Goal: Complete application form: Complete application form

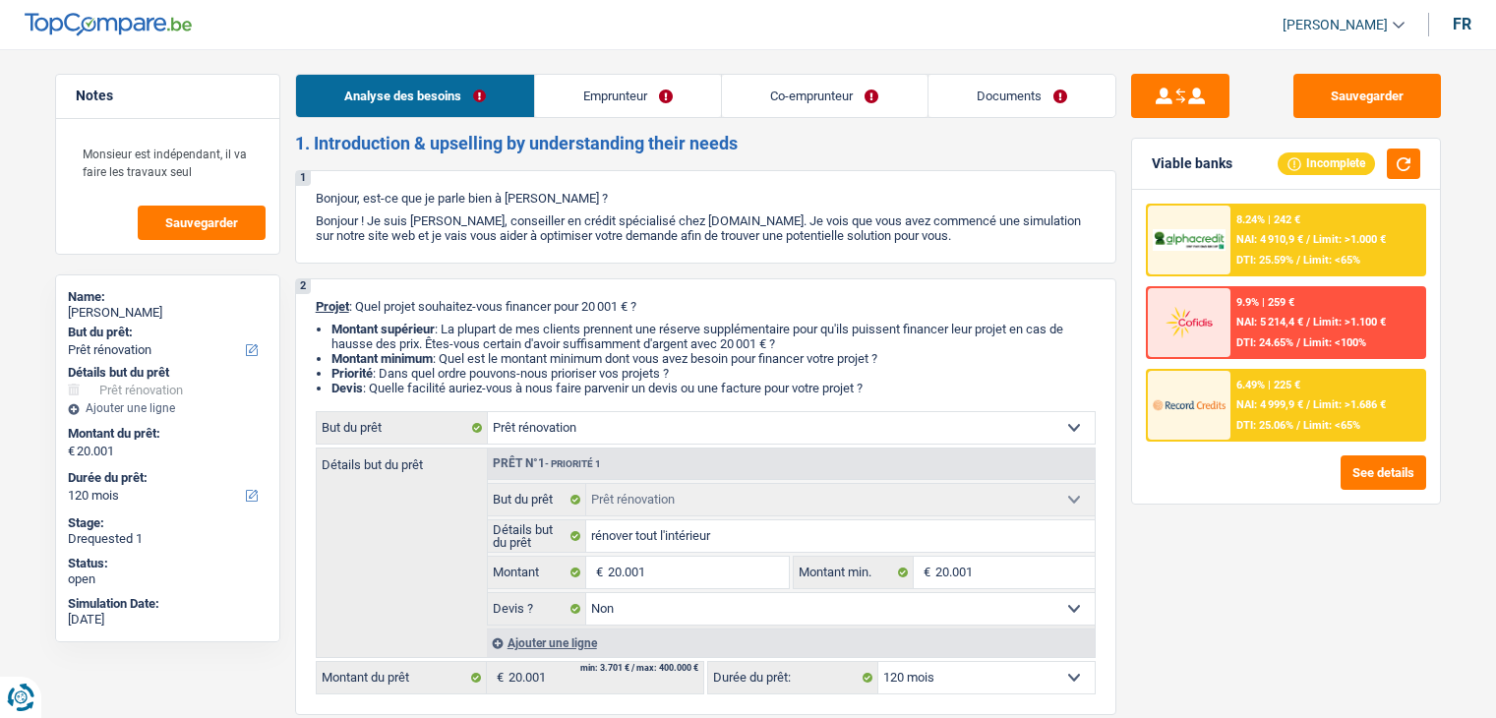
select select "renovation"
select select "120"
select select "renovation"
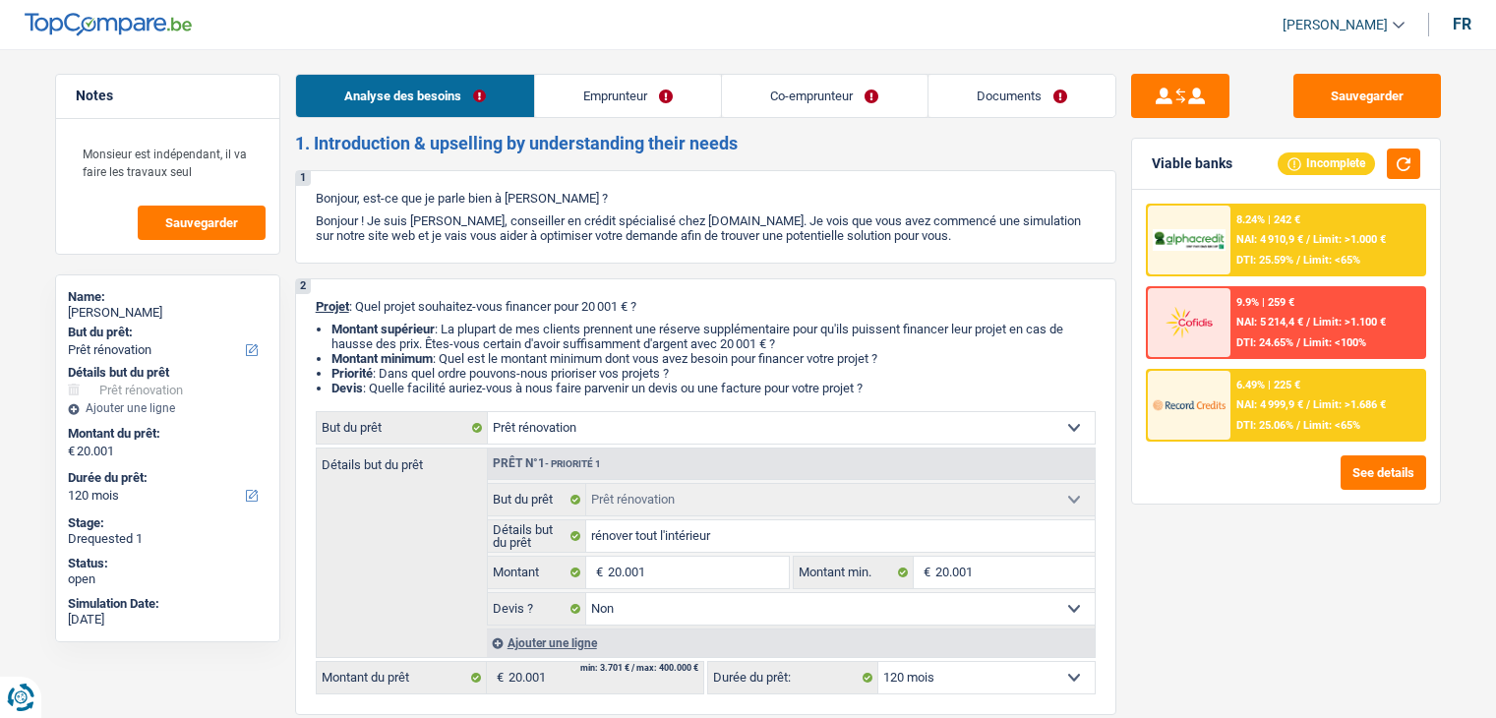
select select "false"
select select "120"
select select "independent"
select select "privateEmployee"
select select "netSalary"
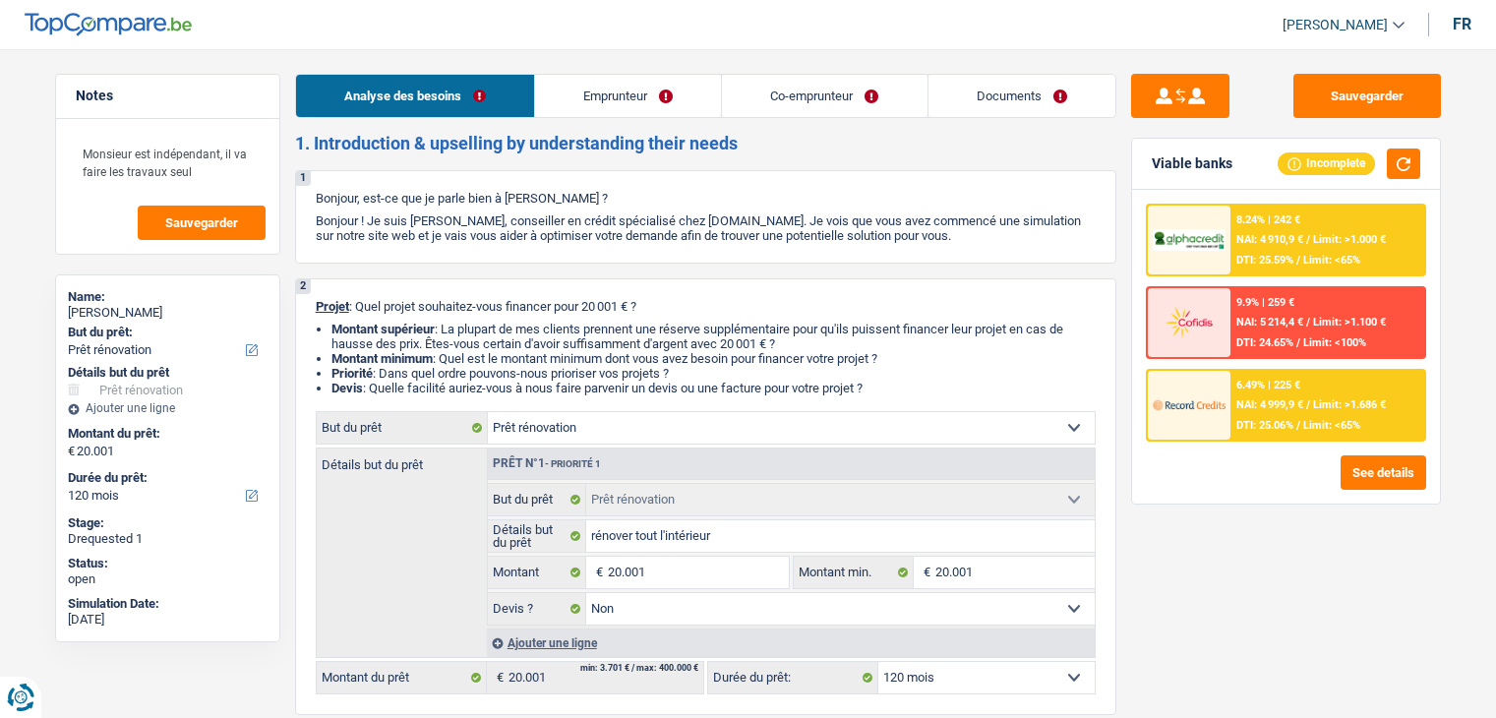
select select "familyAllowances"
select select "netSalary"
select select "mealVouchers"
select select "ownerWithMortgage"
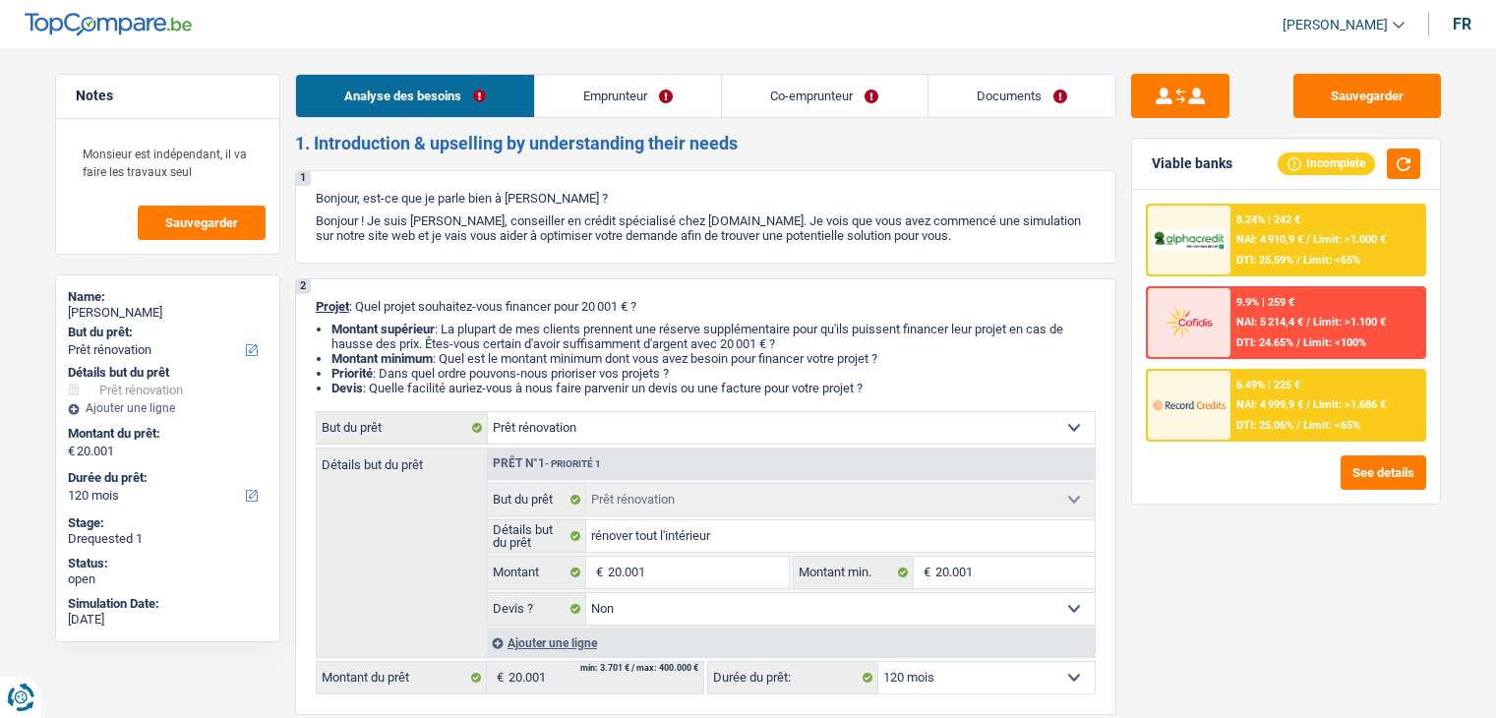
select select "personalSale"
select select "24"
select select "mortgage"
select select "300"
select select "renovation"
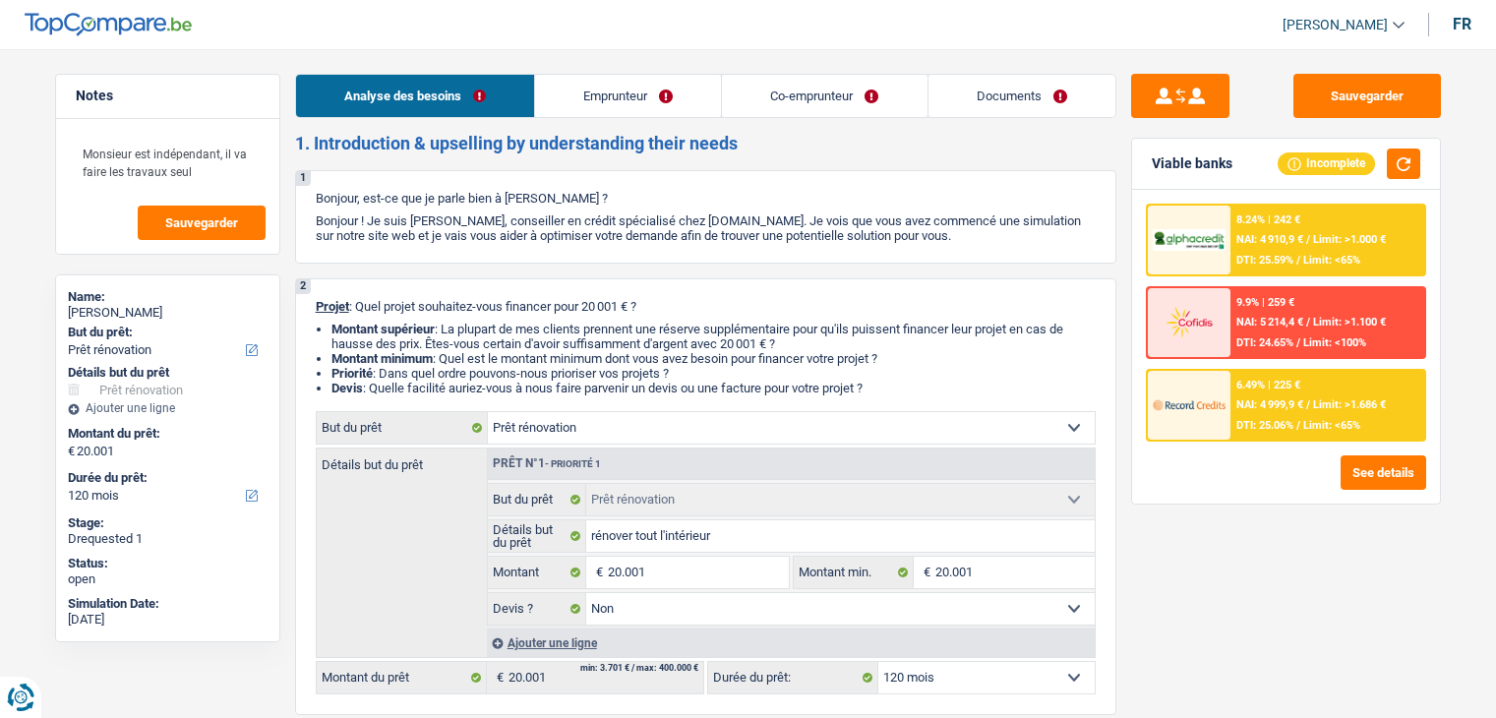
select select "renovation"
select select "false"
select select "120"
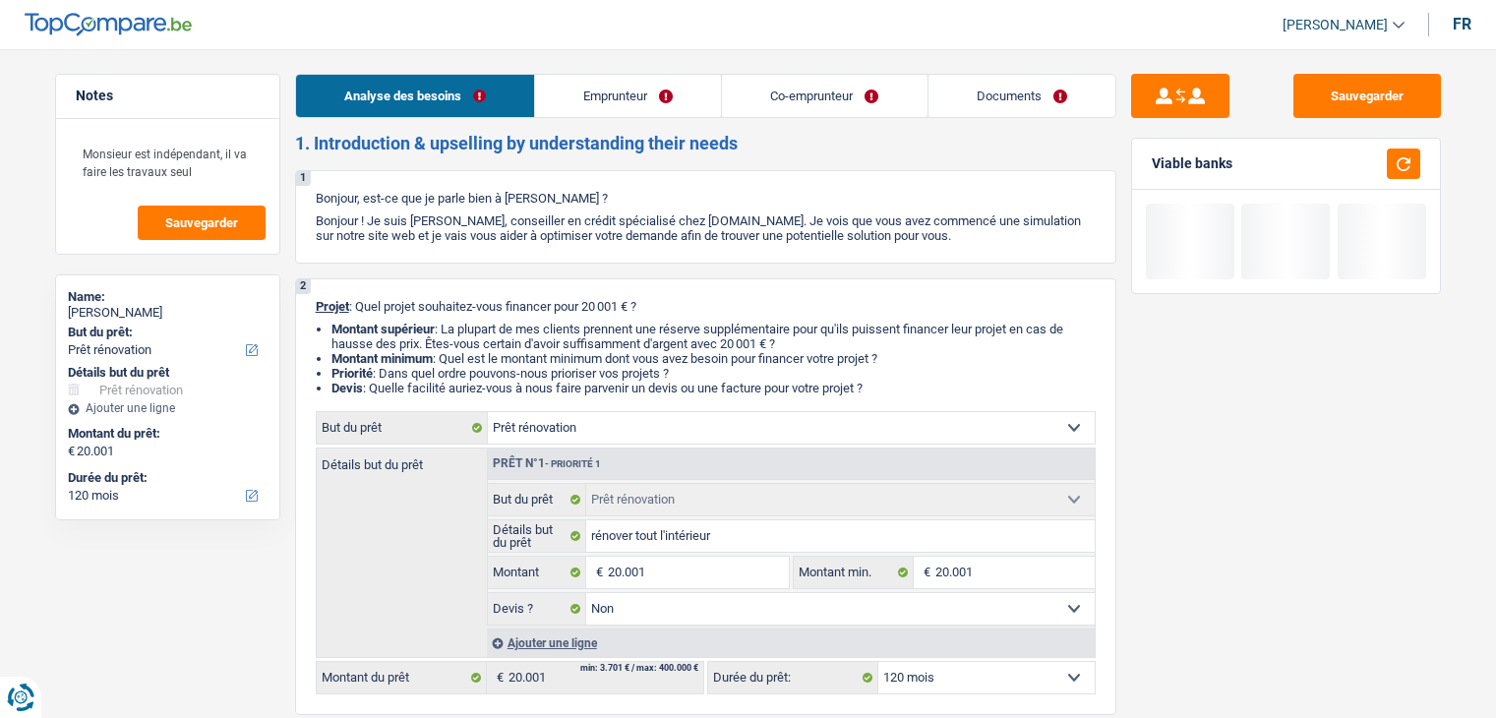
select select "renovation"
select select "120"
select select "renovation"
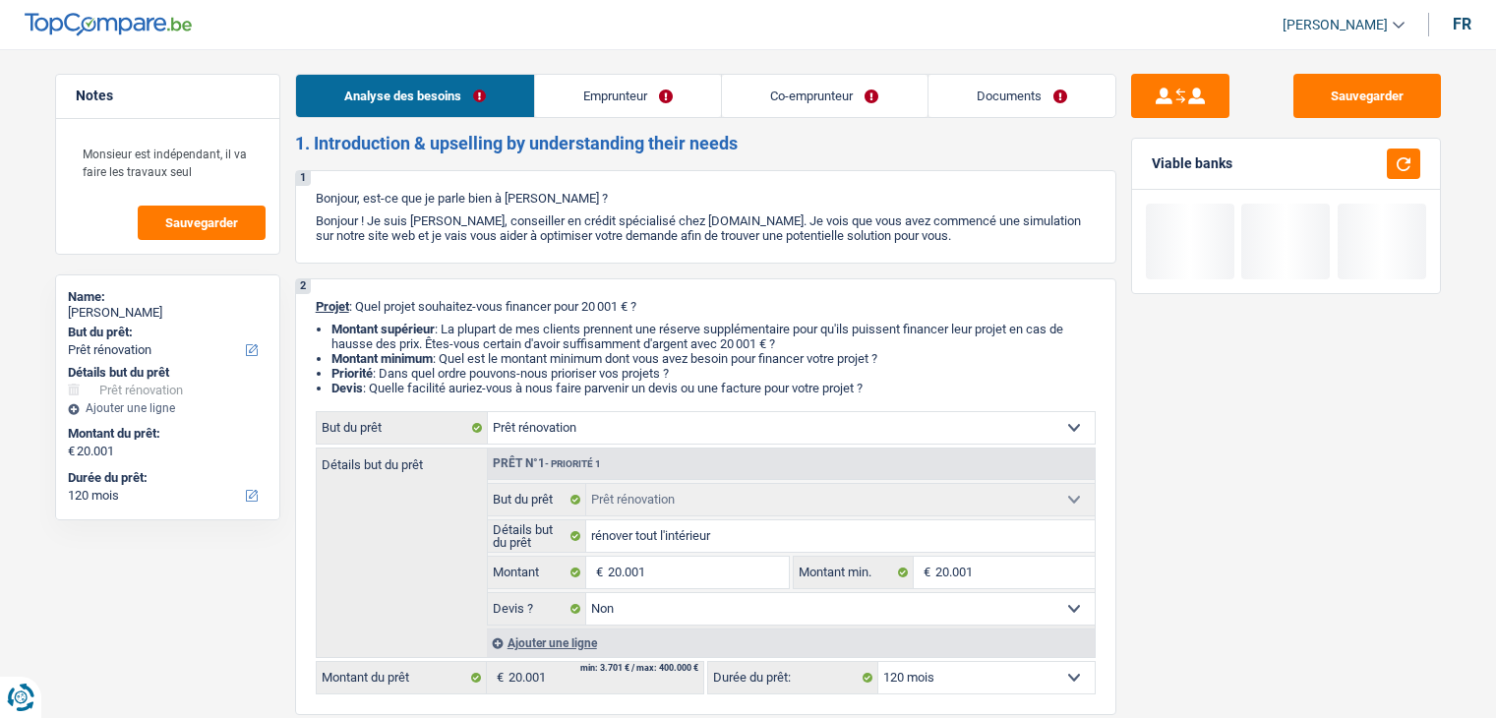
select select "false"
select select "120"
select select "independent"
select select "privateEmployee"
select select "netSalary"
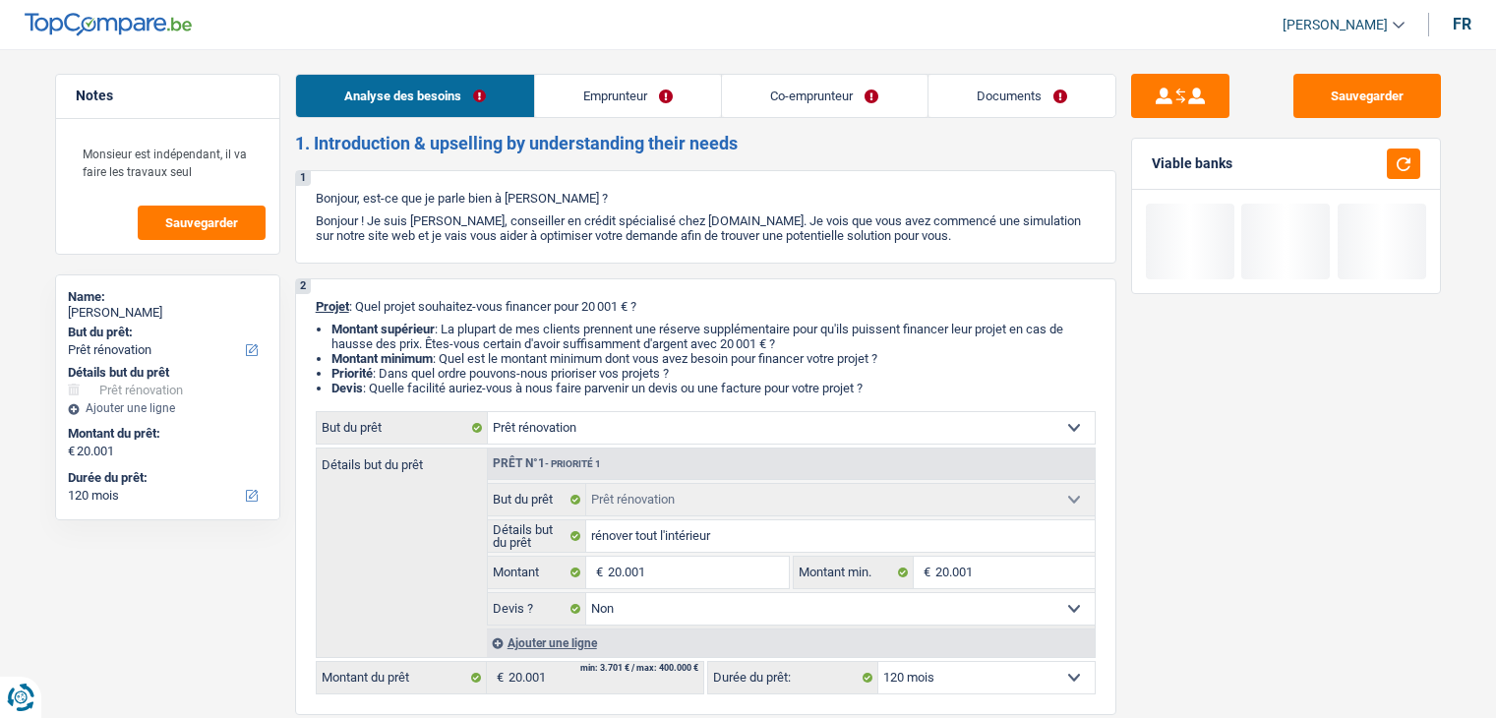
select select "familyAllowances"
select select "netSalary"
select select "mealVouchers"
select select "ownerWithMortgage"
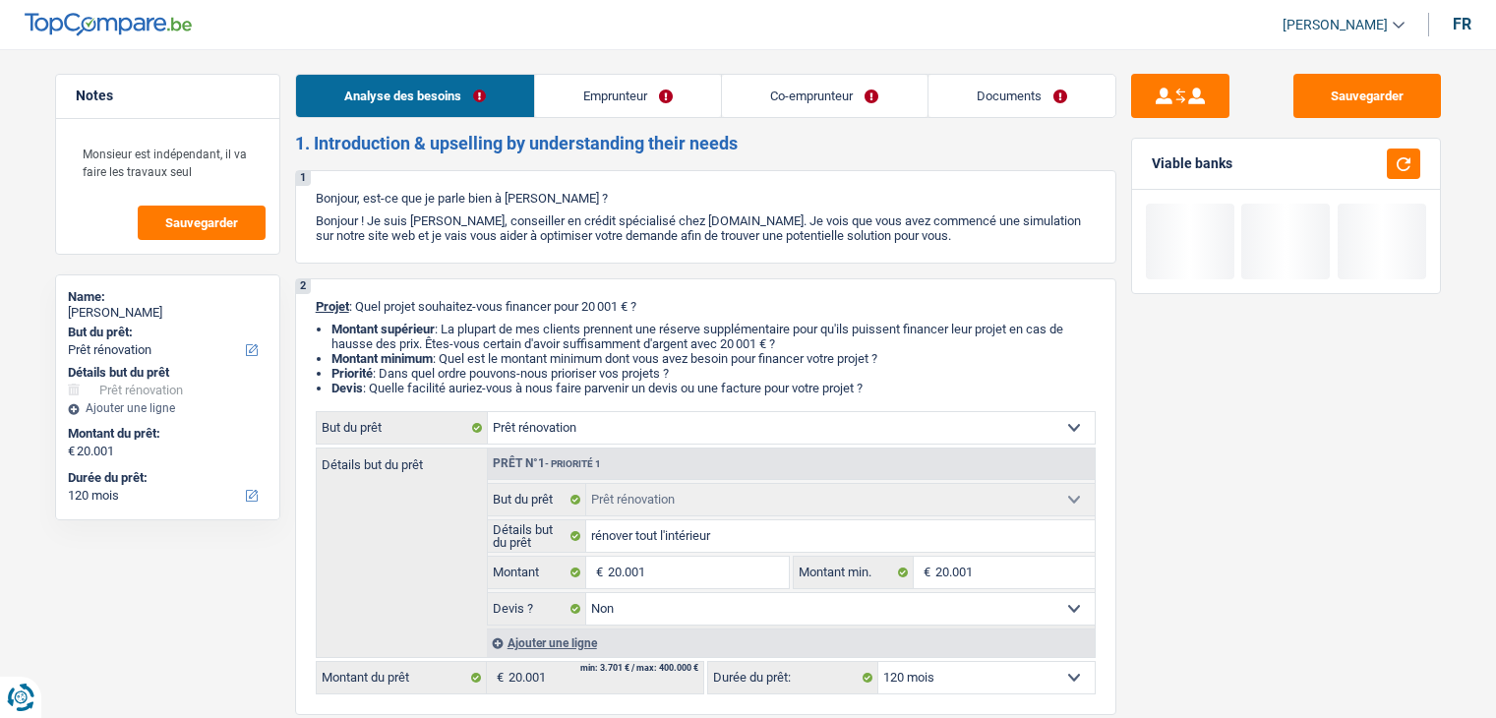
select select "personalSale"
select select "24"
select select "mortgage"
select select "300"
select select "renovation"
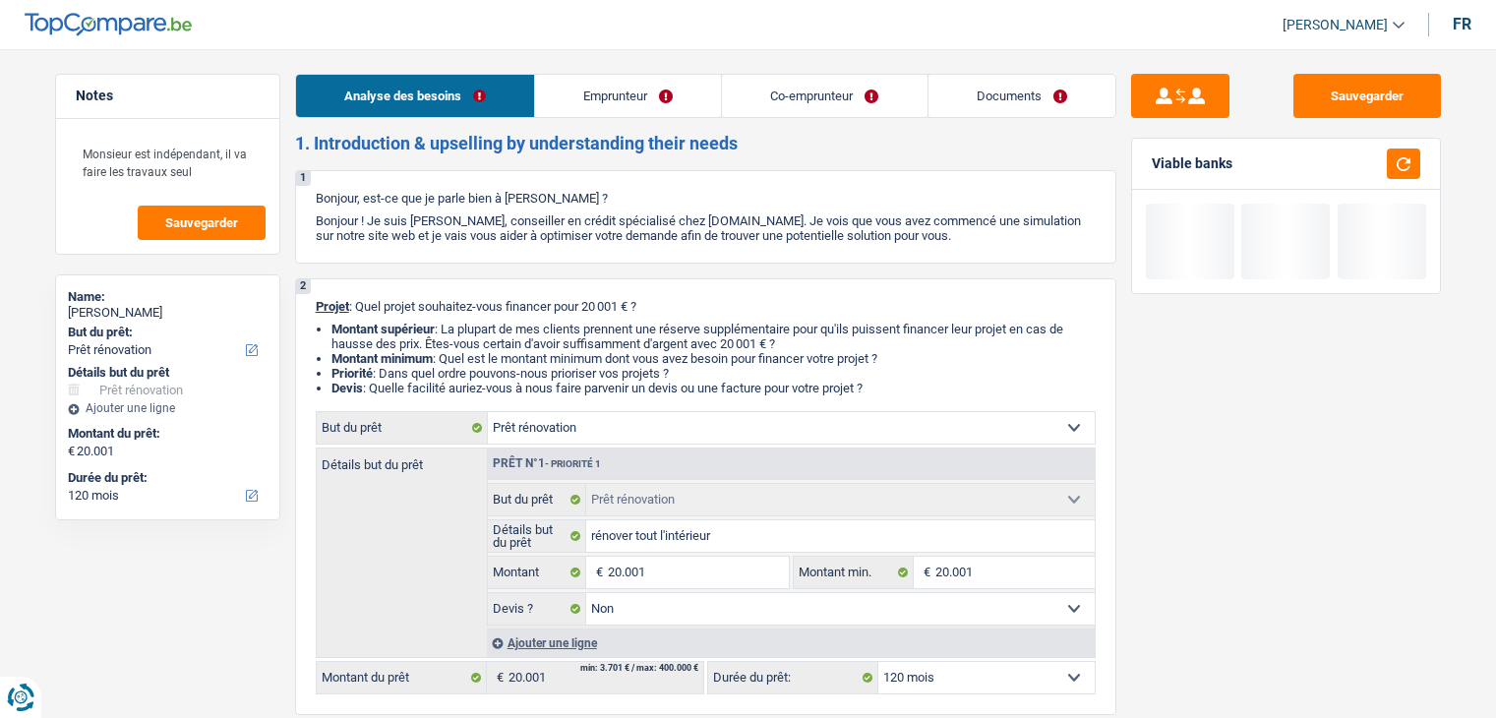
select select "renovation"
select select "false"
select select "120"
click at [971, 113] on link "Documents" at bounding box center [1021, 96] width 187 height 42
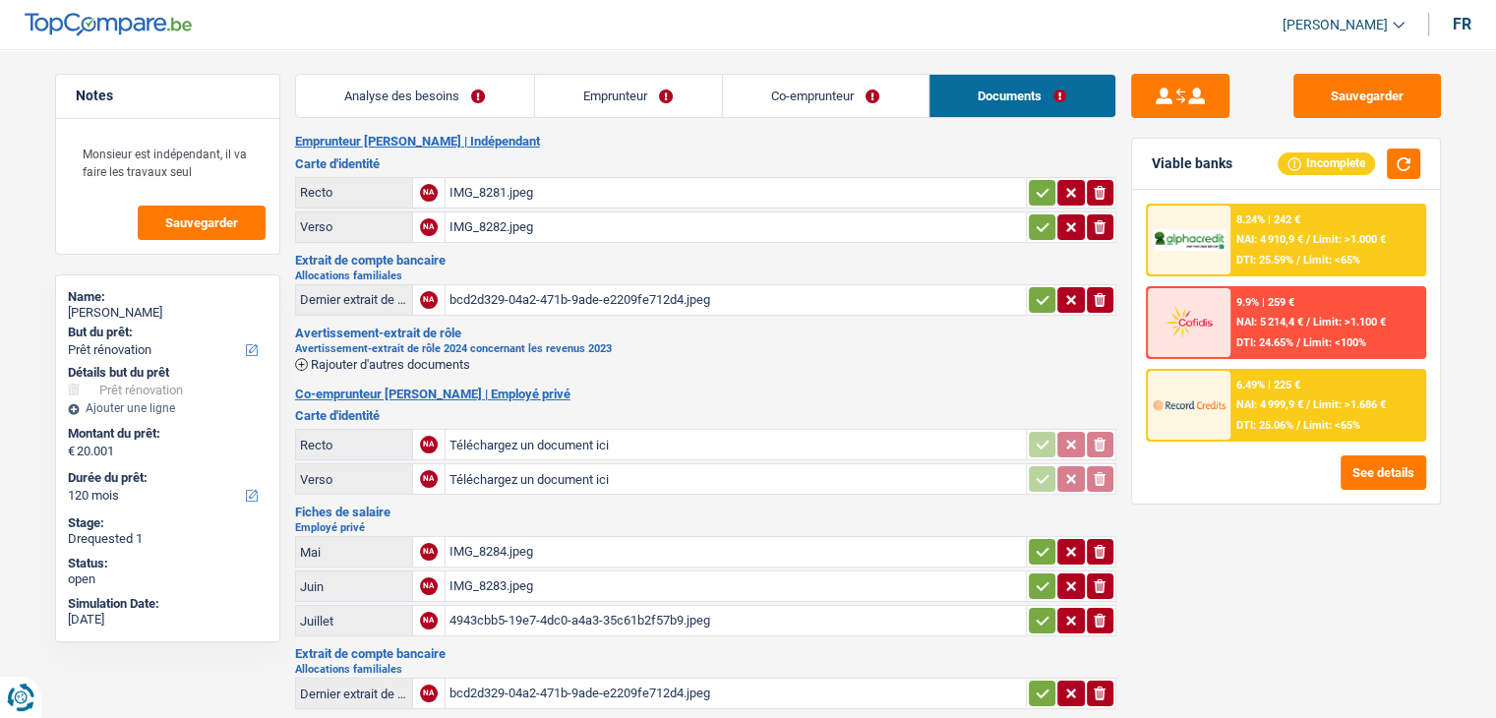
click at [478, 199] on div "IMG_8281.jpeg" at bounding box center [735, 193] width 572 height 30
click at [517, 233] on div "IMG_8282.jpeg" at bounding box center [735, 227] width 572 height 30
click at [510, 190] on div "IMG_8281.jpeg" at bounding box center [735, 193] width 572 height 30
click at [522, 303] on div "bcd2d329-04a2-471b-9ade-e2209fe712d4.jpeg" at bounding box center [735, 300] width 572 height 30
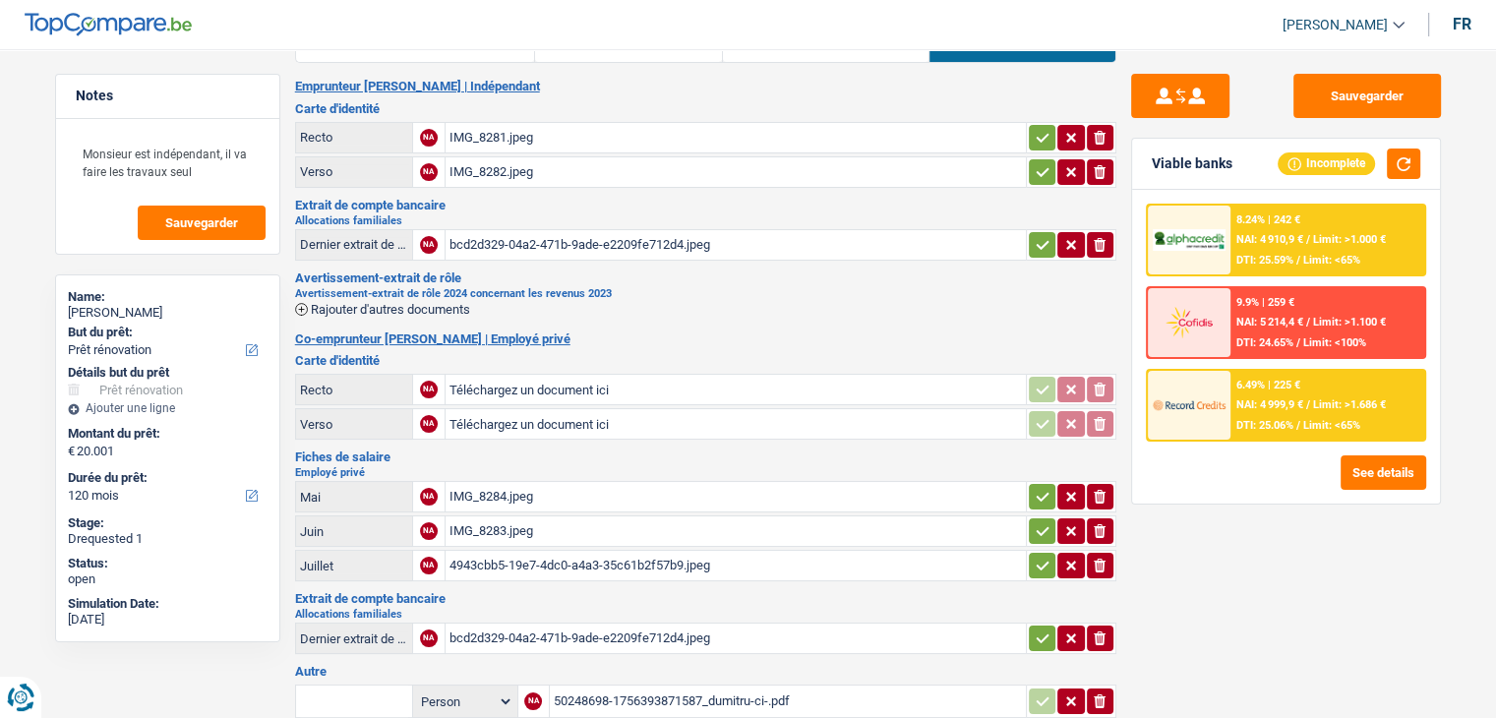
scroll to position [98, 0]
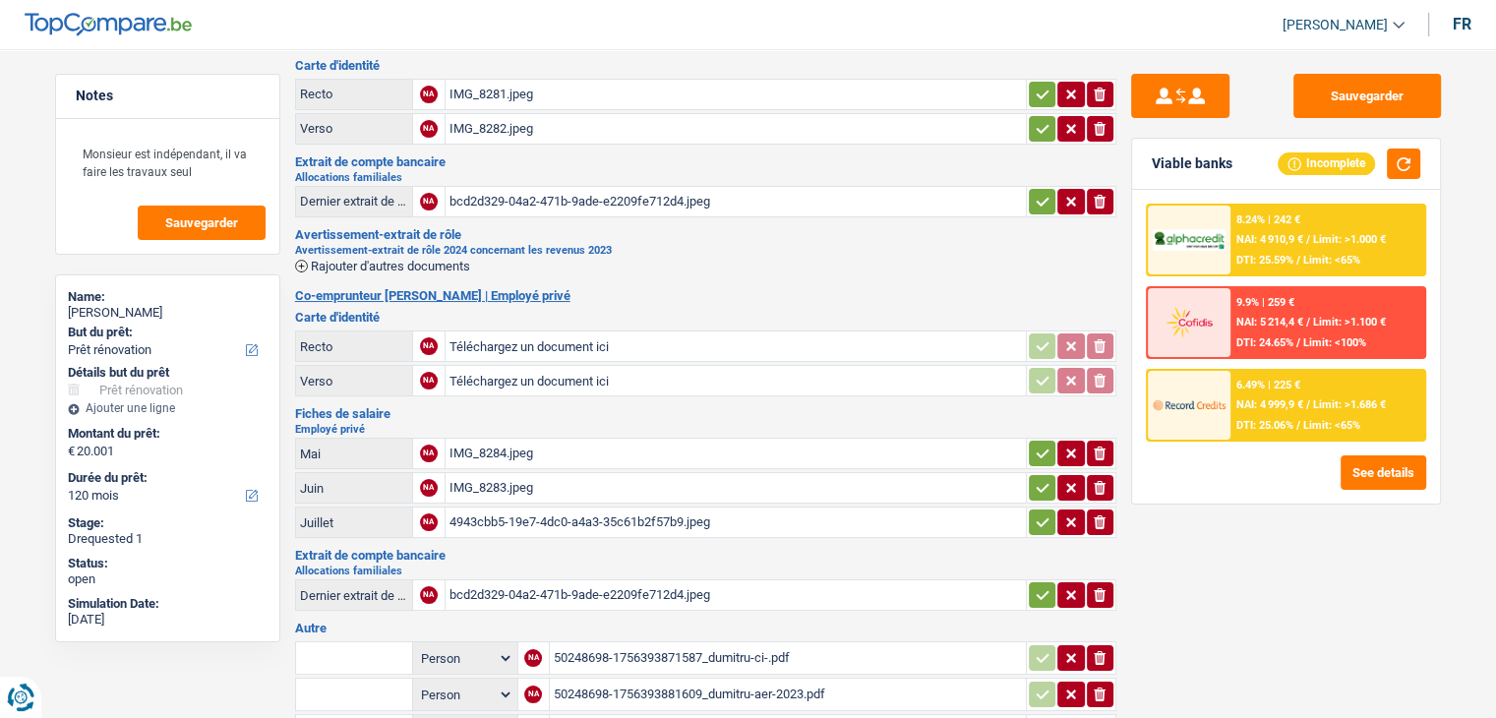
click at [523, 441] on div "IMG_8284.jpeg" at bounding box center [735, 454] width 572 height 30
click at [508, 485] on div "IMG_8283.jpeg" at bounding box center [735, 488] width 572 height 30
click at [580, 516] on div "4943cbb5-19e7-4dc0-a4a3-35c61b2f57b9.jpeg" at bounding box center [735, 522] width 572 height 30
click at [528, 580] on div "bcd2d329-04a2-471b-9ade-e2209fe712d4.jpeg" at bounding box center [735, 595] width 572 height 30
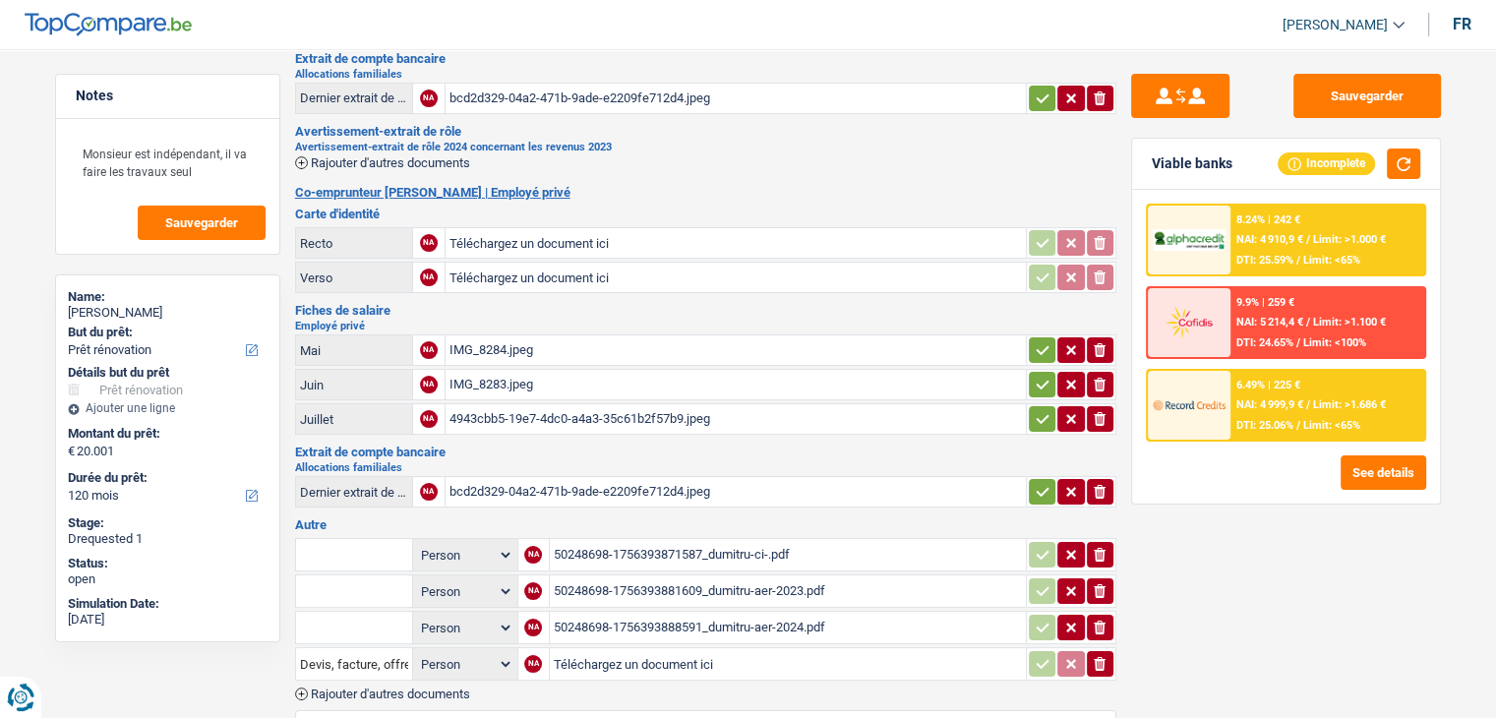
scroll to position [295, 0]
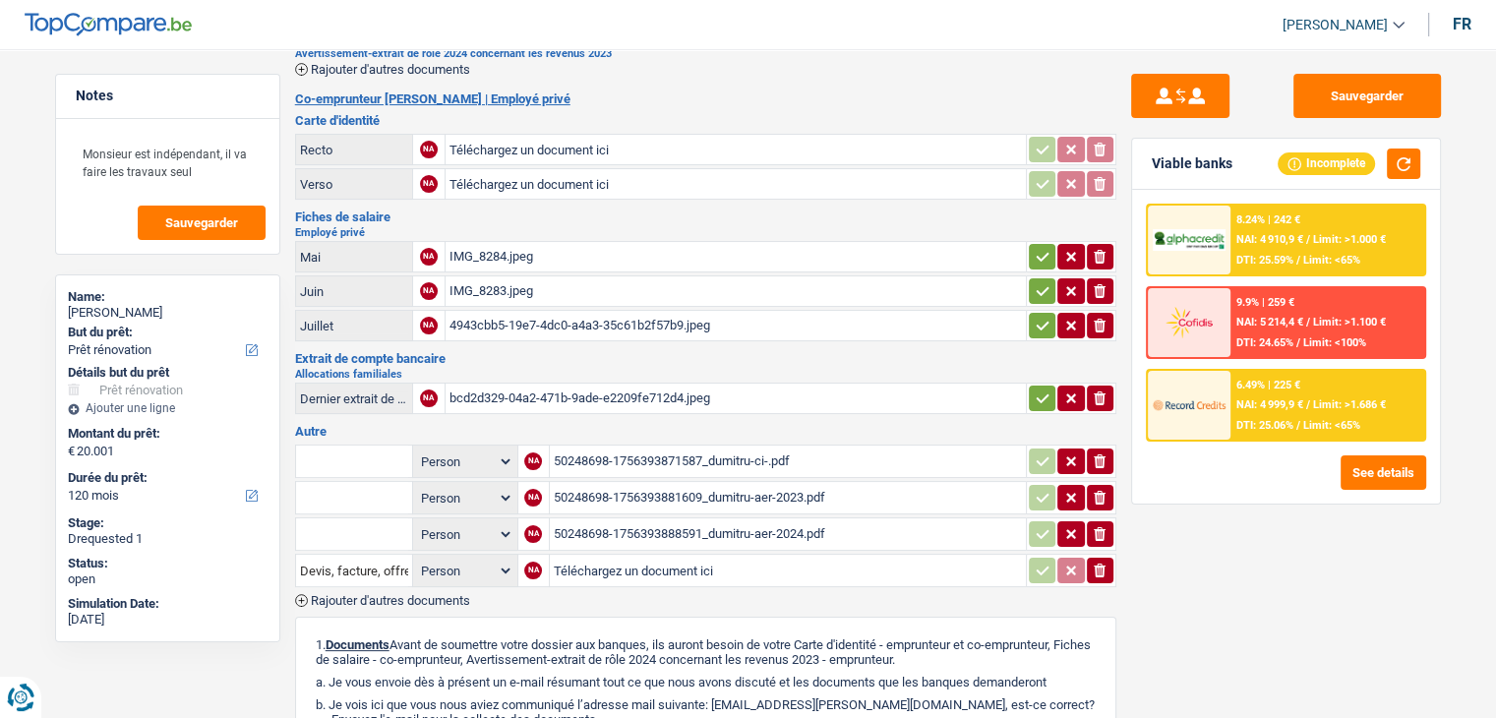
click at [622, 450] on div "50248698-1756393871587_dumitru-ci-.pdf" at bounding box center [788, 461] width 468 height 30
click at [559, 392] on div "bcd2d329-04a2-471b-9ade-e2209fe712d4.jpeg" at bounding box center [735, 399] width 572 height 30
click at [622, 213] on h3 "Fiches de salaire" at bounding box center [705, 216] width 821 height 13
click at [1376, 95] on button "Sauvegarder" at bounding box center [1367, 96] width 148 height 44
drag, startPoint x: 358, startPoint y: 226, endPoint x: 289, endPoint y: 198, distance: 74.5
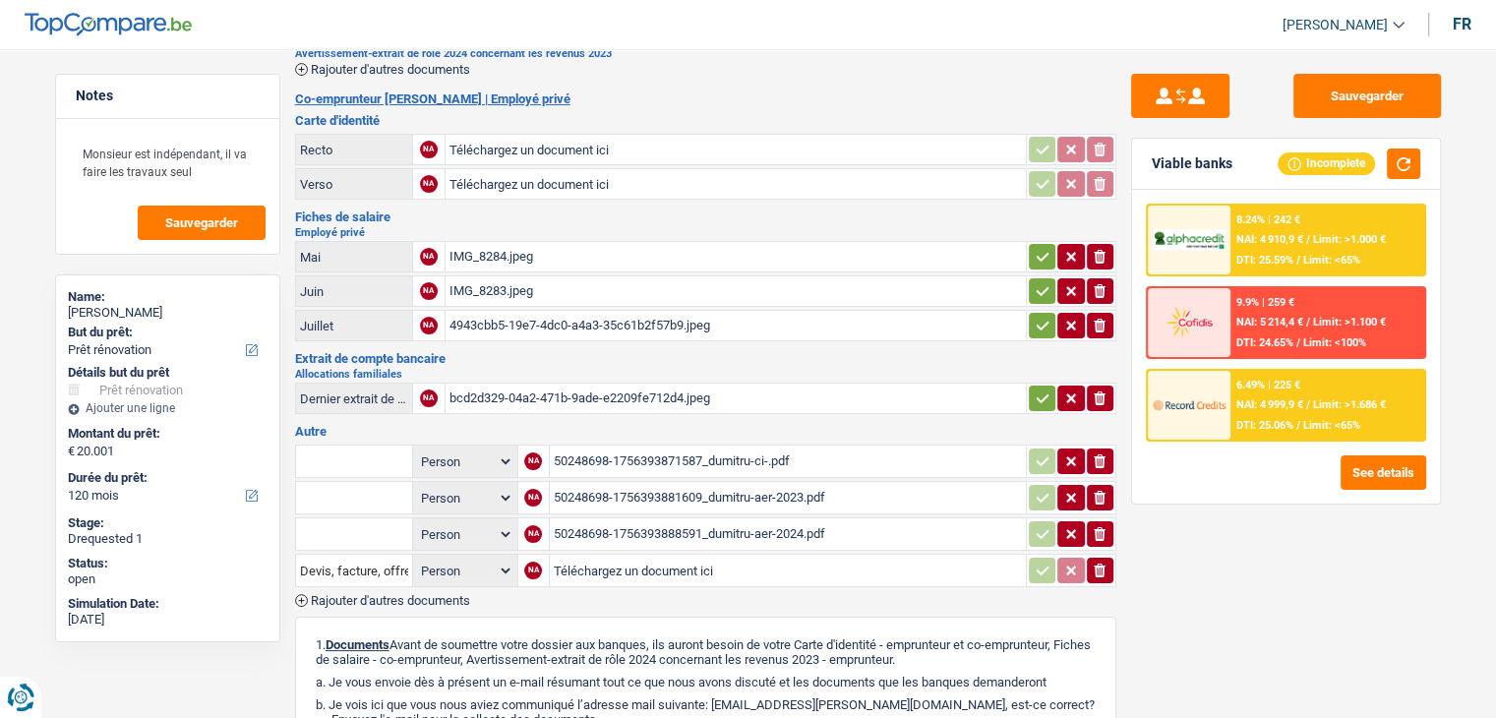
click at [289, 198] on div "Notes Monsieur est indépendant, il va faire les travaux seul Sauvegarder Name: …" at bounding box center [748, 385] width 1416 height 1212
click at [387, 217] on div "Fiches de salaire Employé privé Mai NA IMG_8284.jpeg ionicons-v5-e Juin NA IMG_…" at bounding box center [705, 277] width 821 height 134
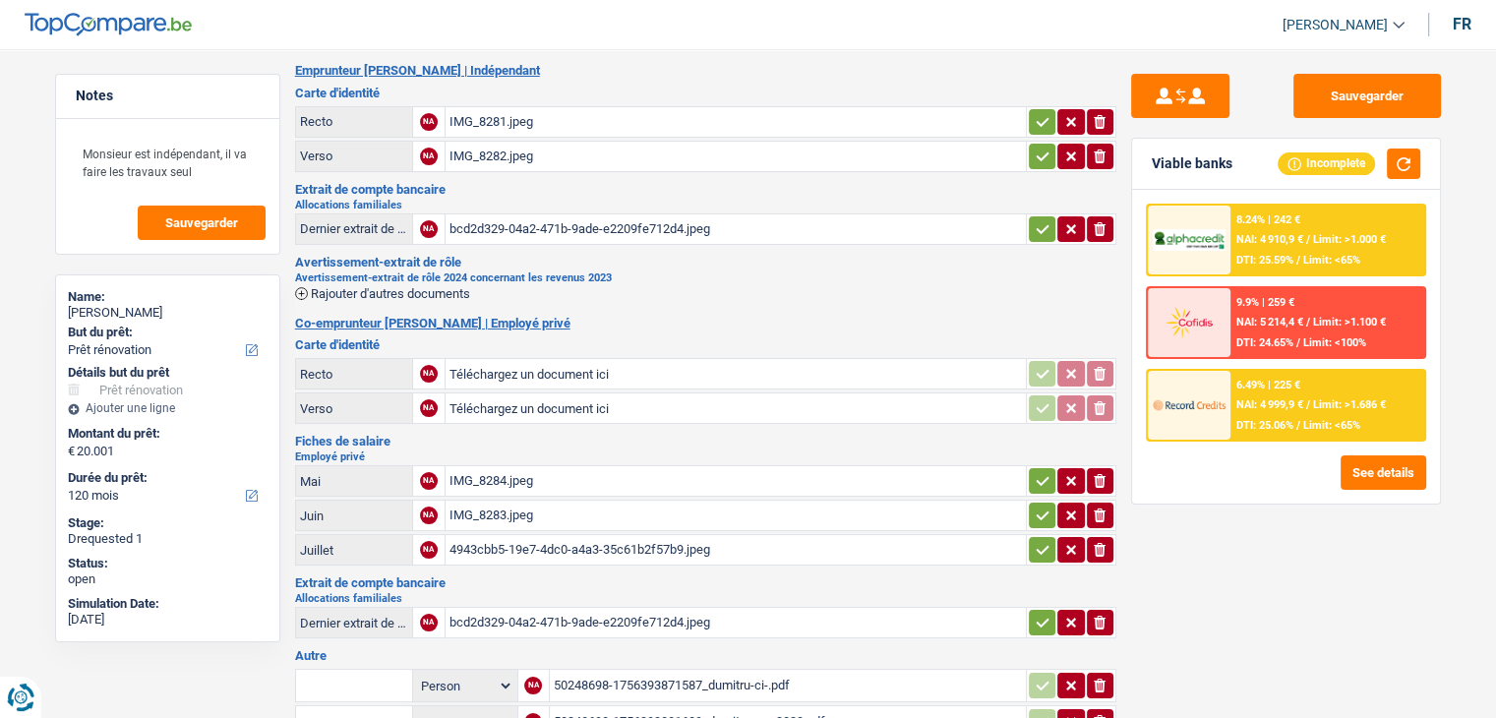
scroll to position [0, 0]
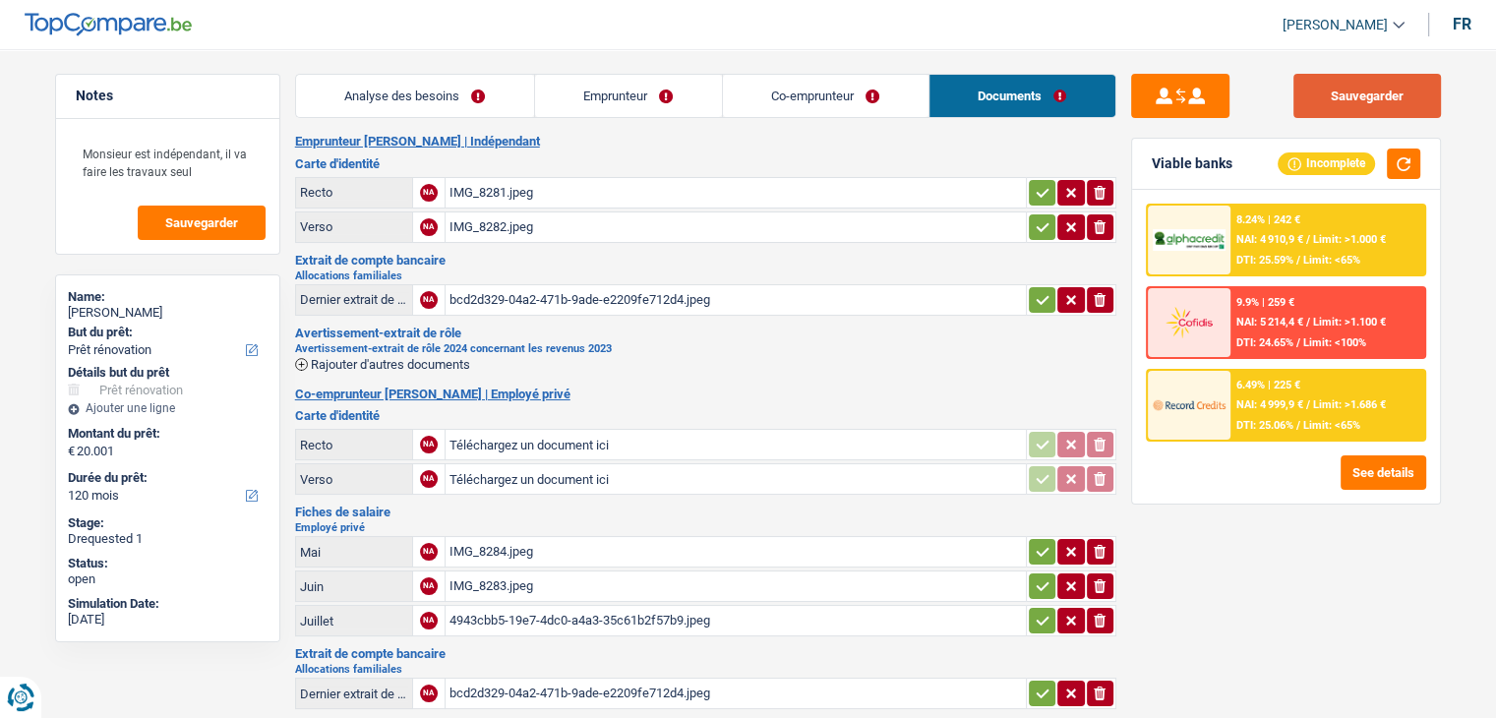
click at [1365, 88] on button "Sauvegarder" at bounding box center [1367, 96] width 148 height 44
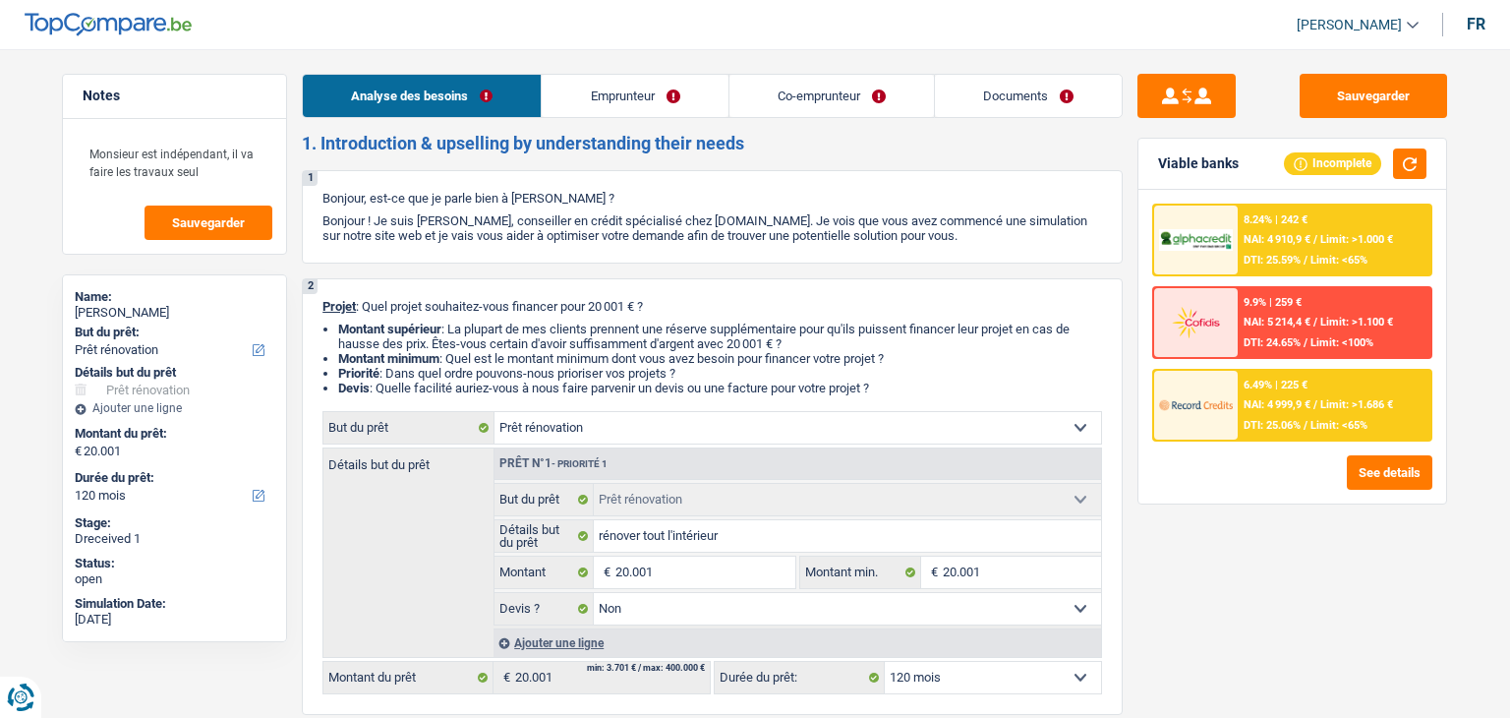
select select "renovation"
select select "120"
select select "renovation"
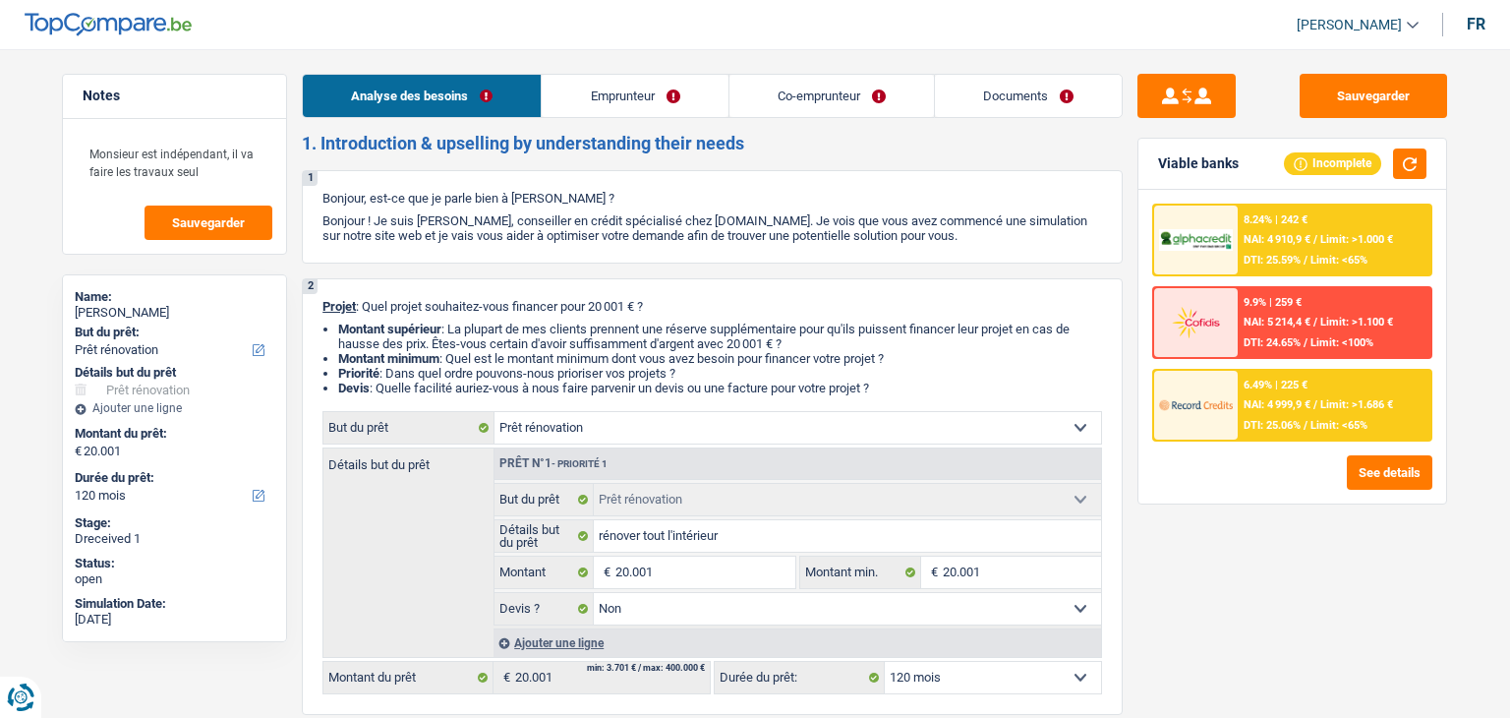
select select "false"
select select "120"
select select "independent"
select select "privateEmployee"
select select "netSalary"
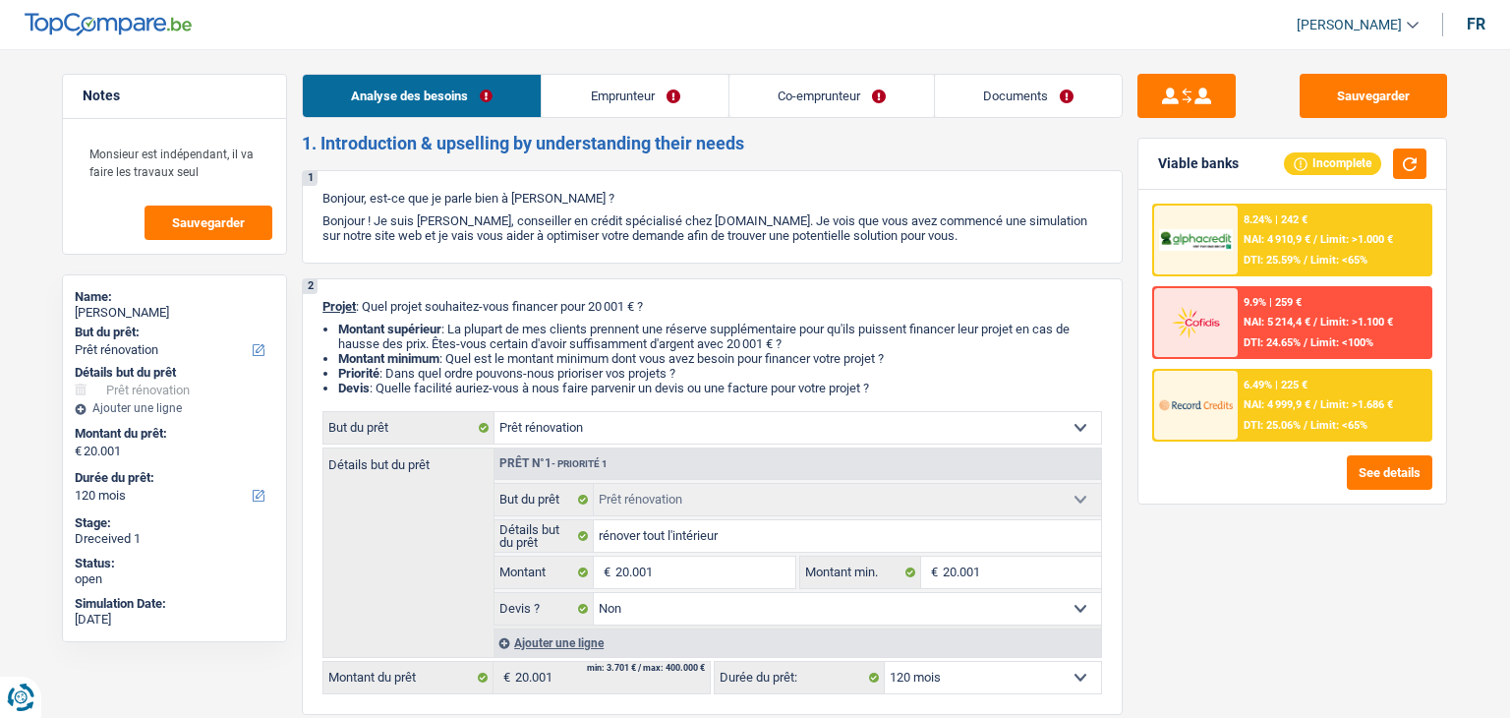
select select "familyAllowances"
select select "netSalary"
select select "mealVouchers"
select select "ownerWithMortgage"
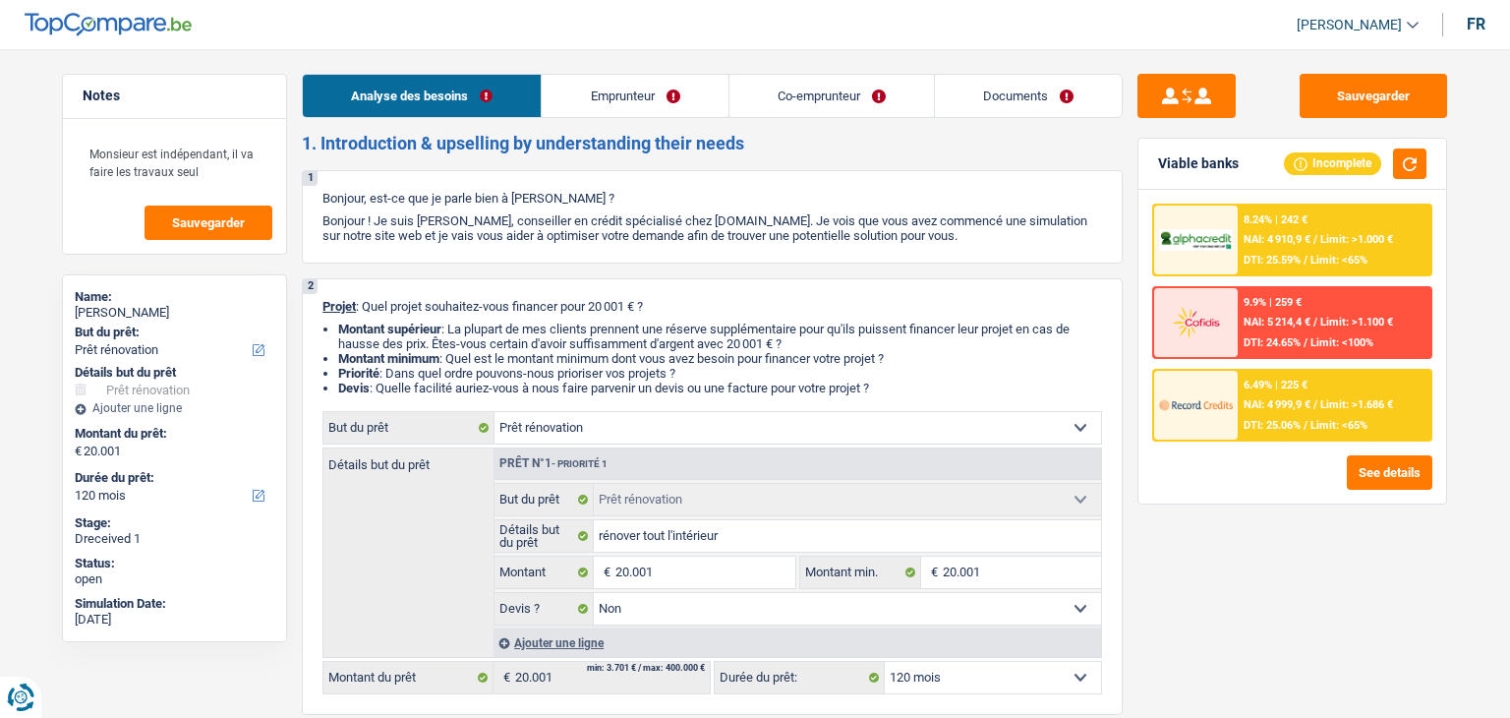
select select "personalSale"
select select "24"
select select "mortgage"
select select "300"
select select "renovation"
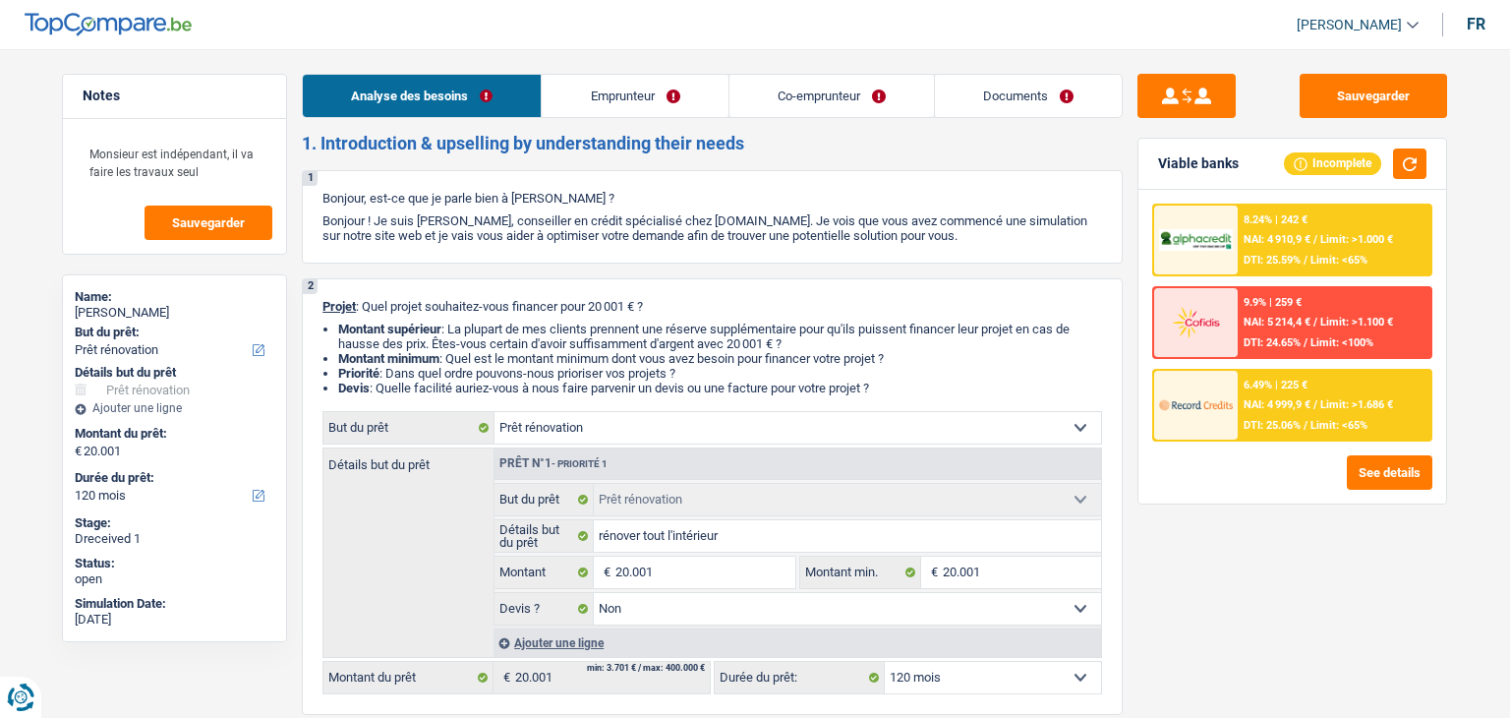
select select "renovation"
select select "false"
select select "120"
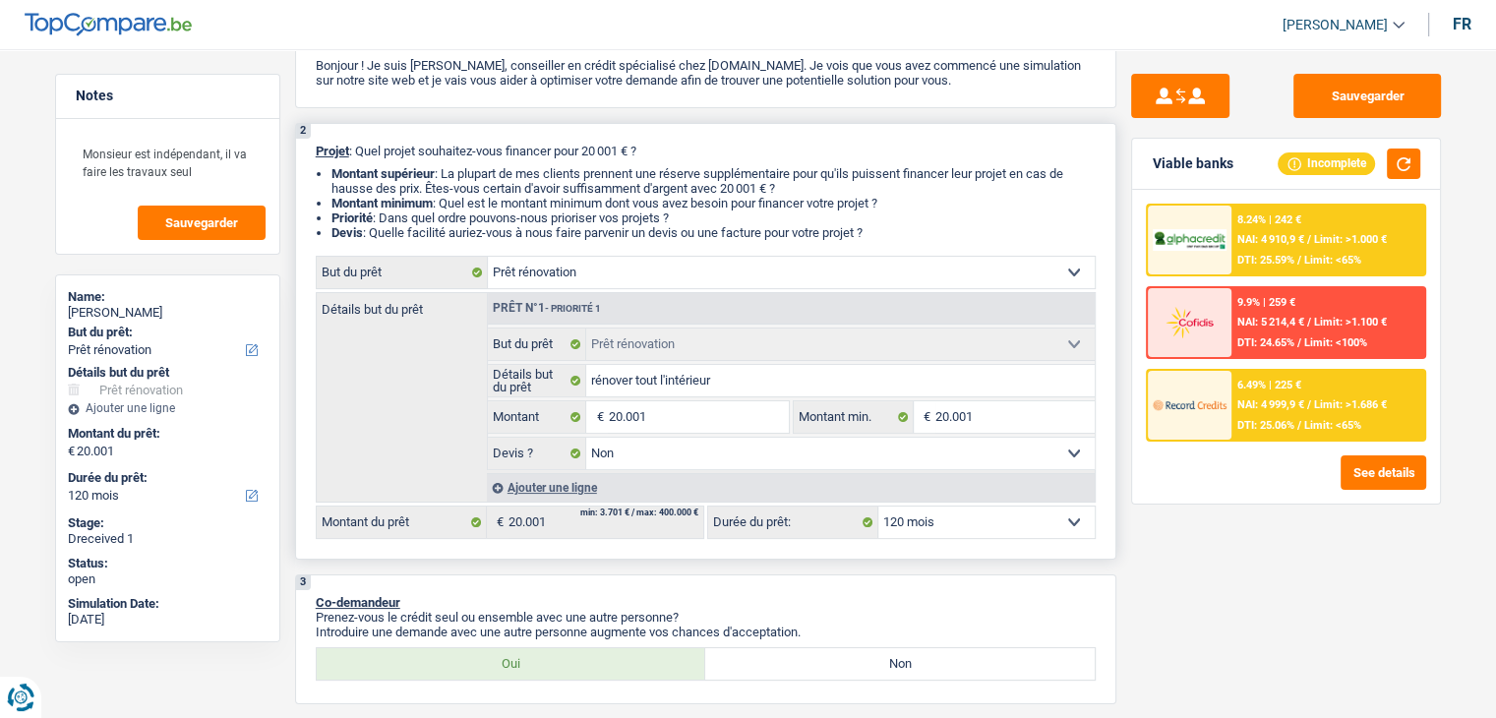
scroll to position [295, 0]
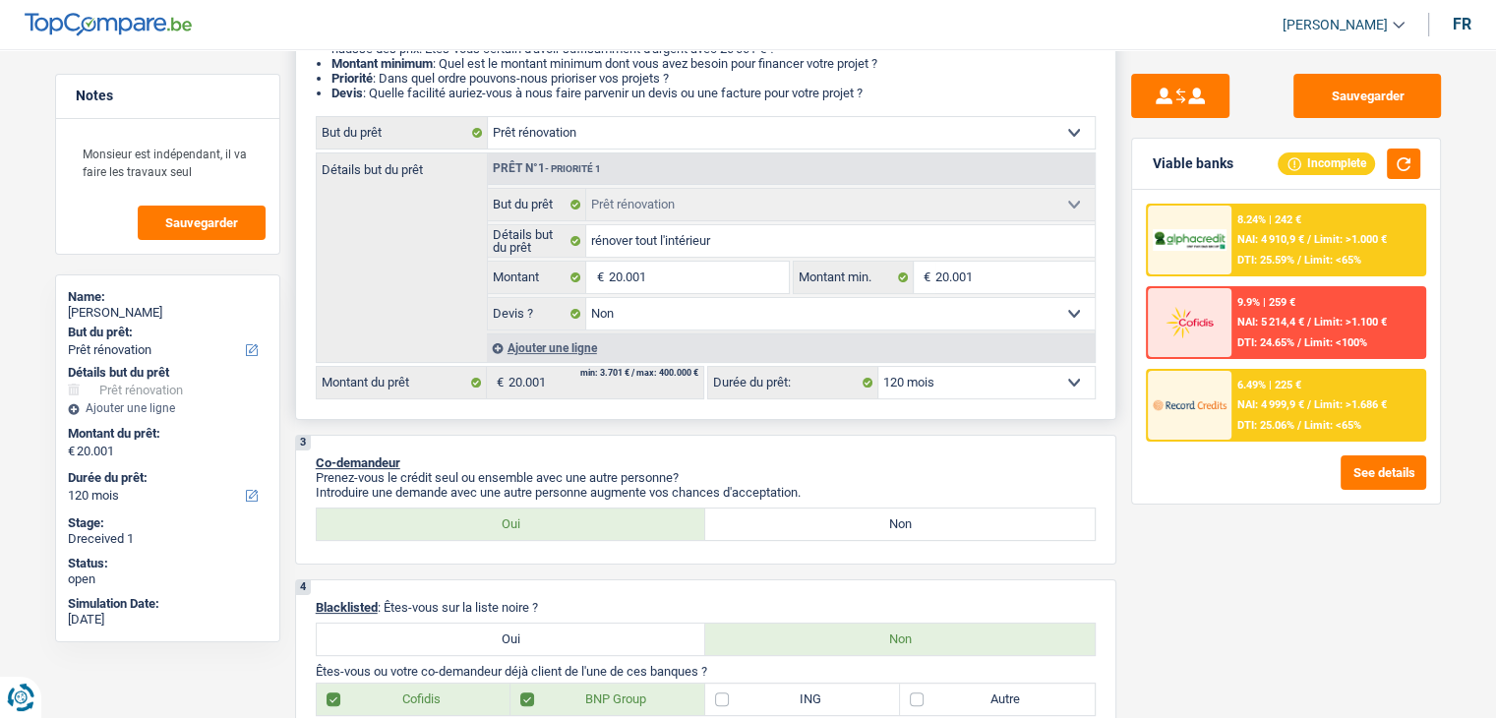
click at [575, 151] on div "Confort maison: meubles, textile, peinture, électroménager, outillage non-profe…" at bounding box center [706, 257] width 780 height 283
click at [574, 142] on select "Confort maison: meubles, textile, peinture, électroménager, outillage non-profe…" at bounding box center [791, 132] width 607 height 31
select select "houseOrGarden"
click at [488, 117] on select "Confort maison: meubles, textile, peinture, électroménager, outillage non-profe…" at bounding box center [791, 132] width 607 height 31
select select "houseOrGarden"
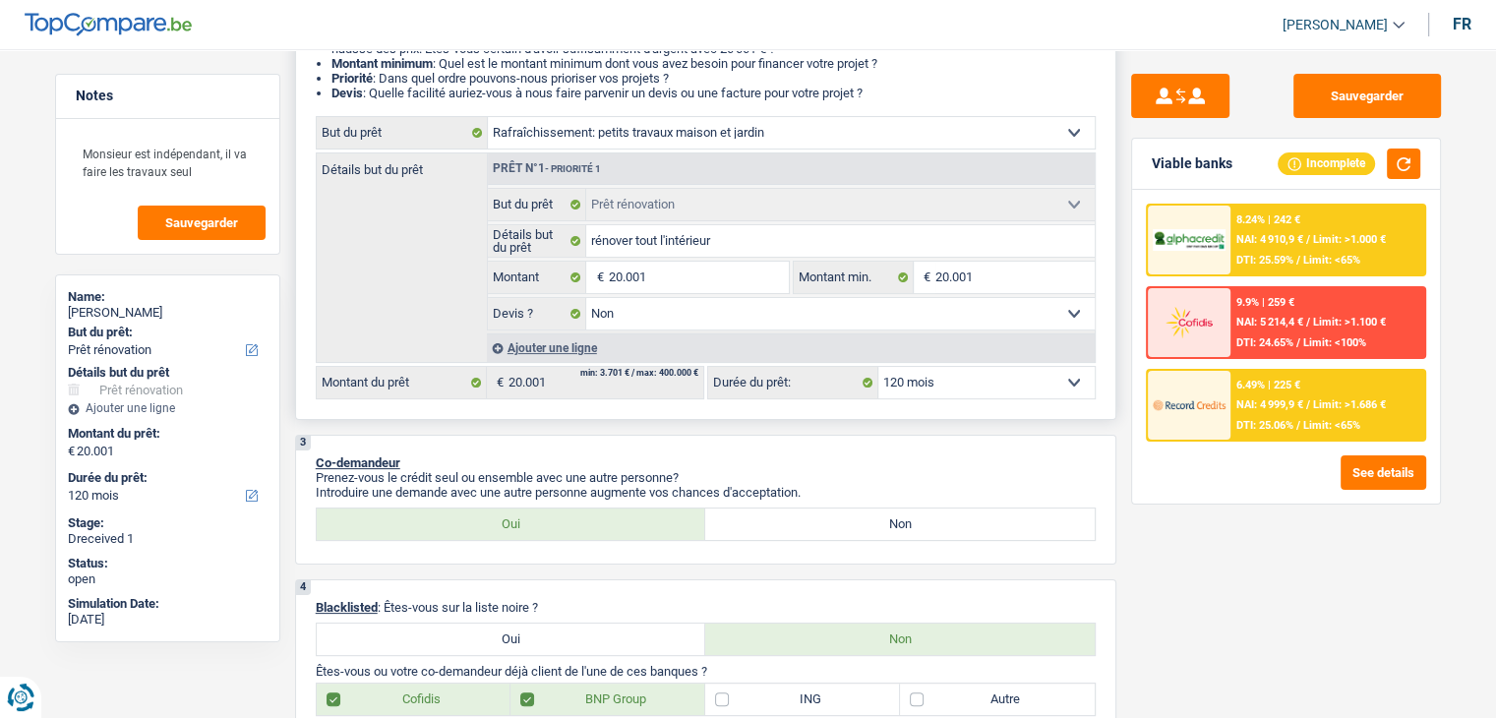
select select "houseOrGarden"
select select
select select "houseOrGarden"
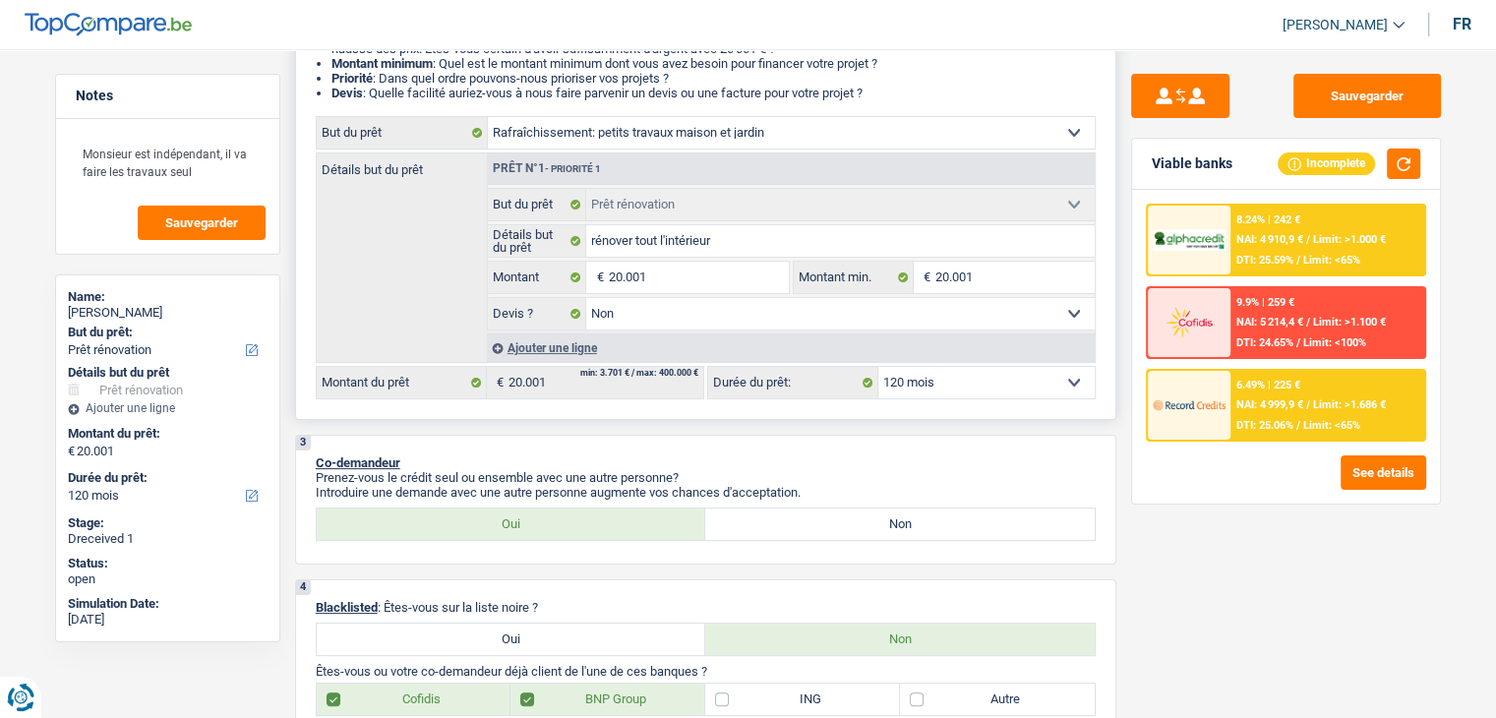
select select
select select "renovation"
select select "false"
select select "renovation"
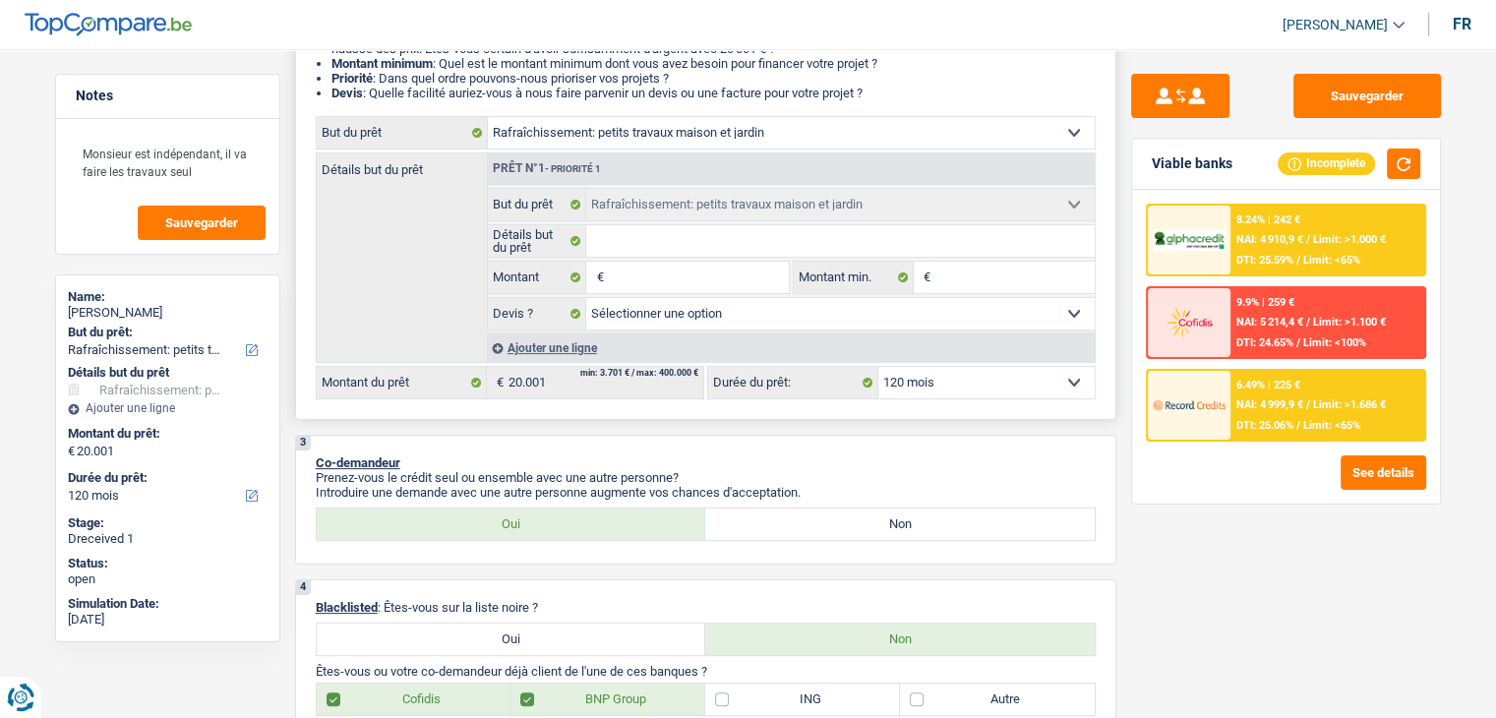
select select "false"
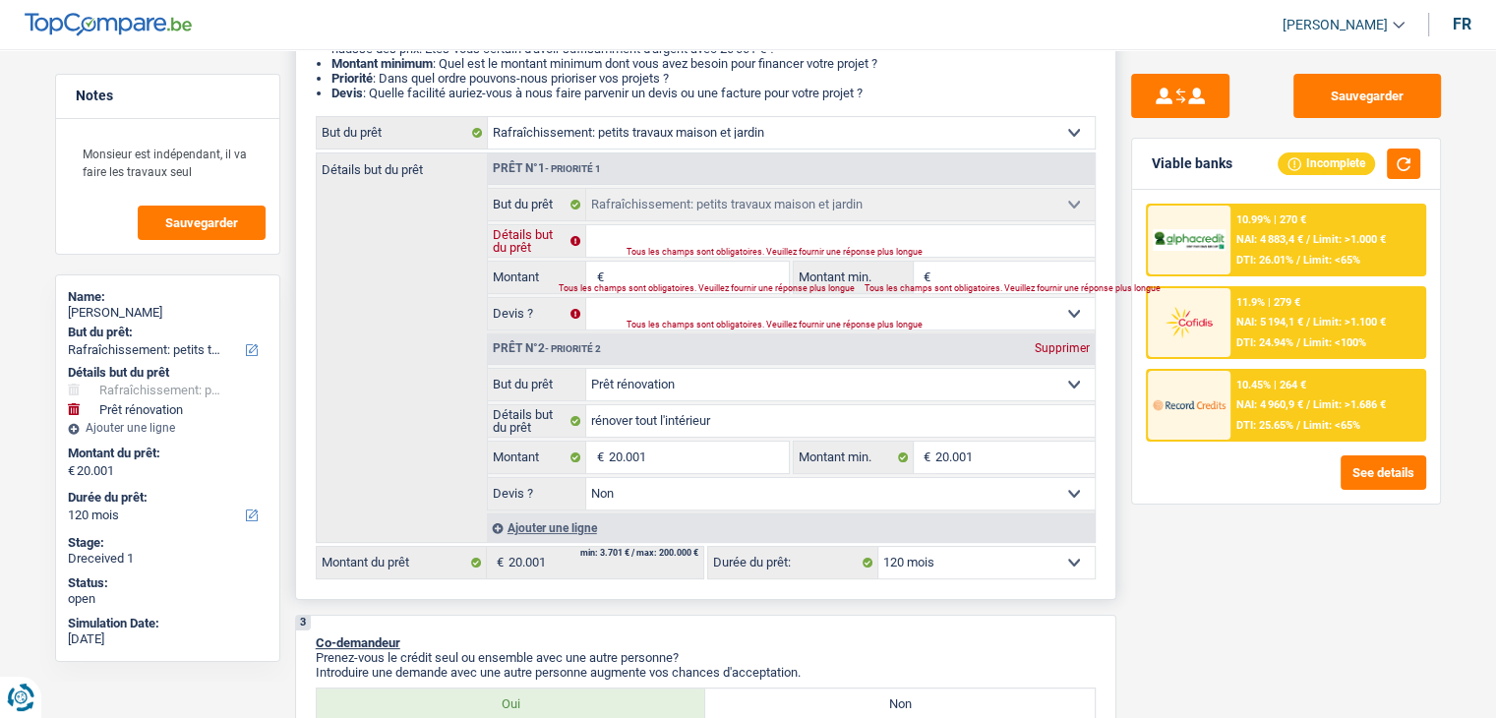
click at [645, 240] on input "Détails but du prêt" at bounding box center [840, 240] width 508 height 31
type input "r"
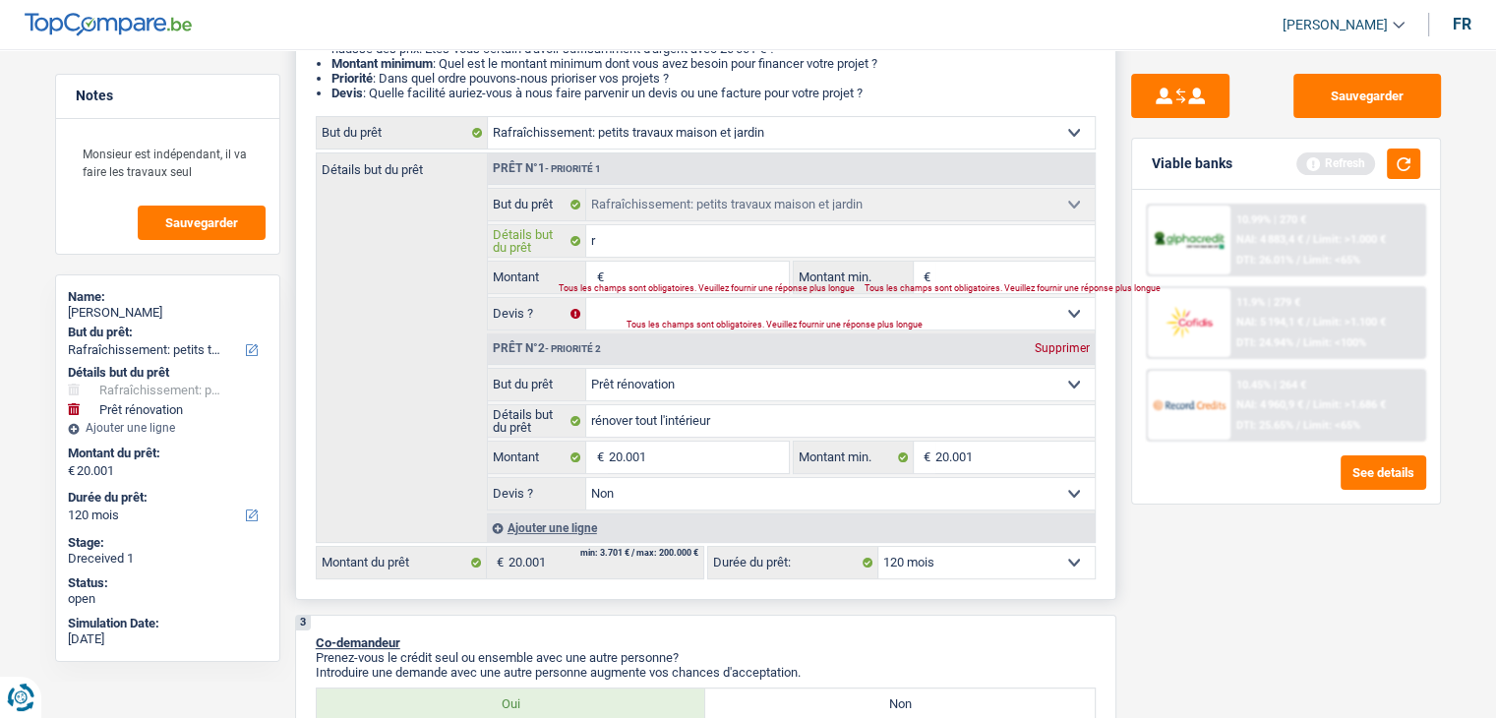
type input "rf"
type input "r"
type input "p"
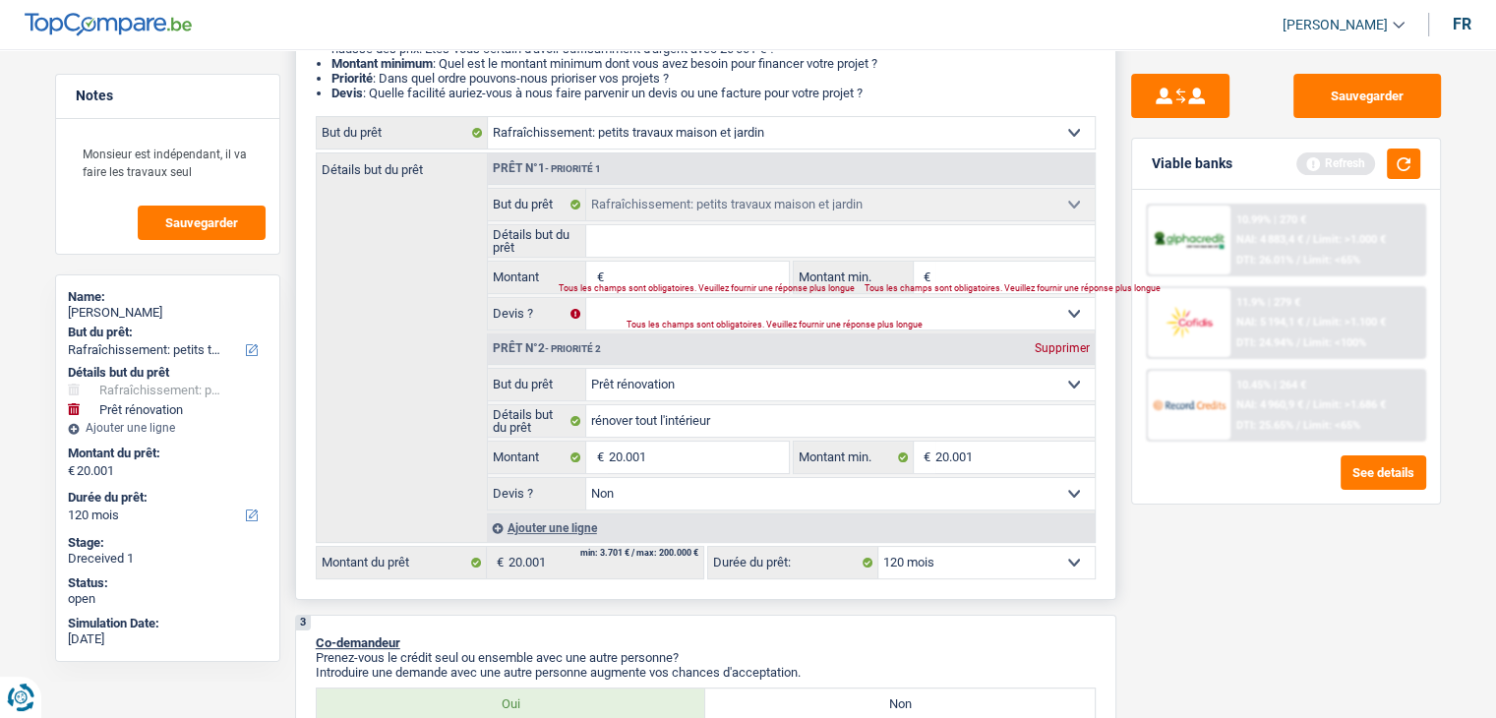
type input "p"
type input "pe"
type input "pet"
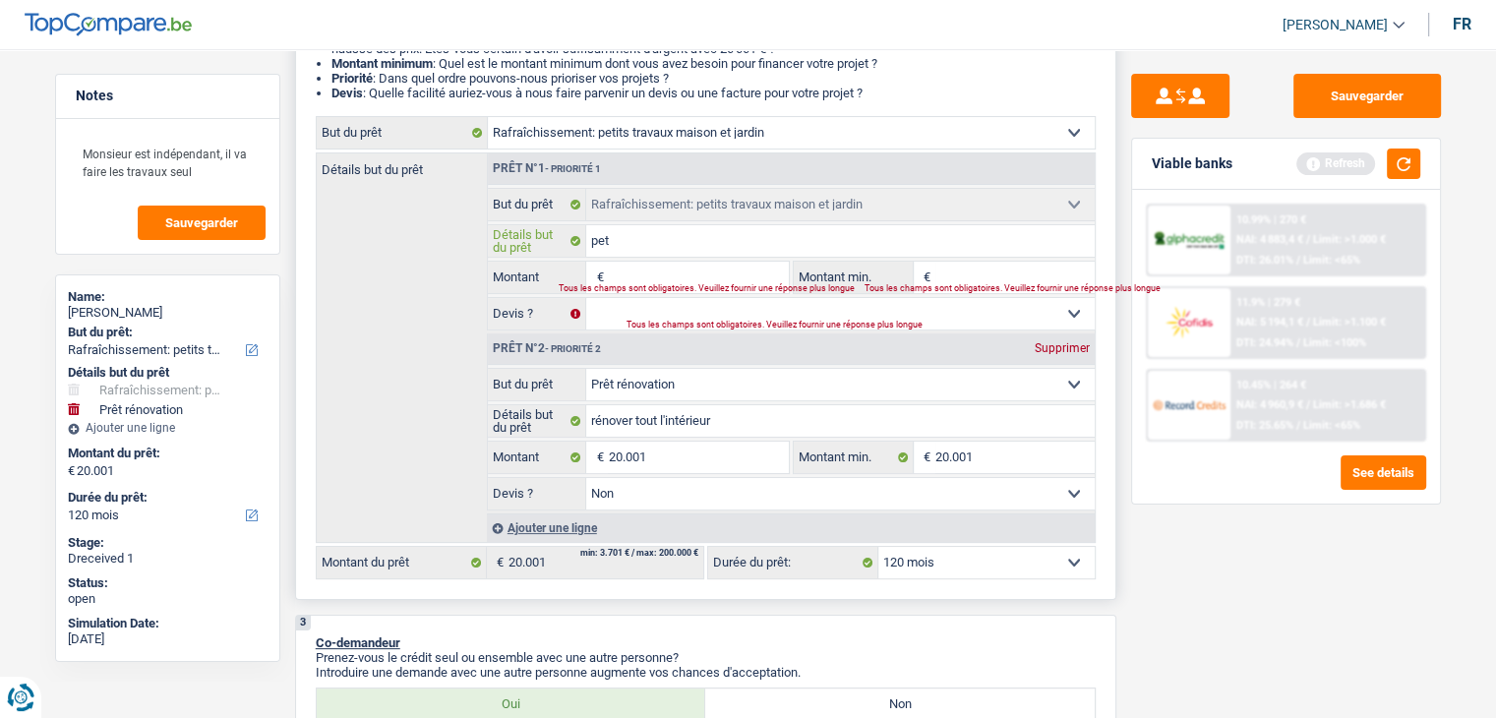
type input "peti"
type input "petit"
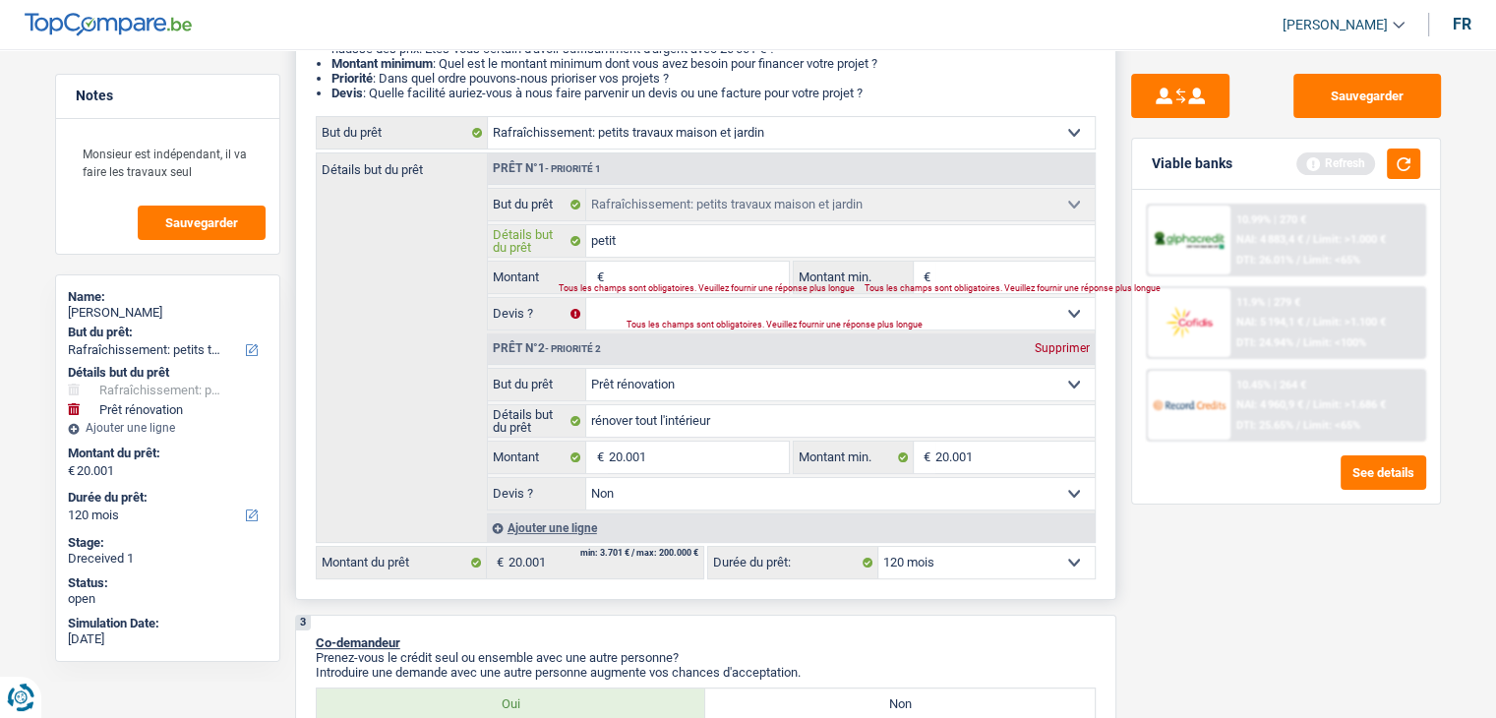
type input "petit"
type input "petit t"
type input "petit tr"
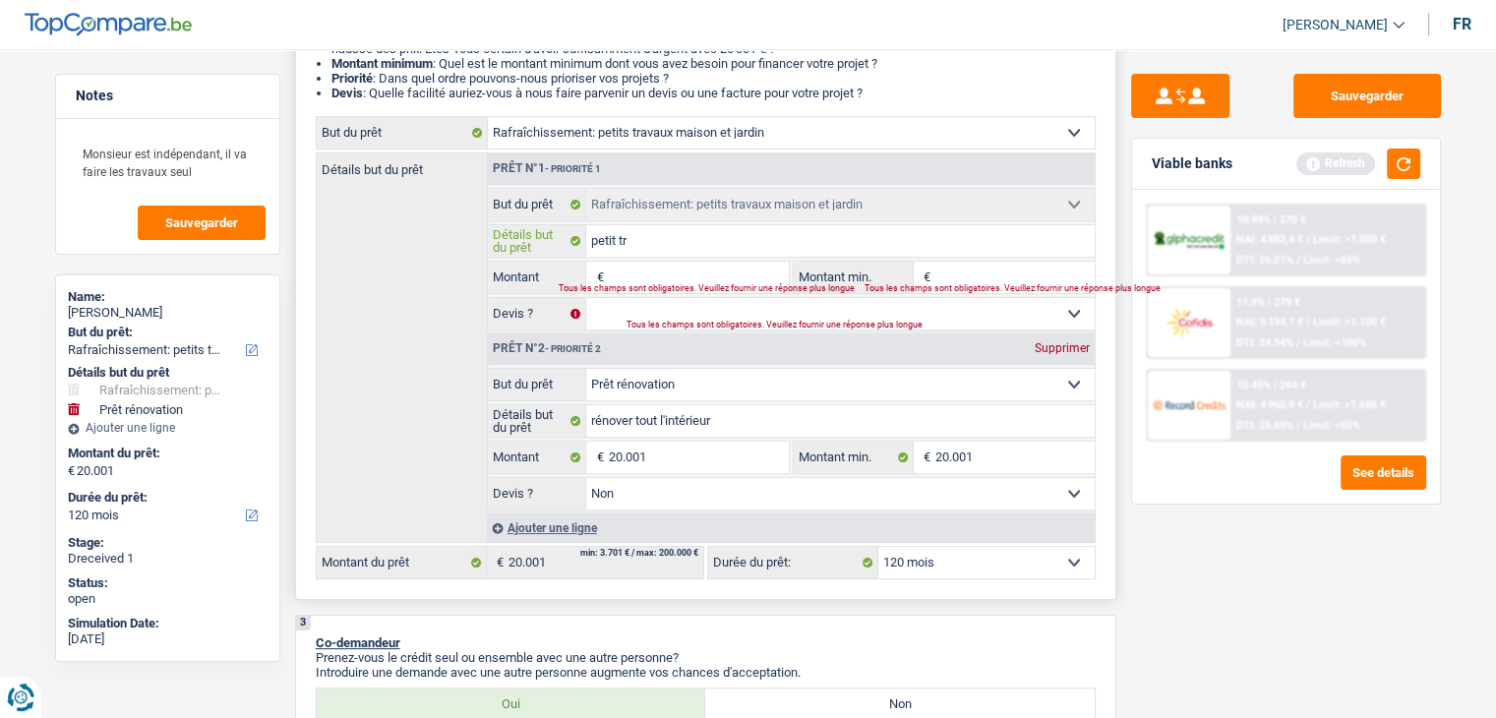
type input "petit tra"
type input "petit trav"
type input "petit trava"
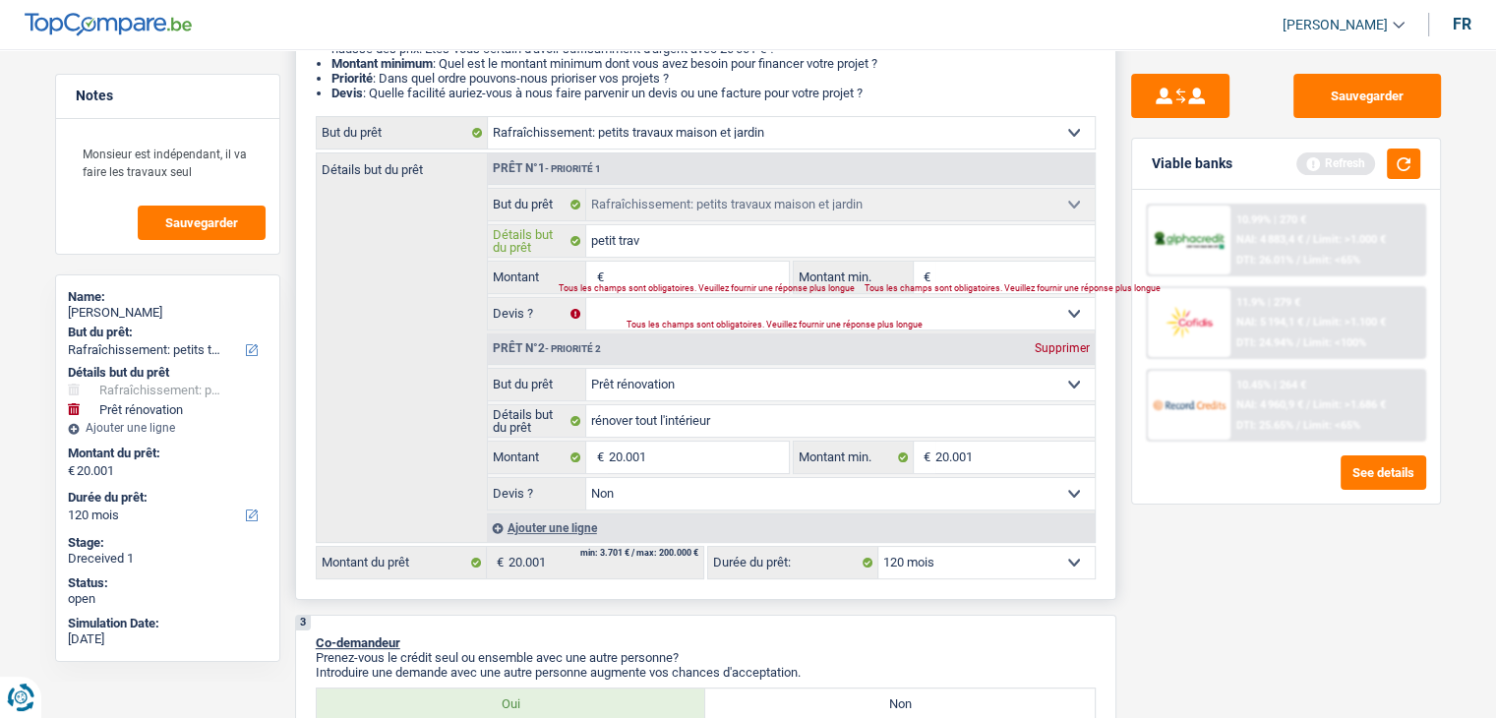
type input "petit trava"
type input "petit travau"
type input "petit travaux"
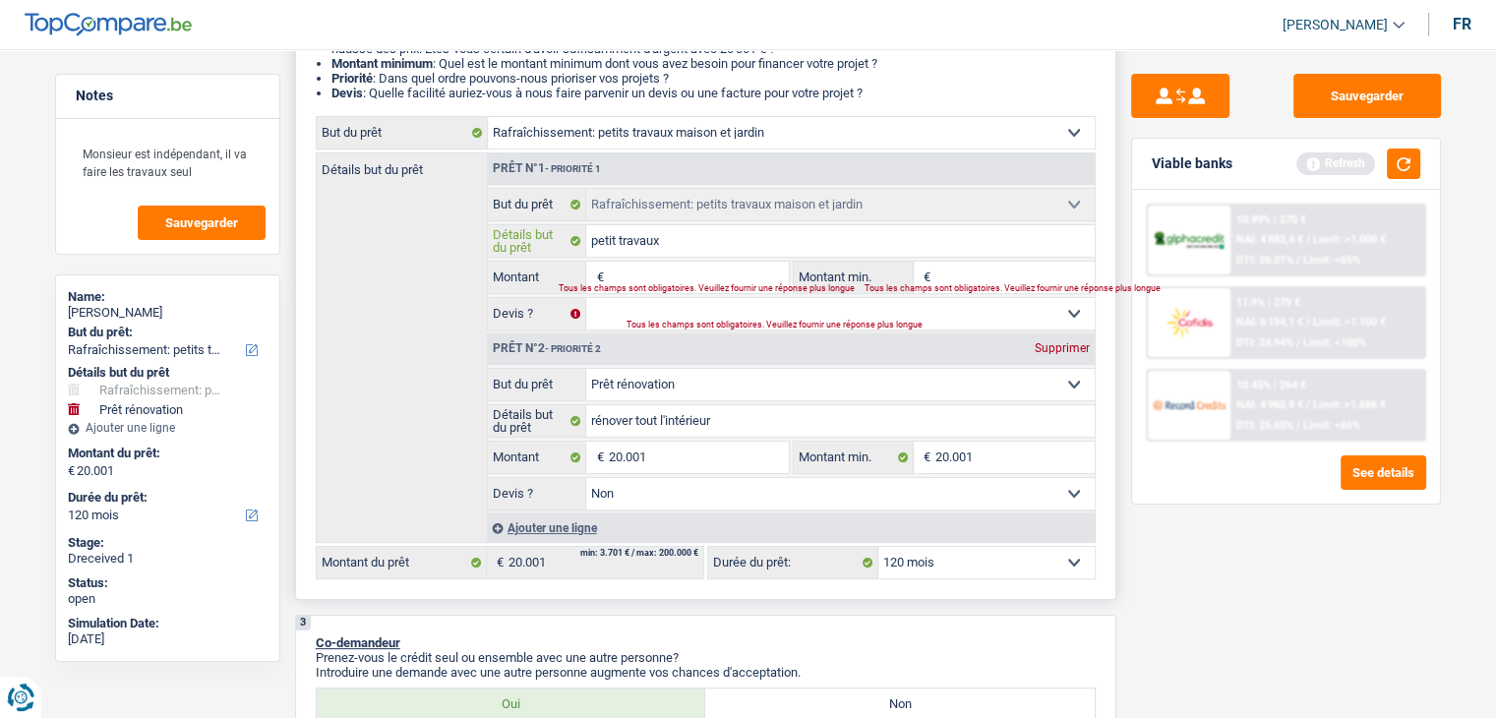
type input "petit travaux"
click at [713, 275] on input "Montant" at bounding box center [698, 277] width 180 height 31
type input "2"
type input "20"
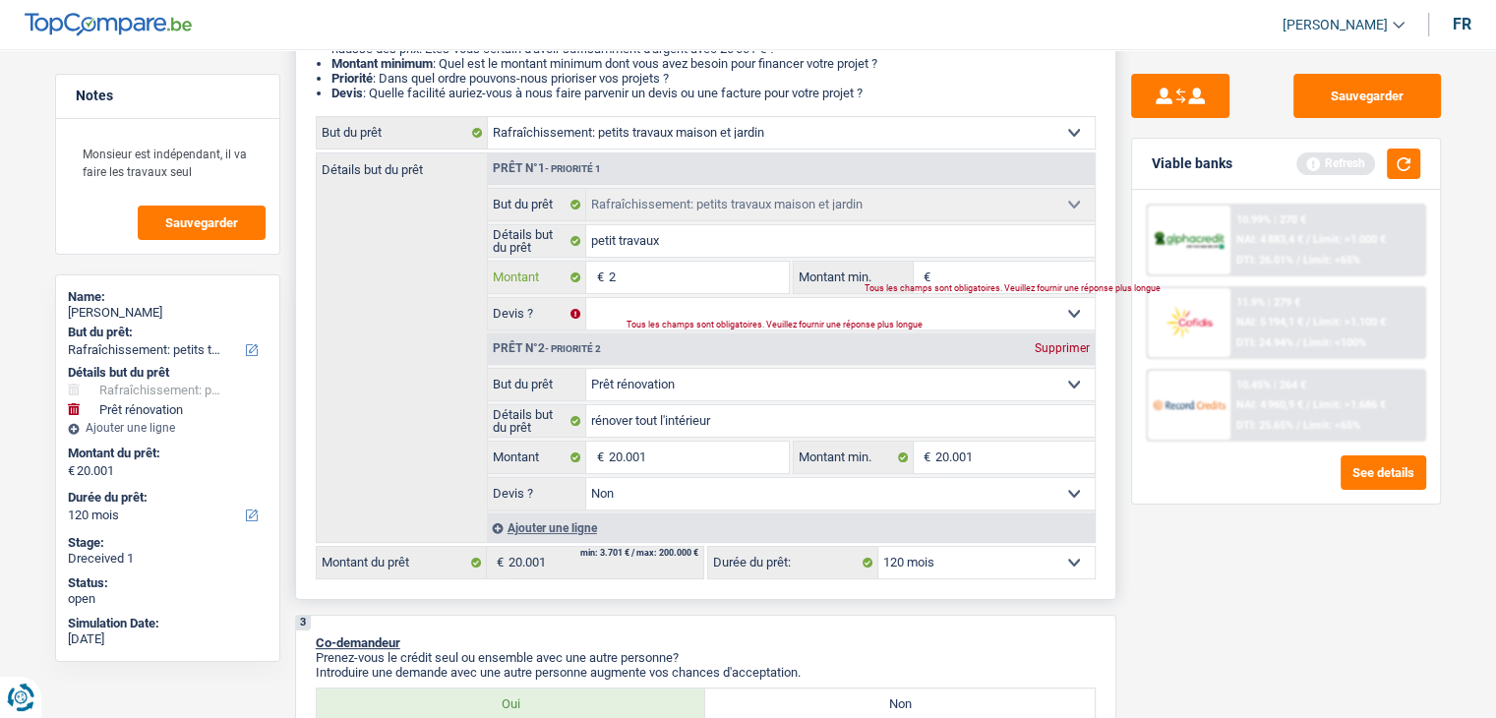
type input "20"
type input "200"
type input "2.001"
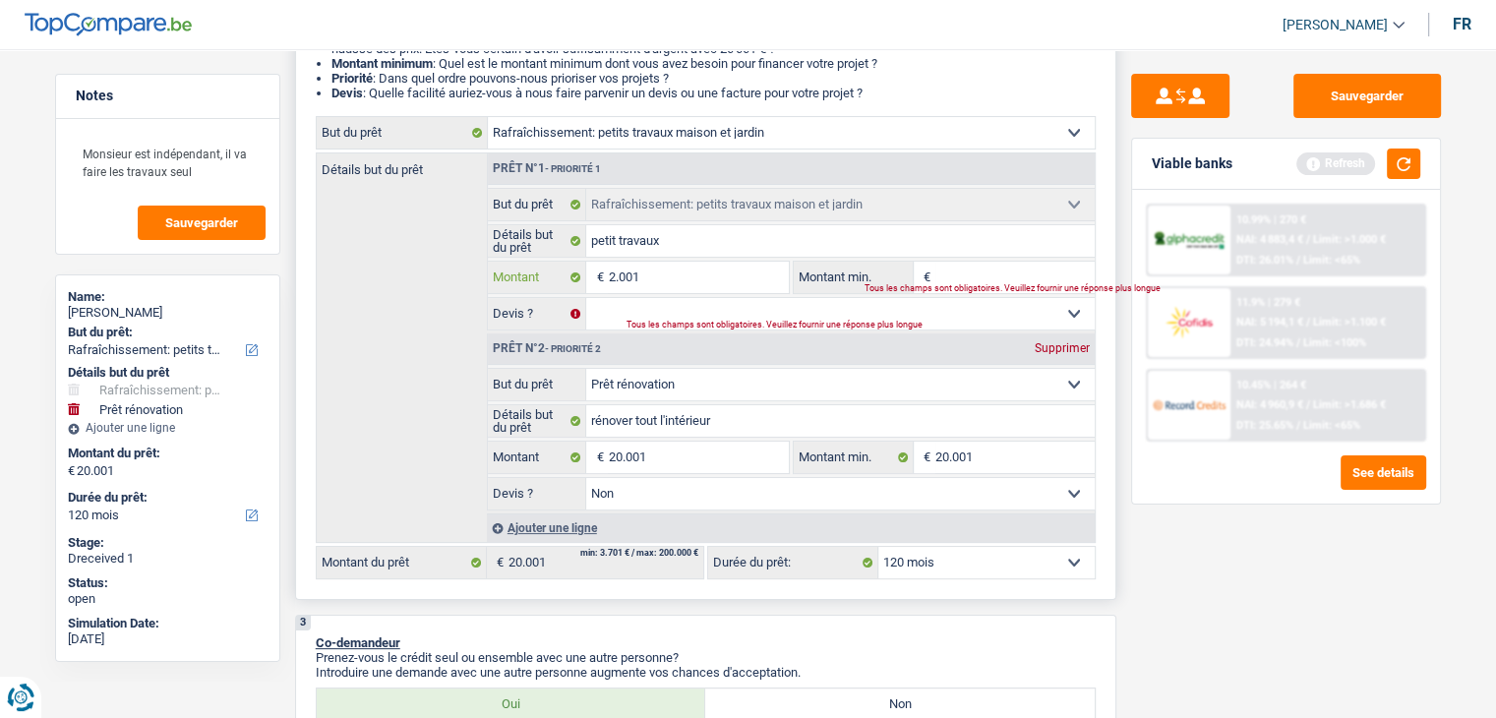
type input "200"
type input "2.000"
type input "20.001"
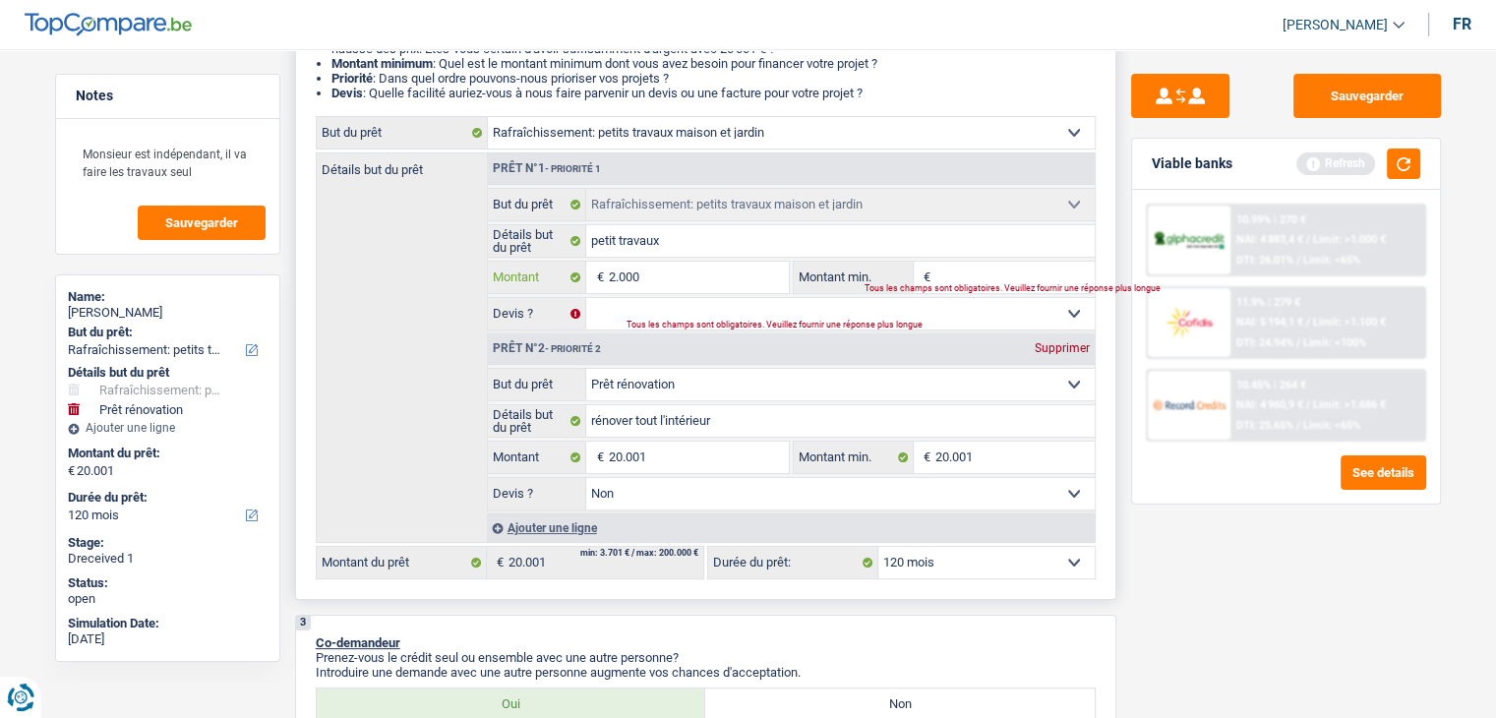
type input "20.001"
type input "40.002"
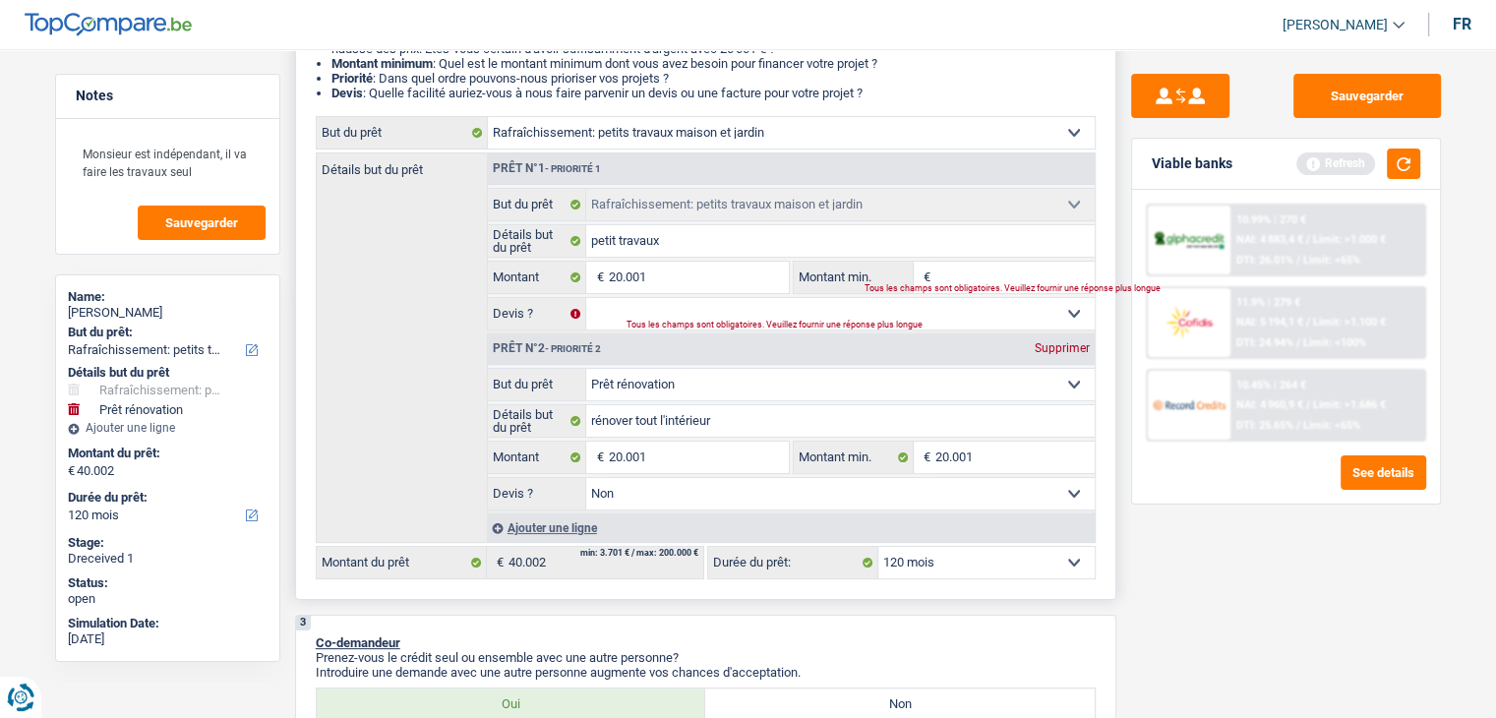
click at [1015, 265] on input "Montant min." at bounding box center [1014, 277] width 159 height 31
select select "144"
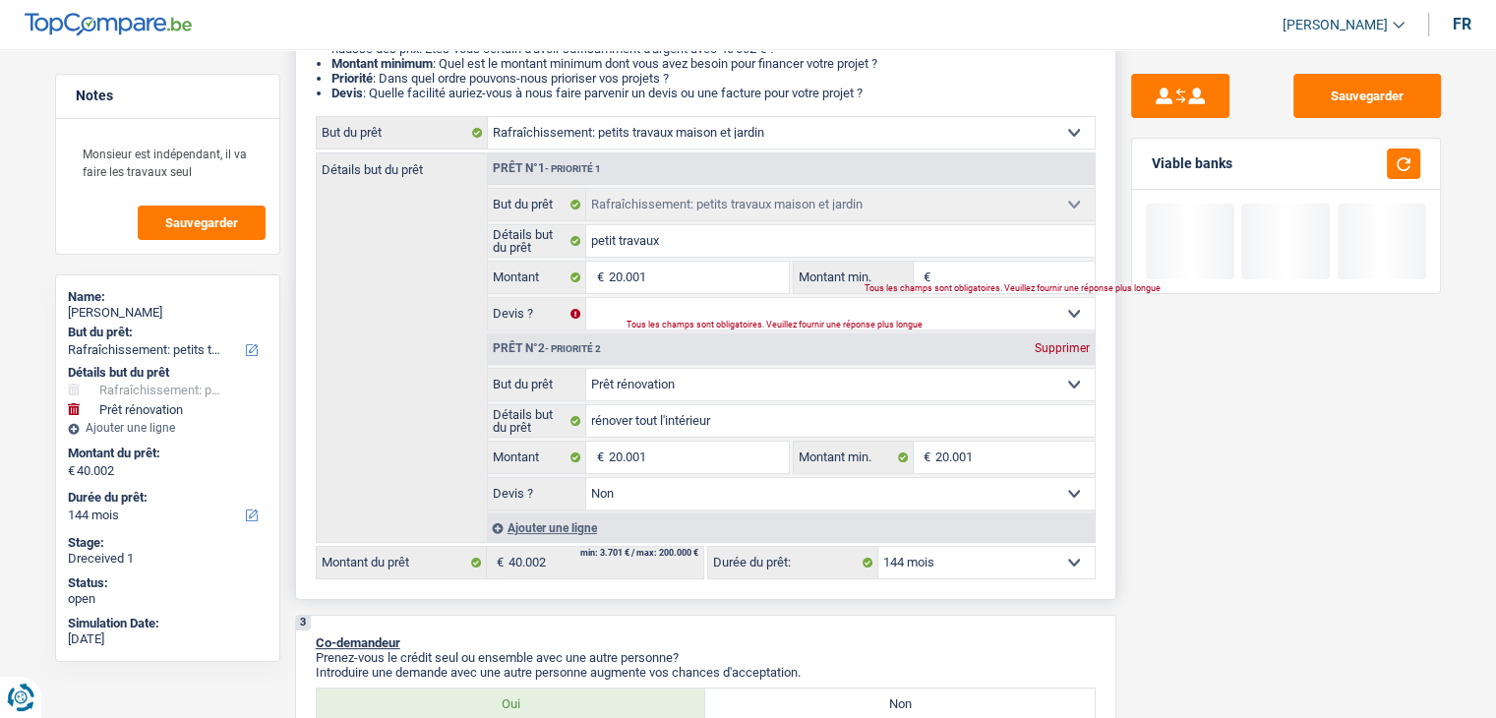
type input "2"
type input "20"
type input "200"
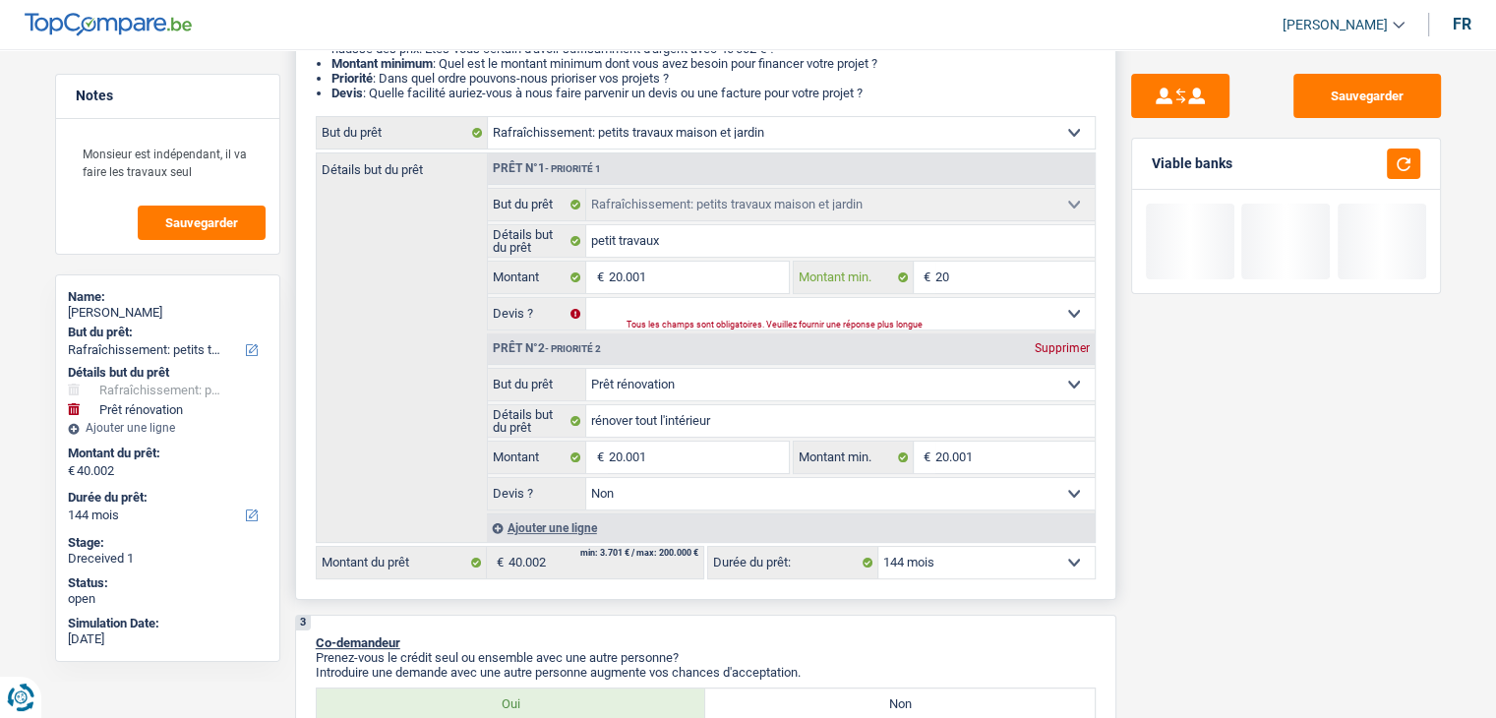
type input "200"
type input "2.000"
type input "20.001"
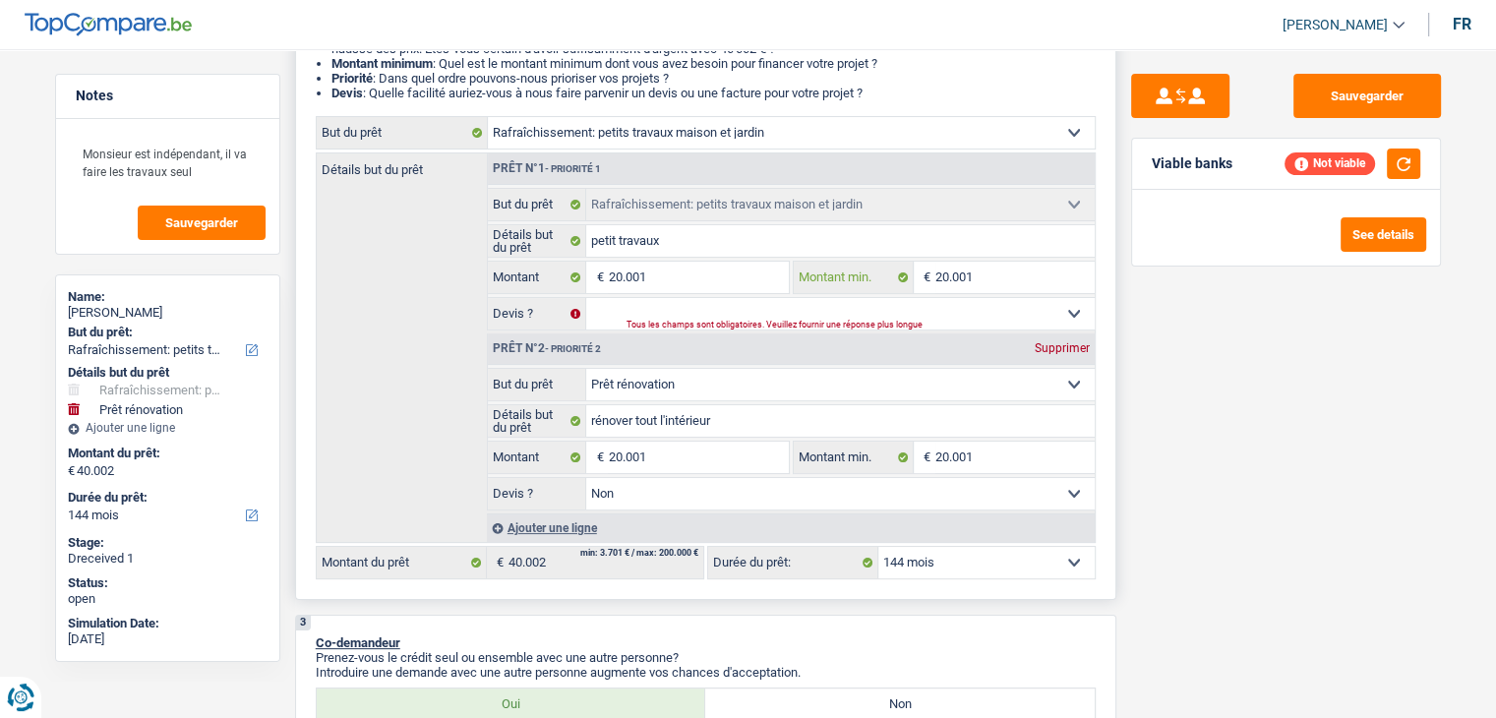
type input "20.001"
drag, startPoint x: 1031, startPoint y: 309, endPoint x: 1016, endPoint y: 315, distance: 15.9
click at [1031, 309] on select "Oui Non Non répondu Sélectionner une option" at bounding box center [840, 313] width 508 height 31
select select "false"
click at [586, 298] on select "Oui Non Non répondu Sélectionner une option" at bounding box center [840, 313] width 508 height 31
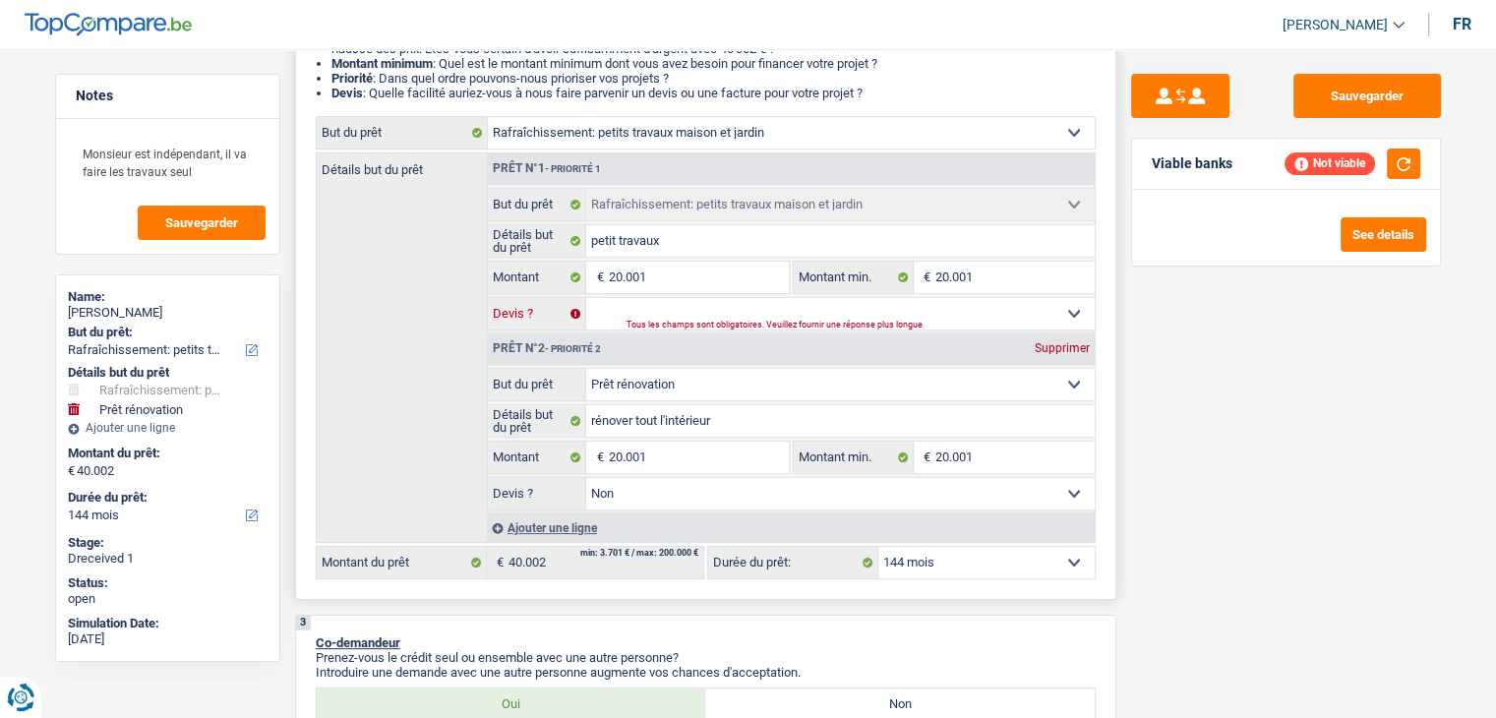
select select "false"
click at [1050, 347] on div "Supprimer" at bounding box center [1062, 348] width 65 height 12
type input "20.001"
select select "120"
type input "20.001"
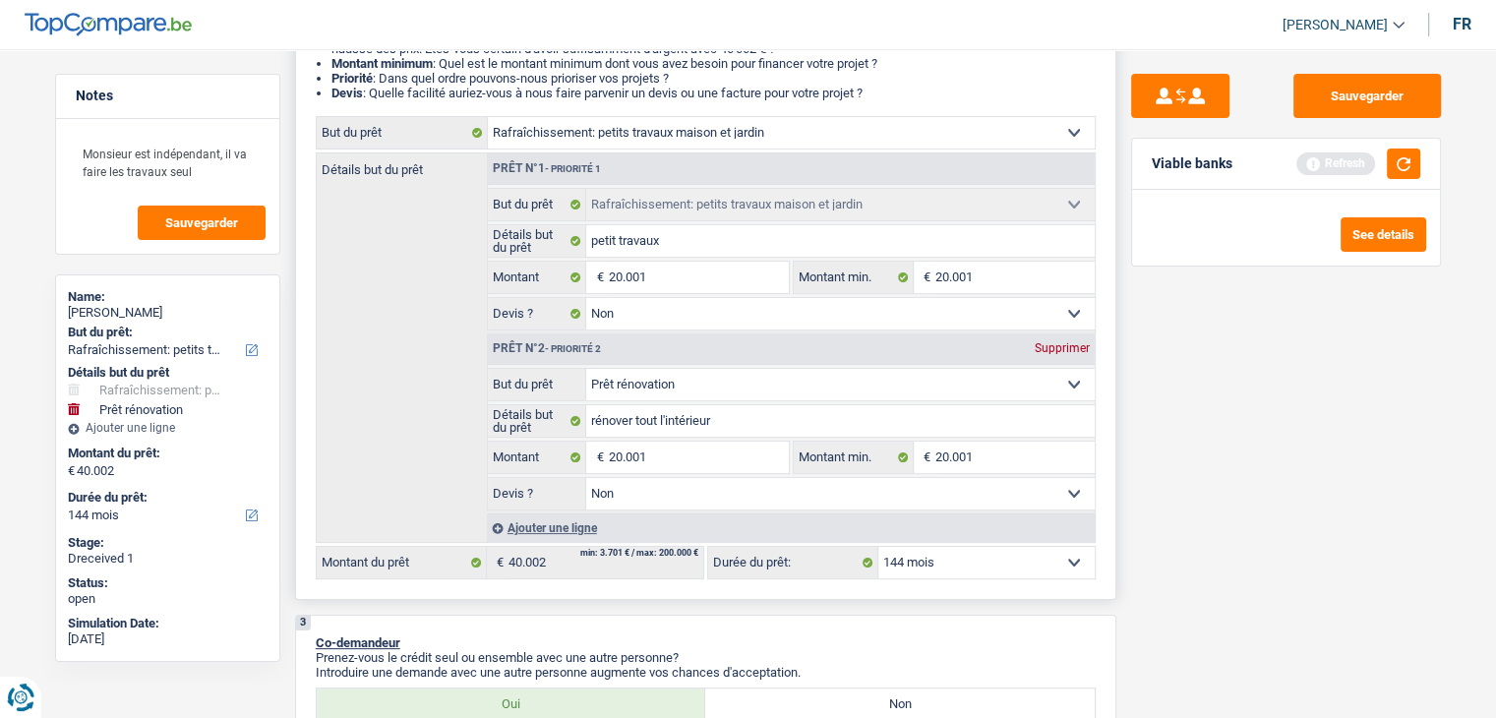
select select "120"
type input "20.001"
select select "120"
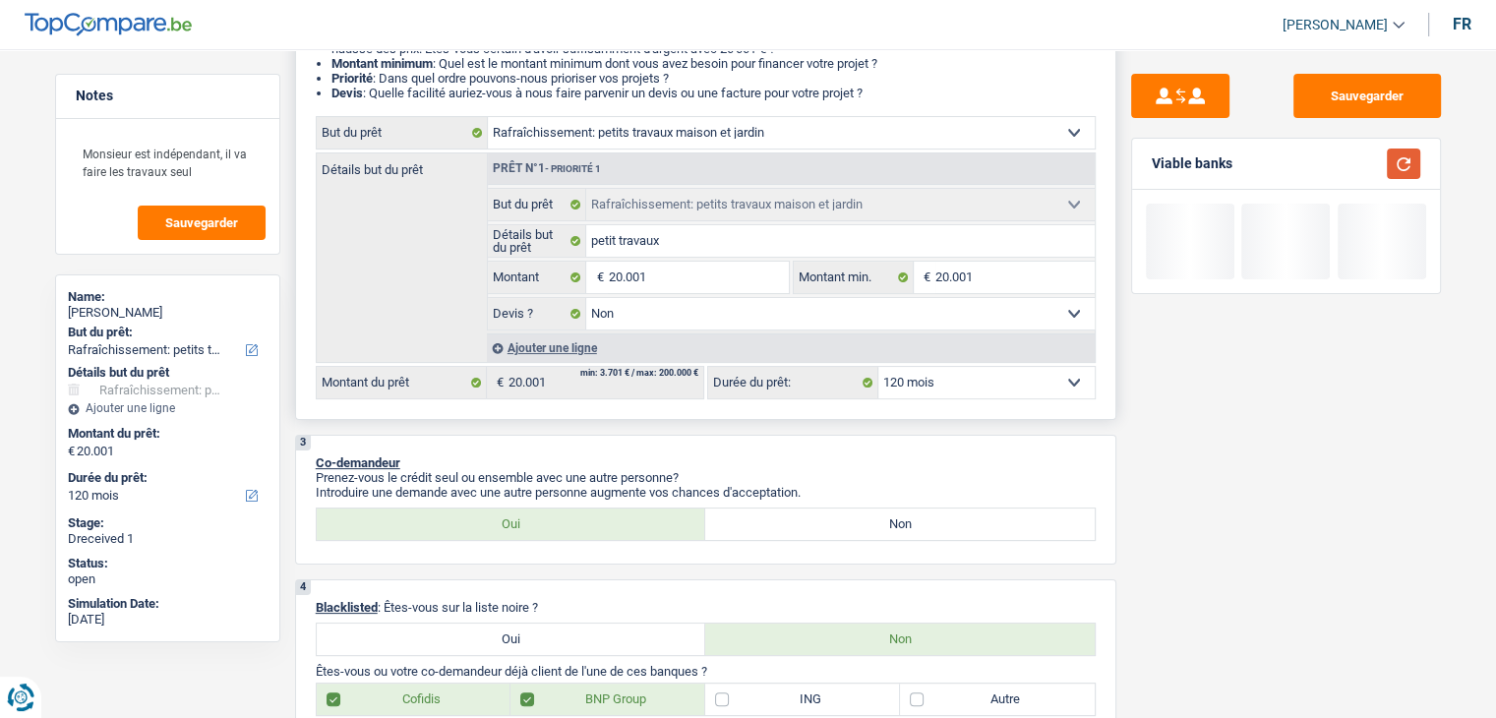
click at [1408, 170] on button "button" at bounding box center [1403, 163] width 33 height 30
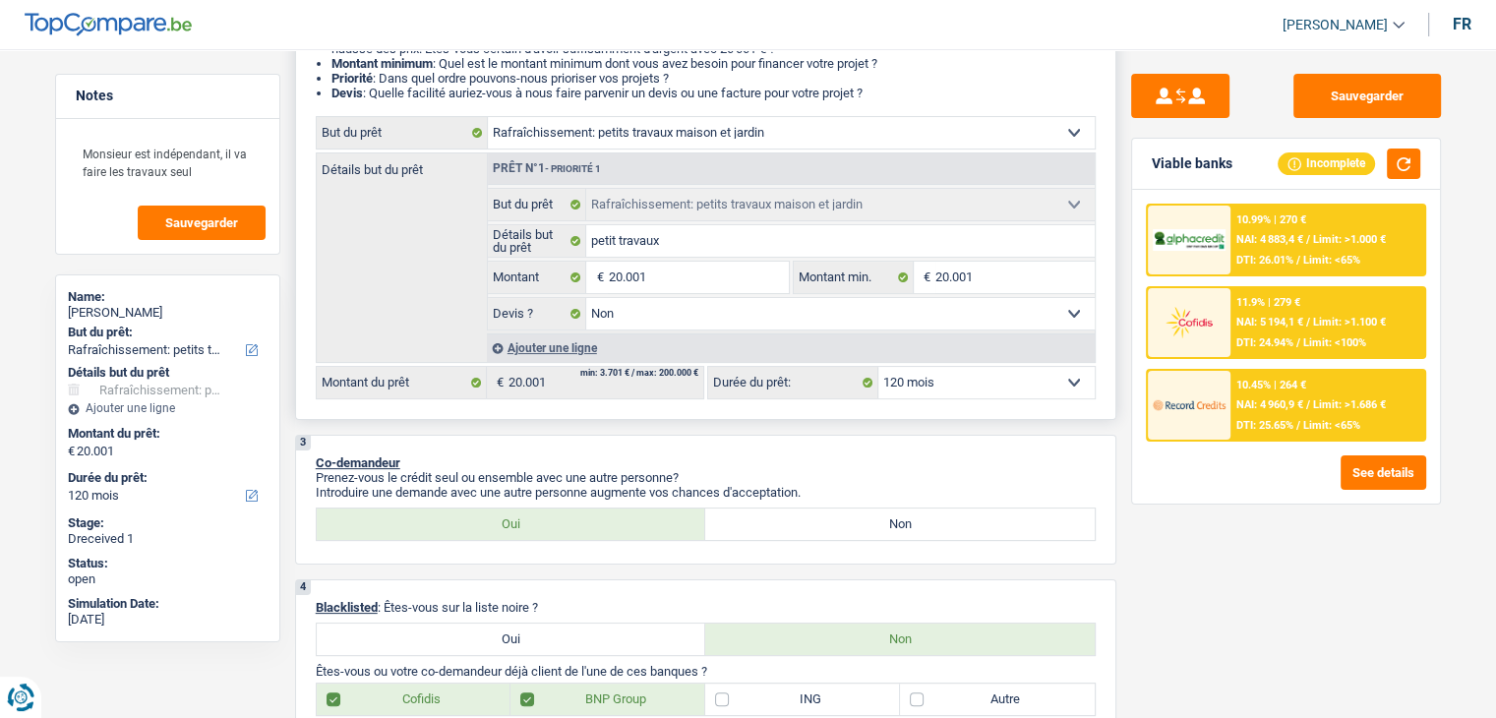
click at [1275, 434] on div "10.45% | 264 € NAI: 4 960,9 € / Limit: >1.686 € DTI: 25.65% / Limit: <65%" at bounding box center [1327, 405] width 194 height 69
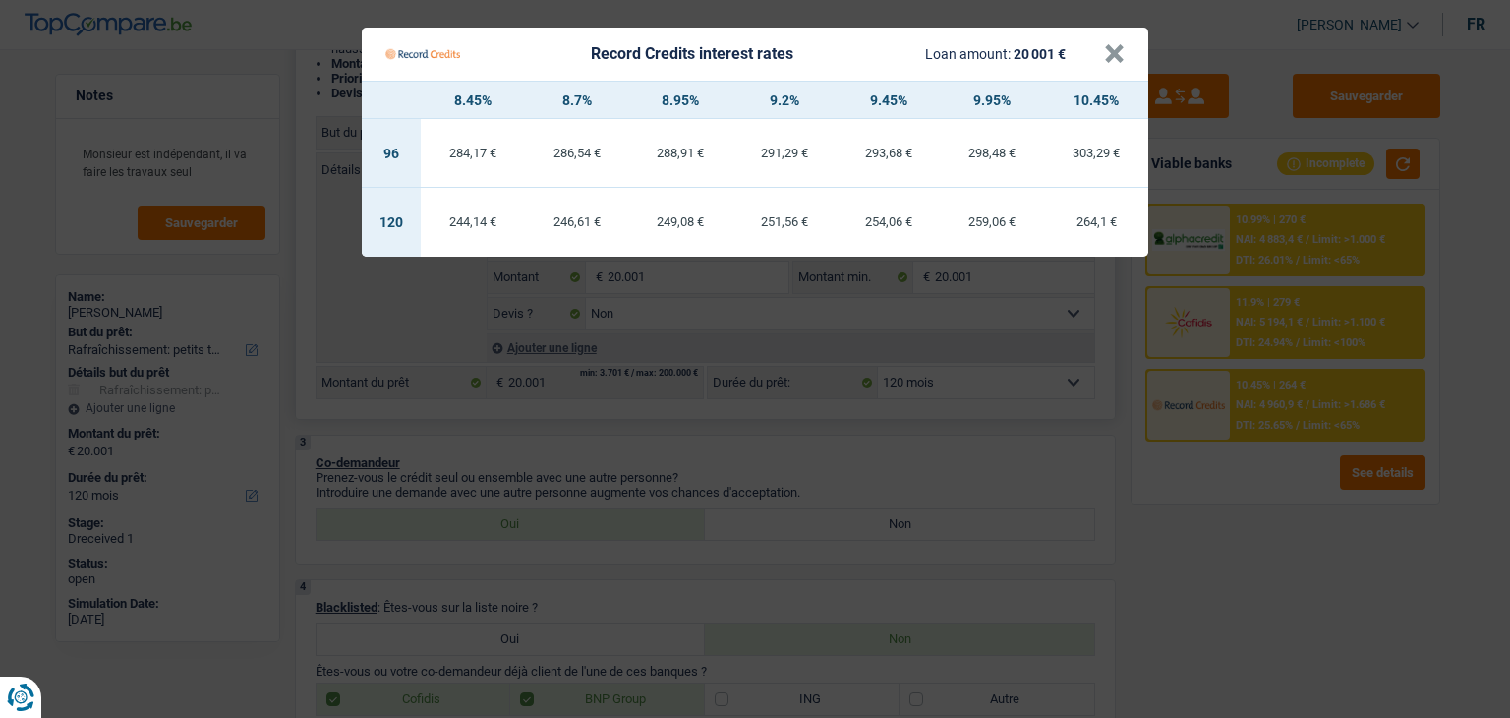
click at [1208, 485] on Credits "Record Credits interest rates Loan amount: 20 001 € × 8.45% 8.7% 8.95% 9.2% 9.4…" at bounding box center [755, 359] width 1510 height 718
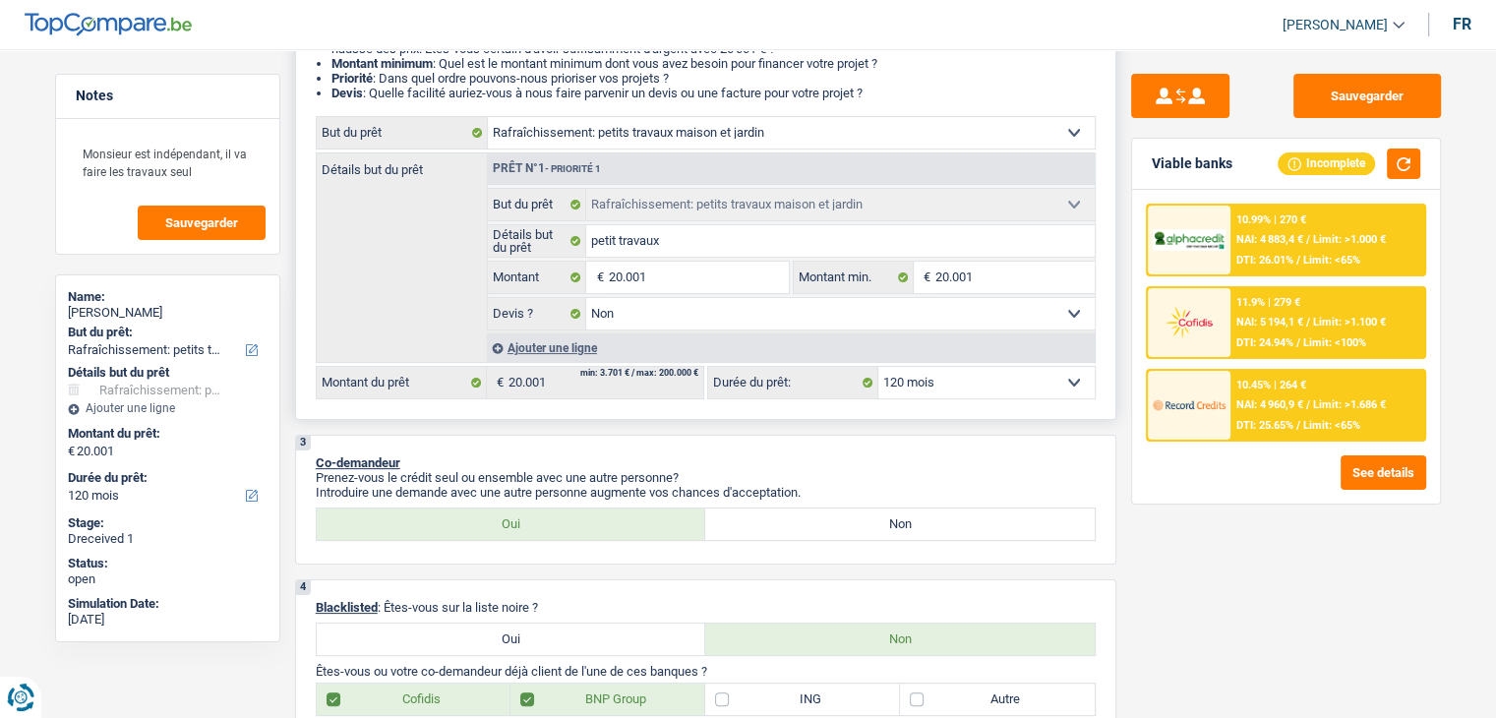
click at [1283, 320] on span "NAI: 5 194,1 €" at bounding box center [1269, 322] width 67 height 13
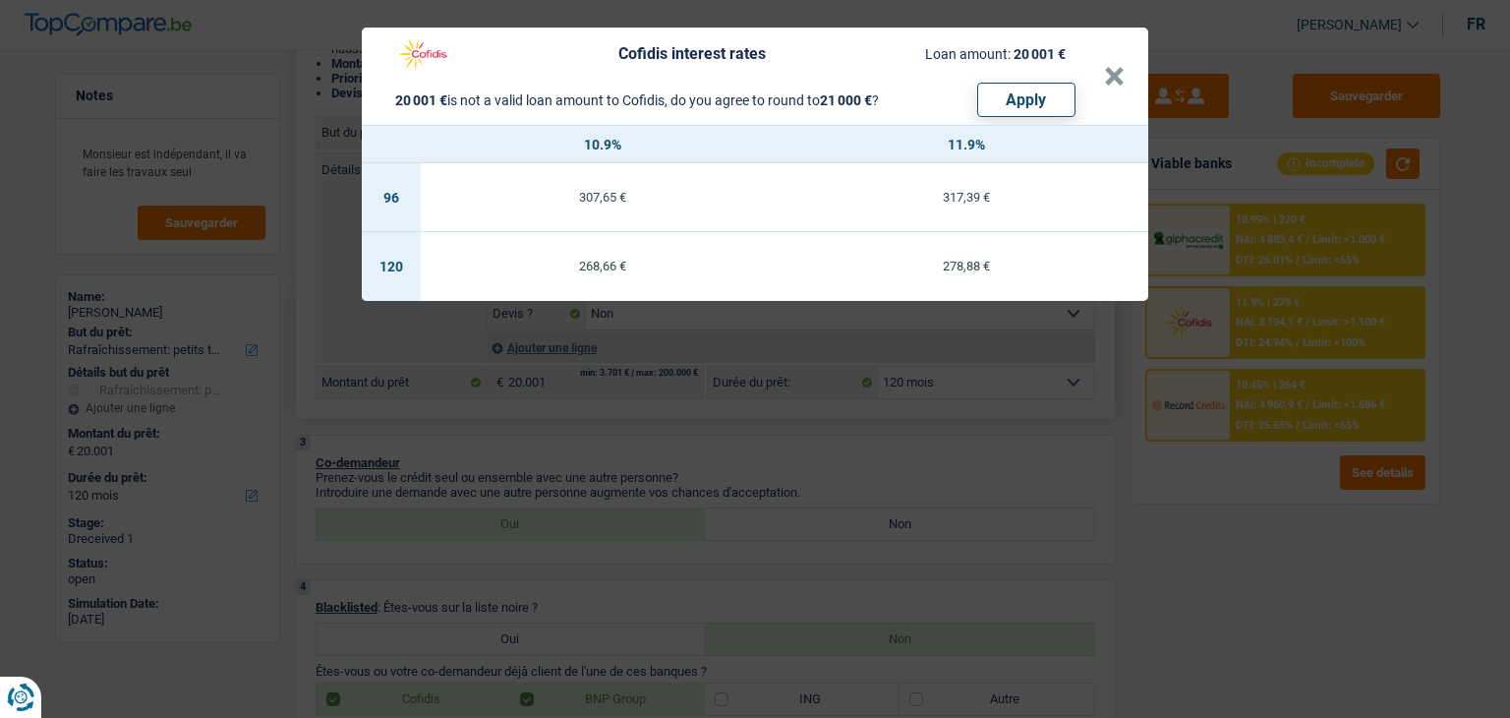
click at [1270, 265] on div "Cofidis interest rates Loan amount: 20 001 € 20 001 € is not a valid loan amoun…" at bounding box center [755, 359] width 1510 height 718
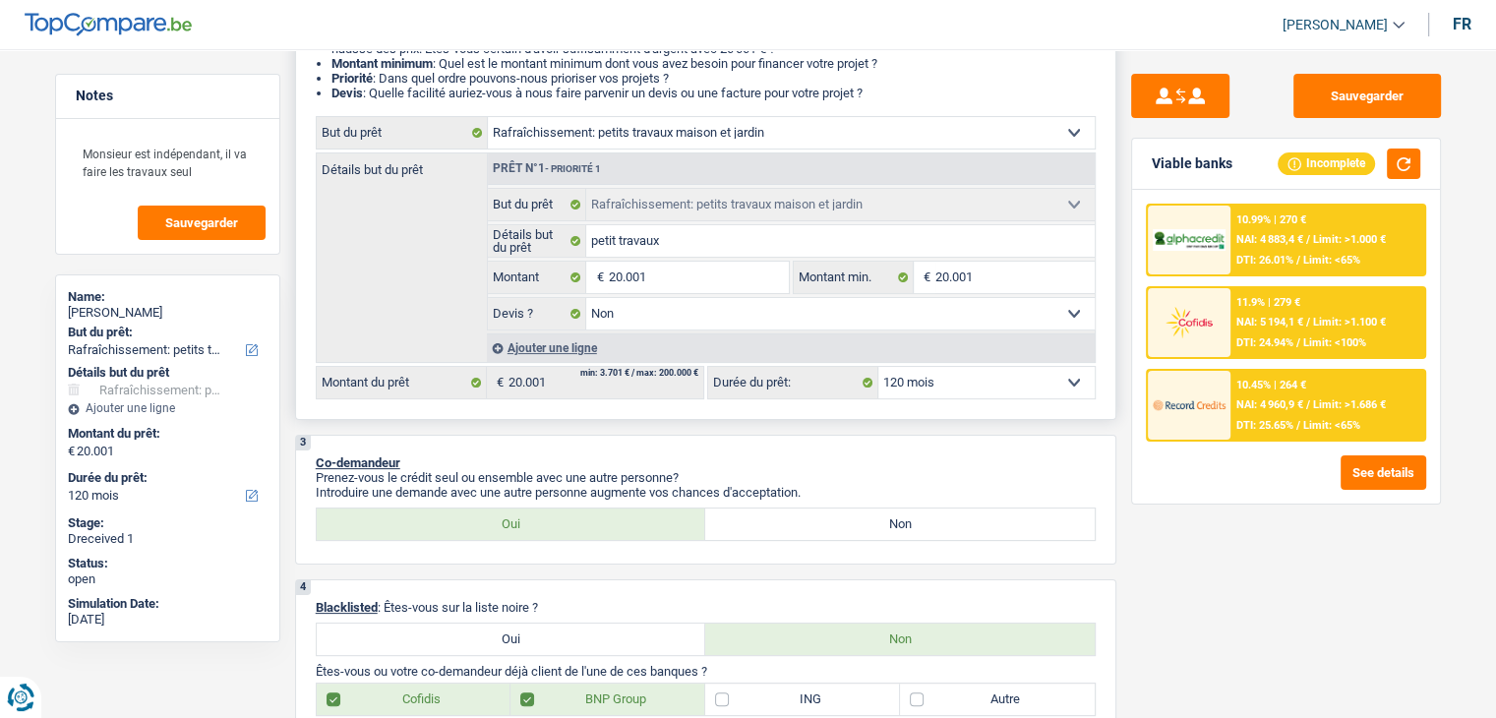
click at [1269, 257] on span "DTI: 26.01%" at bounding box center [1264, 260] width 57 height 13
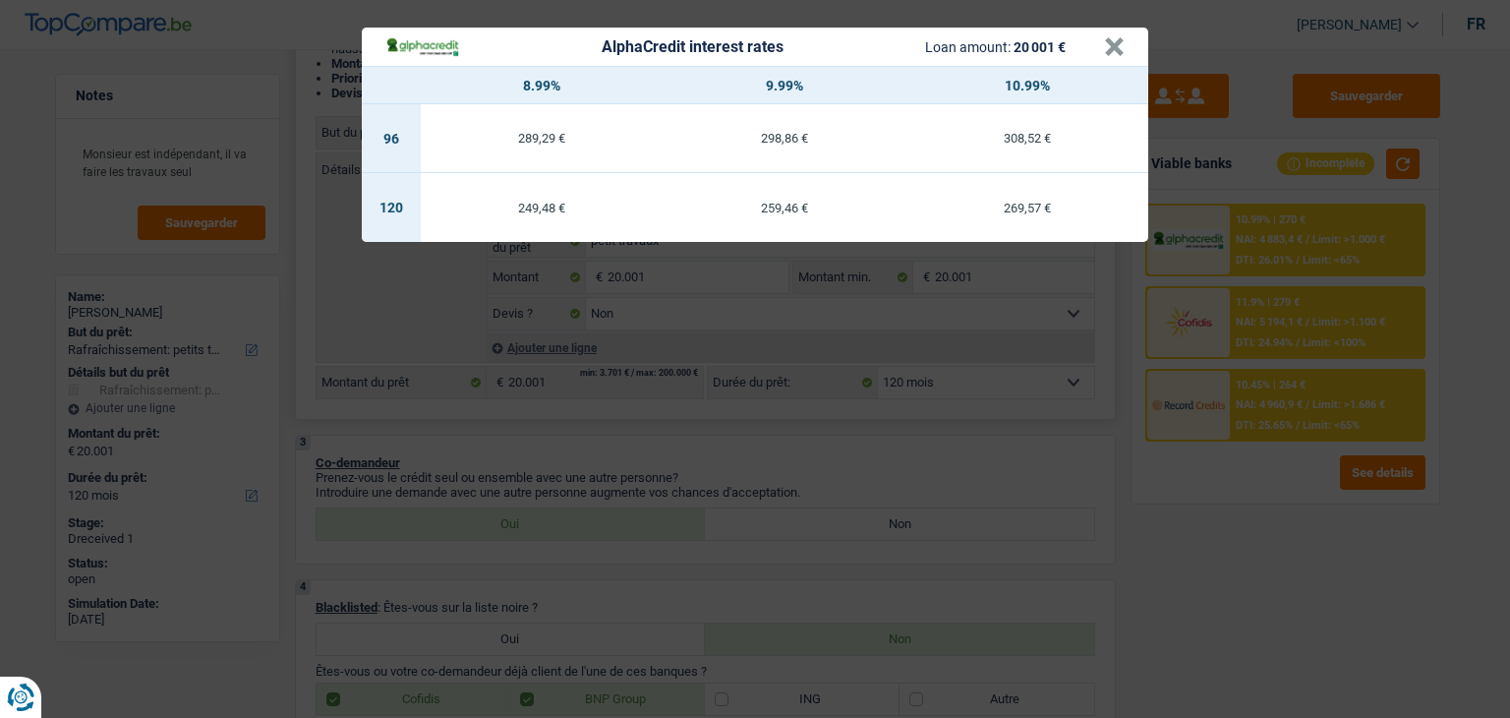
click at [1266, 269] on div "AlphaCredit interest rates Loan amount: 20 001 € × 8.99% 9.99% 10.99% 96 289,29…" at bounding box center [755, 359] width 1510 height 718
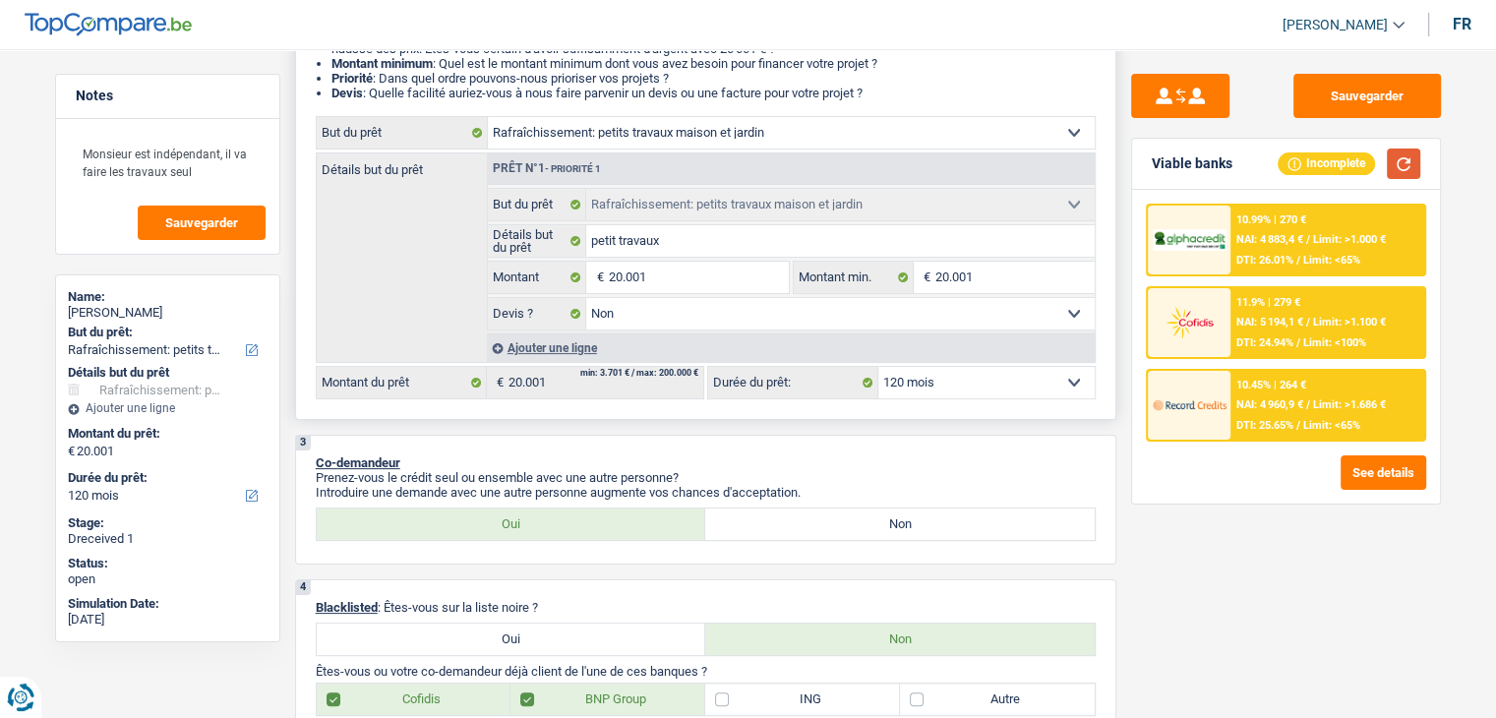
click at [1400, 170] on button "button" at bounding box center [1403, 163] width 33 height 30
click at [1359, 100] on button "Sauvegarder" at bounding box center [1367, 96] width 148 height 44
click at [1314, 427] on span "Limit: <65%" at bounding box center [1331, 425] width 57 height 13
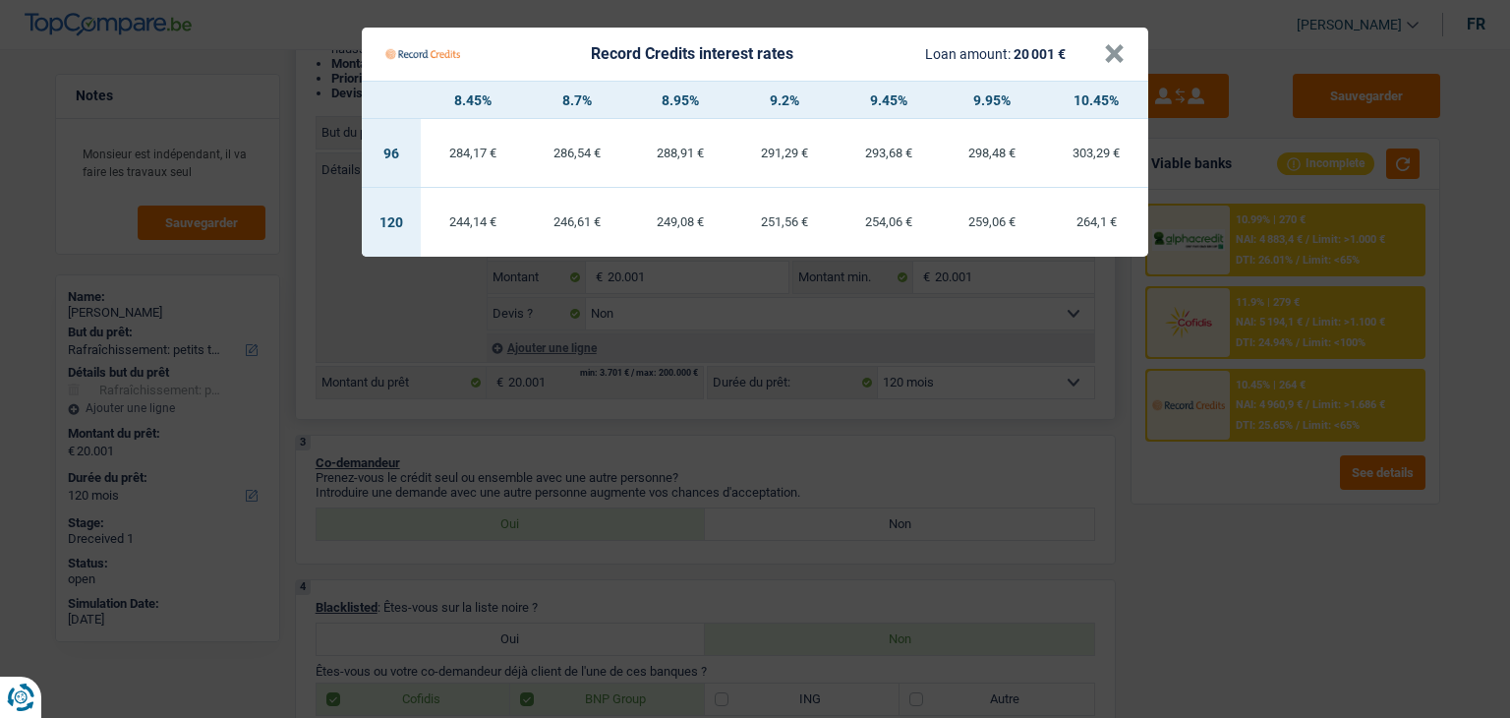
click at [1196, 491] on Credits "Record Credits interest rates Loan amount: 20 001 € × 8.45% 8.7% 8.95% 9.2% 9.4…" at bounding box center [755, 359] width 1510 height 718
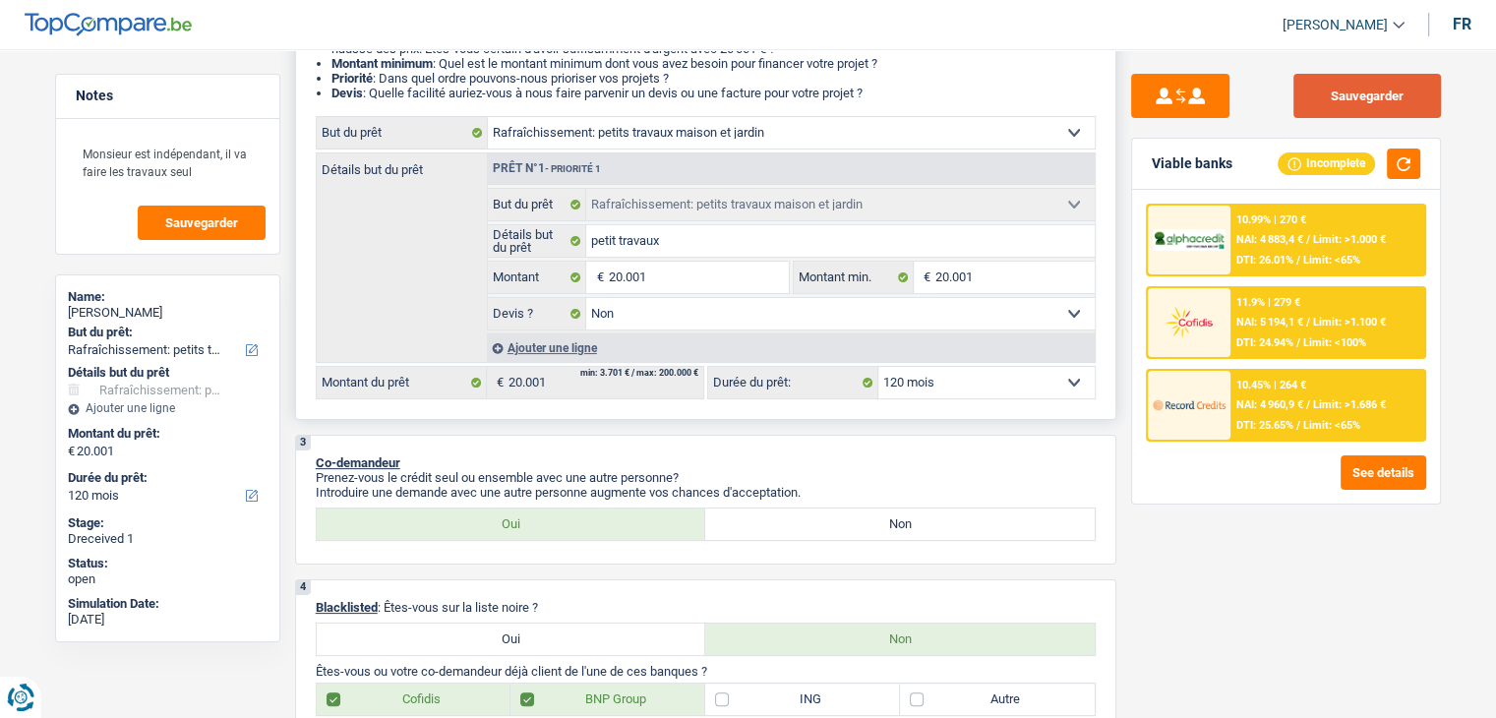
click at [1345, 81] on button "Sauvegarder" at bounding box center [1367, 96] width 148 height 44
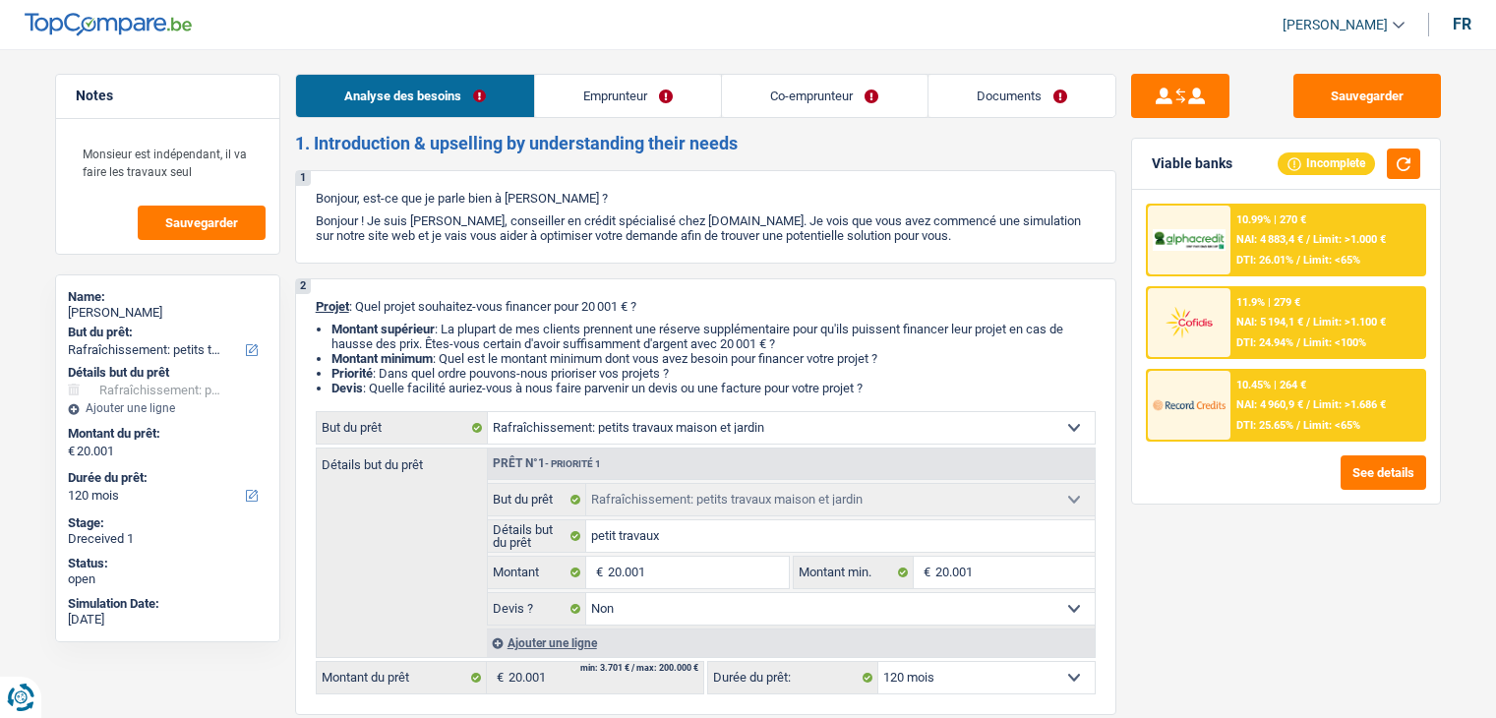
select select "houseOrGarden"
select select "120"
select select "houseOrGarden"
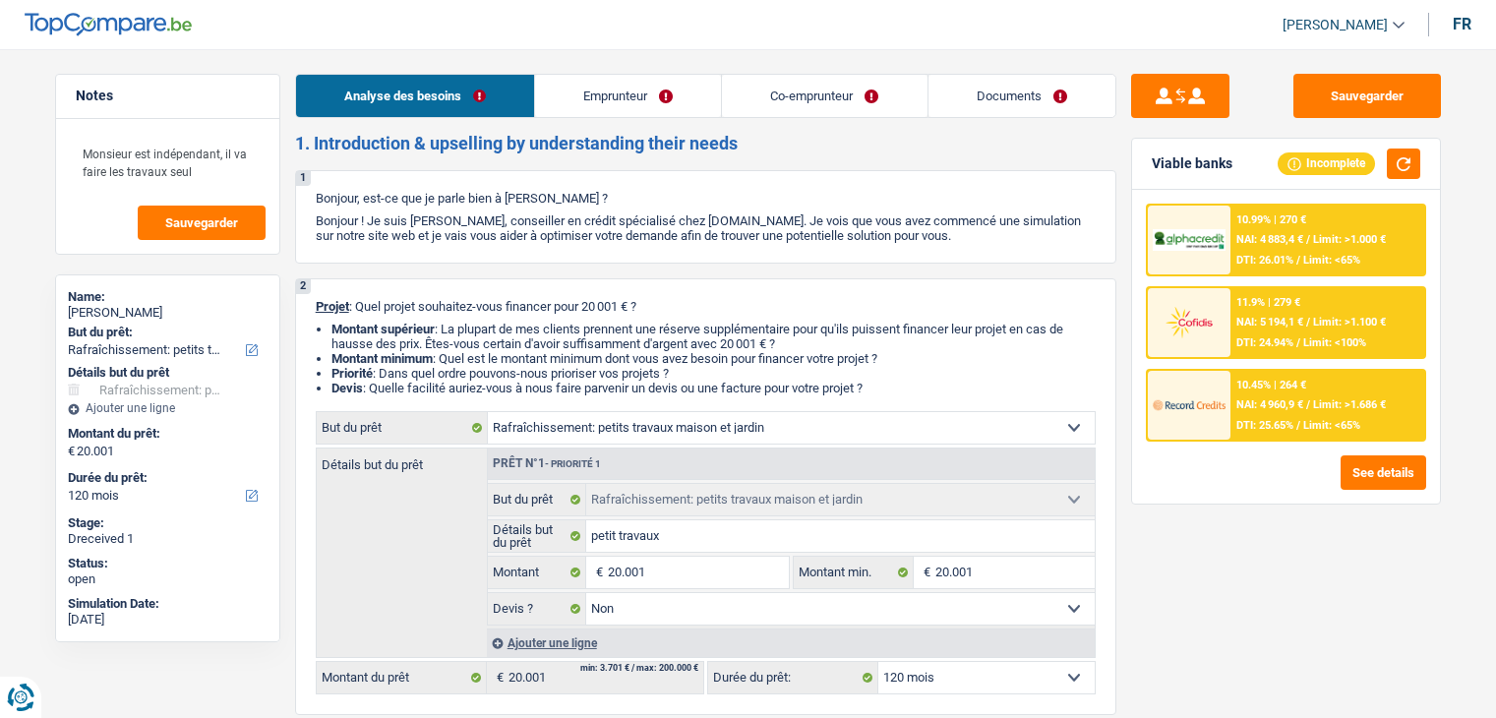
select select "false"
select select "120"
select select "independent"
select select "privateEmployee"
select select "netSalary"
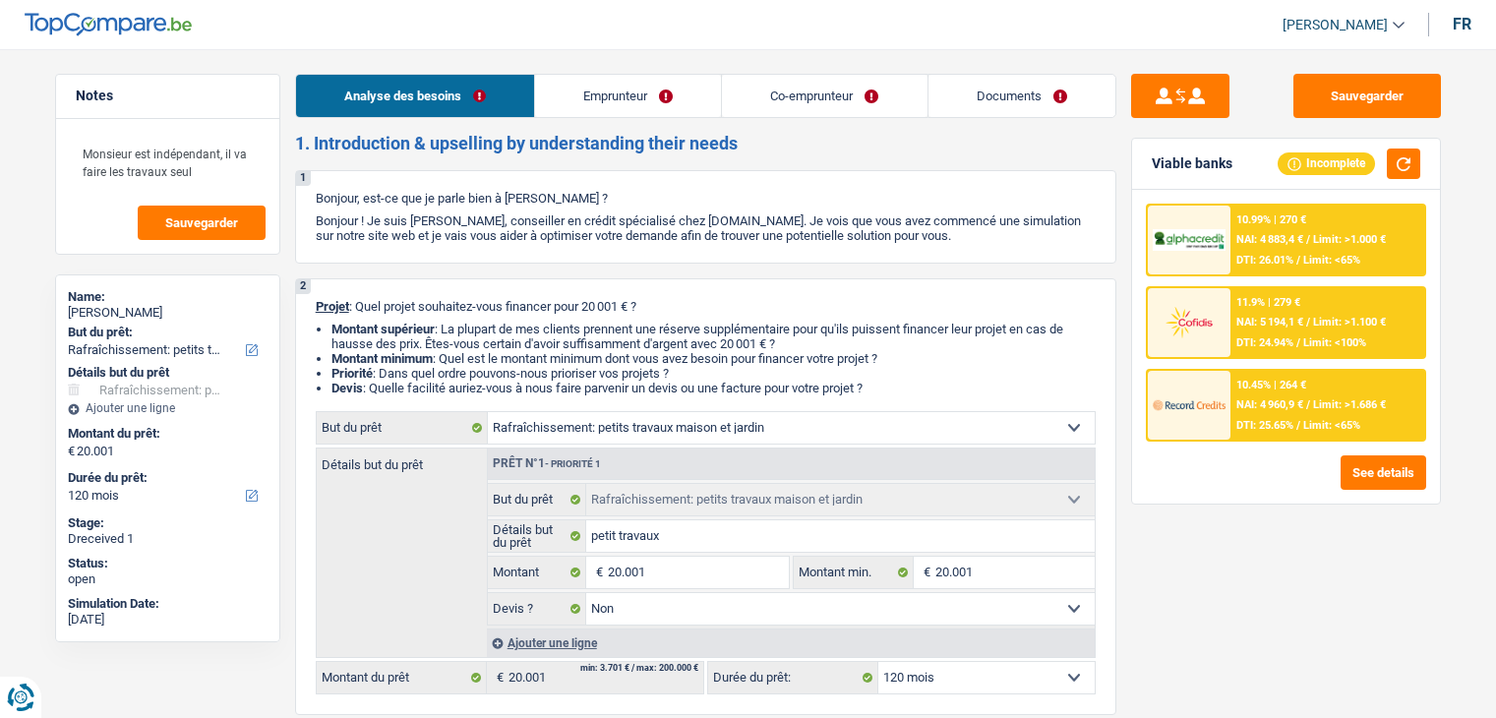
select select "familyAllowances"
select select "netSalary"
select select "mealVouchers"
select select "ownerWithMortgage"
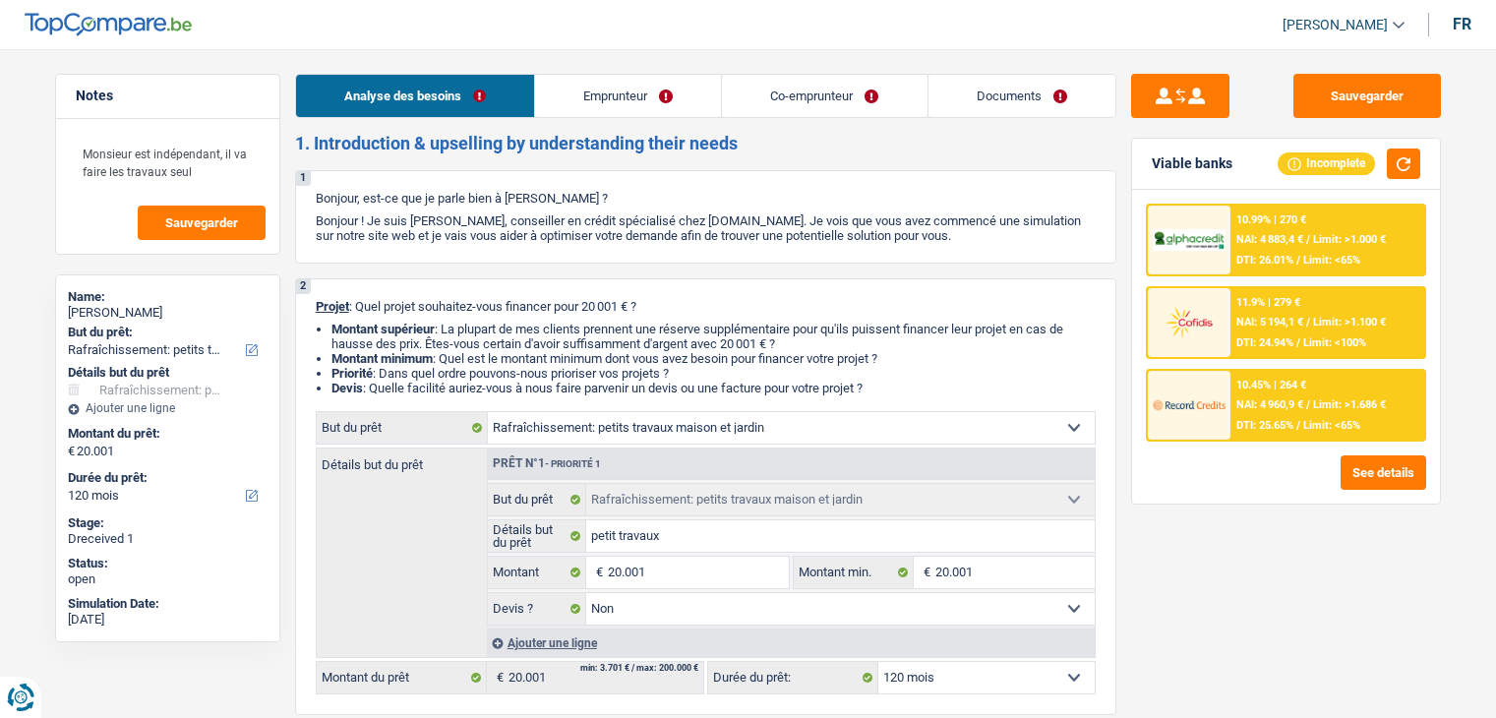
select select "personalSale"
select select "24"
select select "mortgage"
select select "300"
select select "houseOrGarden"
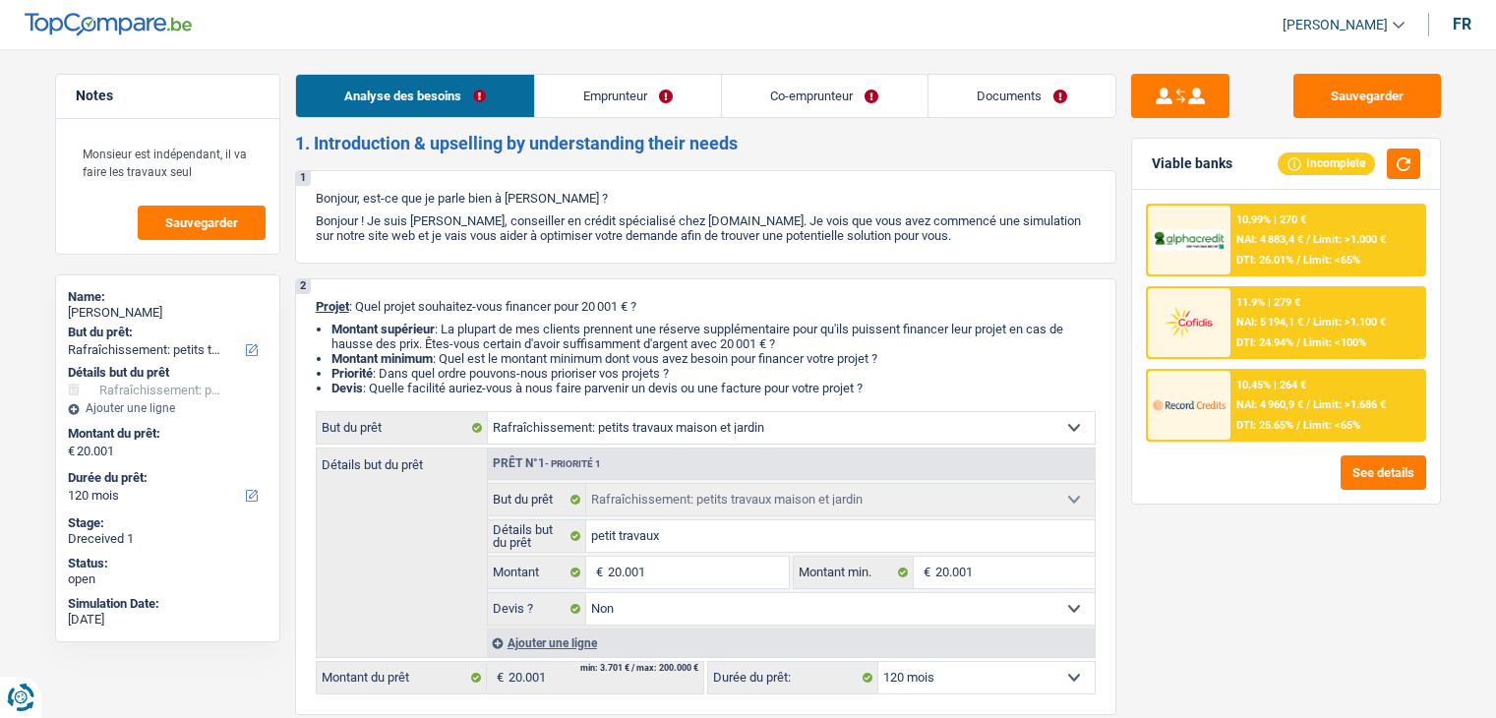
select select "houseOrGarden"
select select "false"
select select "120"
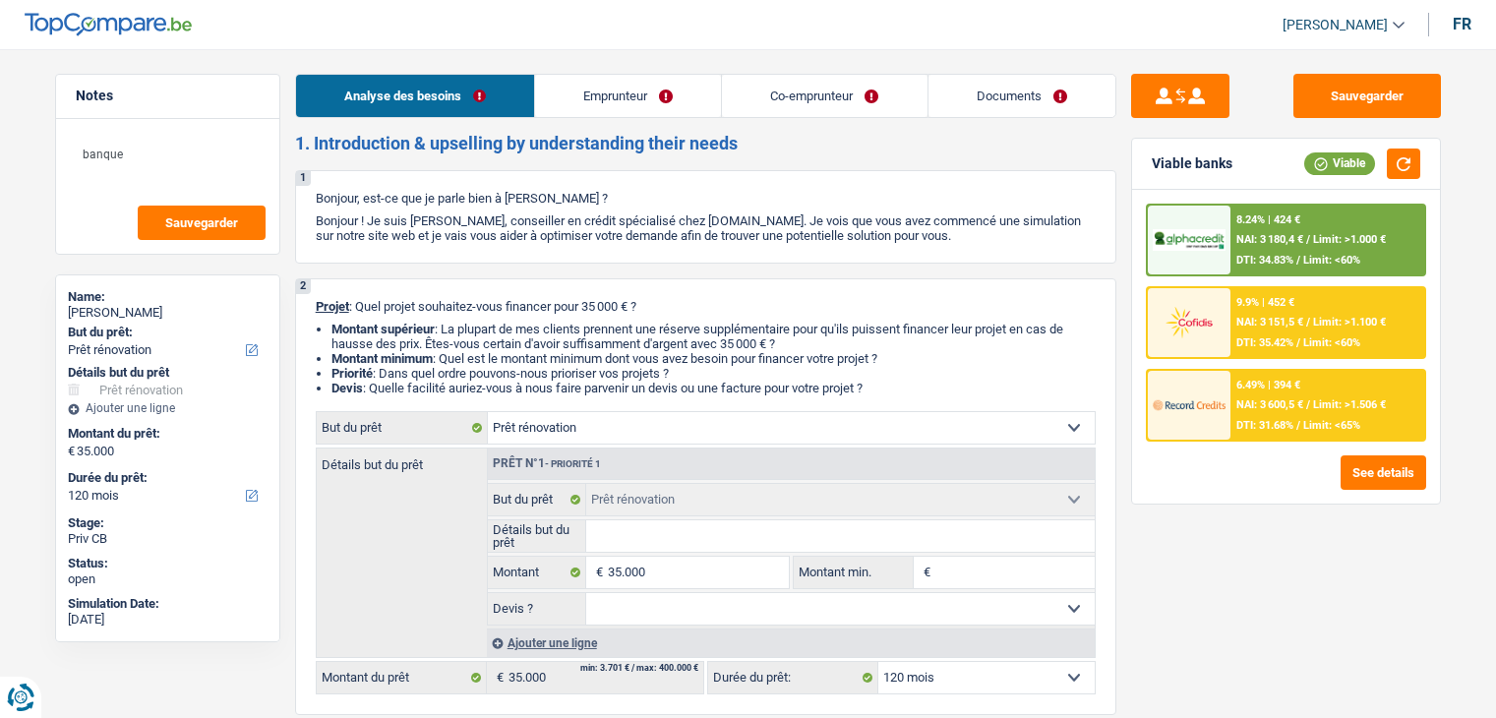
select select "renovation"
select select "120"
select select "renovation"
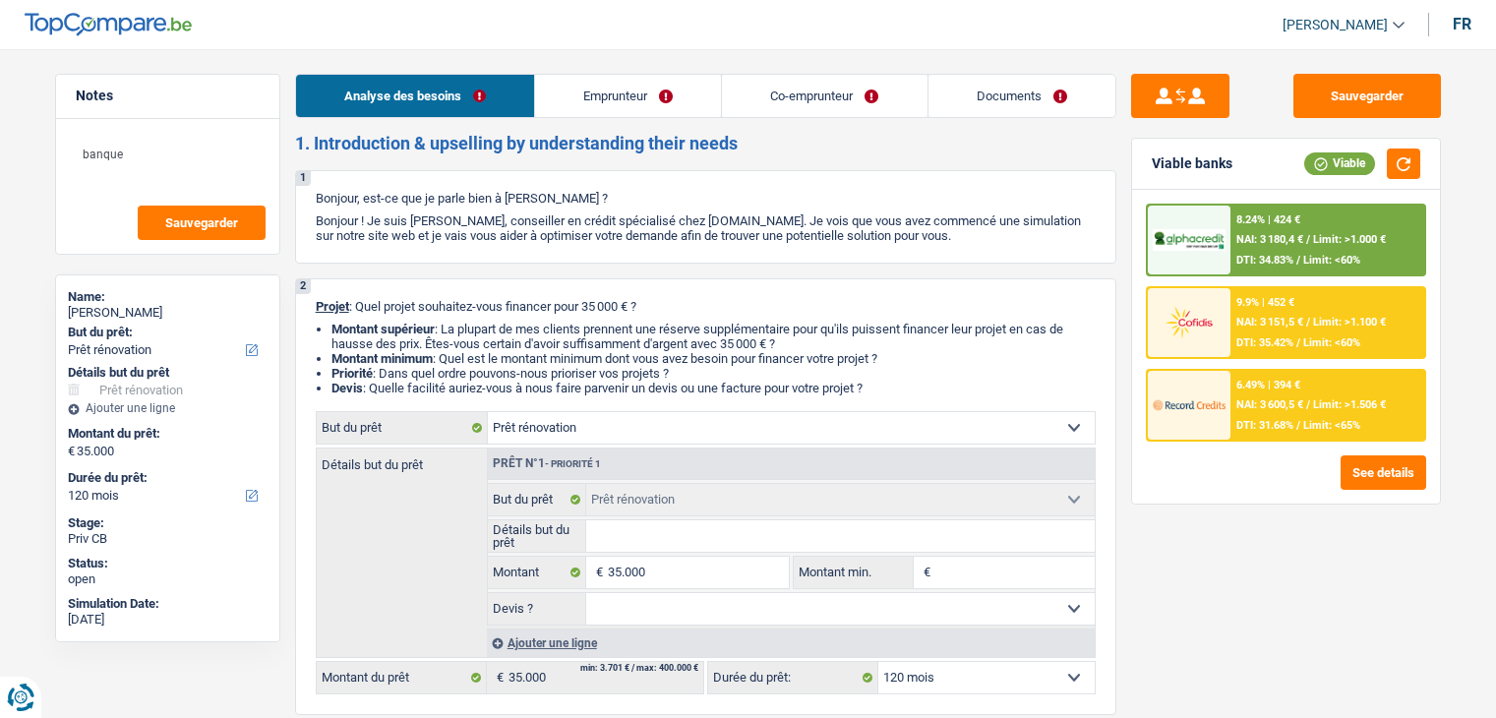
select select "120"
select select "publicEmployee"
select select "netSalary"
select select "mealVouchers"
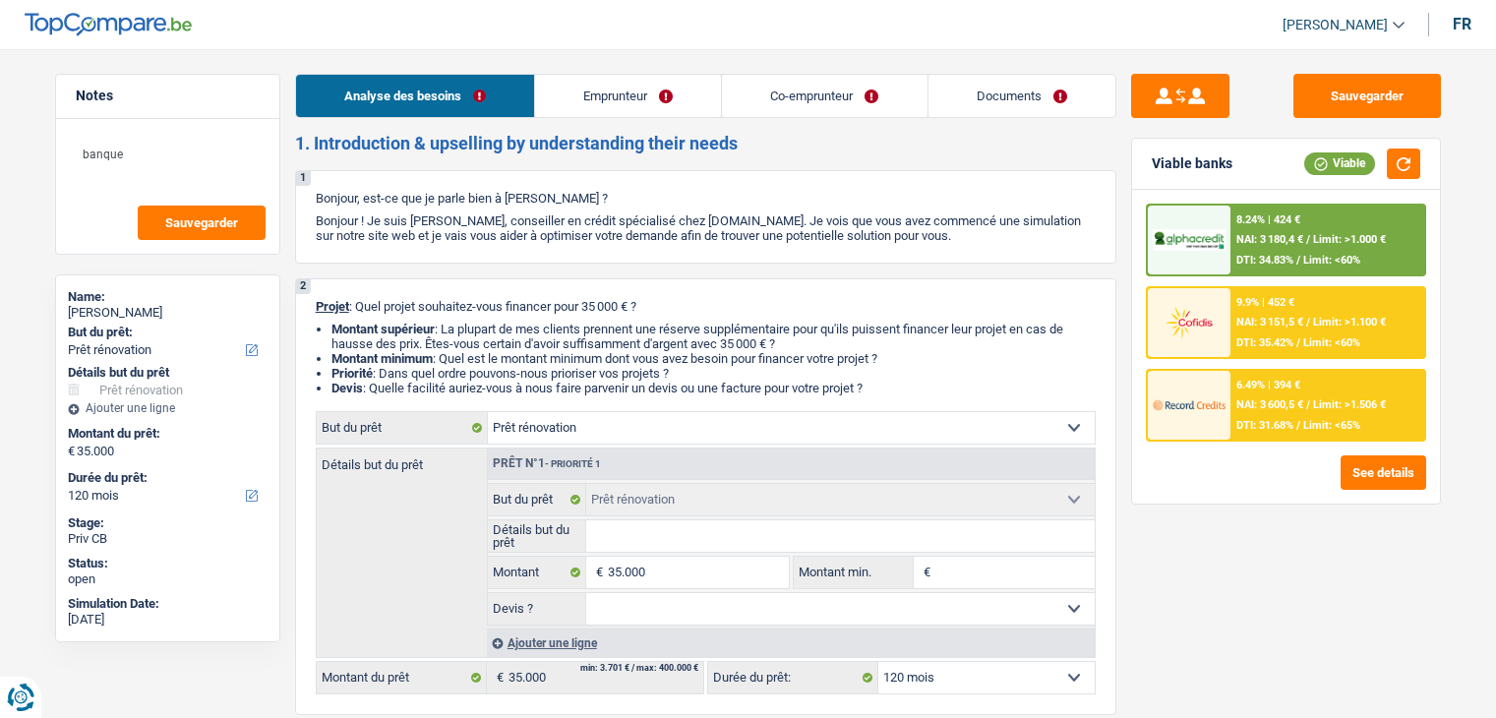
select select "netSalary"
select select "mealVouchers"
select select "ownerWithMortgage"
select select "mortgage"
select select "240"
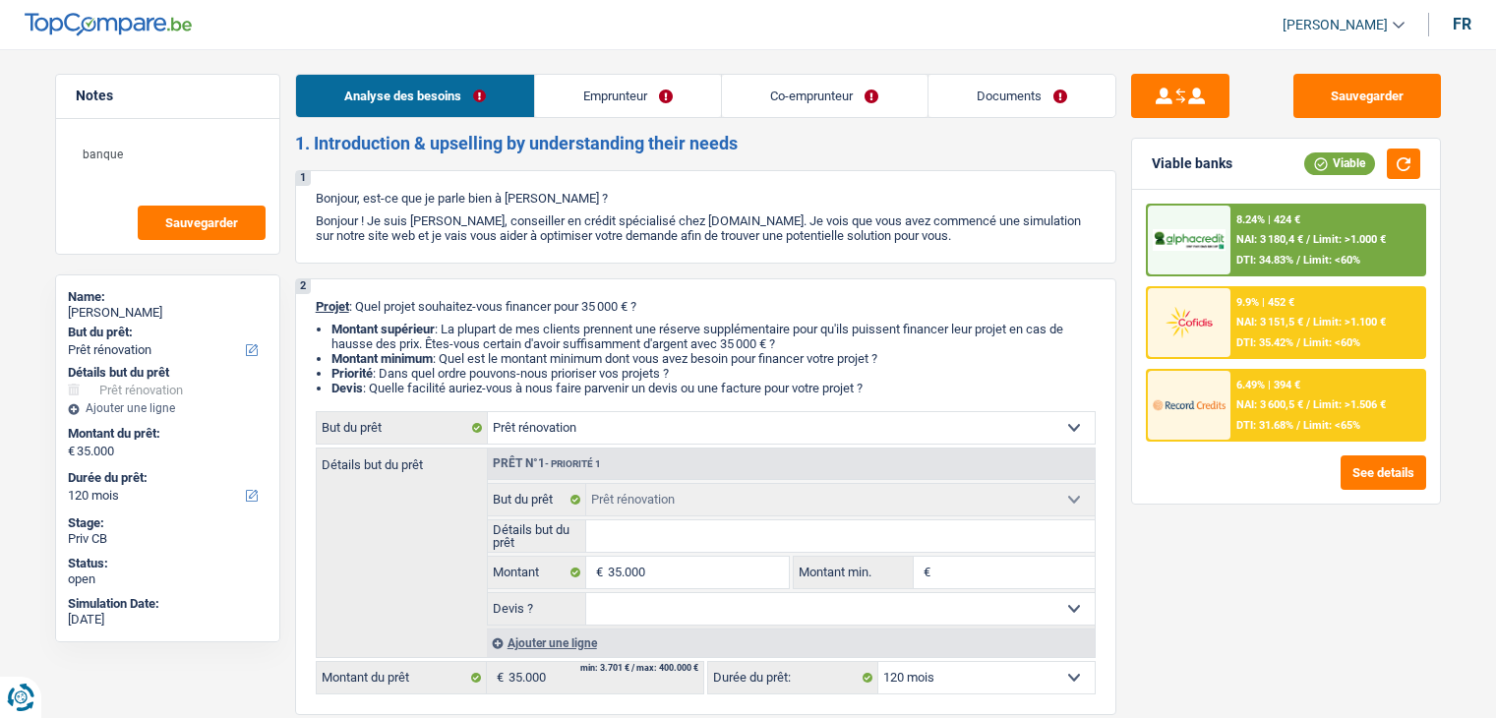
select select "renovation"
select select "120"
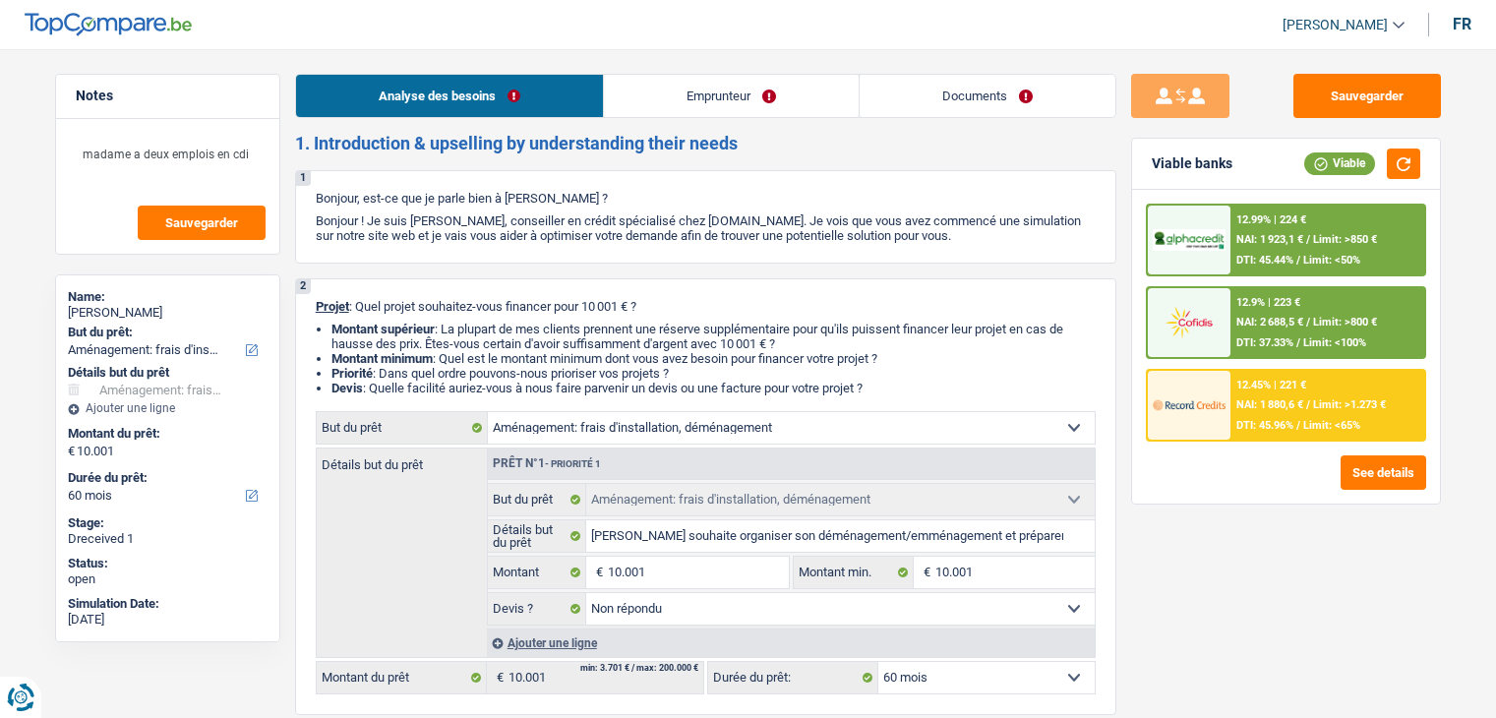
select select "movingOrInstallation"
select select "60"
select select "movingOrInstallation"
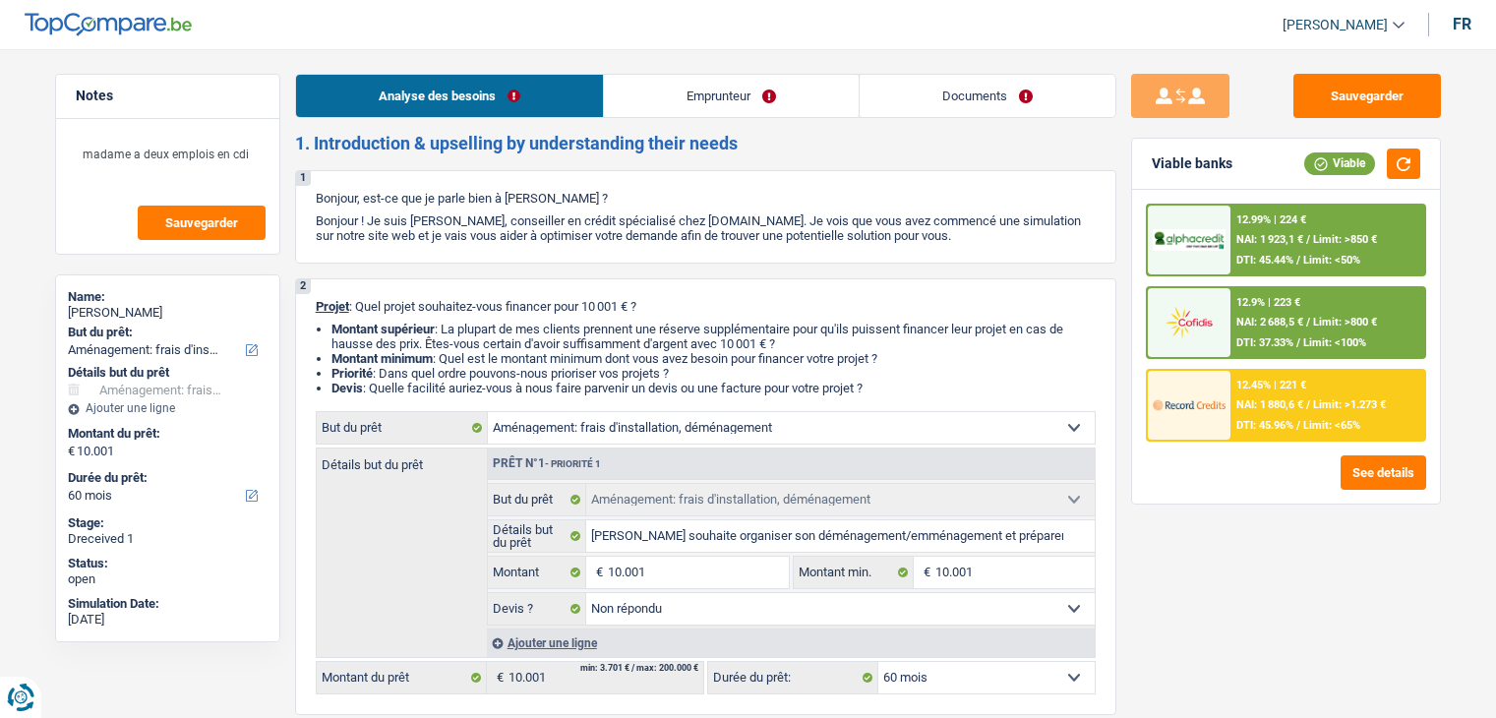
select select "not_answered"
select select "60"
select select "privateEmployee"
select select "familyAllowances"
select select "netSalary"
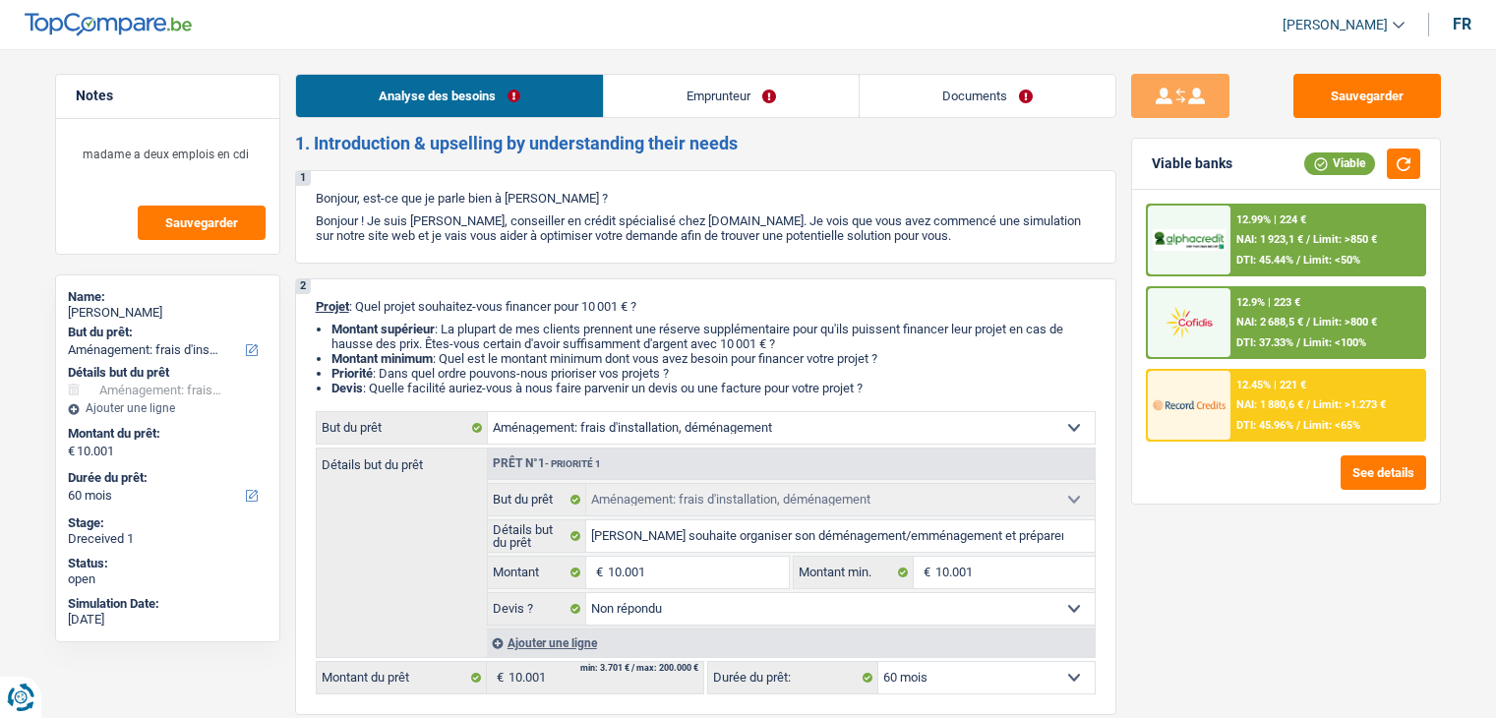
select select "mealVouchers"
select select "netSalary"
select select "mealVouchers"
select select "rents"
select select "cardOrCredit"
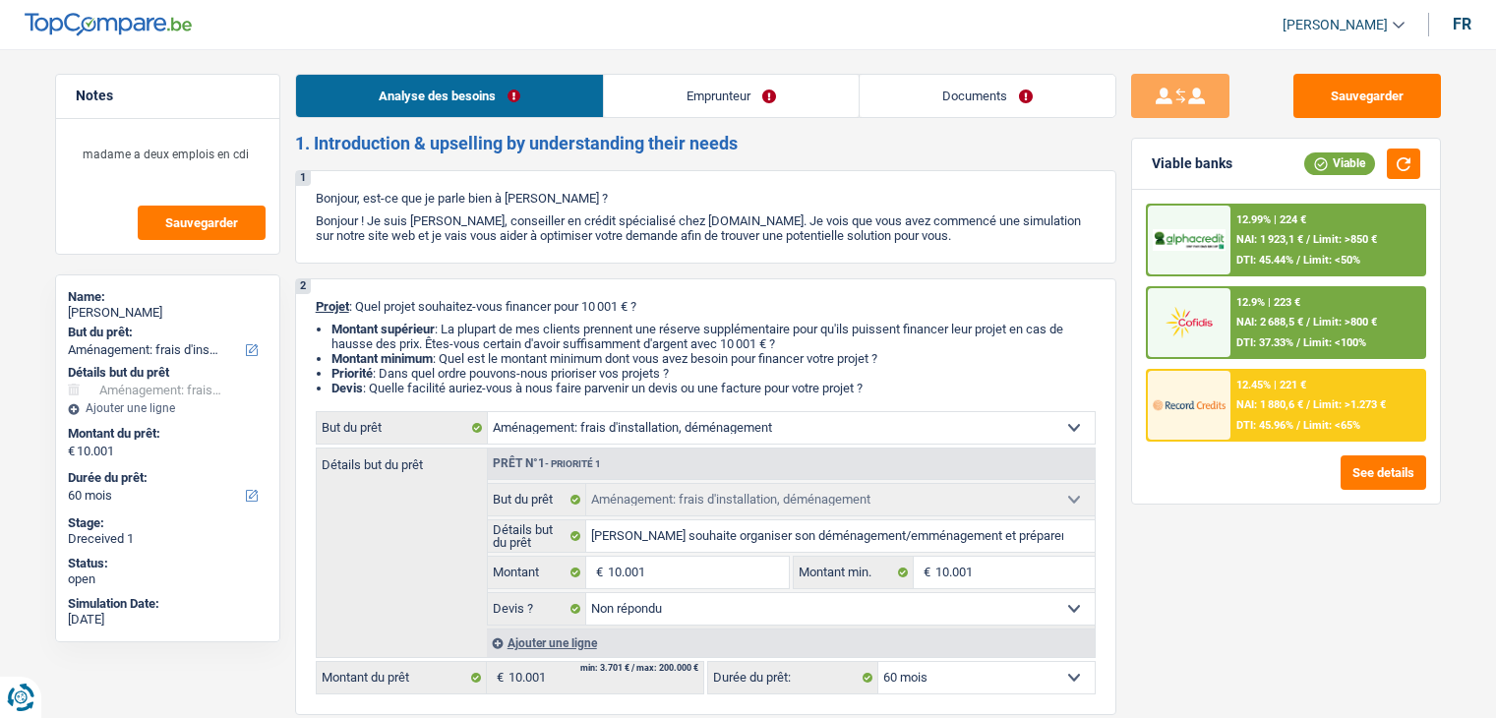
select select "carLoan"
select select "60"
select select "movingOrInstallation"
select select "not_answered"
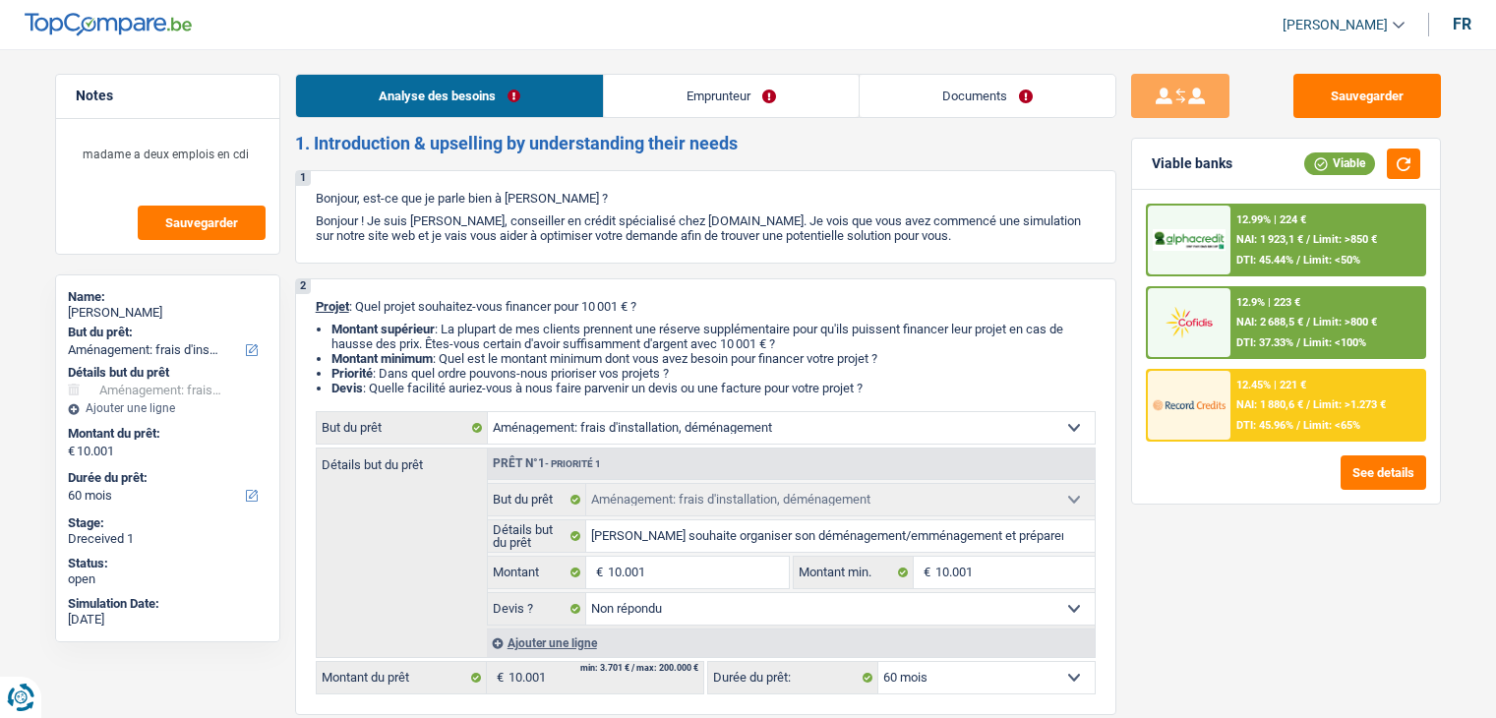
select select "60"
select select "32"
select select "divorced"
click at [805, 92] on link "Emprunteur" at bounding box center [731, 96] width 255 height 42
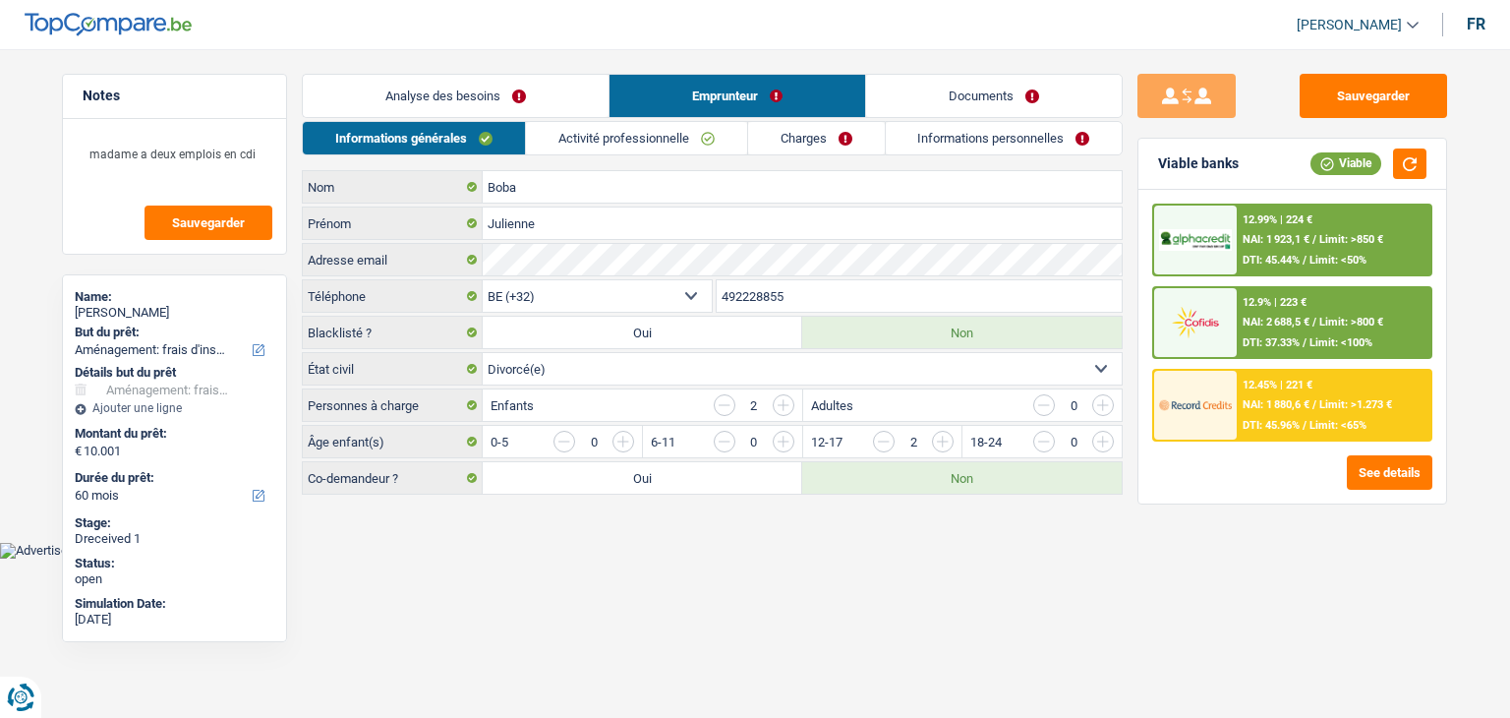
click at [942, 103] on link "Documents" at bounding box center [994, 96] width 256 height 42
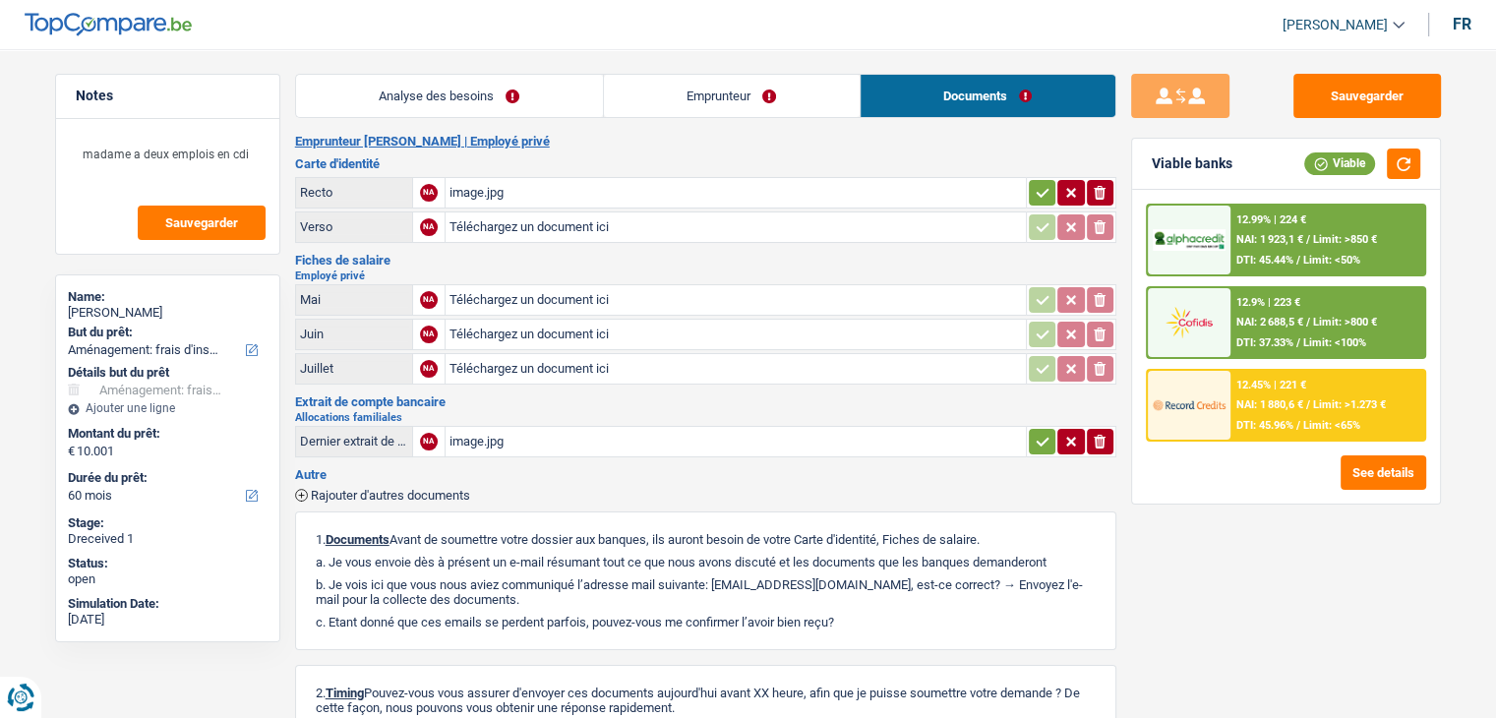
click at [629, 261] on h3 "Fiches de salaire" at bounding box center [705, 260] width 821 height 13
click at [667, 87] on link "Emprunteur" at bounding box center [732, 96] width 256 height 42
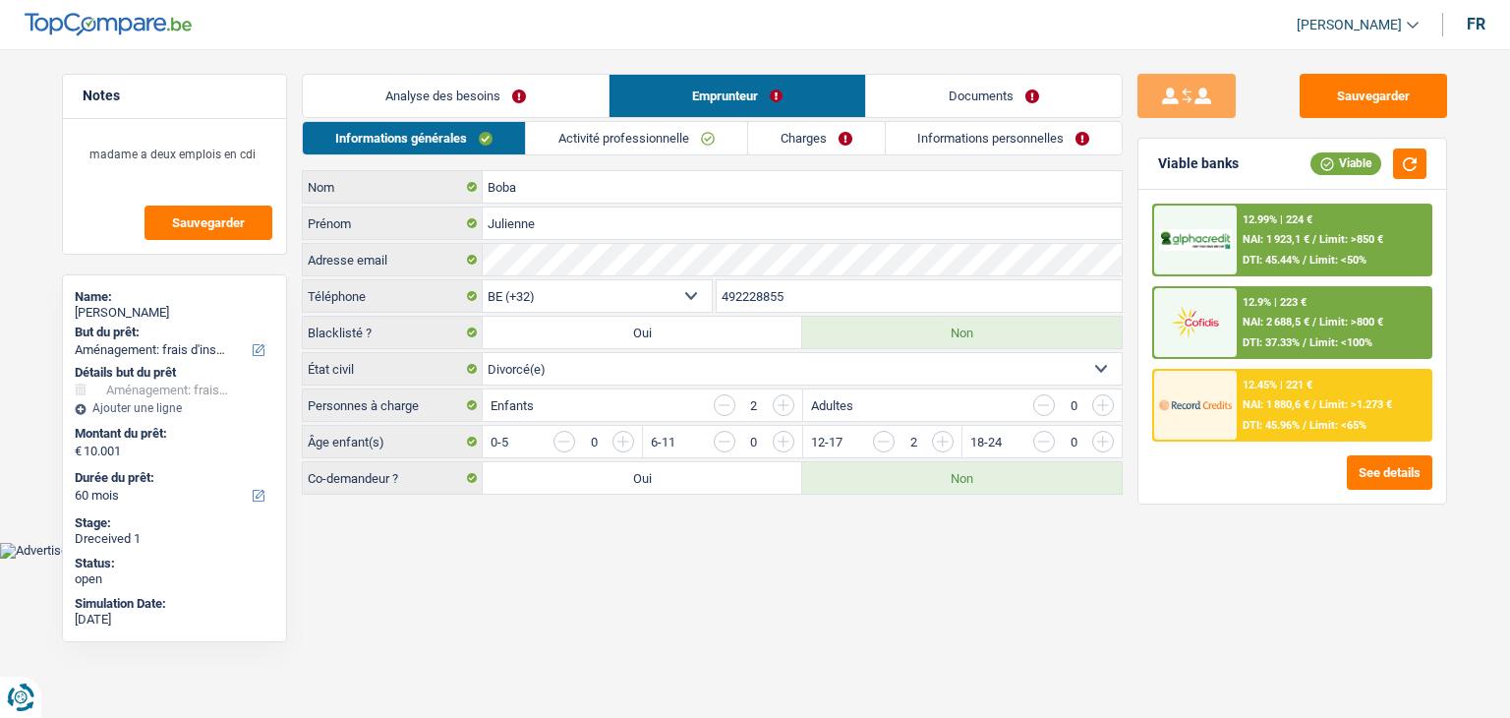
click at [929, 136] on link "Informations personnelles" at bounding box center [1004, 138] width 237 height 32
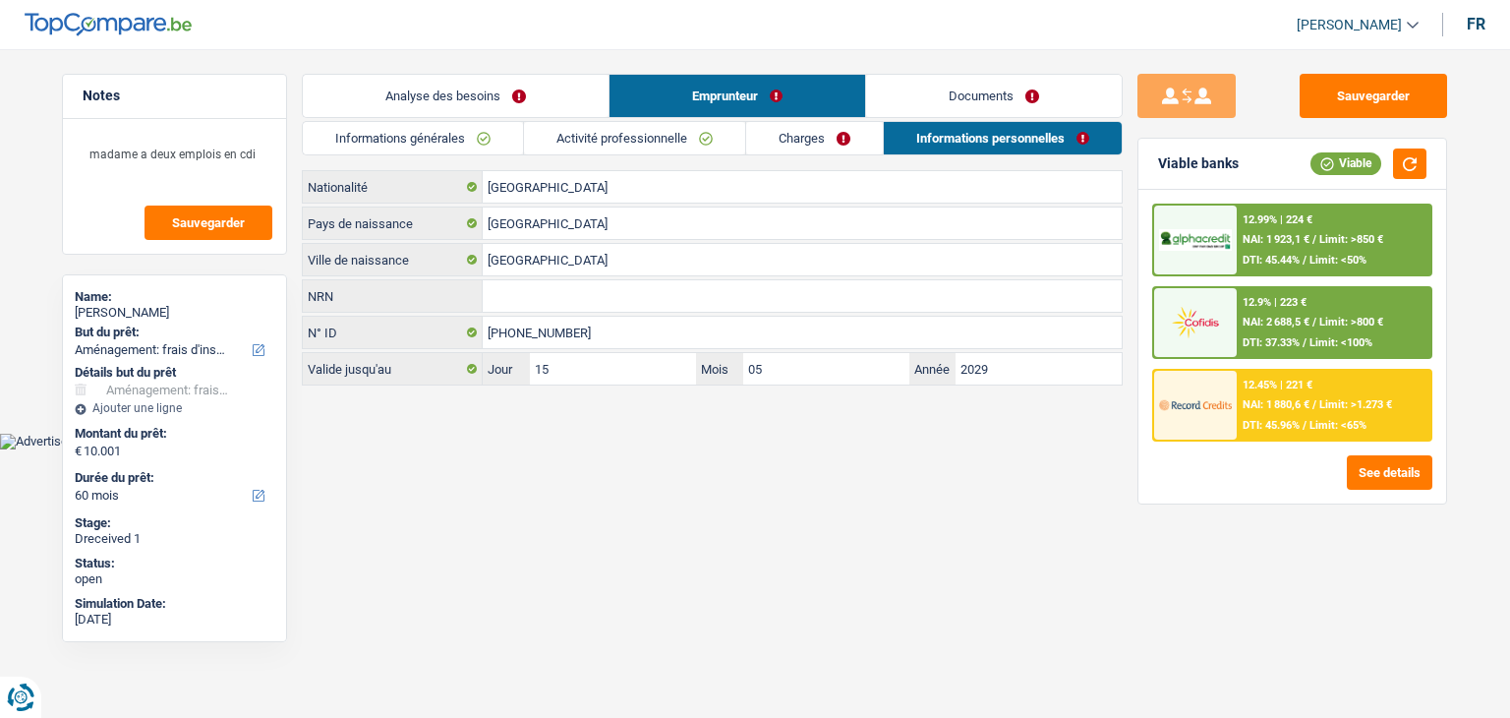
click at [760, 139] on link "Charges" at bounding box center [814, 138] width 137 height 32
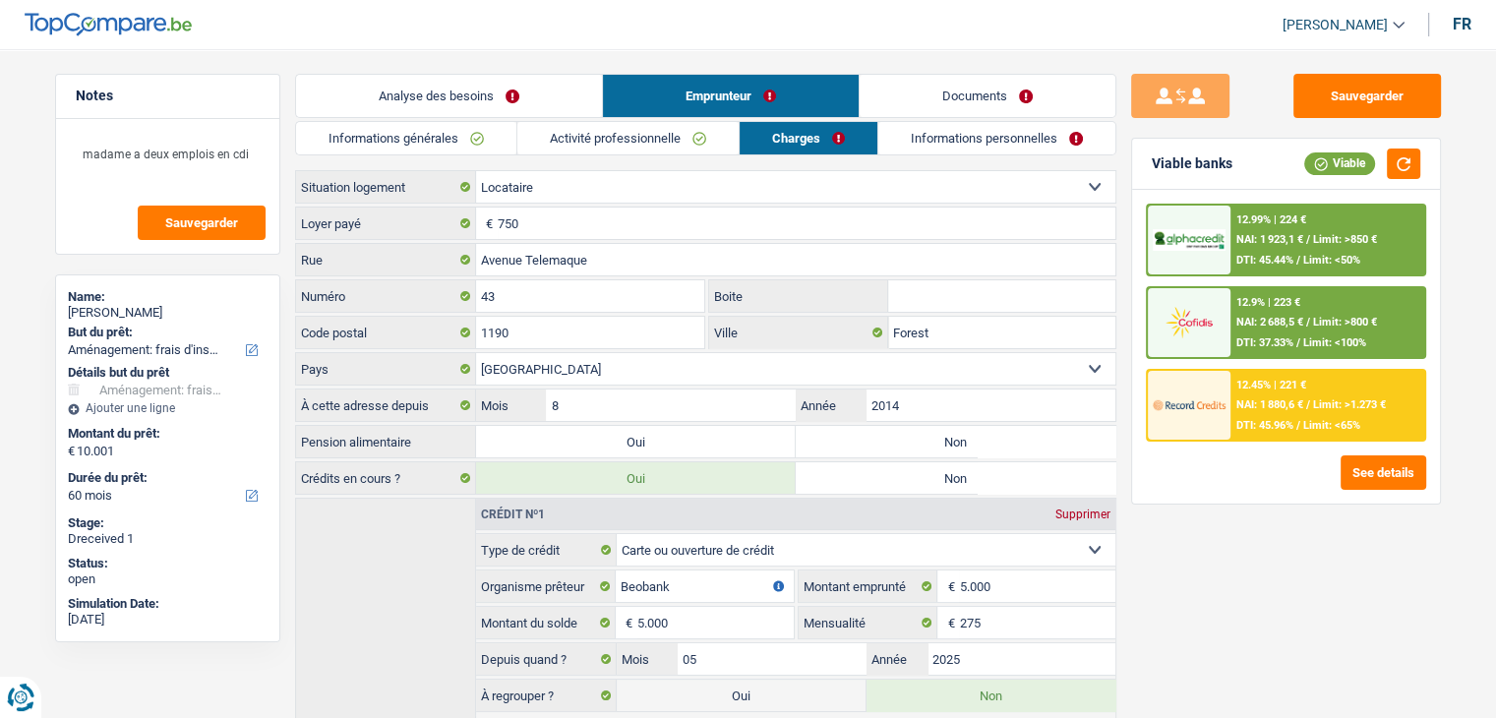
click at [562, 143] on link "Activité professionnelle" at bounding box center [627, 138] width 221 height 32
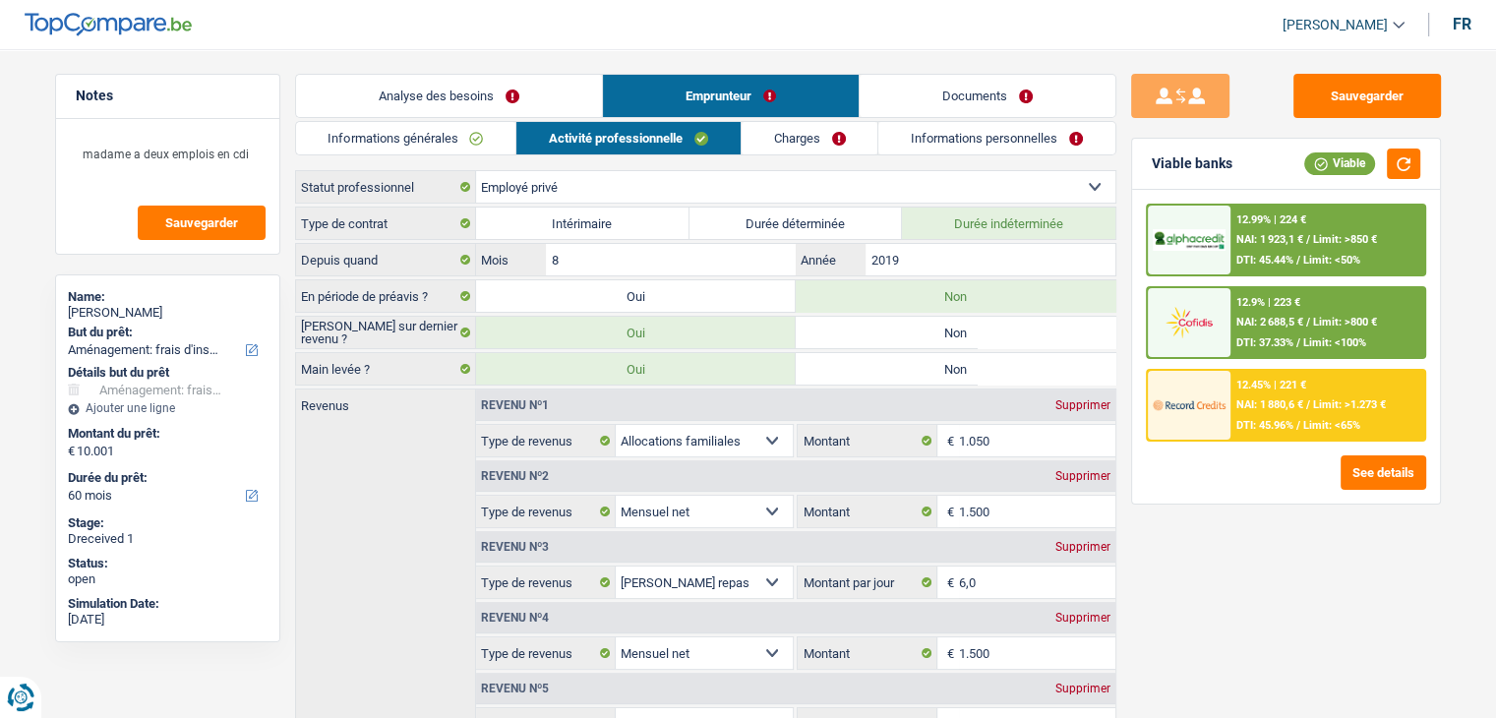
click at [423, 143] on link "Informations générales" at bounding box center [406, 138] width 220 height 32
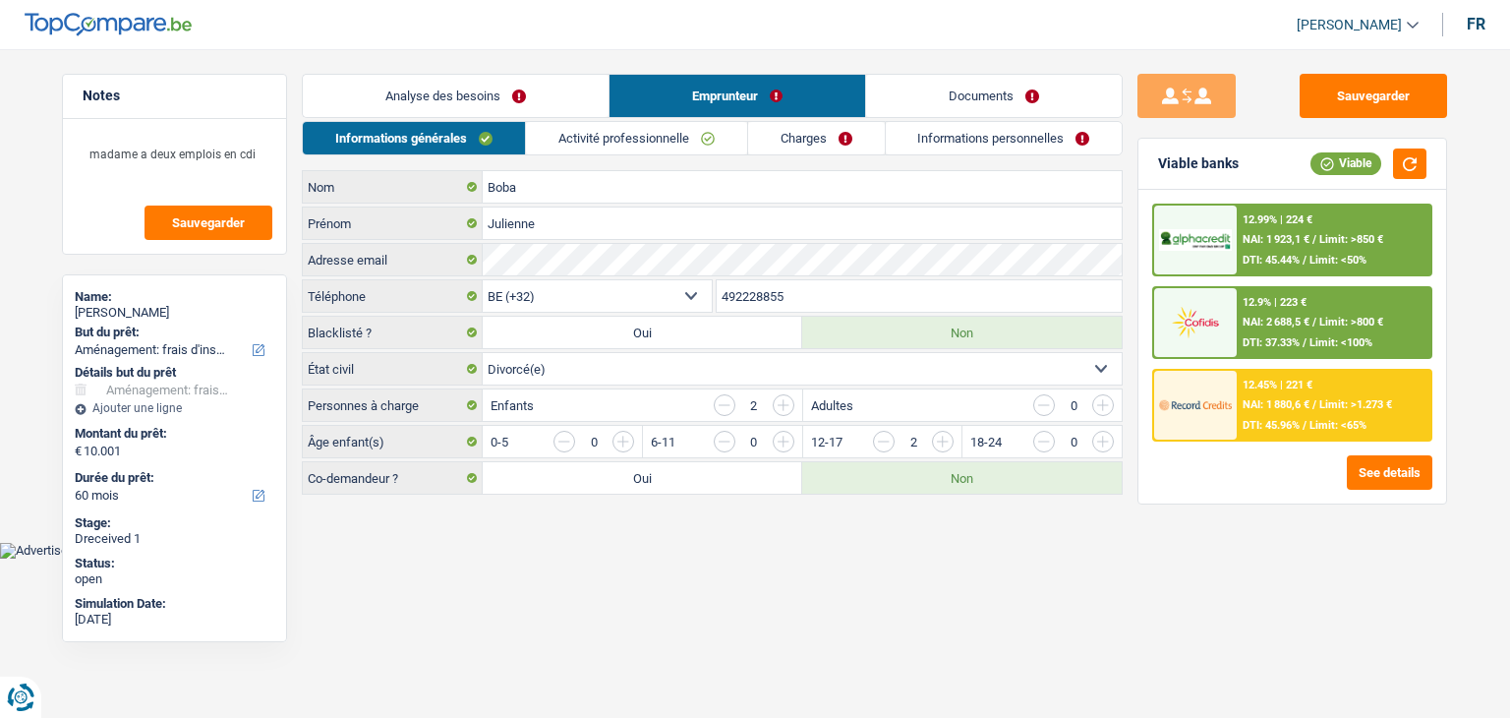
click at [424, 107] on link "Analyse des besoins" at bounding box center [456, 96] width 306 height 42
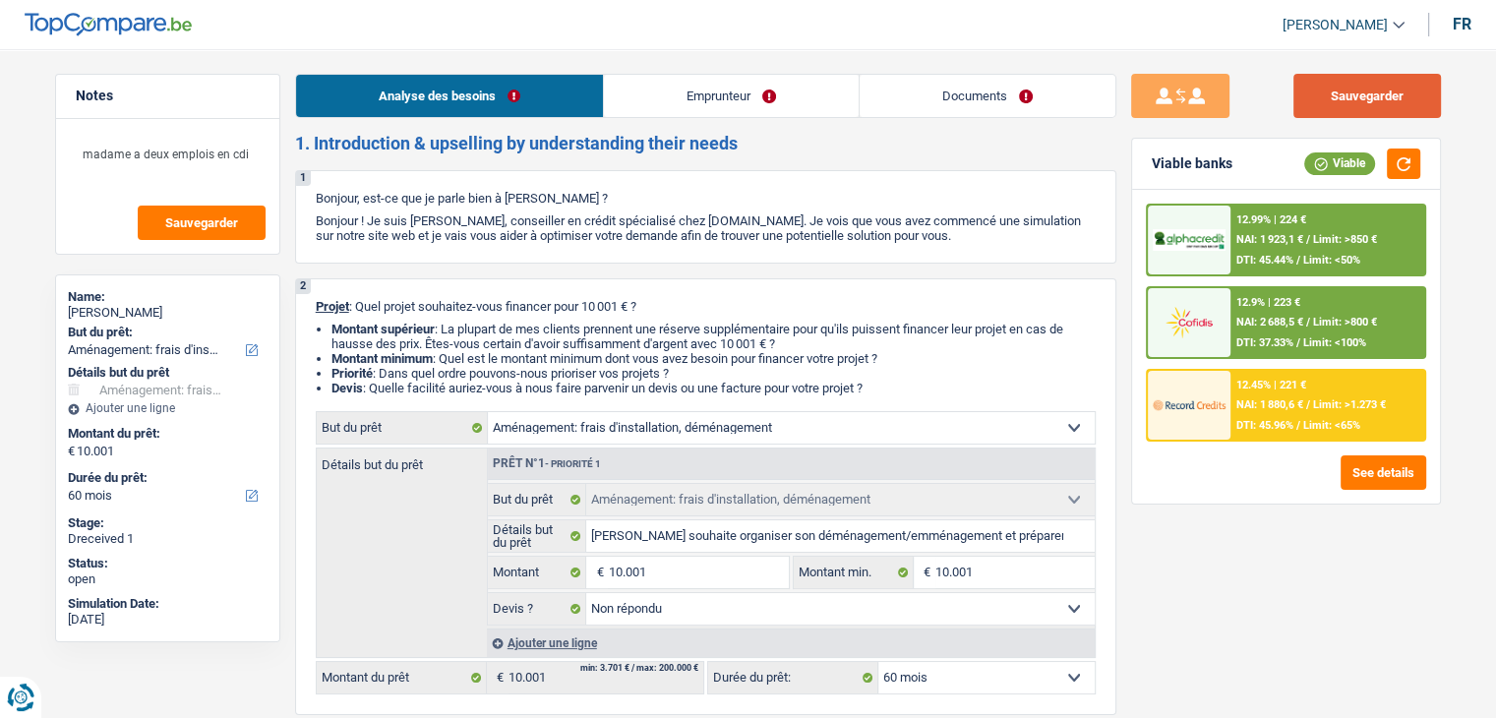
click at [1389, 91] on button "Sauvegarder" at bounding box center [1367, 96] width 148 height 44
drag, startPoint x: 877, startPoint y: 385, endPoint x: 300, endPoint y: 301, distance: 583.4
click at [300, 301] on div "2 Projet : Quel projet souhaitez-vous financer pour 10 001 € ? Montant supérieu…" at bounding box center [705, 496] width 821 height 437
click at [352, 353] on strong "Montant minimum" at bounding box center [381, 358] width 101 height 15
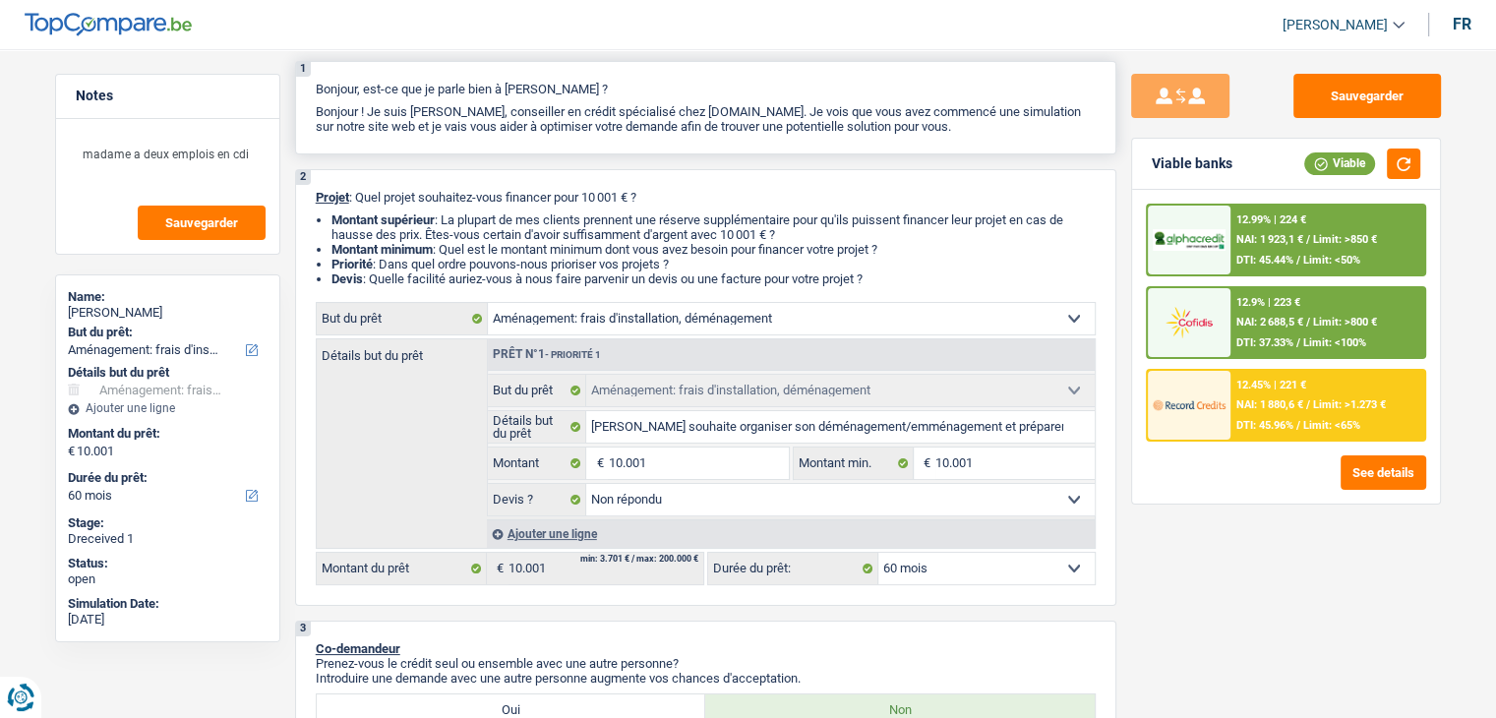
scroll to position [295, 0]
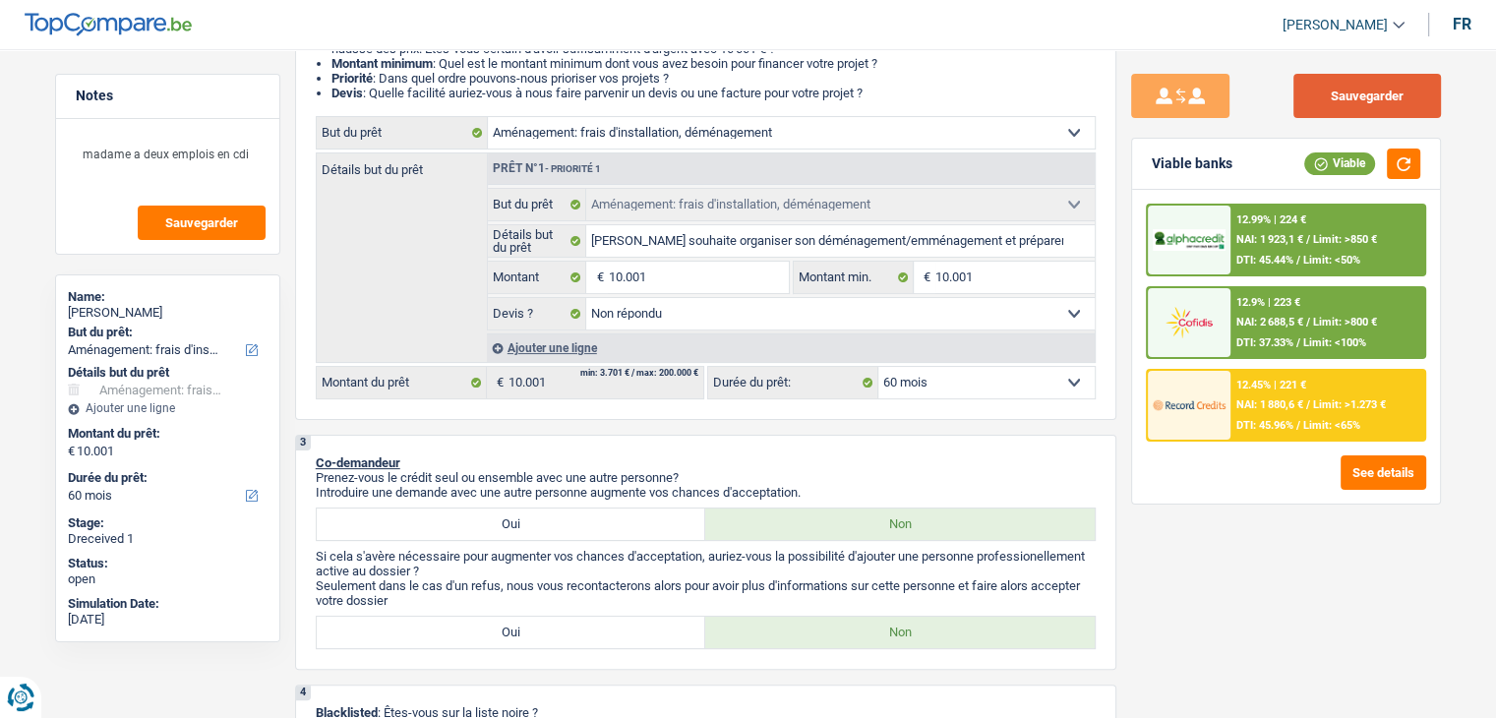
click at [1314, 94] on button "Sauvegarder" at bounding box center [1367, 96] width 148 height 44
click at [1351, 99] on button "Sauvegarder" at bounding box center [1367, 96] width 148 height 44
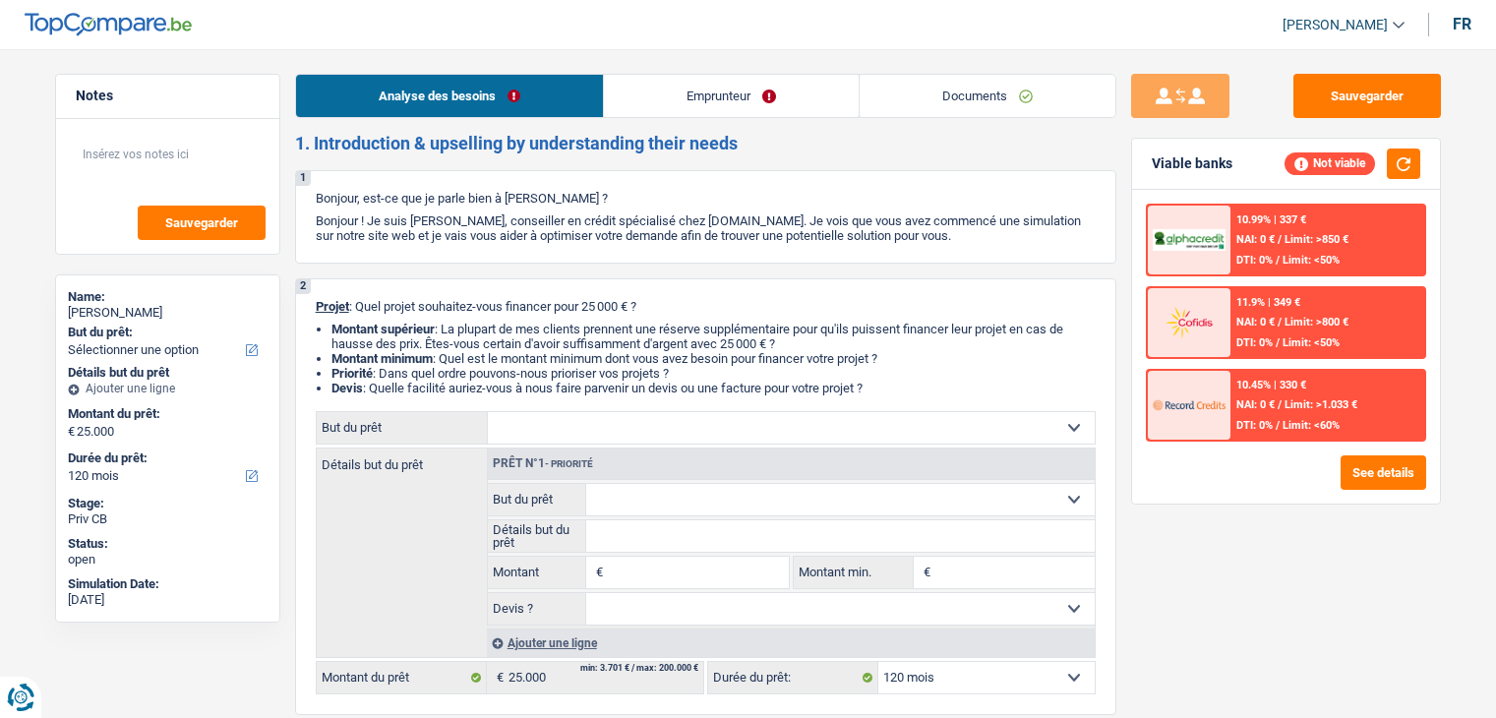
select select "120"
click at [692, 99] on link "Emprunteur" at bounding box center [731, 96] width 255 height 42
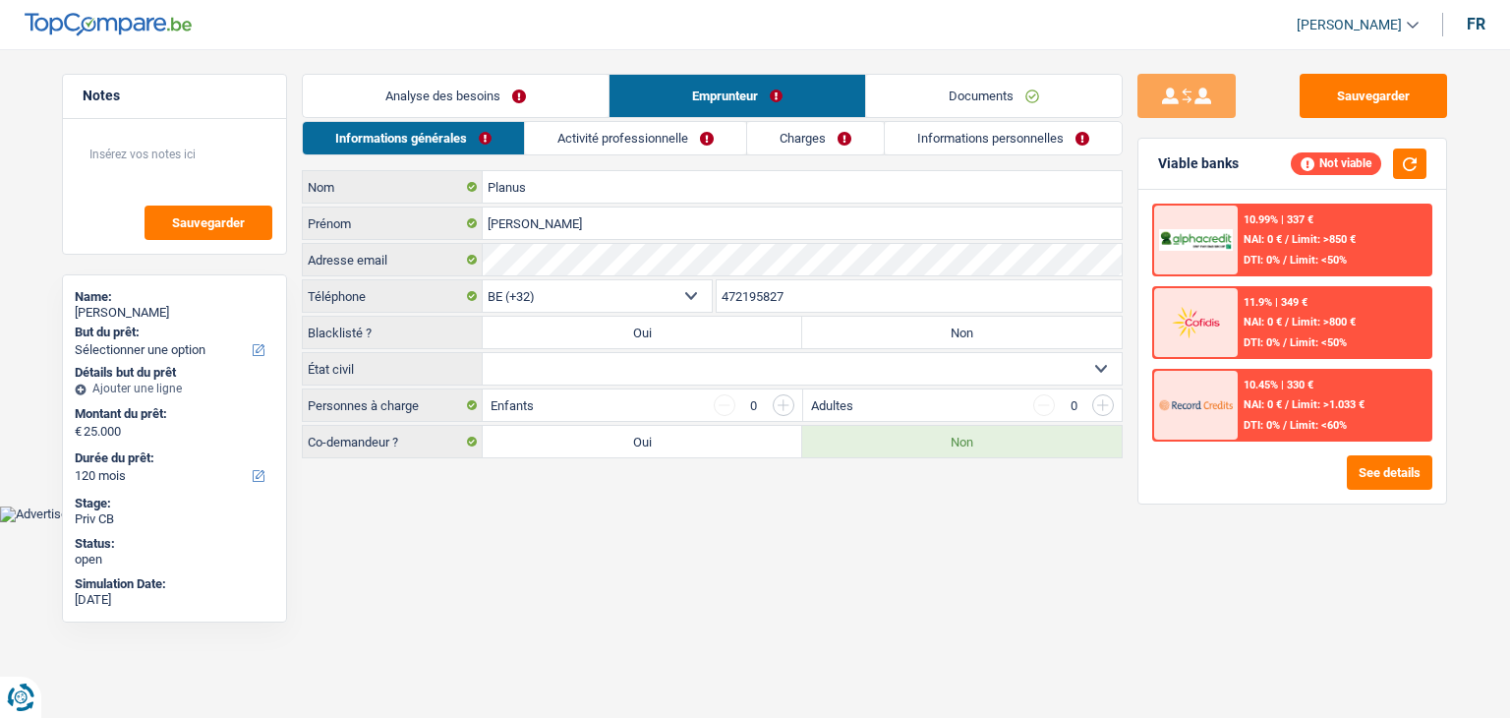
click at [612, 133] on link "Activité professionnelle" at bounding box center [635, 138] width 221 height 32
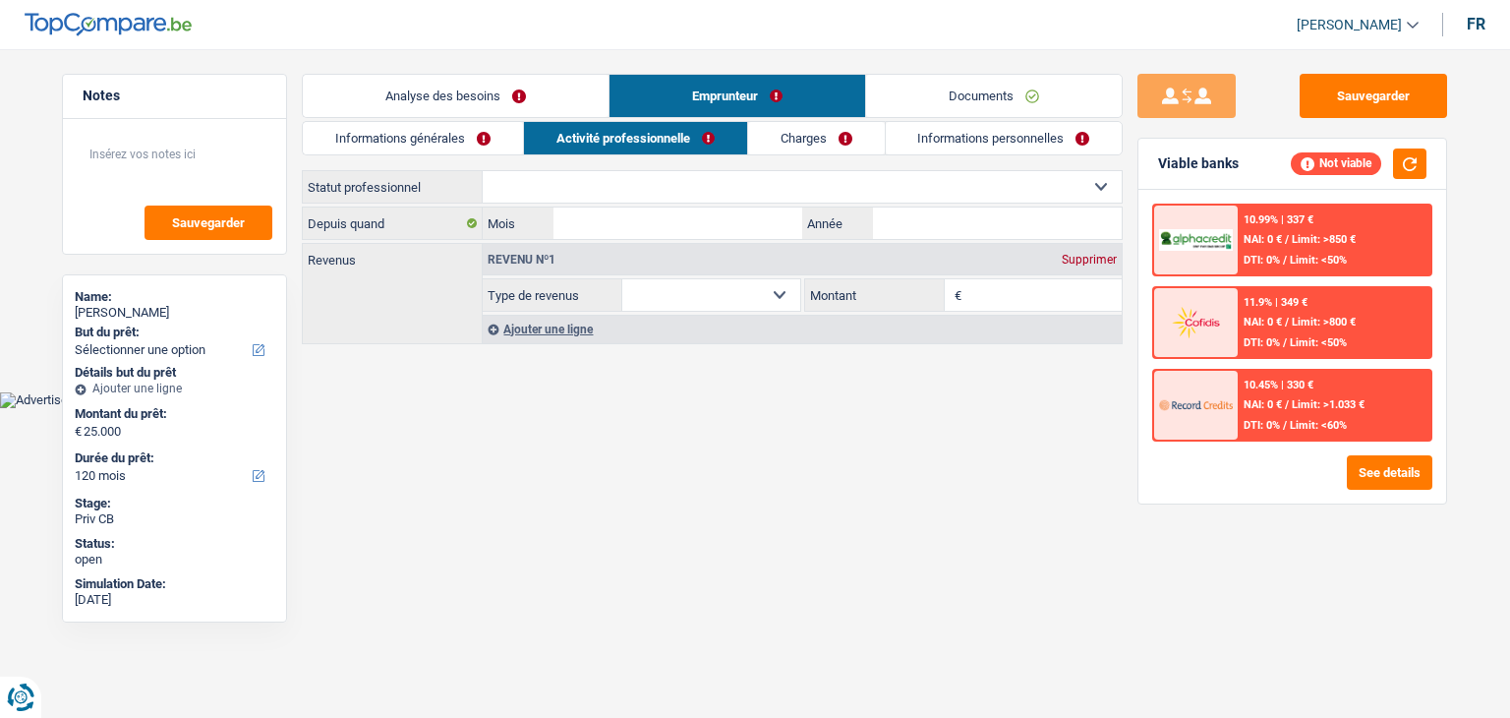
click at [473, 145] on link "Informations générales" at bounding box center [413, 138] width 220 height 32
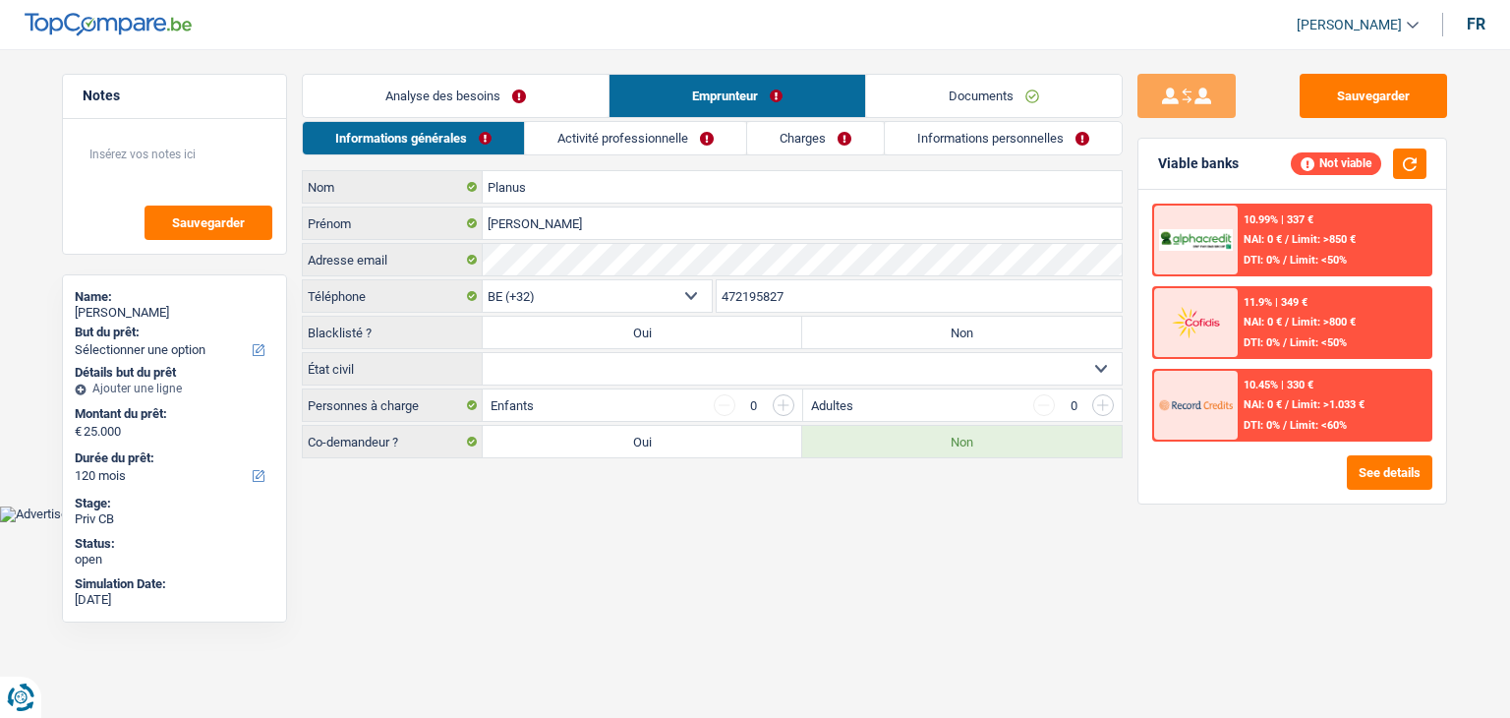
click at [459, 98] on link "Analyse des besoins" at bounding box center [456, 96] width 306 height 42
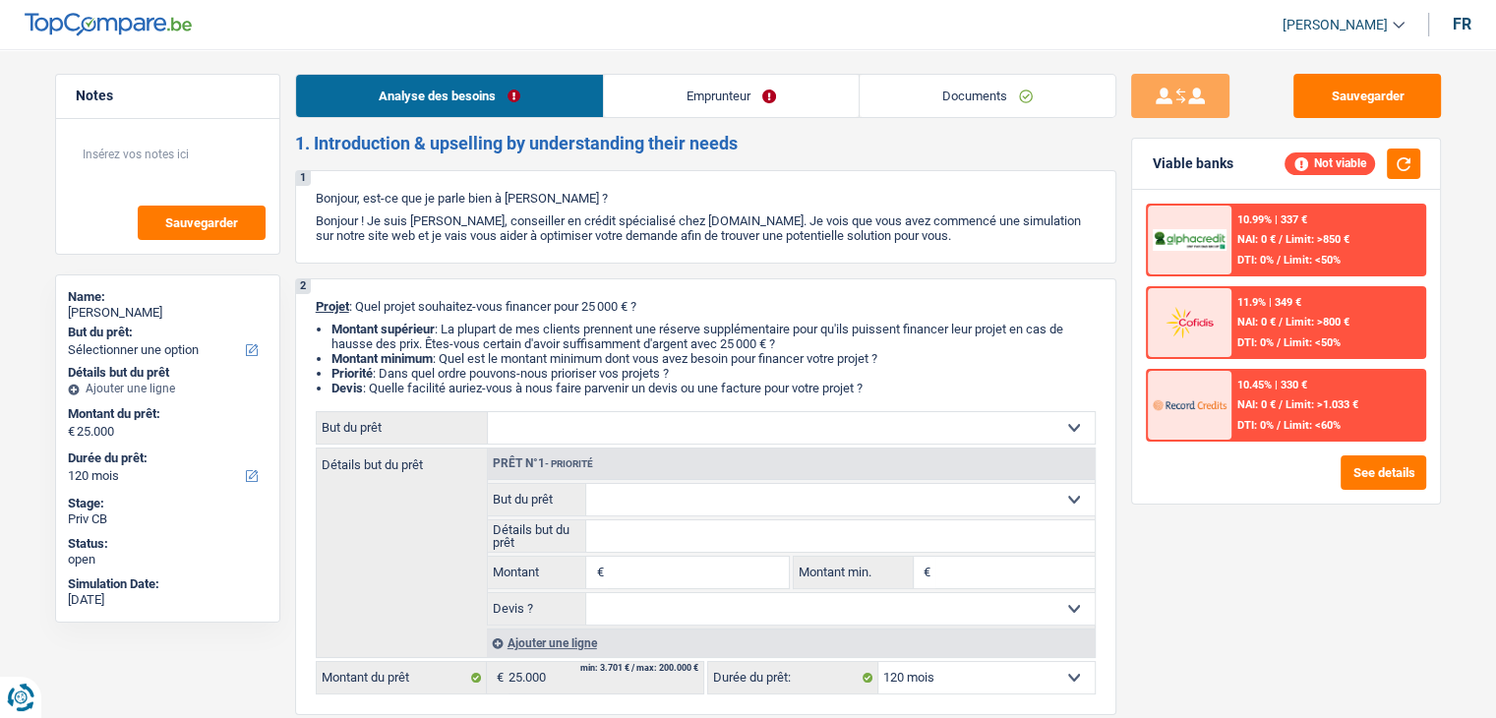
click at [915, 102] on link "Documents" at bounding box center [987, 96] width 256 height 42
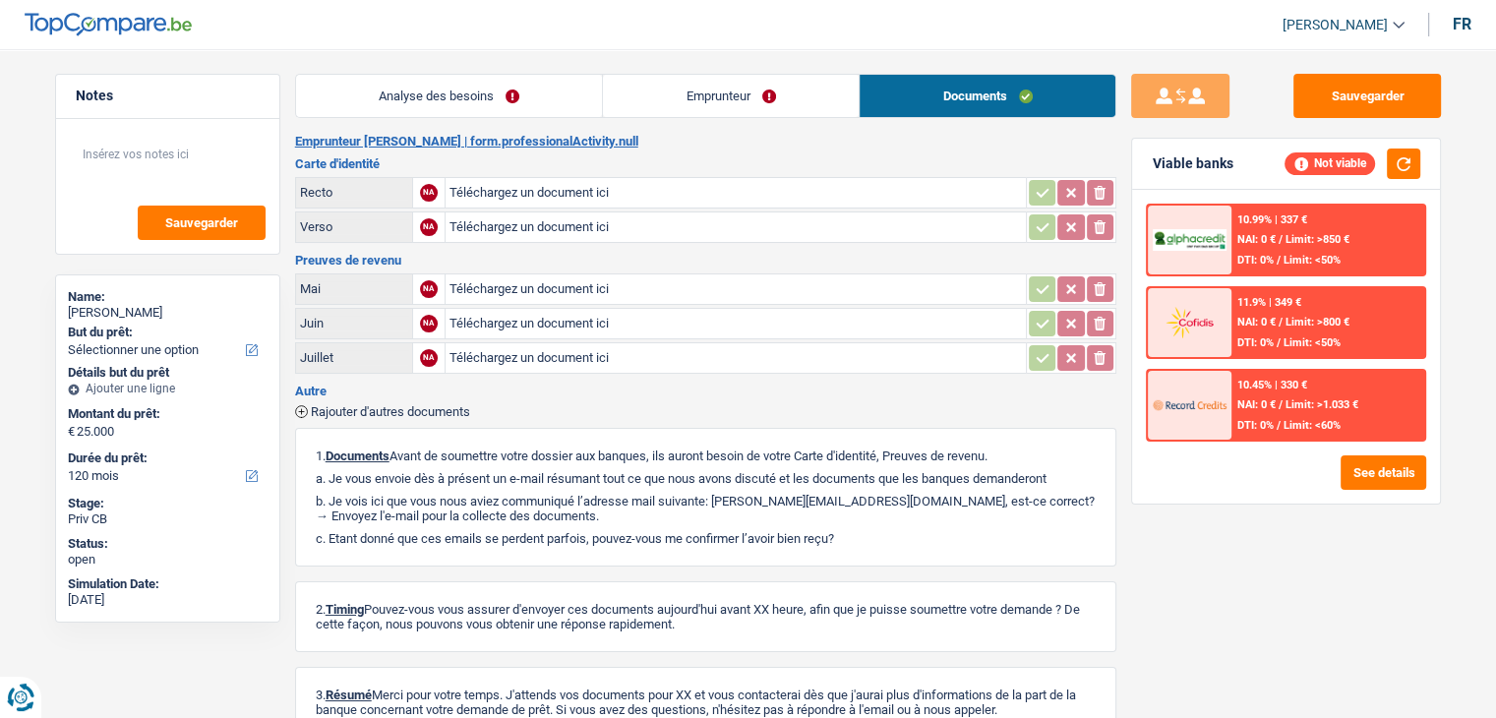
click at [767, 115] on link "Emprunteur" at bounding box center [731, 96] width 256 height 42
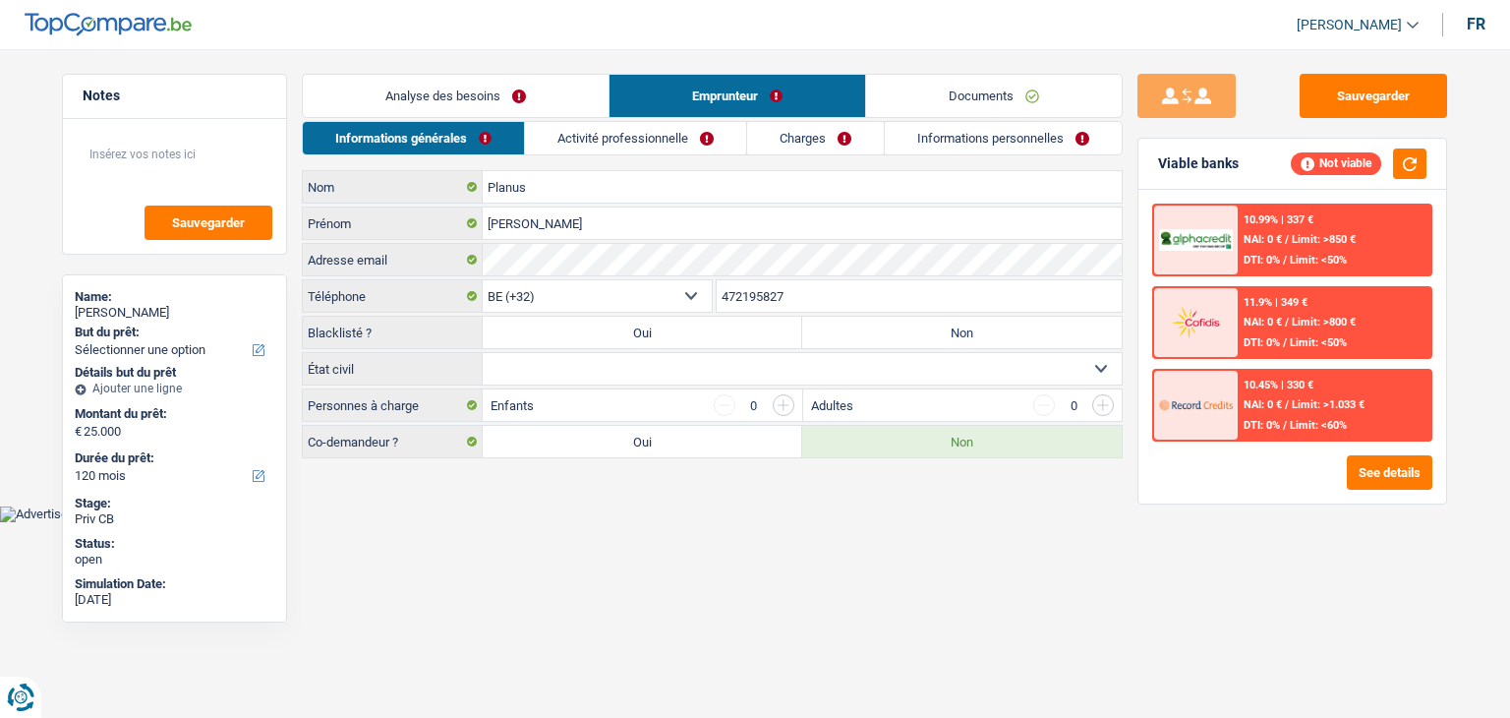
click at [912, 147] on link "Informations personnelles" at bounding box center [1003, 138] width 237 height 32
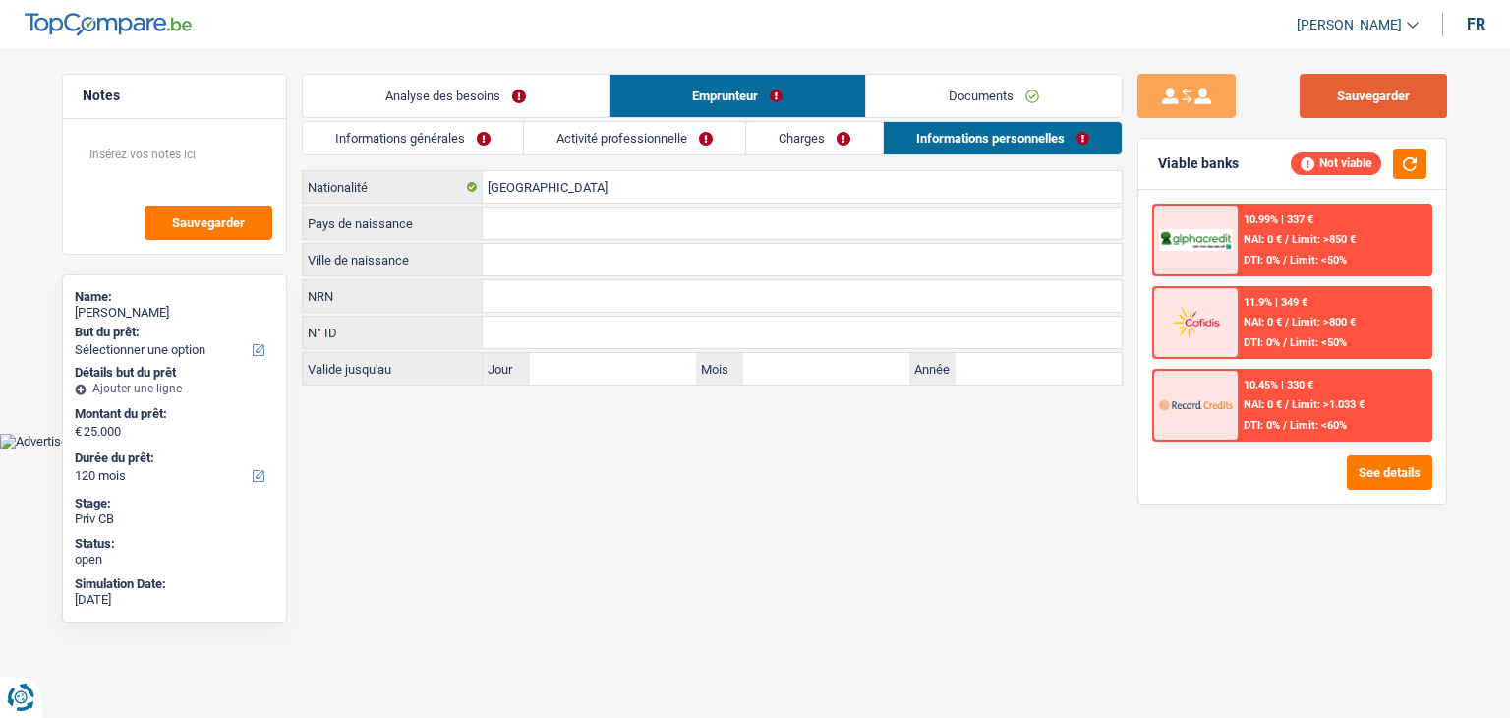
click at [1389, 96] on button "Sauvegarder" at bounding box center [1374, 96] width 148 height 44
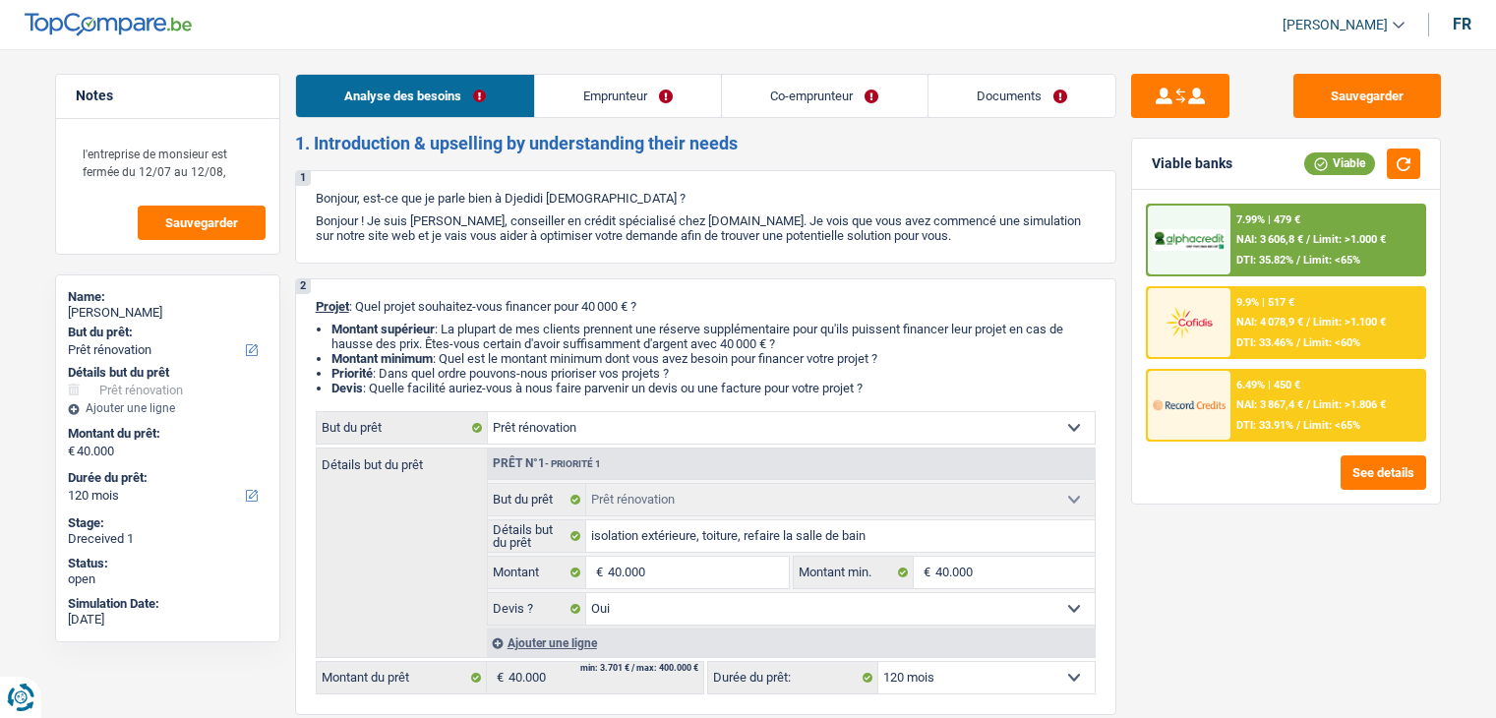
select select "renovation"
select select "120"
drag, startPoint x: 0, startPoint y: 0, endPoint x: 986, endPoint y: 103, distance: 991.7
click at [1004, 92] on link "Documents" at bounding box center [1021, 96] width 187 height 42
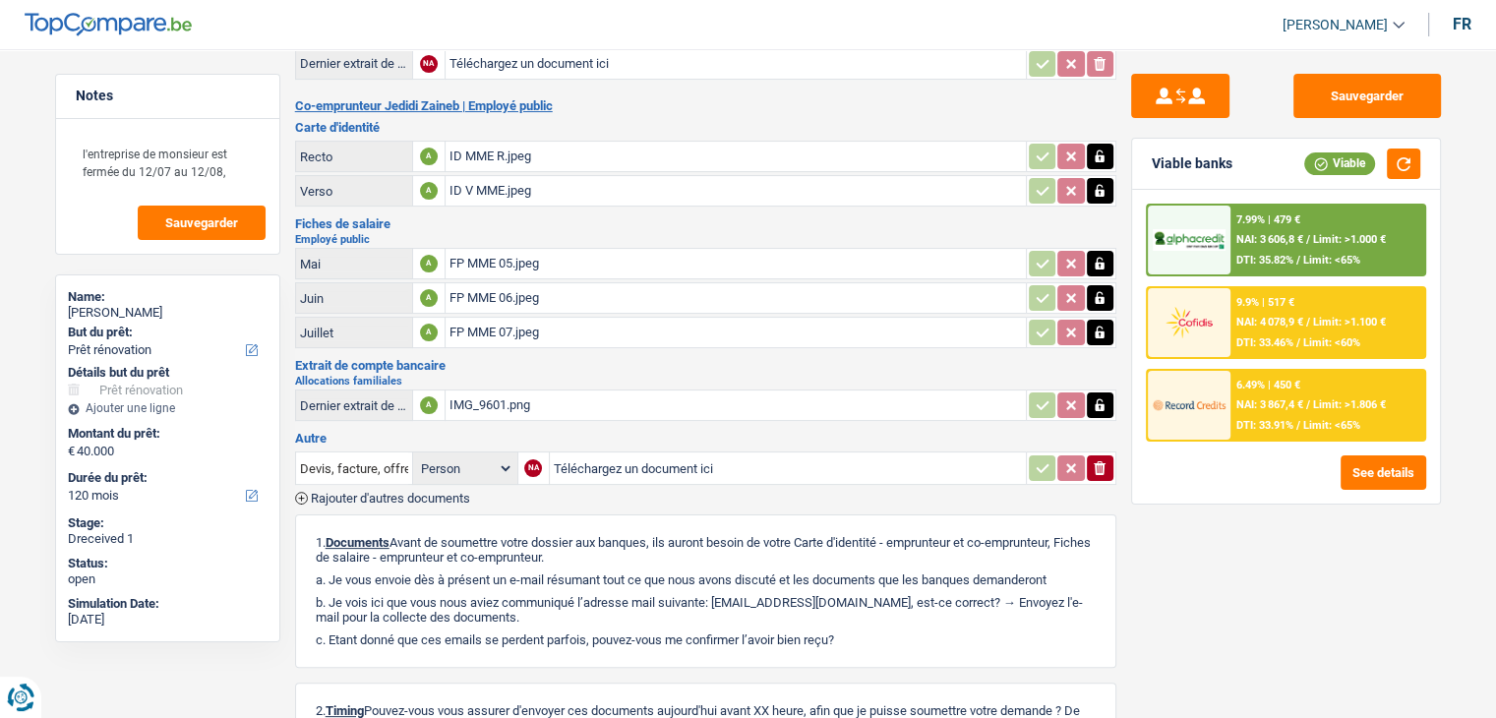
scroll to position [492, 0]
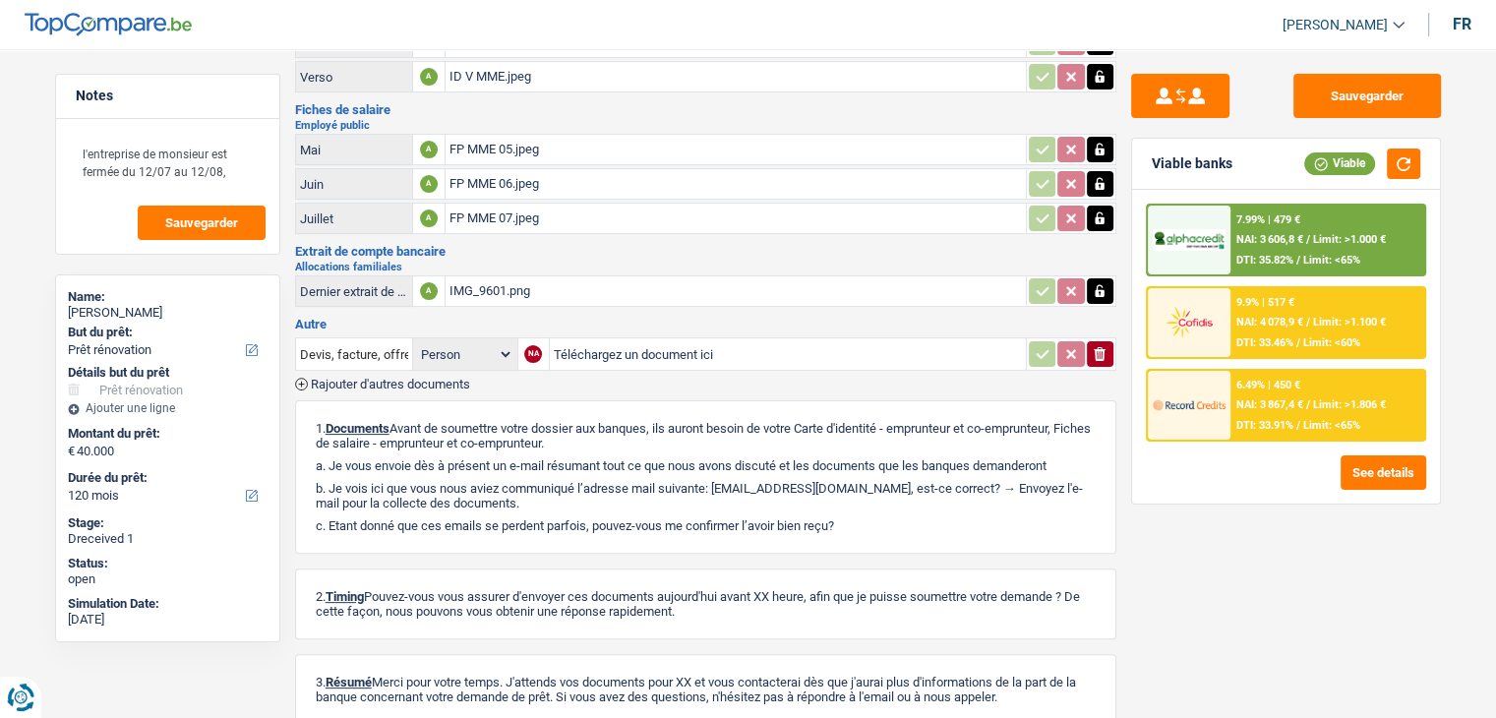
click at [326, 378] on span "Rajouter d'autres documents" at bounding box center [390, 384] width 159 height 13
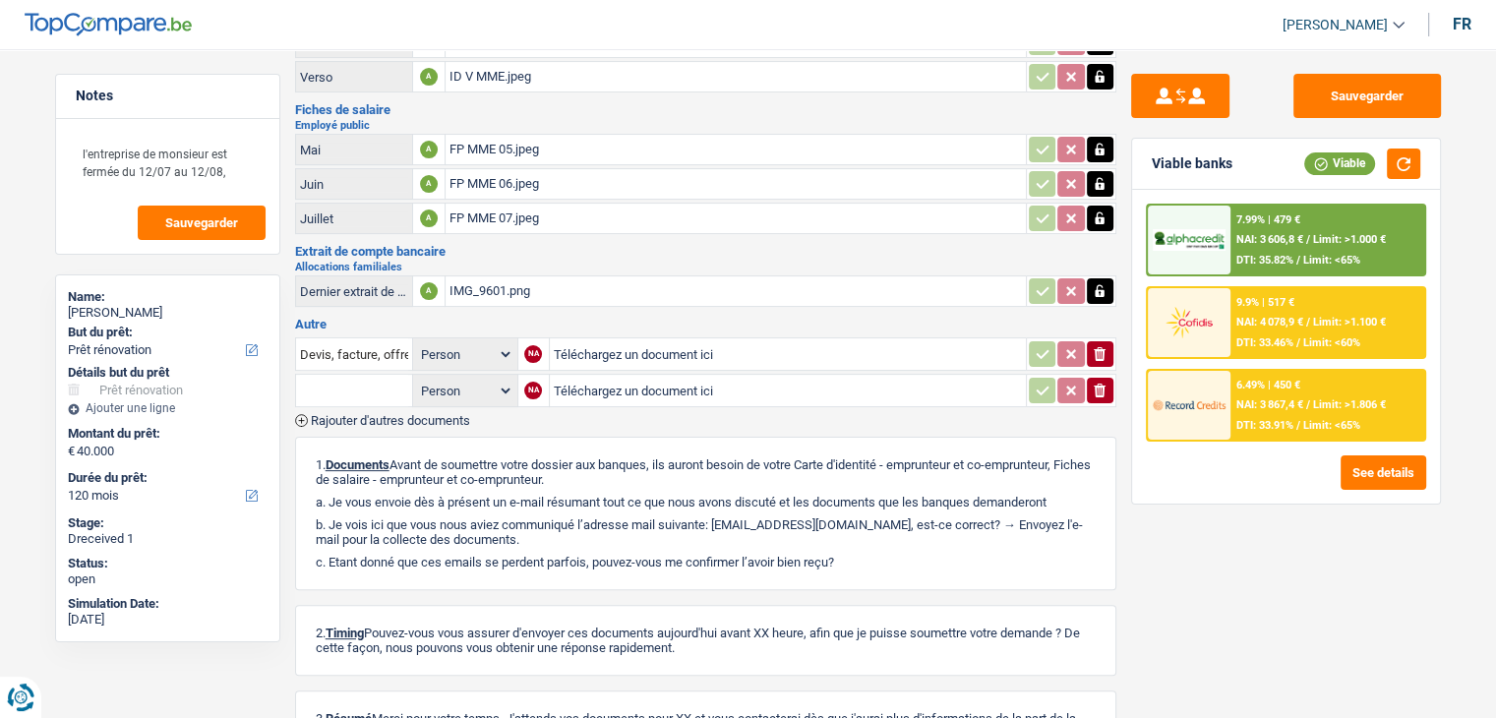
click at [330, 414] on span "Rajouter d'autres documents" at bounding box center [390, 420] width 159 height 13
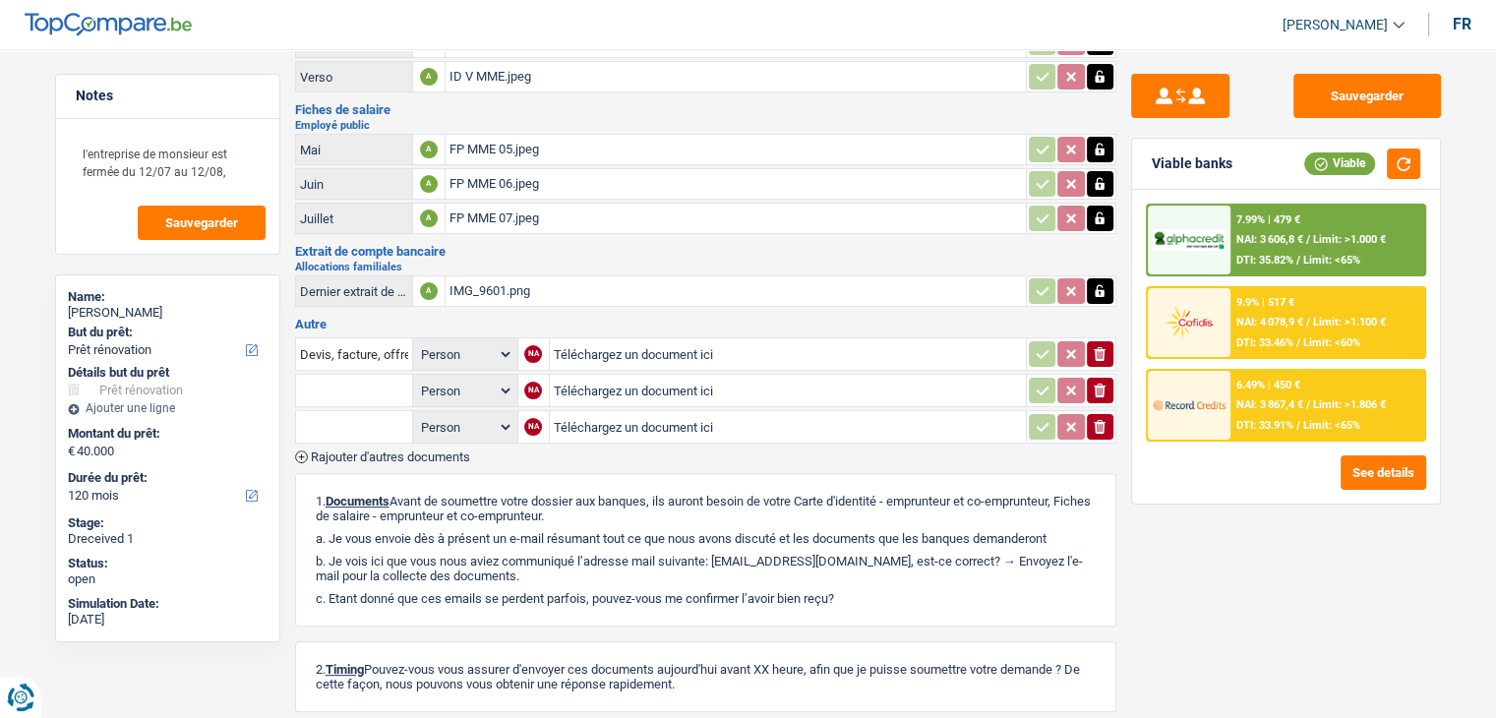
click at [588, 376] on input "Téléchargez un document ici" at bounding box center [788, 391] width 468 height 30
type input "C:\fakepath\IMG_9611.png"
click at [283, 97] on div "Notes l'entreprise de monsieur est fermée du 12/07 au 12/08, Sauvegarder Name: …" at bounding box center [167, 378] width 255 height 608
click at [605, 412] on input "Téléchargez un document ici" at bounding box center [787, 427] width 469 height 30
type input "C:\fakepath\IMG_9610.png"
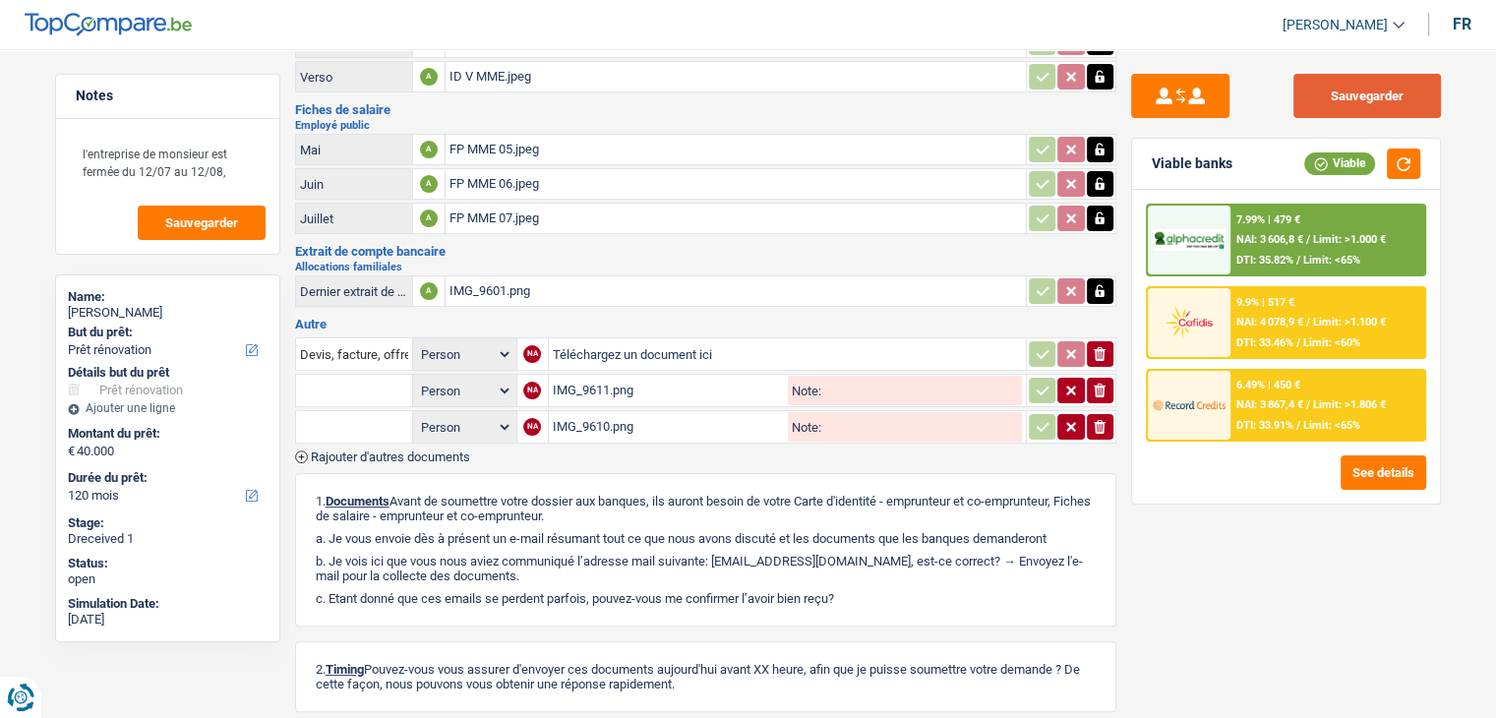
click at [1314, 97] on button "Sauvegarder" at bounding box center [1367, 96] width 148 height 44
click at [1349, 117] on button "Sauvegarder" at bounding box center [1367, 96] width 148 height 44
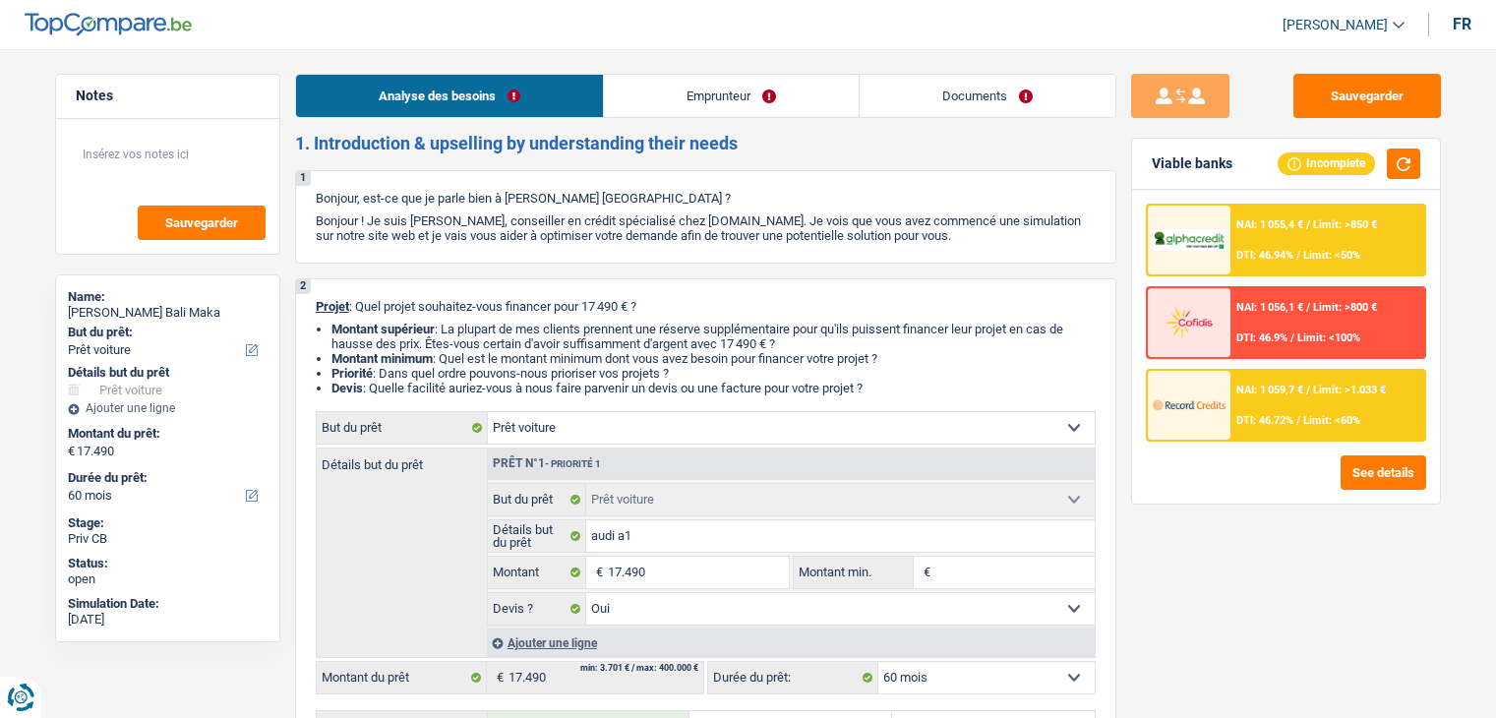
select select "car"
select select "60"
select select "car"
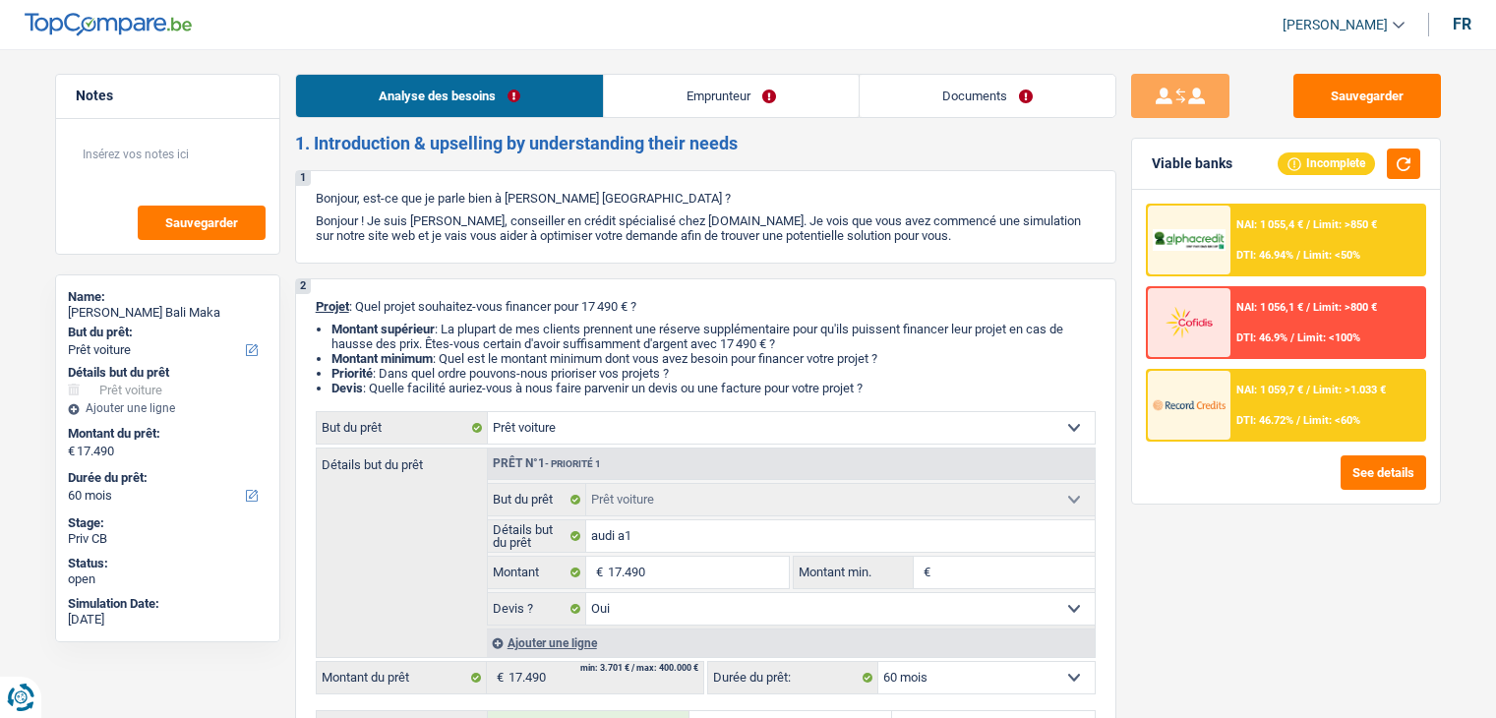
select select "yes"
select select "60"
select select "worker"
select select "netSalary"
select select "rents"
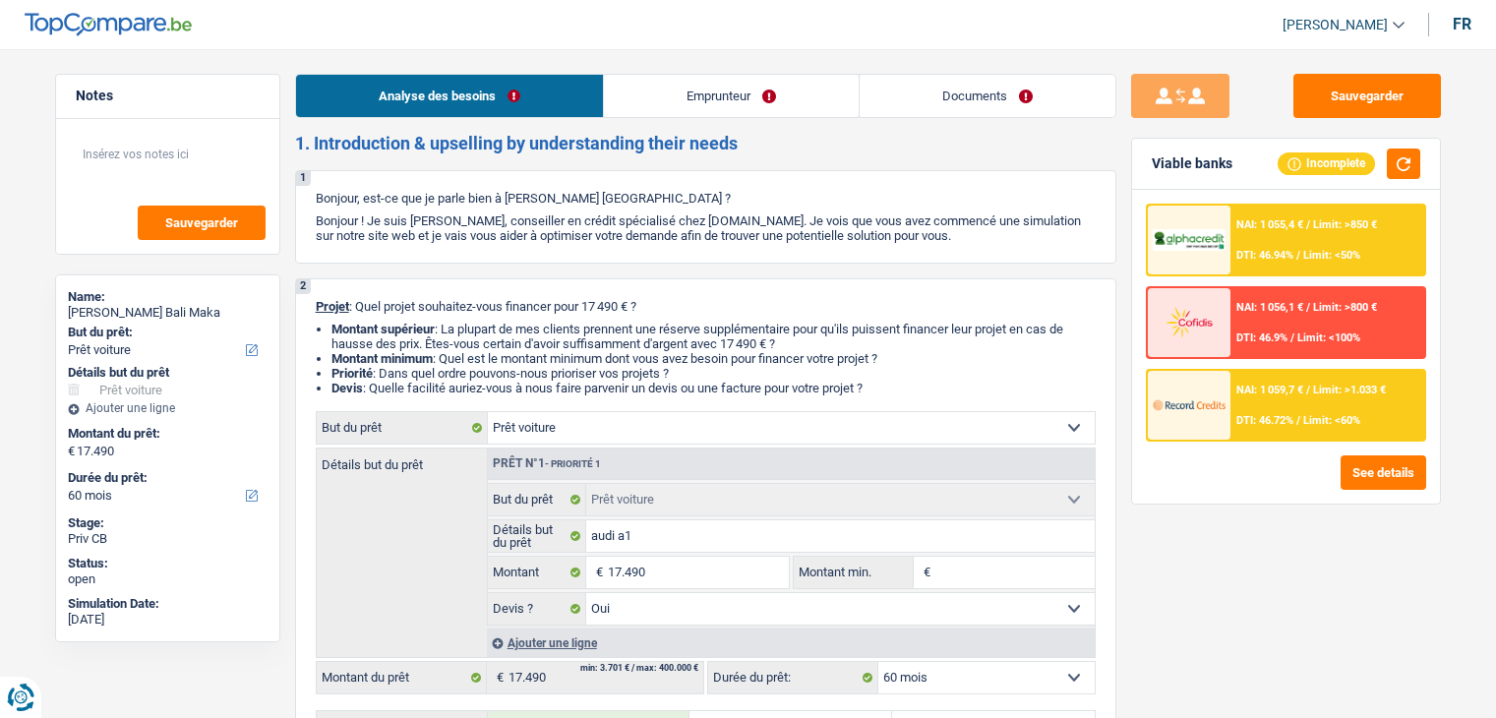
select select "car"
select select "yes"
select select "60"
click at [925, 99] on link "Documents" at bounding box center [987, 96] width 256 height 42
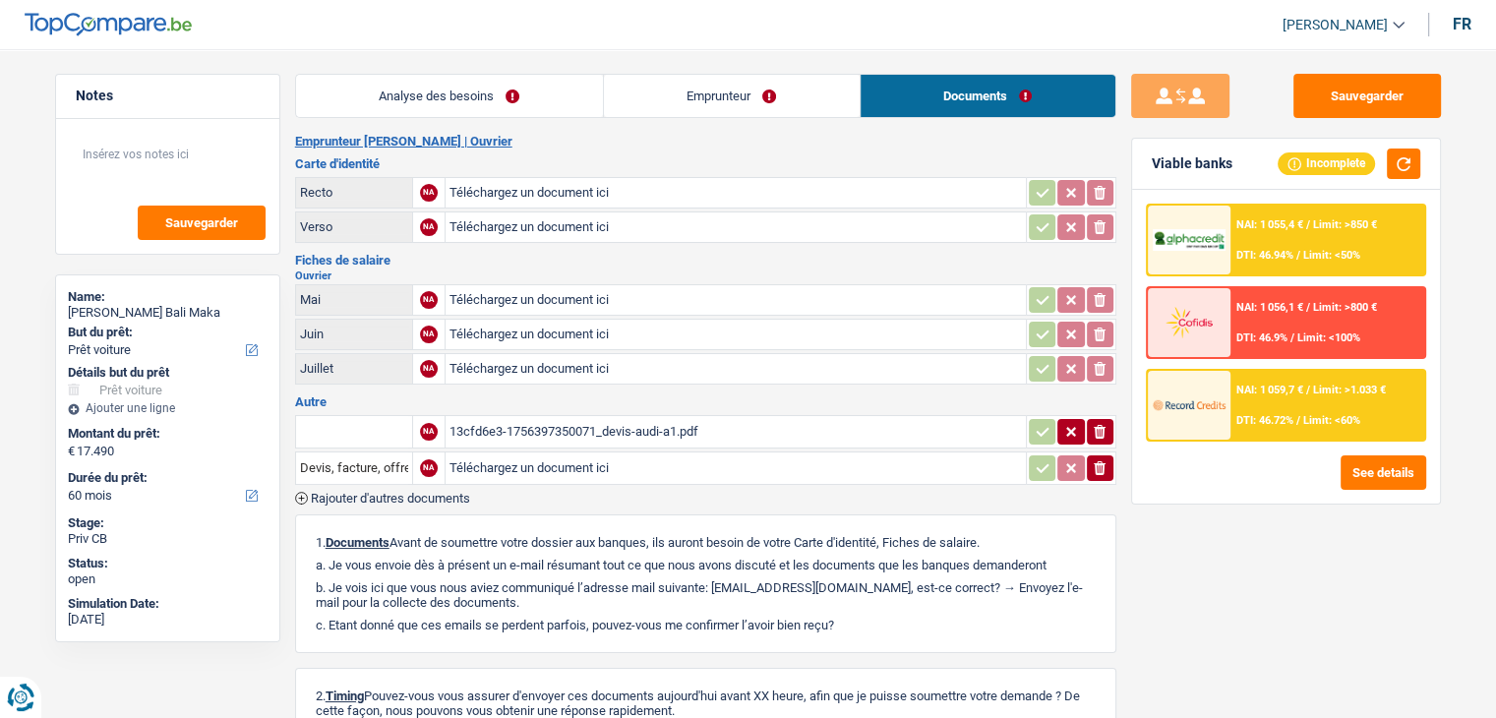
click at [624, 419] on div "13cfd6e3-1756397350071_devis-audi-a1.pdf" at bounding box center [735, 432] width 572 height 30
click at [578, 94] on link "Analyse des besoins" at bounding box center [449, 96] width 307 height 42
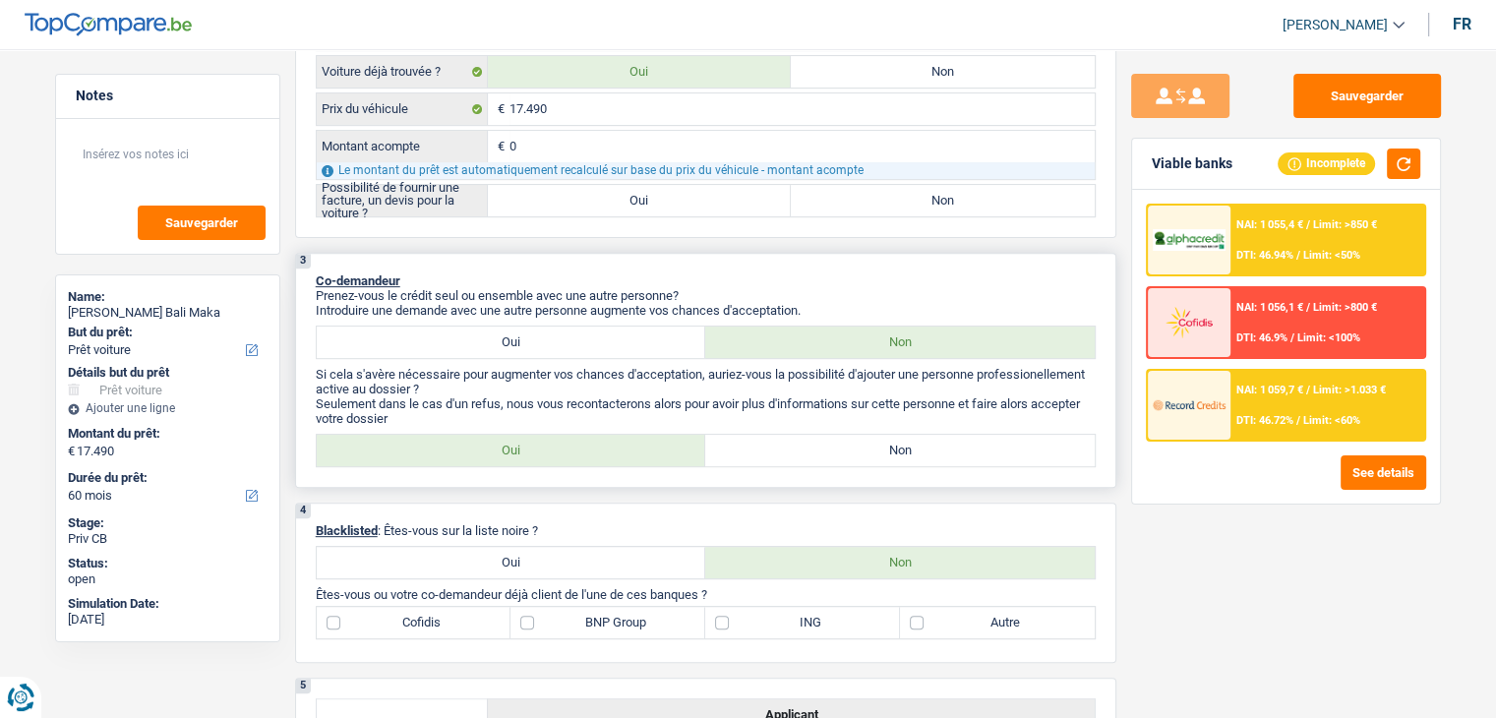
scroll to position [787, 0]
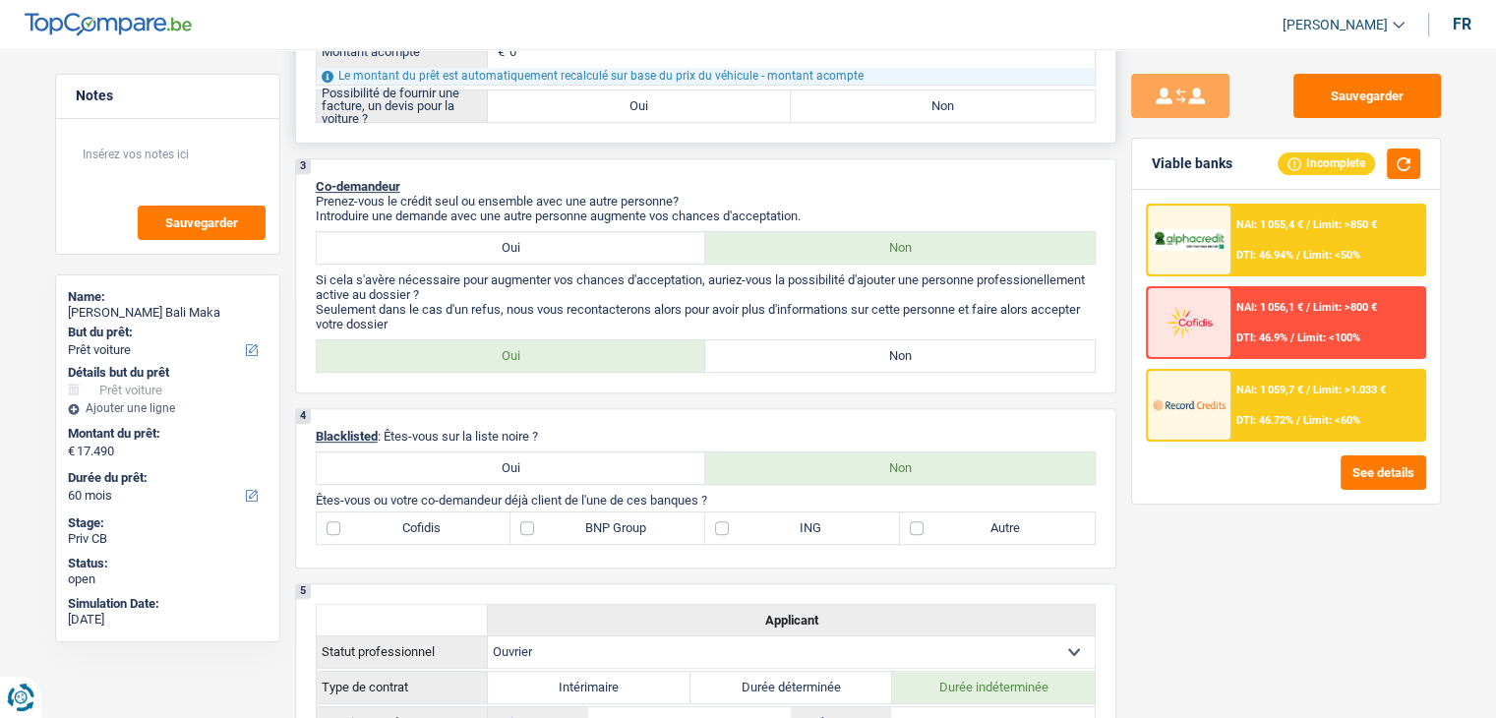
click at [650, 111] on label "Oui" at bounding box center [640, 105] width 304 height 31
click at [650, 111] on input "Oui" at bounding box center [640, 105] width 304 height 31
radio input "true"
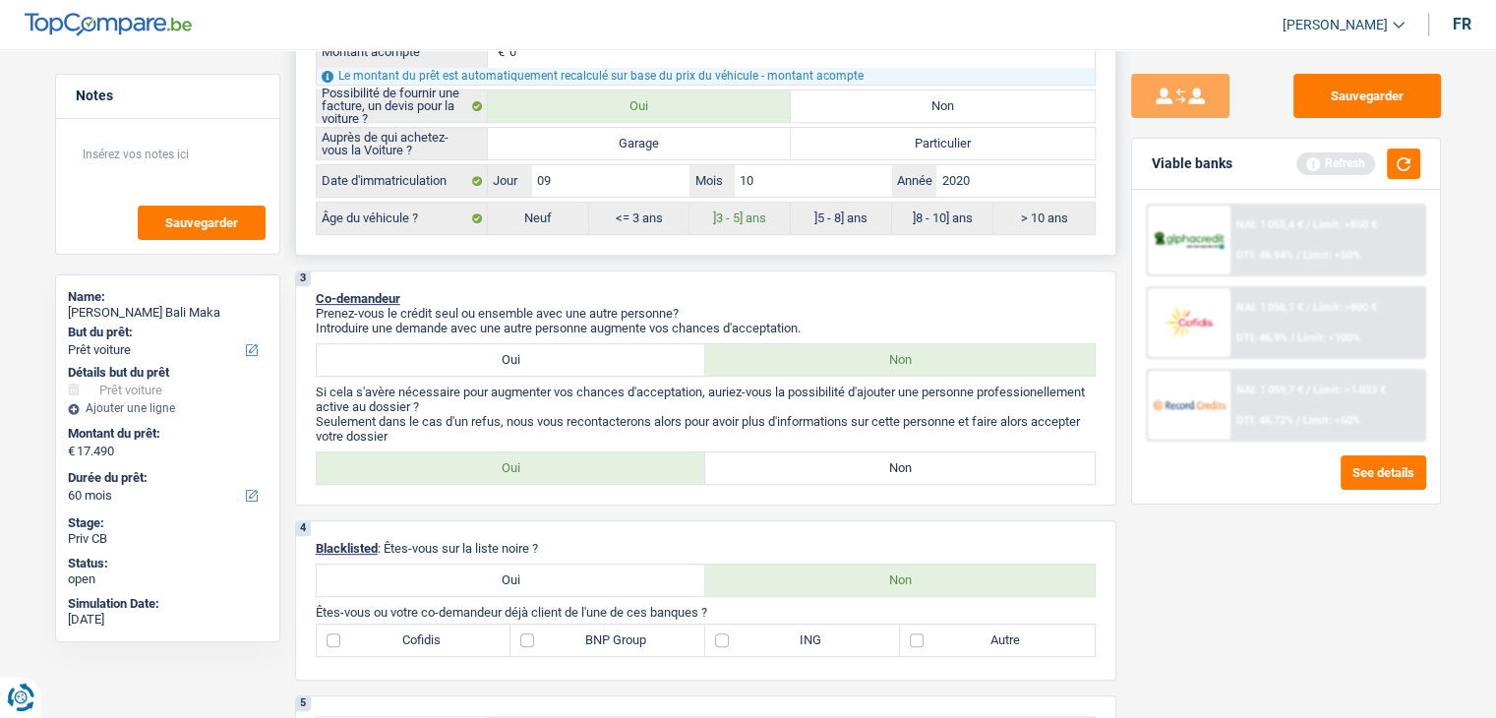
click at [626, 134] on label "Garage" at bounding box center [640, 143] width 304 height 31
click at [626, 134] on input "Garage" at bounding box center [640, 143] width 304 height 31
radio input "true"
click at [1410, 160] on button "button" at bounding box center [1403, 163] width 33 height 30
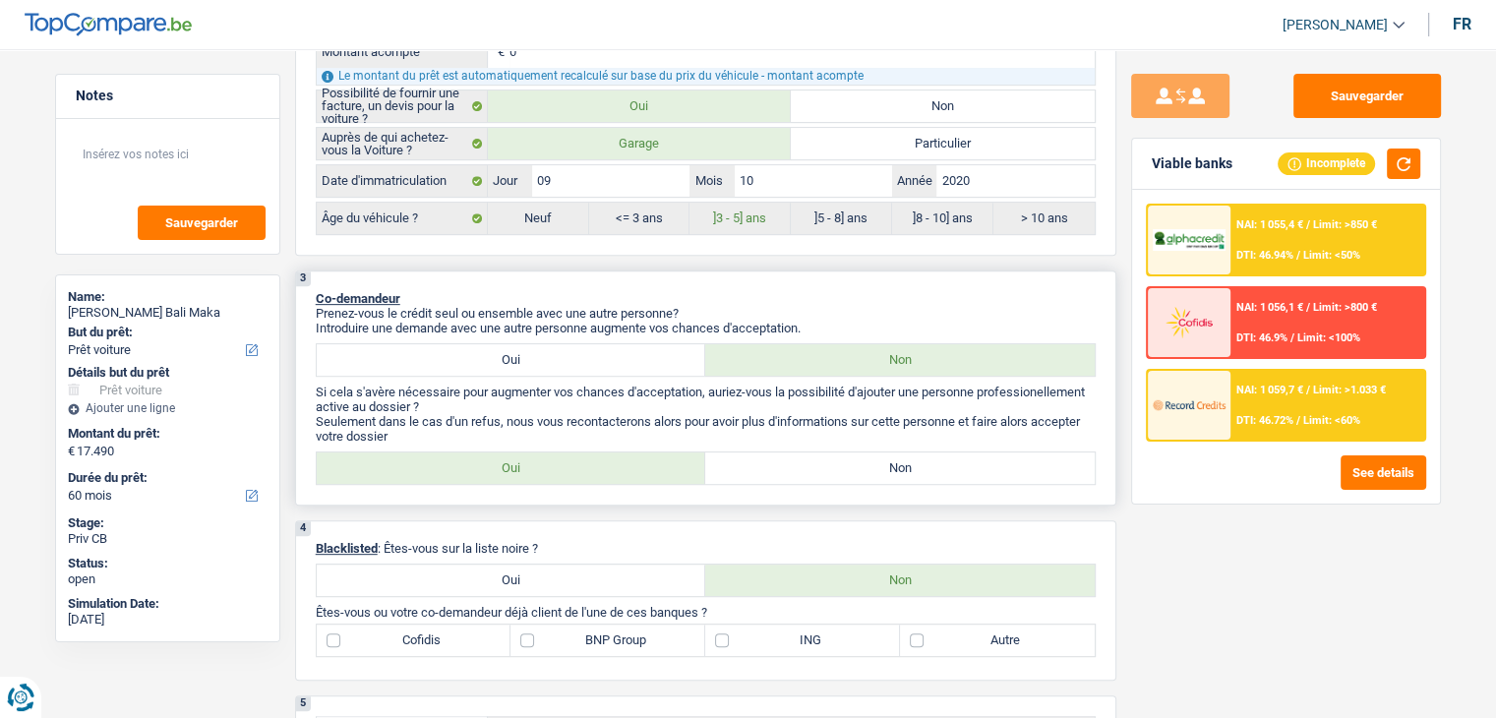
click at [916, 463] on label "Non" at bounding box center [899, 467] width 389 height 31
click at [916, 463] on input "Non" at bounding box center [899, 467] width 389 height 31
radio input "true"
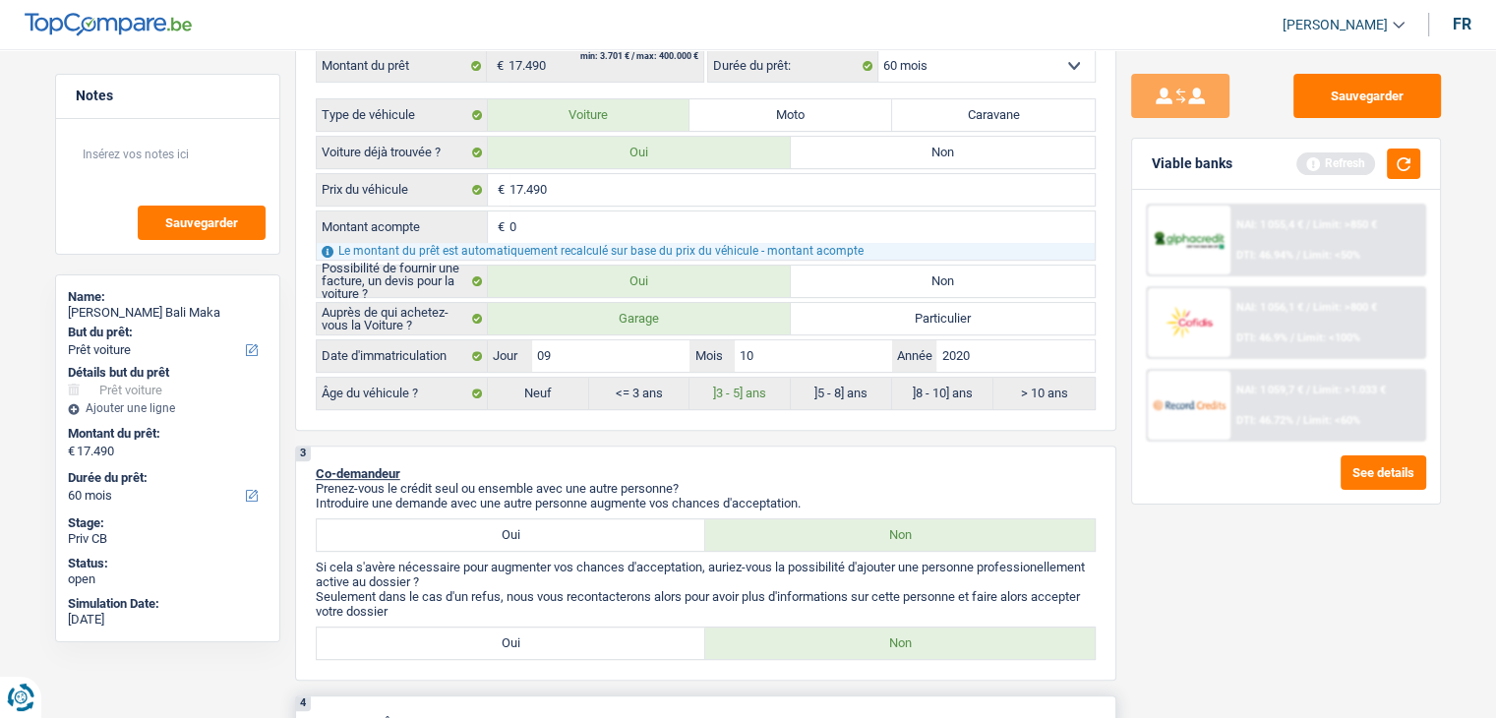
scroll to position [885, 0]
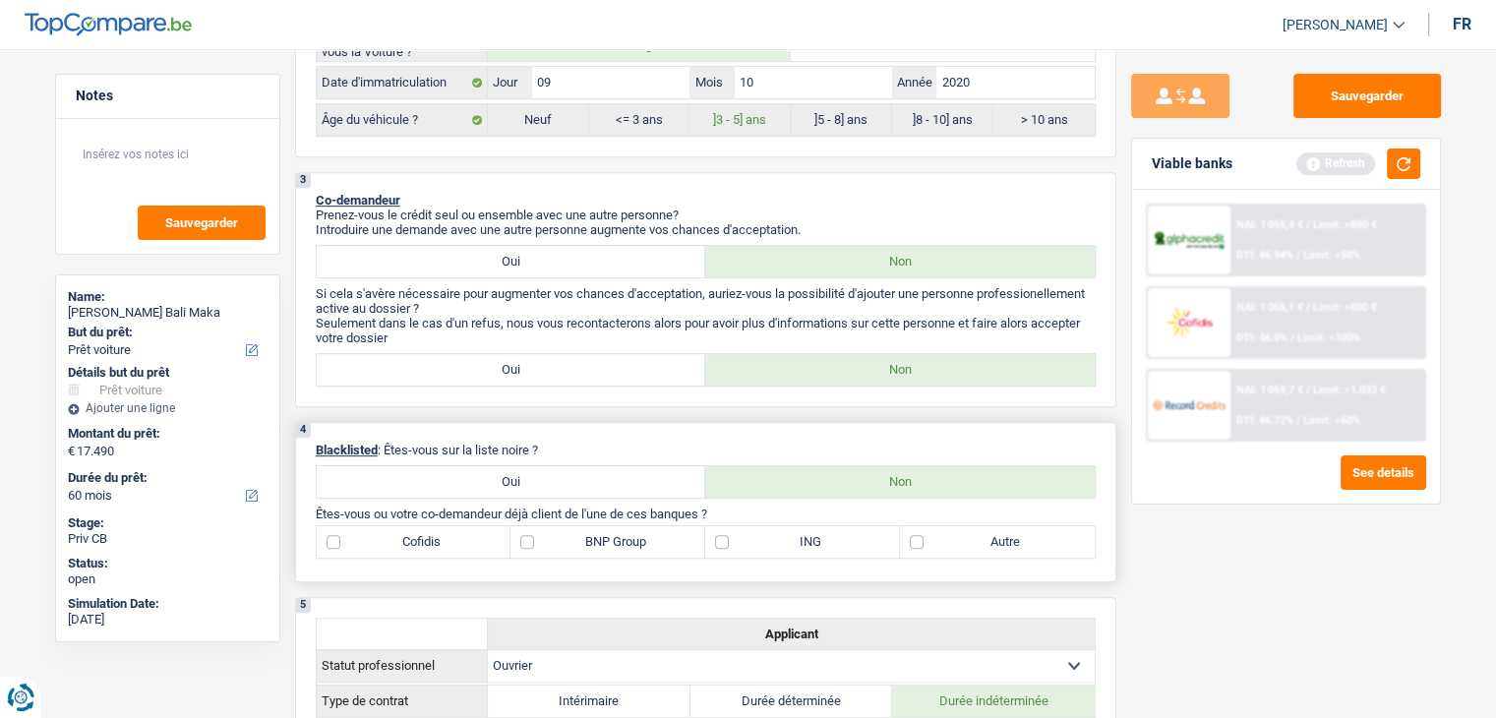
drag, startPoint x: 557, startPoint y: 442, endPoint x: 389, endPoint y: 444, distance: 167.2
click at [389, 444] on p "Blacklisted : Êtes-vous sur la liste noire ?" at bounding box center [706, 450] width 780 height 15
click at [614, 443] on p "Blacklisted : Êtes-vous sur la liste noire ?" at bounding box center [706, 450] width 780 height 15
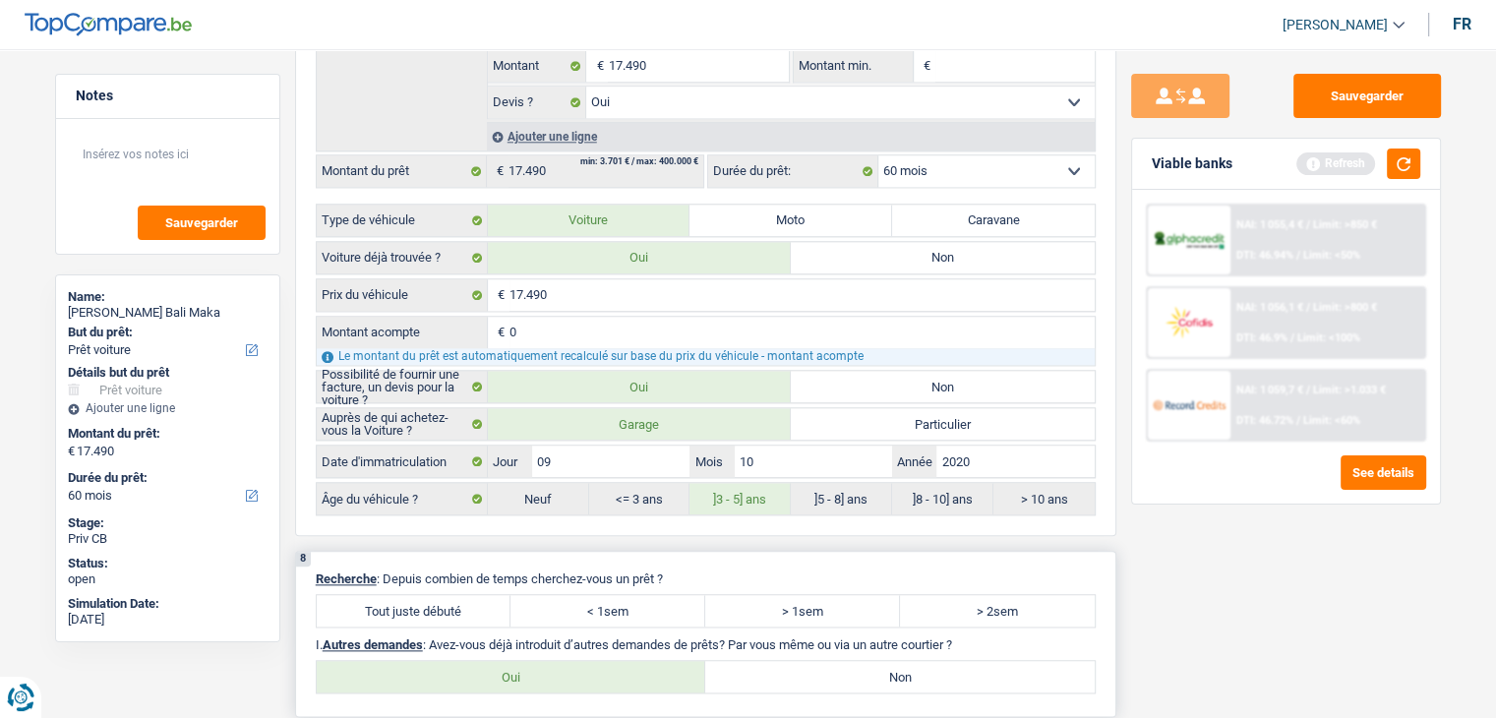
scroll to position [2458, 0]
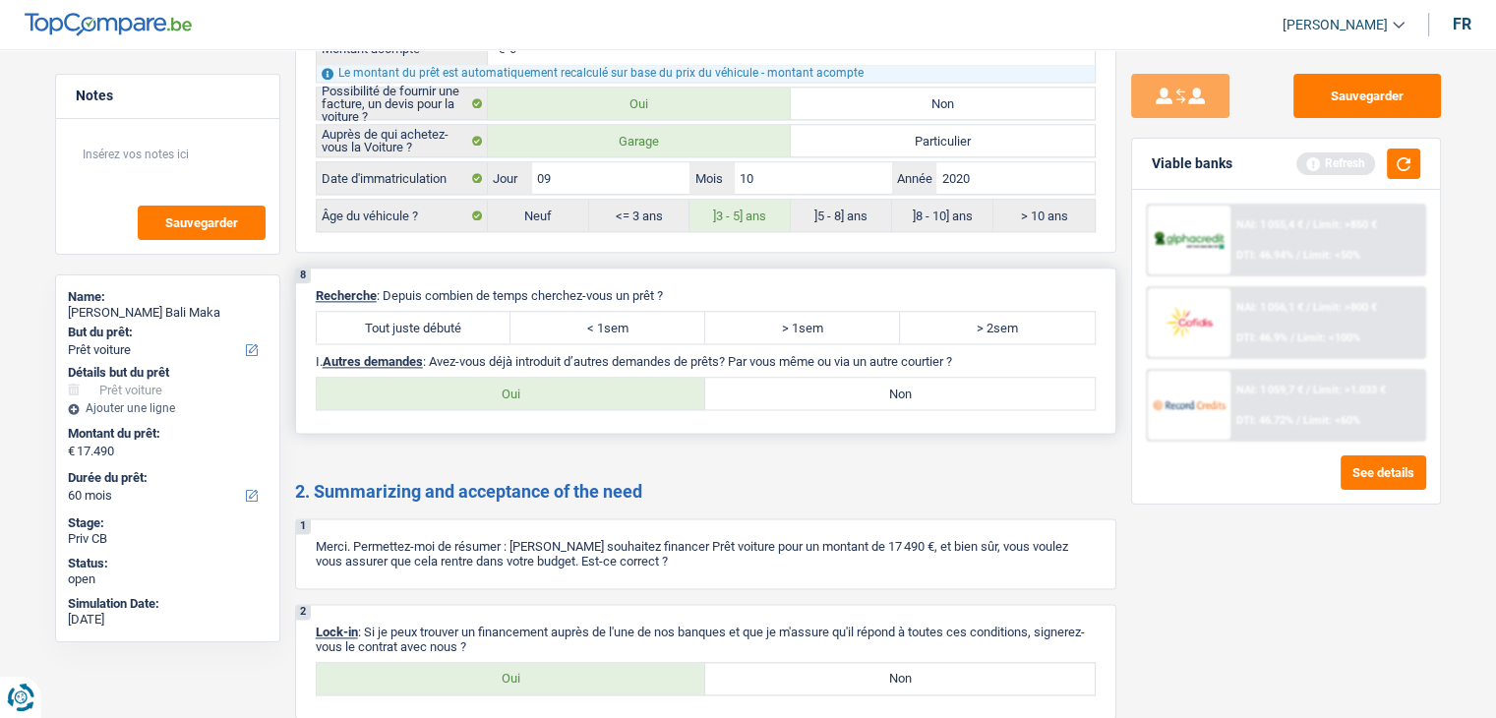
click at [472, 312] on label "Tout juste débuté" at bounding box center [414, 327] width 195 height 31
click at [472, 312] on input "Tout juste débuté" at bounding box center [414, 327] width 195 height 31
radio input "true"
click at [785, 384] on label "Non" at bounding box center [899, 393] width 389 height 31
click at [785, 384] on input "Non" at bounding box center [899, 393] width 389 height 31
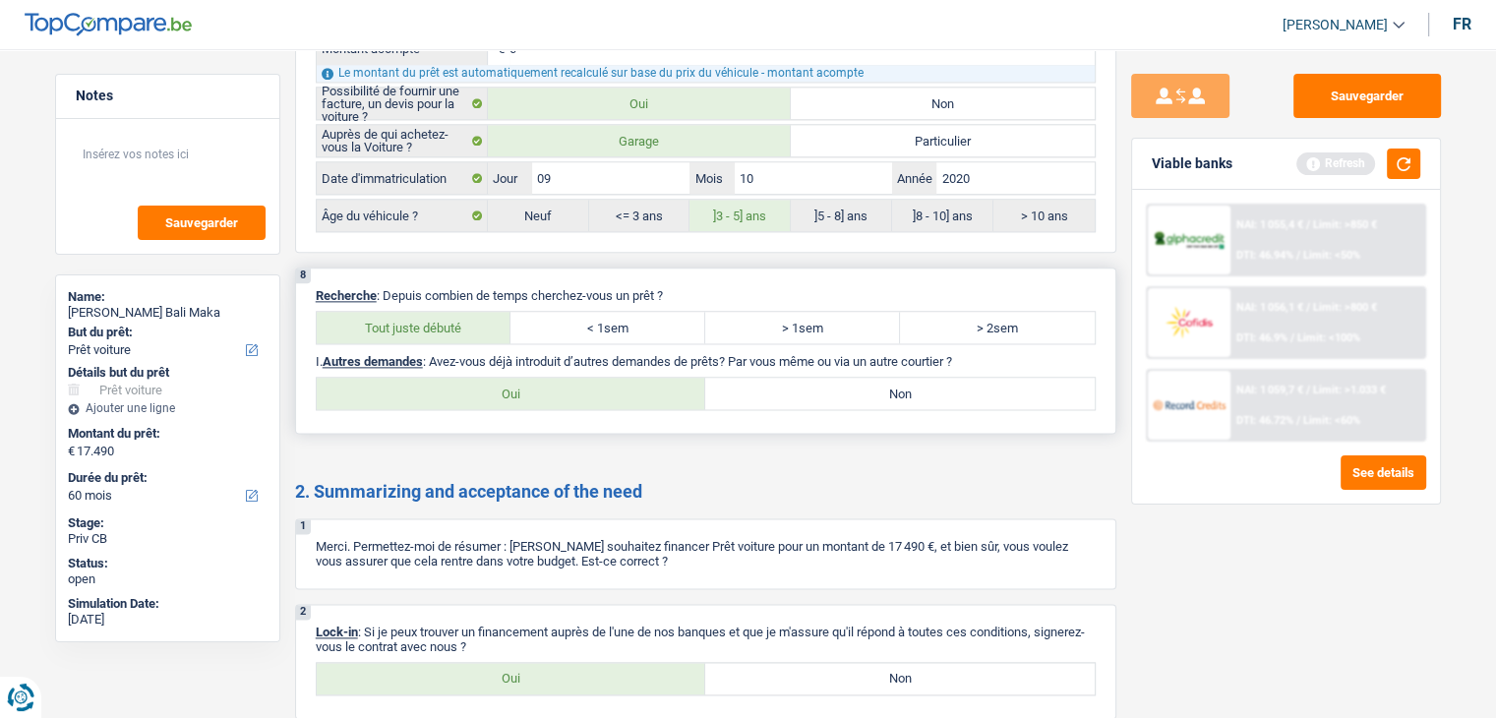
radio input "true"
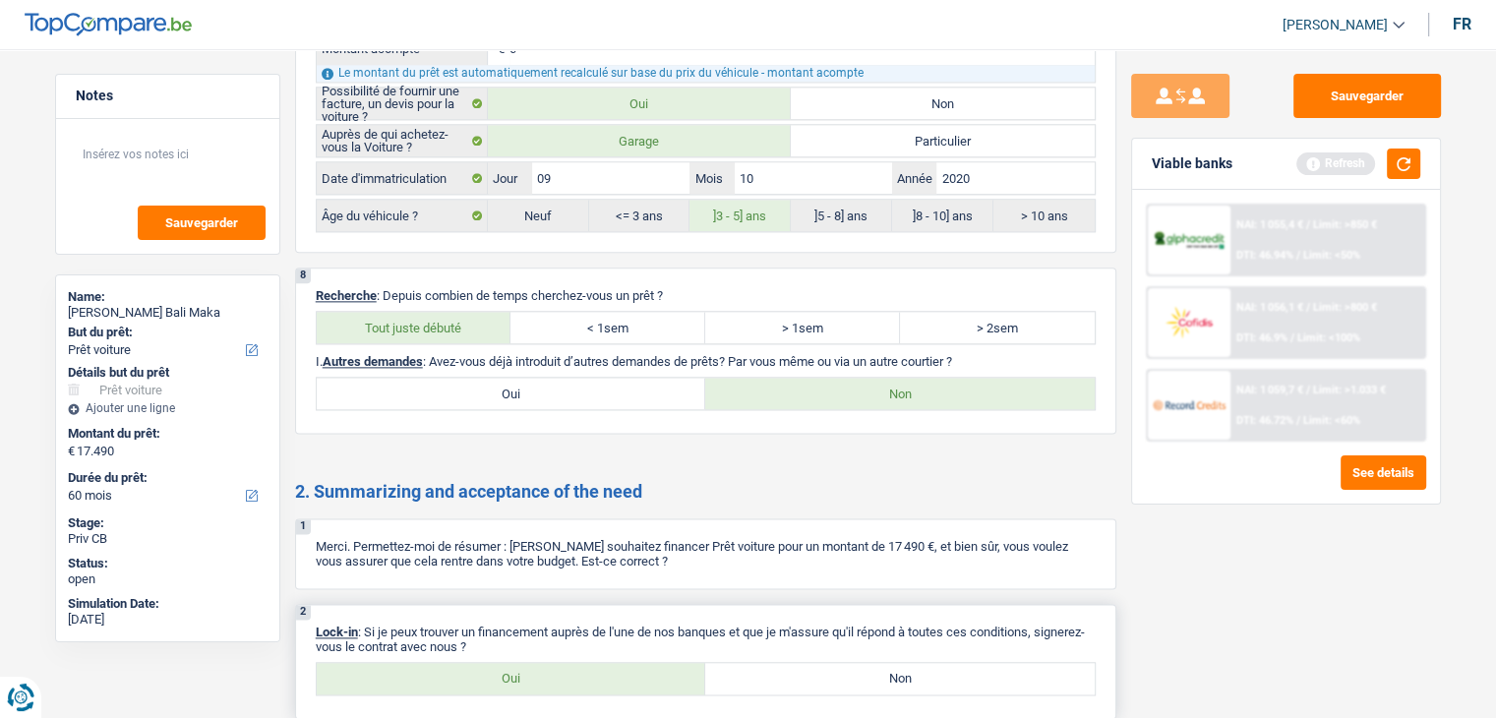
click at [620, 663] on label "Oui" at bounding box center [511, 678] width 389 height 31
click at [620, 663] on input "Oui" at bounding box center [511, 678] width 389 height 31
radio input "true"
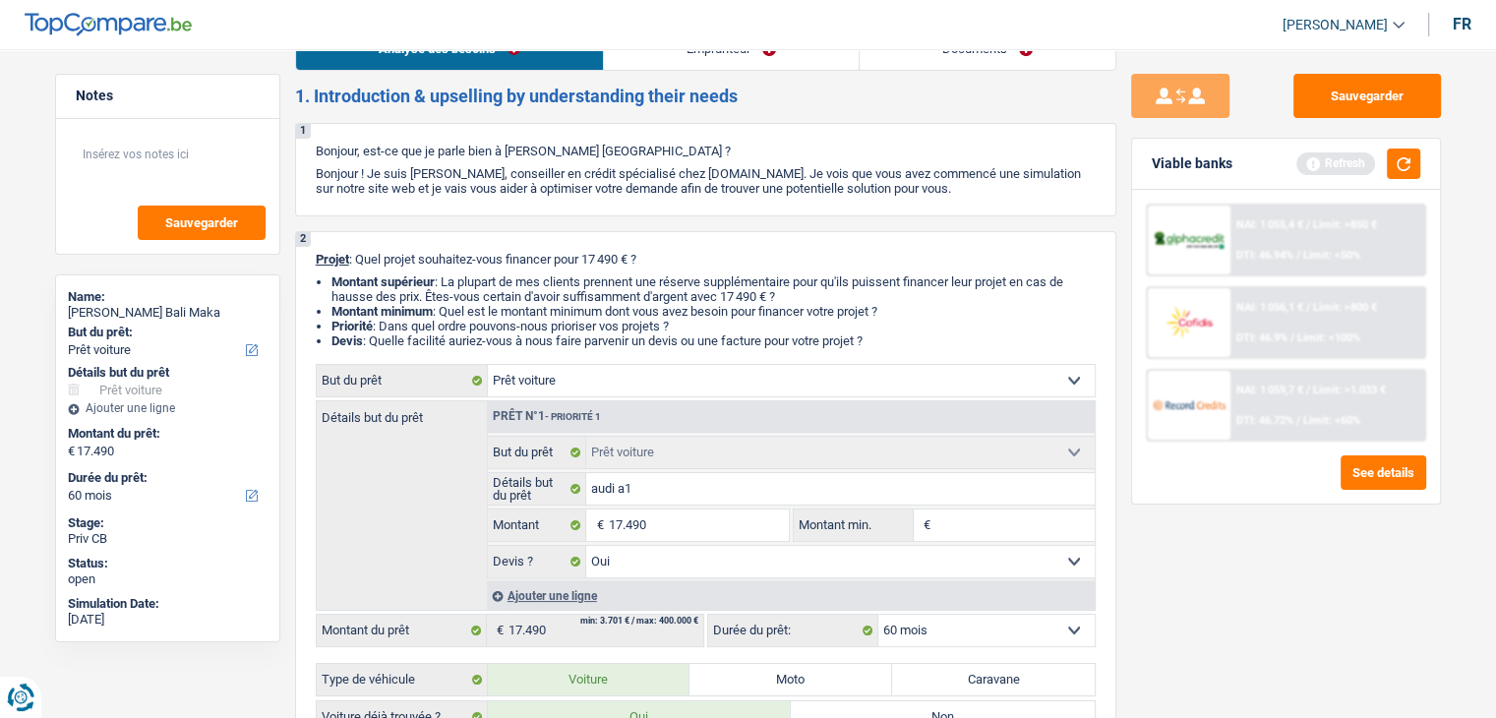
scroll to position [0, 0]
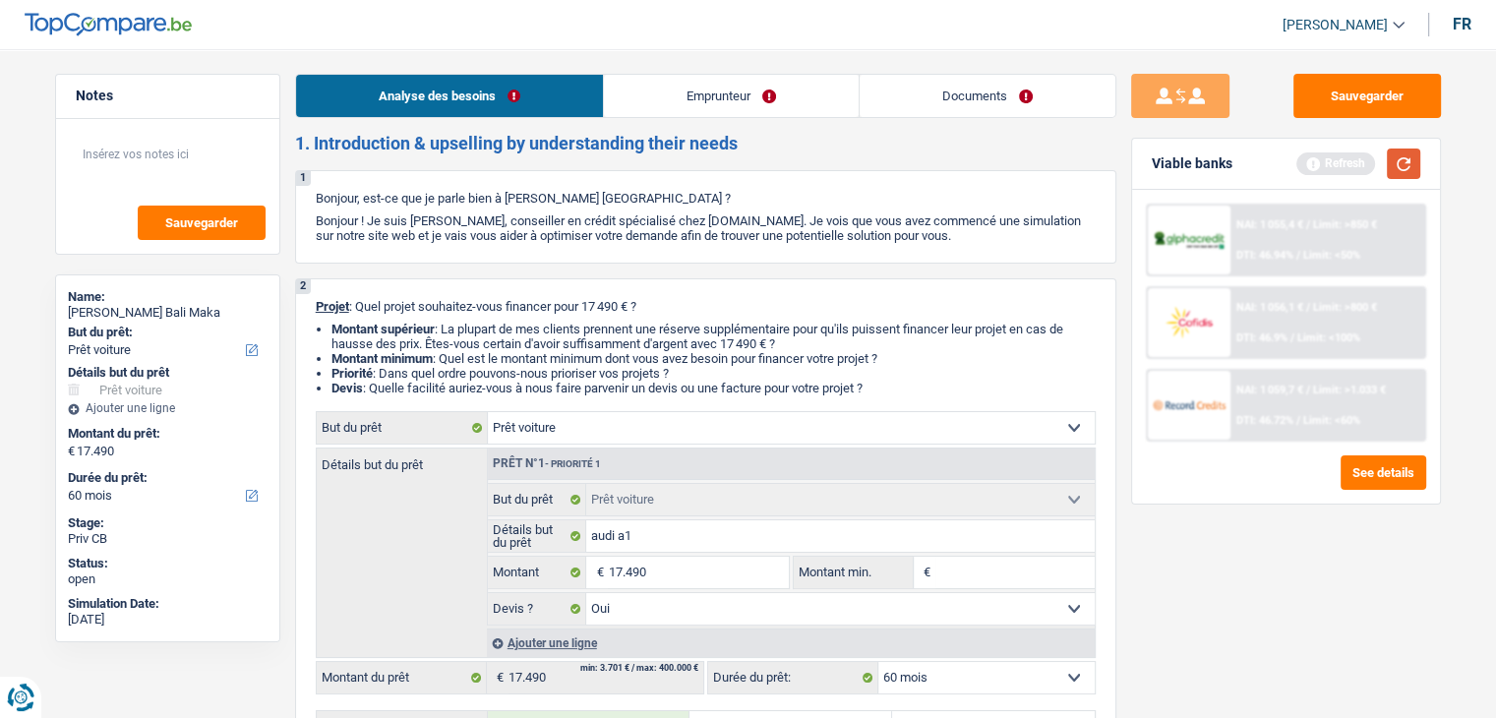
click at [1399, 174] on button "button" at bounding box center [1403, 163] width 33 height 30
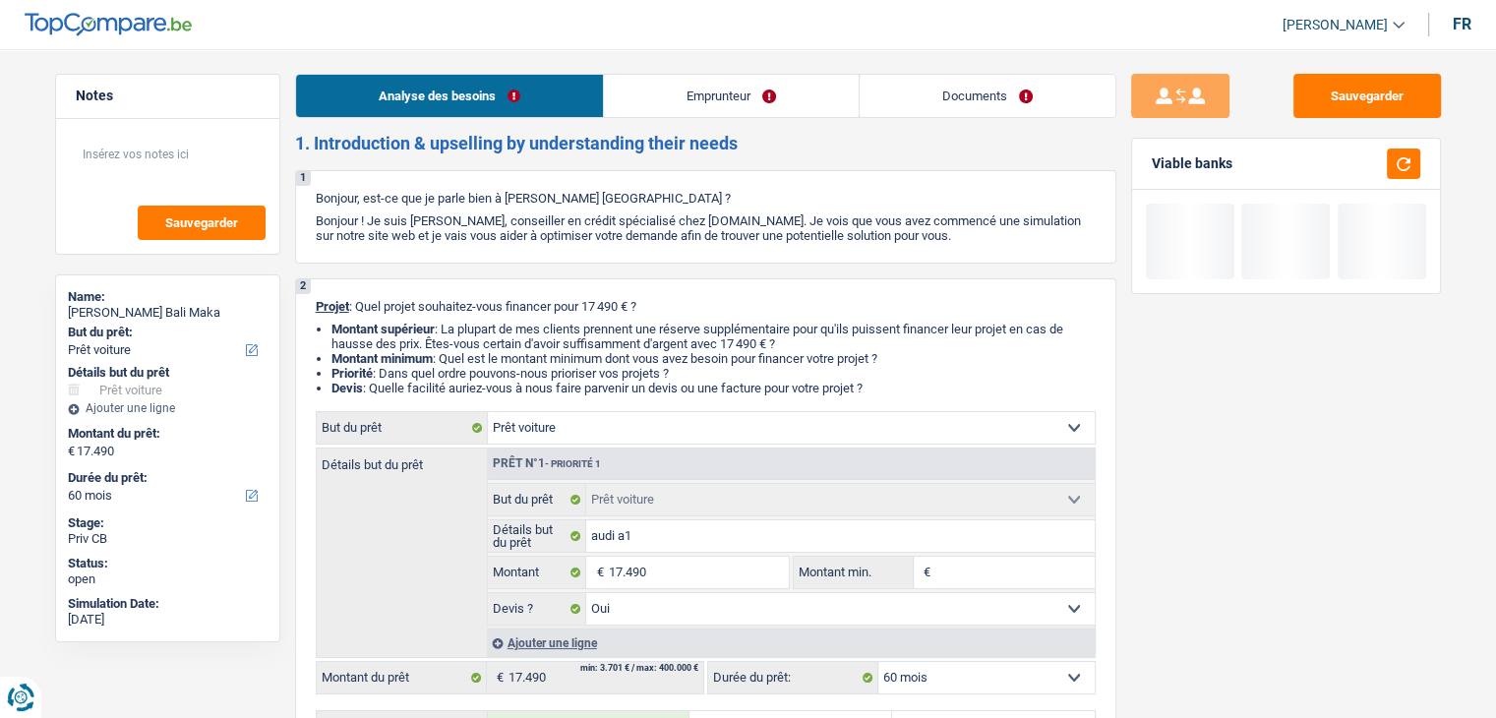
drag, startPoint x: 745, startPoint y: 106, endPoint x: 561, endPoint y: 120, distance: 185.4
click at [744, 106] on link "Emprunteur" at bounding box center [731, 96] width 255 height 42
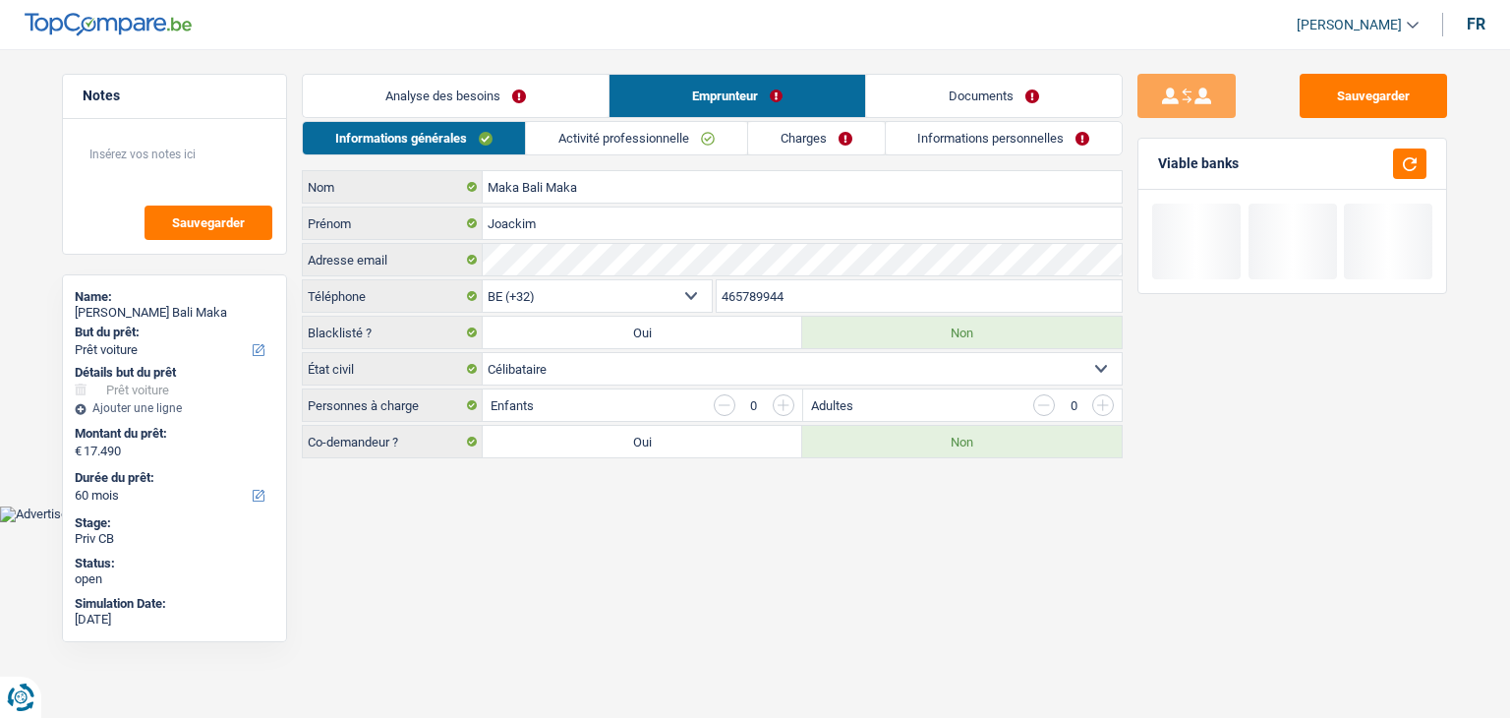
click at [488, 140] on link "Informations générales" at bounding box center [414, 138] width 222 height 32
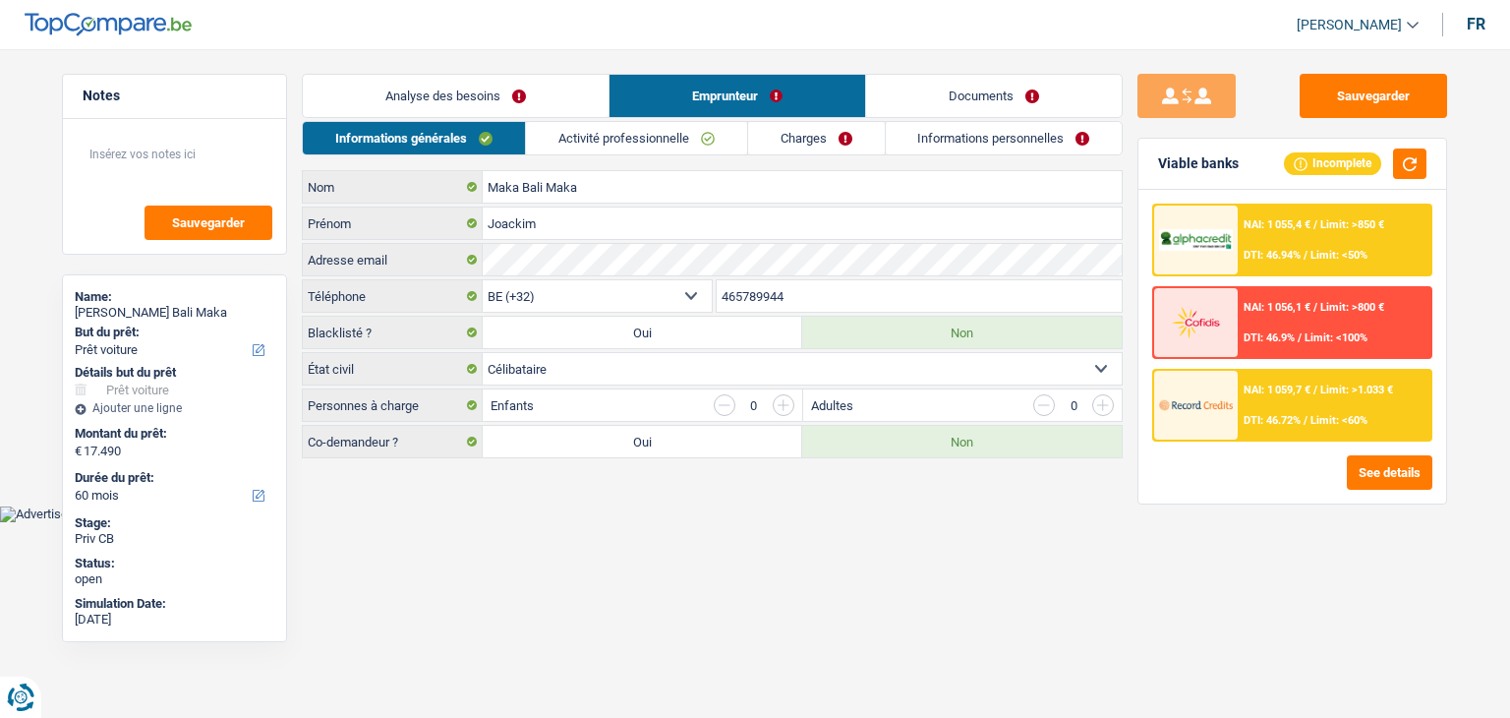
click at [568, 522] on html "Vous avez le contrôle de vos données Nous utilisons des cookies, tout comme nos…" at bounding box center [755, 261] width 1510 height 522
click at [579, 134] on link "Activité professionnelle" at bounding box center [636, 138] width 221 height 32
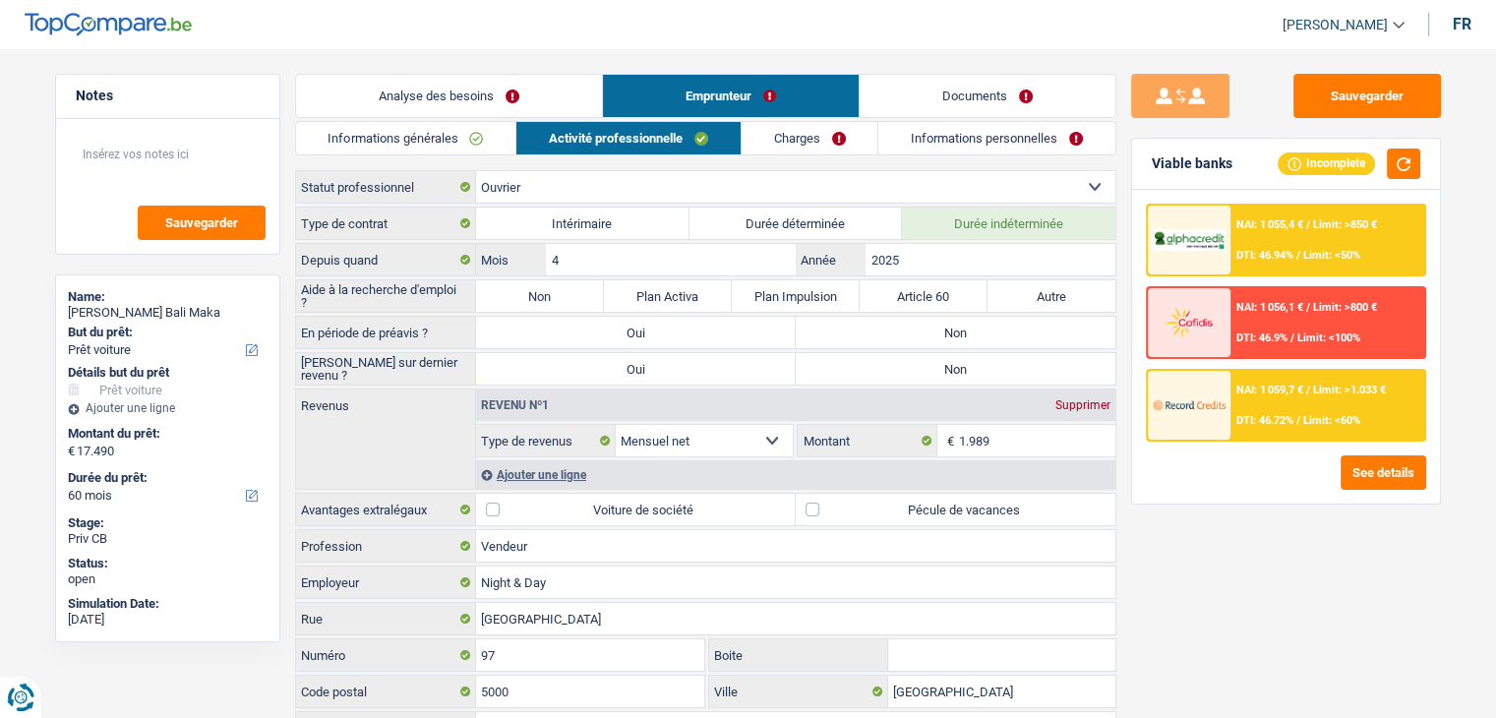
click at [1132, 249] on div "NAI: 1 055,4 € / Limit: >850 € DTI: 46.94% / Limit: <50% NAI: 1 056,1 € / Limit…" at bounding box center [1286, 347] width 308 height 314
click at [843, 331] on label "Non" at bounding box center [956, 332] width 320 height 31
click at [843, 331] on input "Non" at bounding box center [956, 332] width 320 height 31
radio input "true"
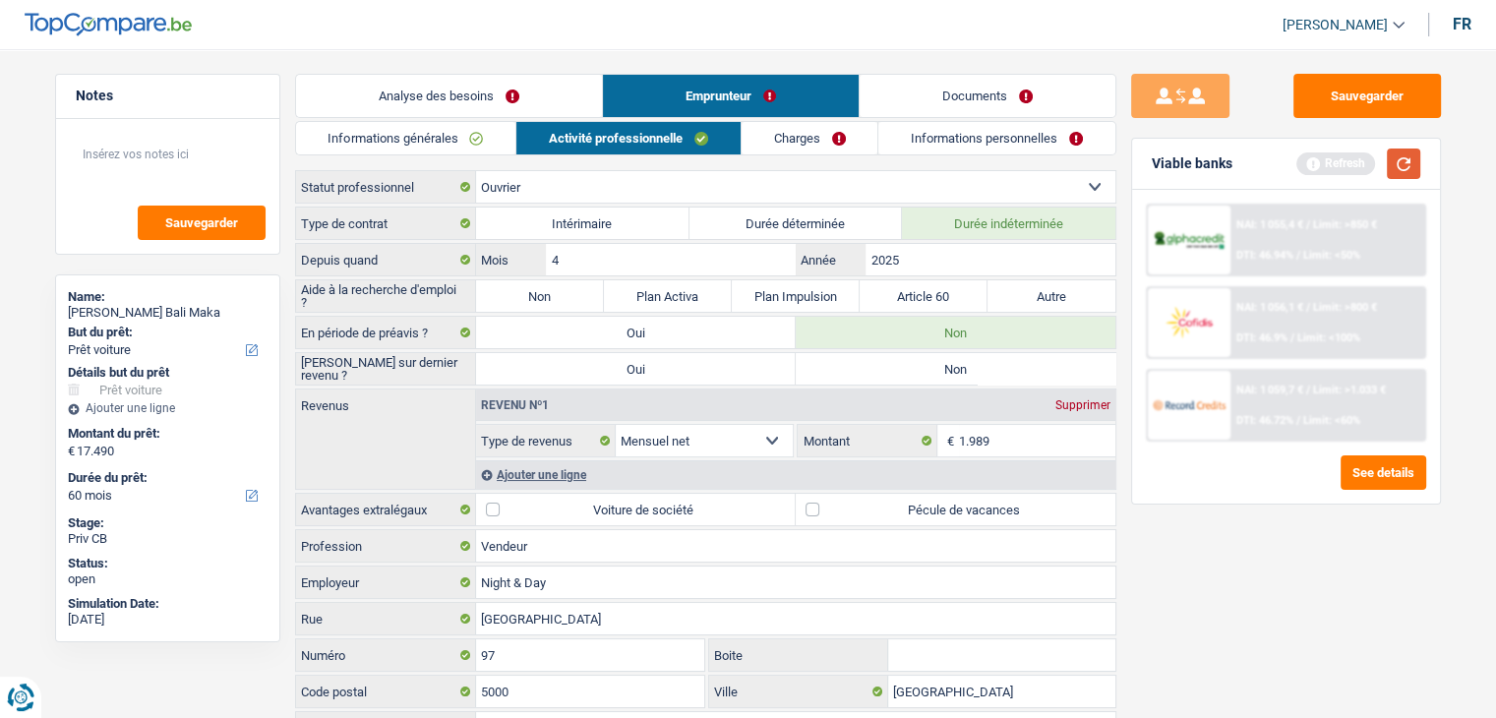
click at [1400, 163] on button "button" at bounding box center [1403, 163] width 33 height 30
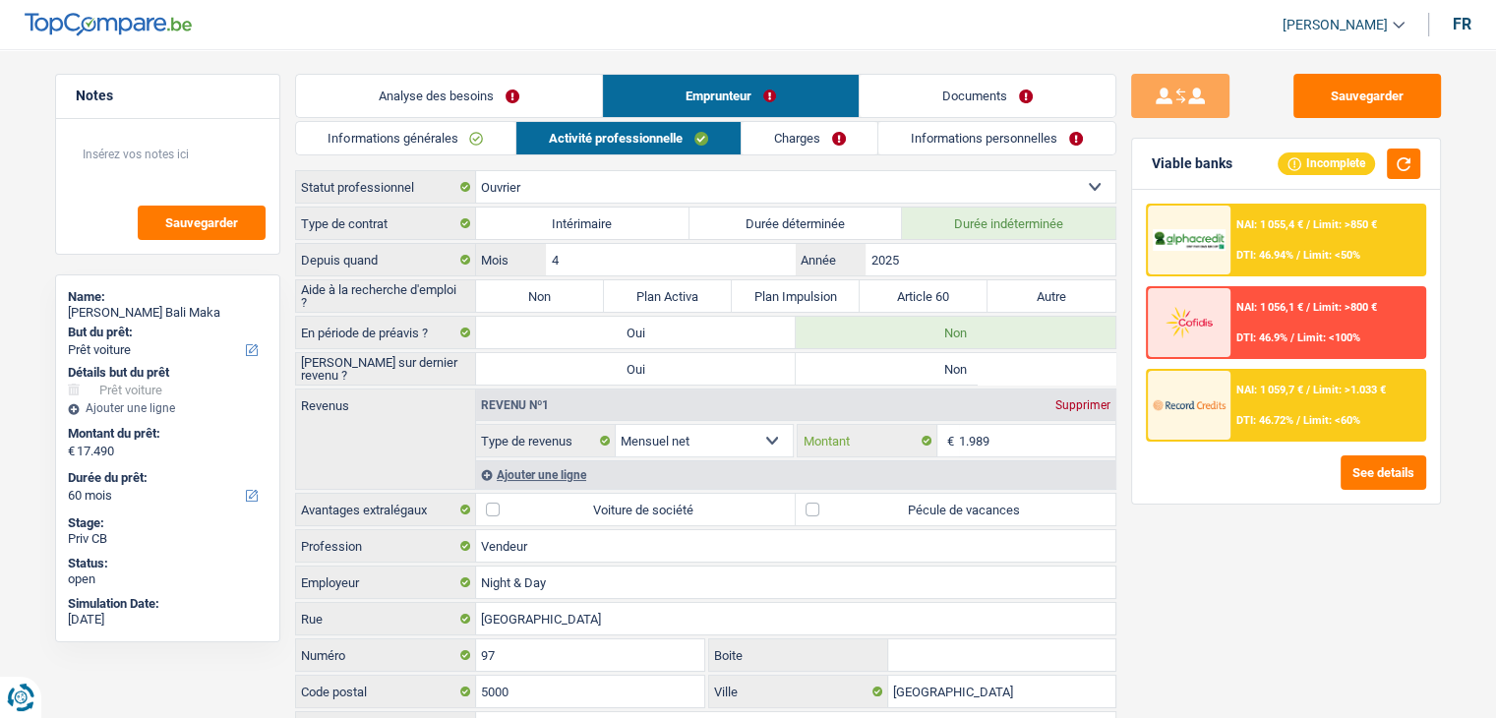
click at [1008, 445] on input "1.989" at bounding box center [1037, 440] width 156 height 31
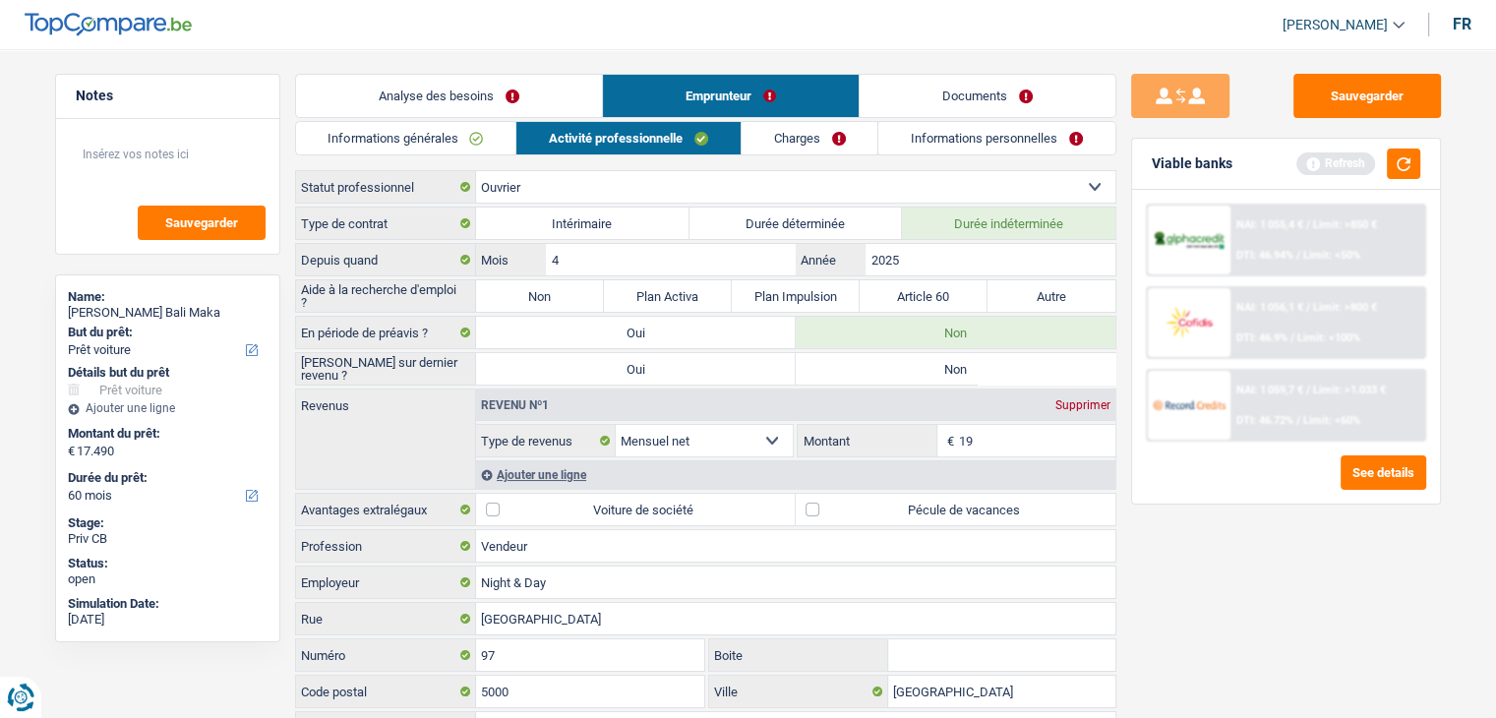
type input "1"
type input "2.100"
click at [1404, 163] on button "button" at bounding box center [1403, 163] width 33 height 30
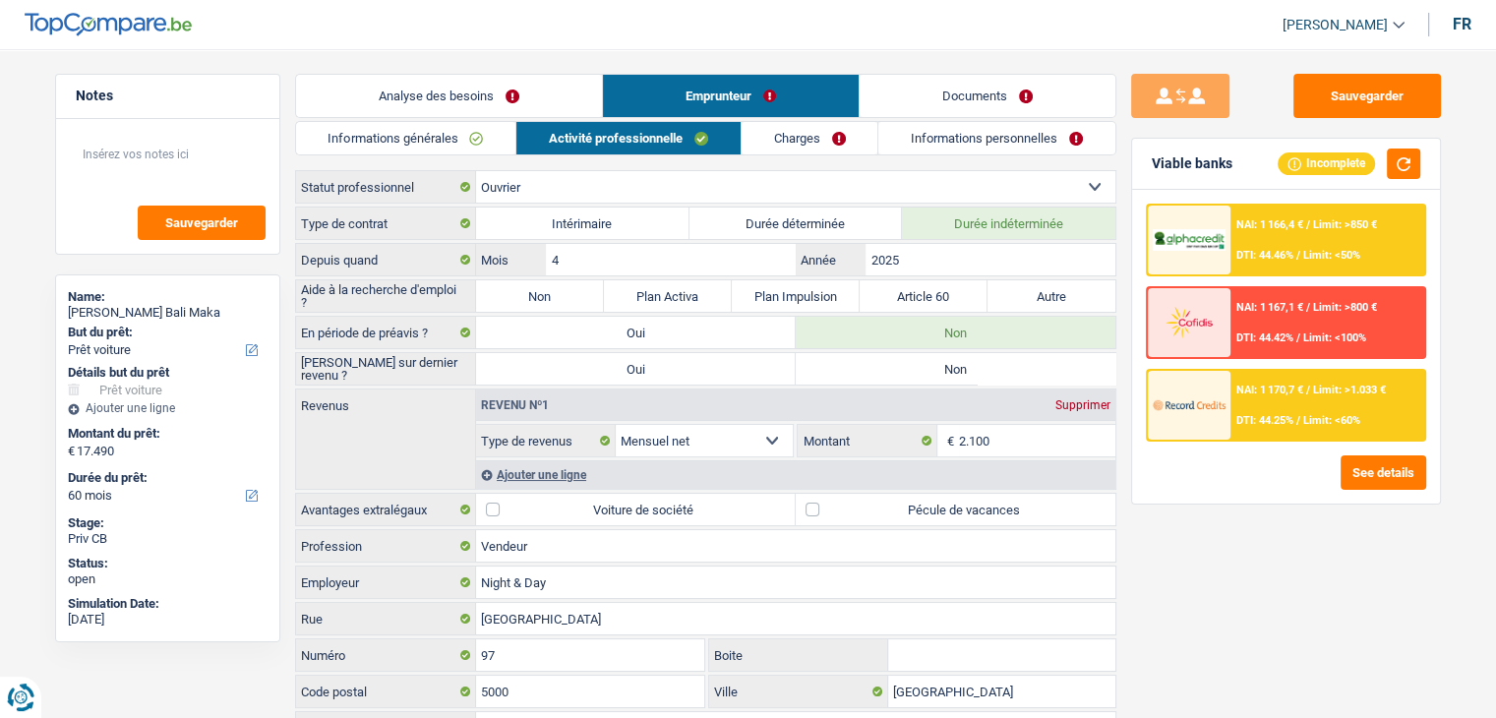
click at [1153, 516] on div "Sauvegarder Viable banks Incomplete NAI: 1 166,4 € / Limit: >850 € DTI: 44.46% …" at bounding box center [1285, 378] width 339 height 608
click at [1041, 515] on label "Pécule de vacances" at bounding box center [956, 509] width 320 height 31
click at [1041, 515] on input "Pécule de vacances" at bounding box center [956, 509] width 320 height 31
checkbox input "true"
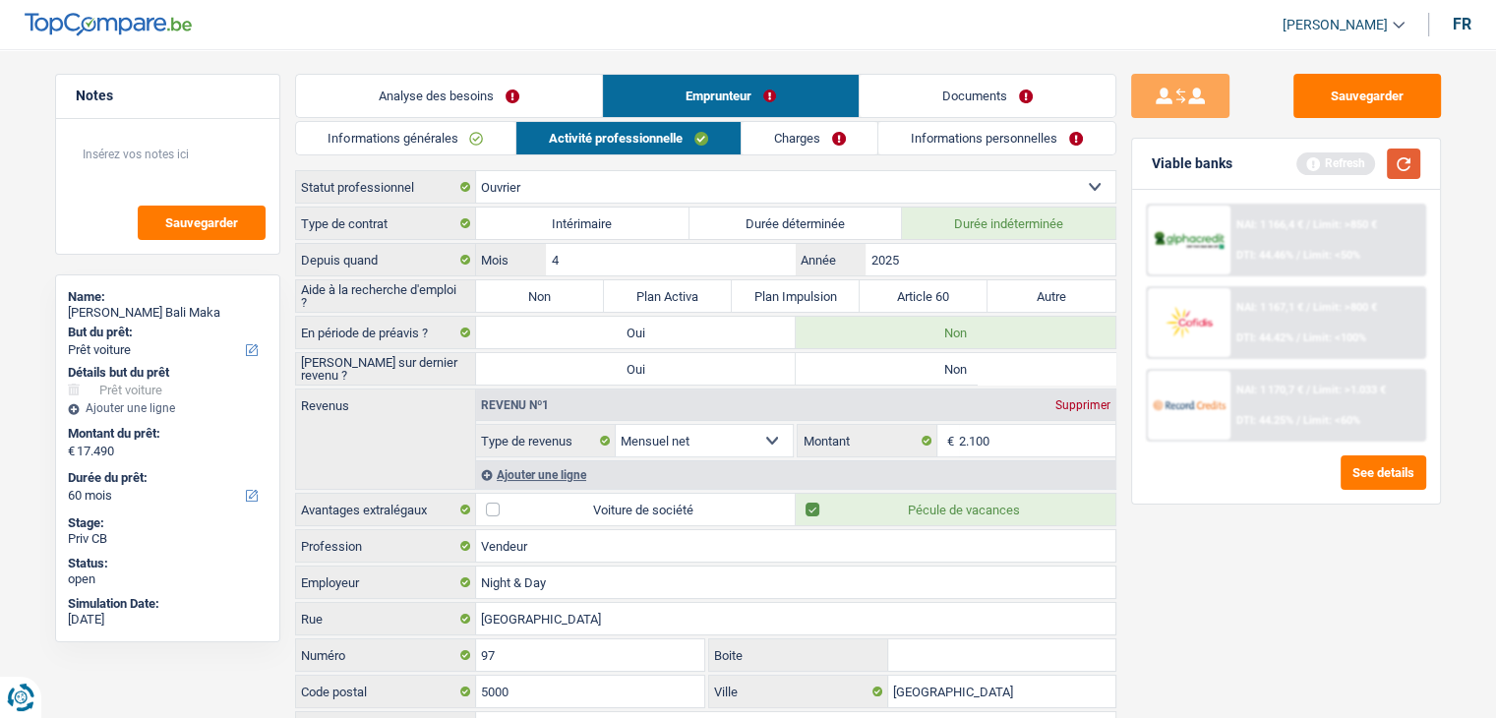
click at [1396, 158] on button "button" at bounding box center [1403, 163] width 33 height 30
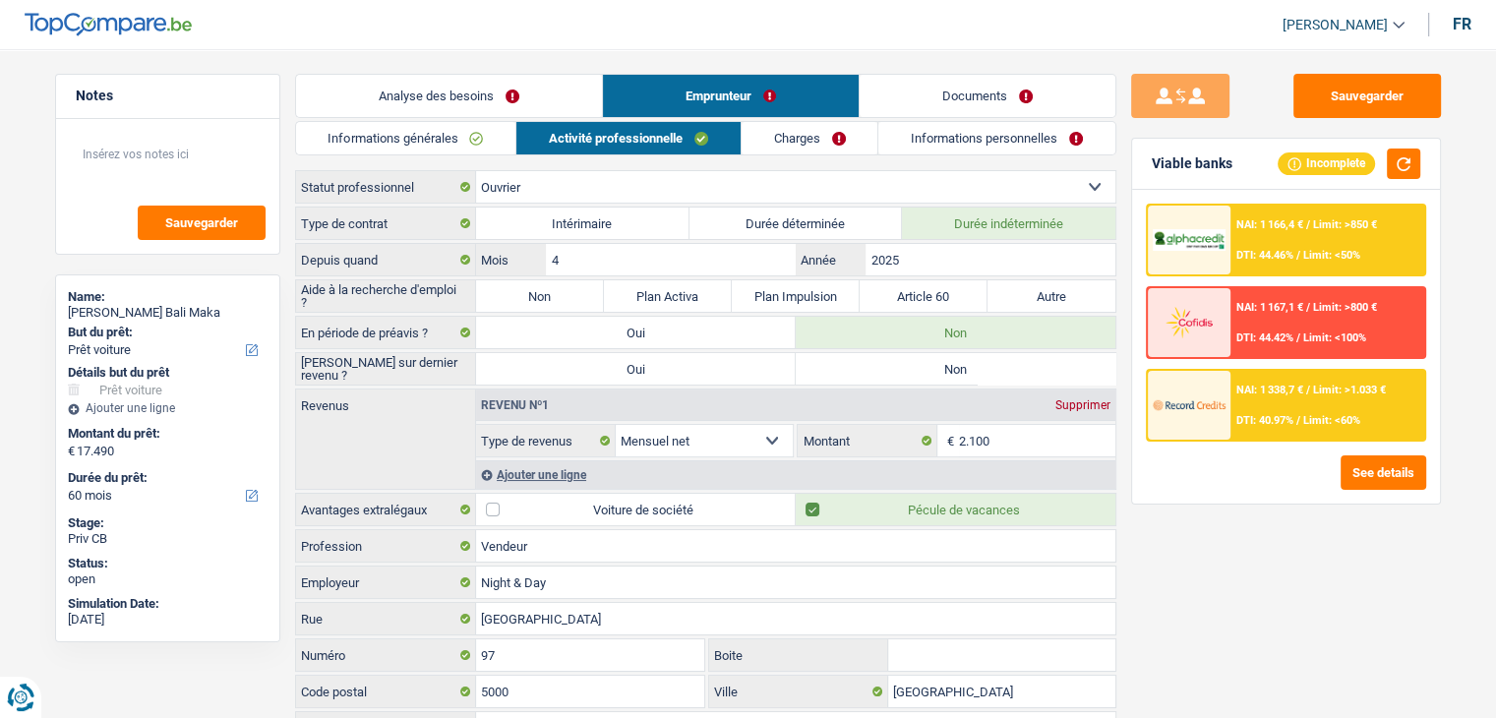
click at [877, 377] on label "Non" at bounding box center [956, 368] width 320 height 31
click at [877, 377] on input "Non" at bounding box center [956, 368] width 320 height 31
radio input "true"
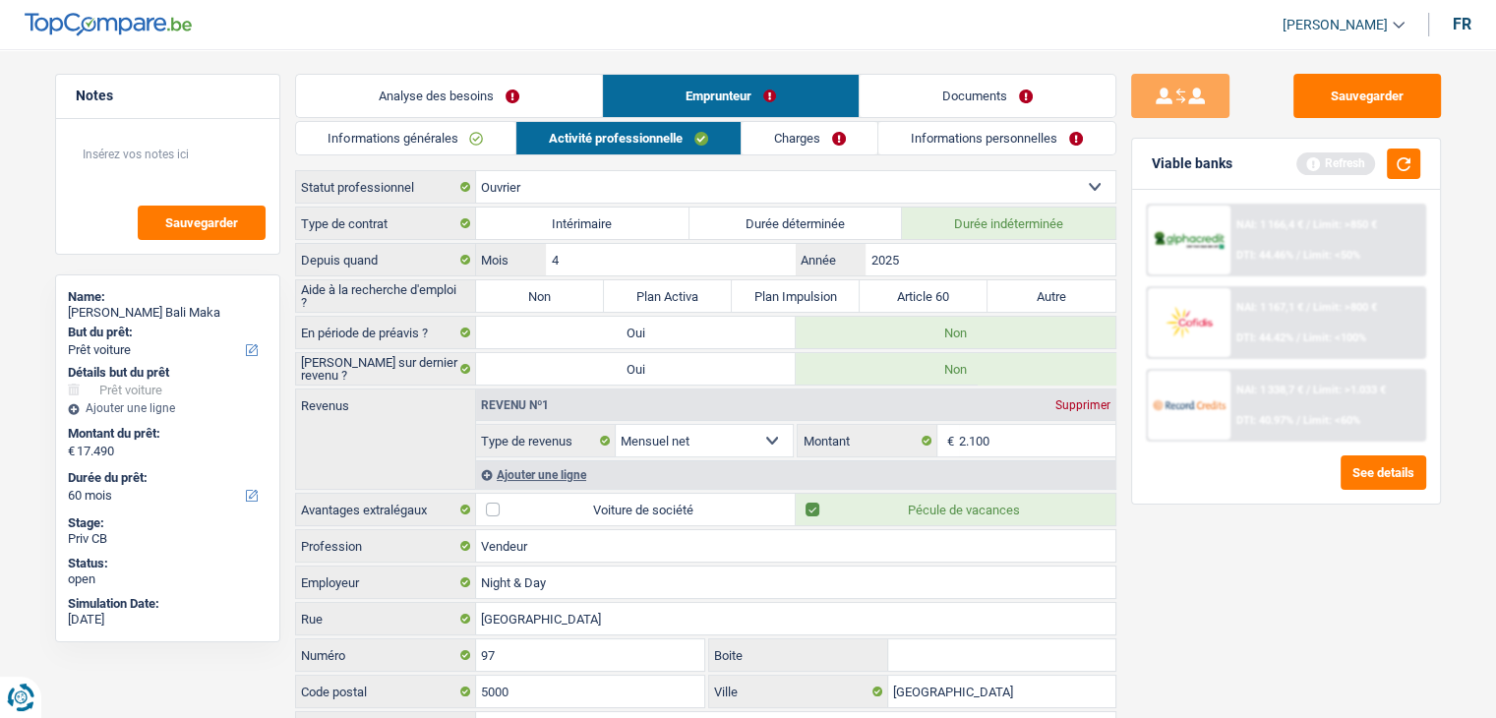
click at [1383, 160] on div "Refresh" at bounding box center [1358, 163] width 124 height 30
click at [1389, 162] on button "button" at bounding box center [1403, 163] width 33 height 30
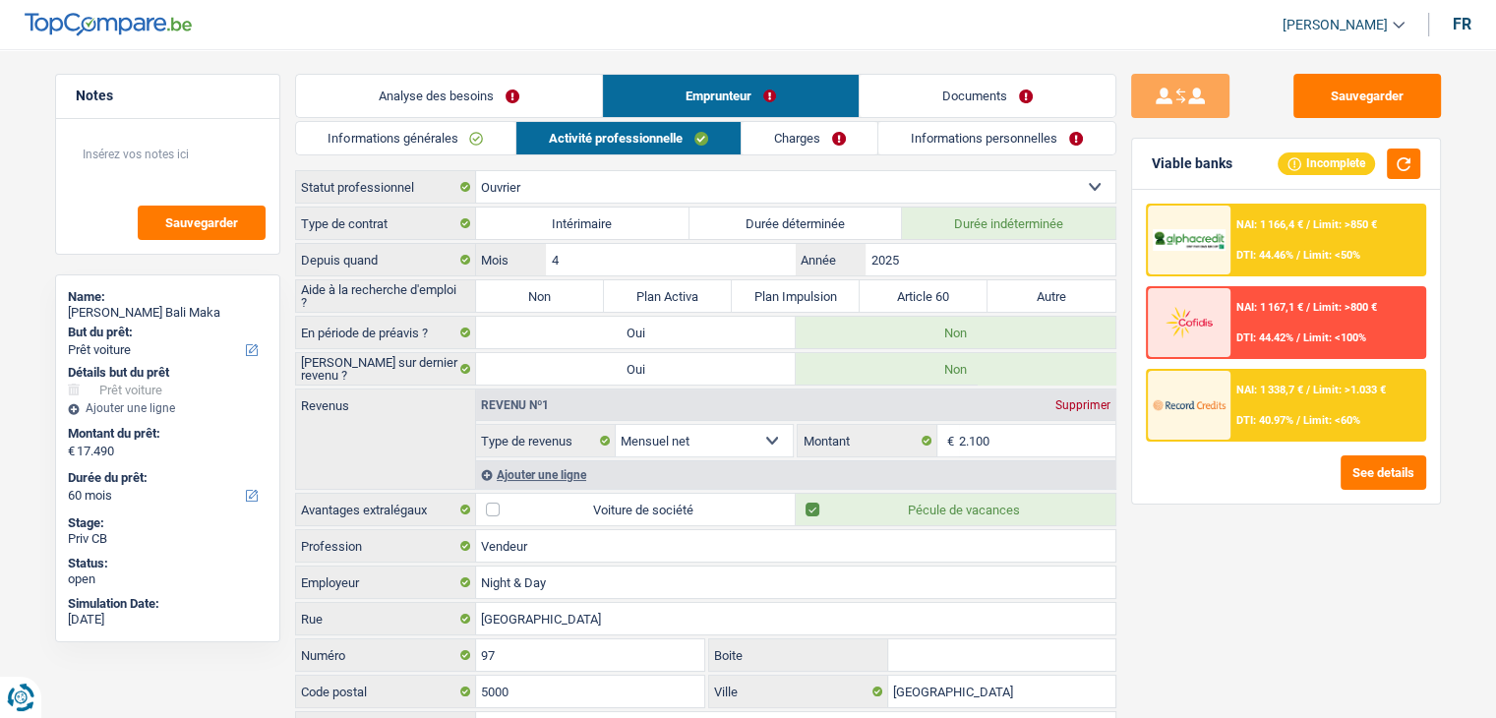
click at [768, 146] on link "Charges" at bounding box center [809, 138] width 137 height 32
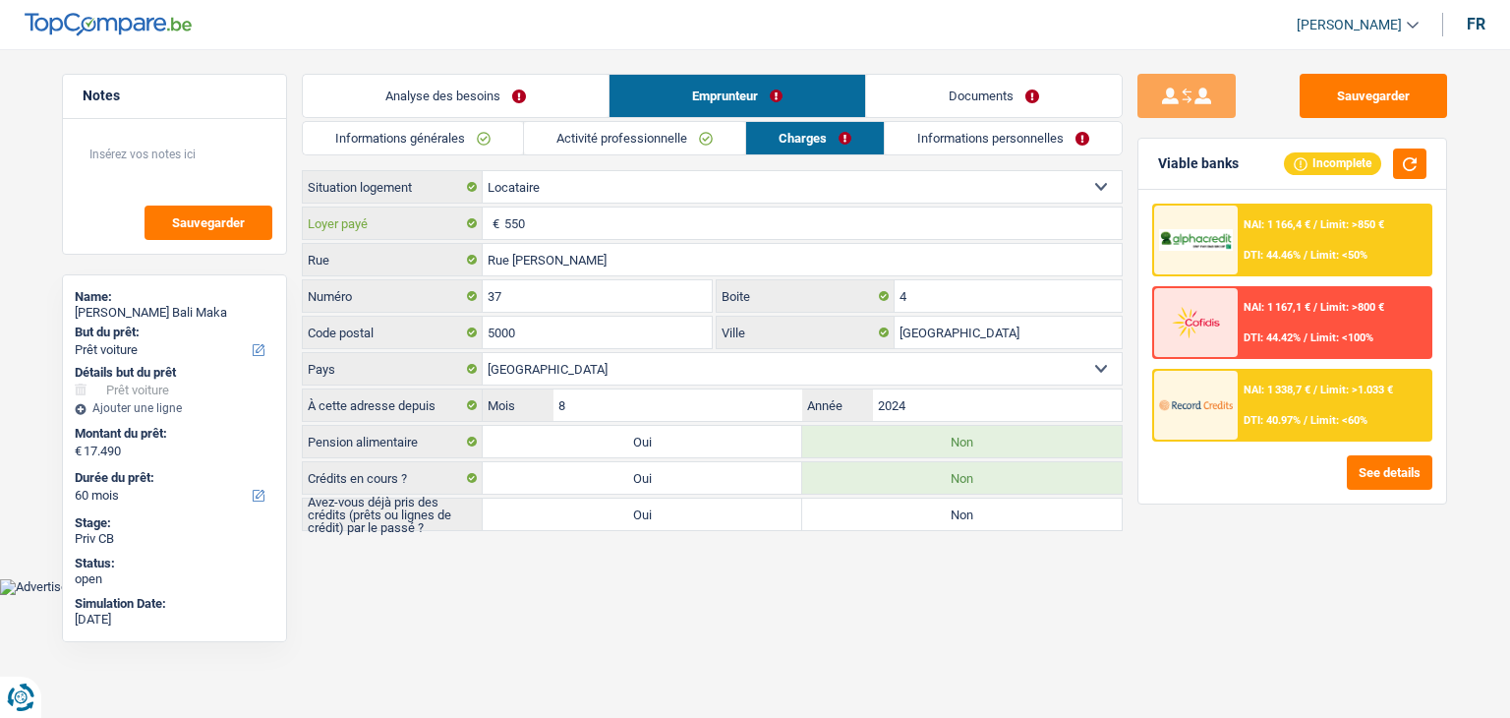
click at [522, 222] on input "550" at bounding box center [813, 222] width 618 height 31
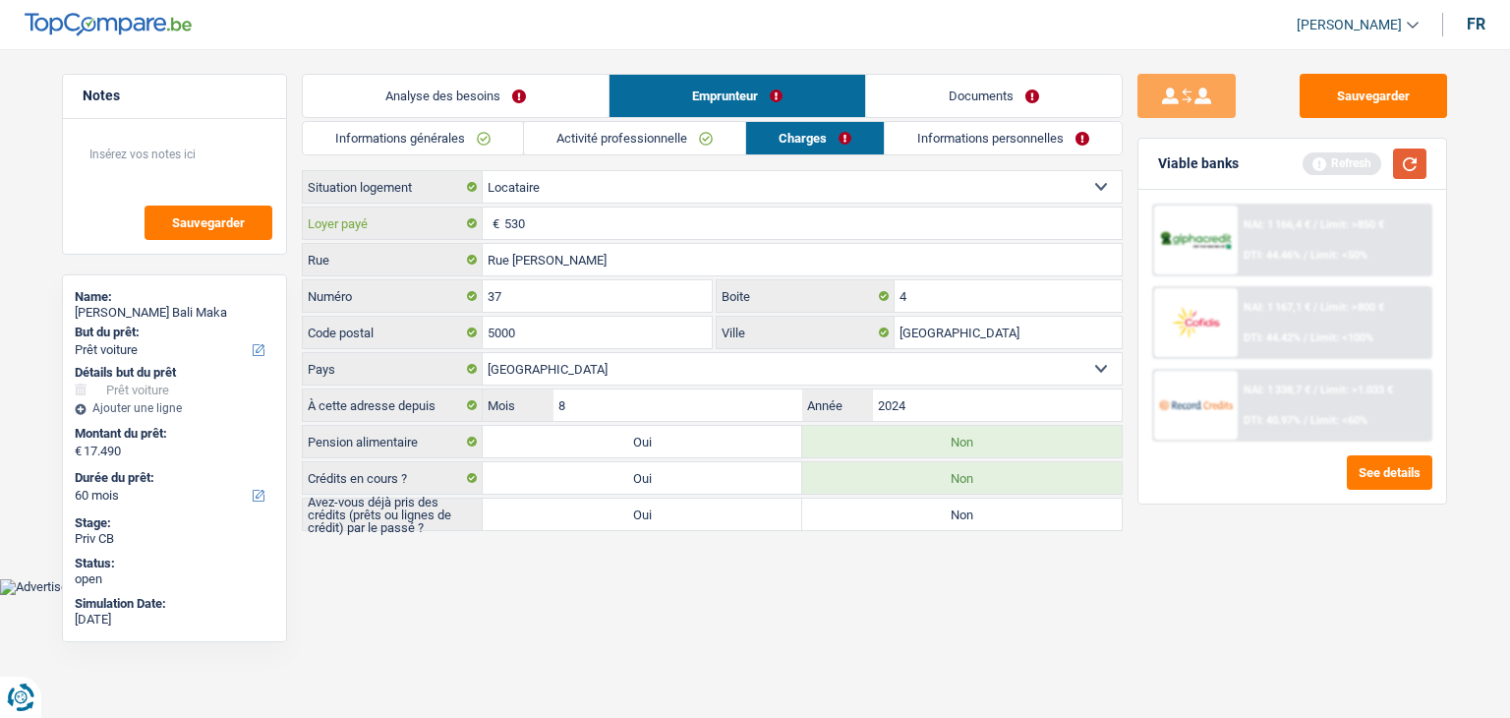
type input "530"
click at [1405, 168] on button "button" at bounding box center [1409, 163] width 33 height 30
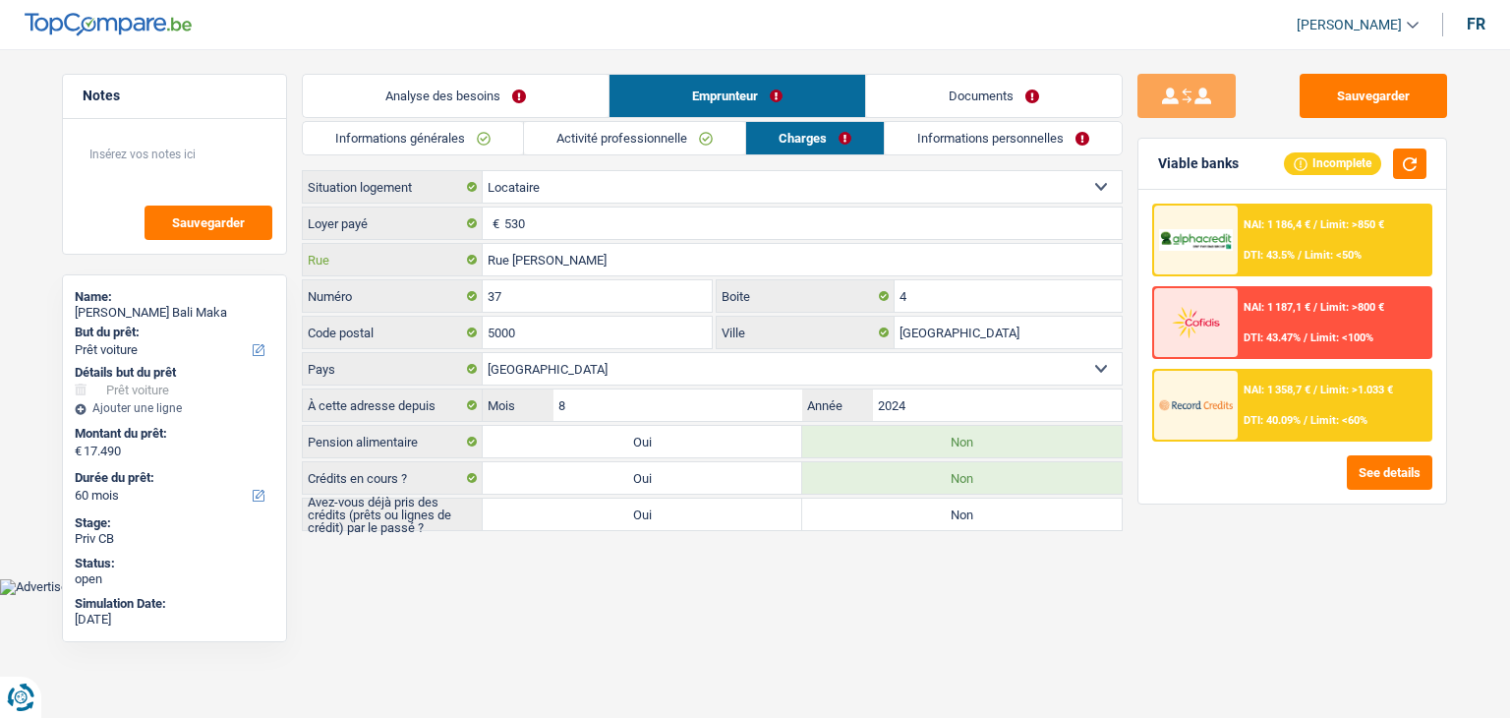
click at [646, 257] on input "Rue Lucien Nameche" at bounding box center [802, 259] width 639 height 31
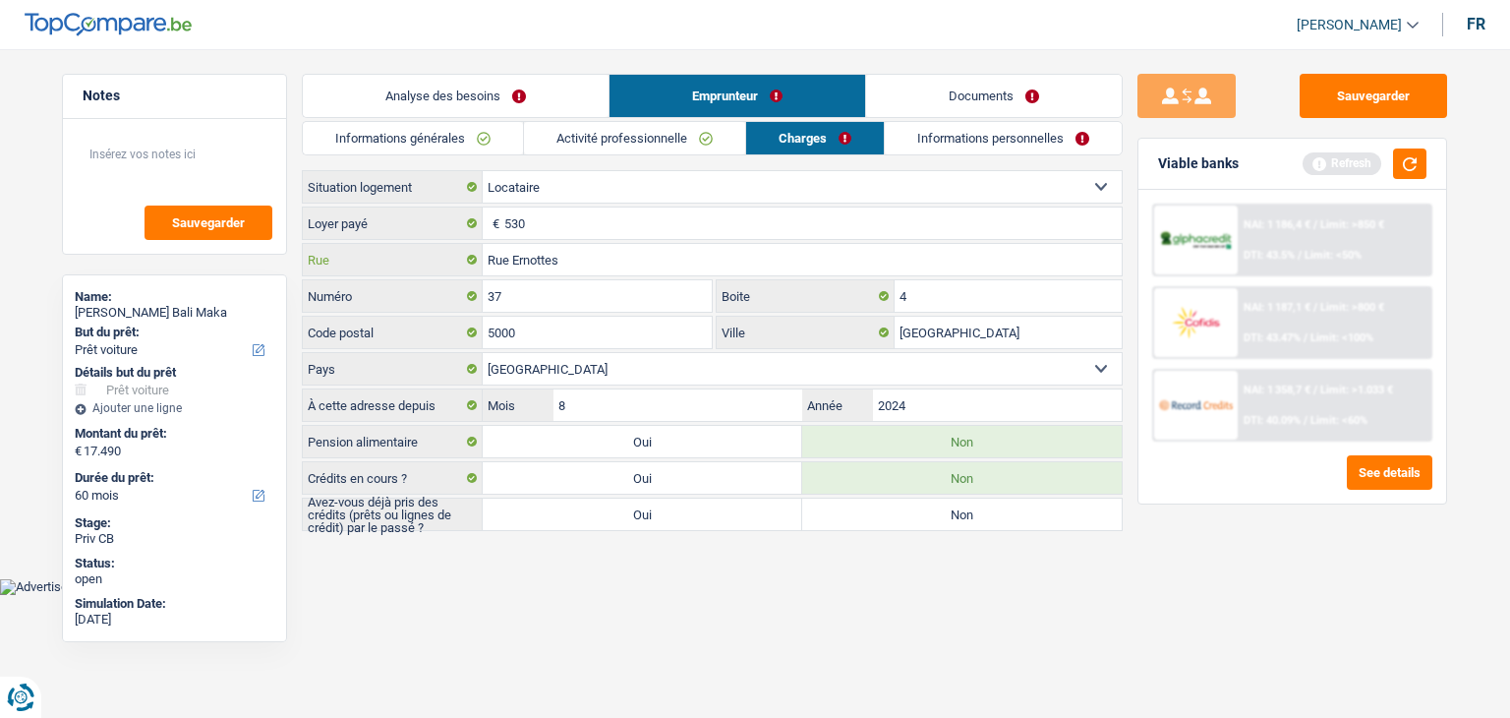
type input "Rue Ernottes"
click at [637, 286] on input "37" at bounding box center [597, 295] width 229 height 31
click at [556, 286] on input "37" at bounding box center [597, 295] width 229 height 31
type input "3"
type input "1"
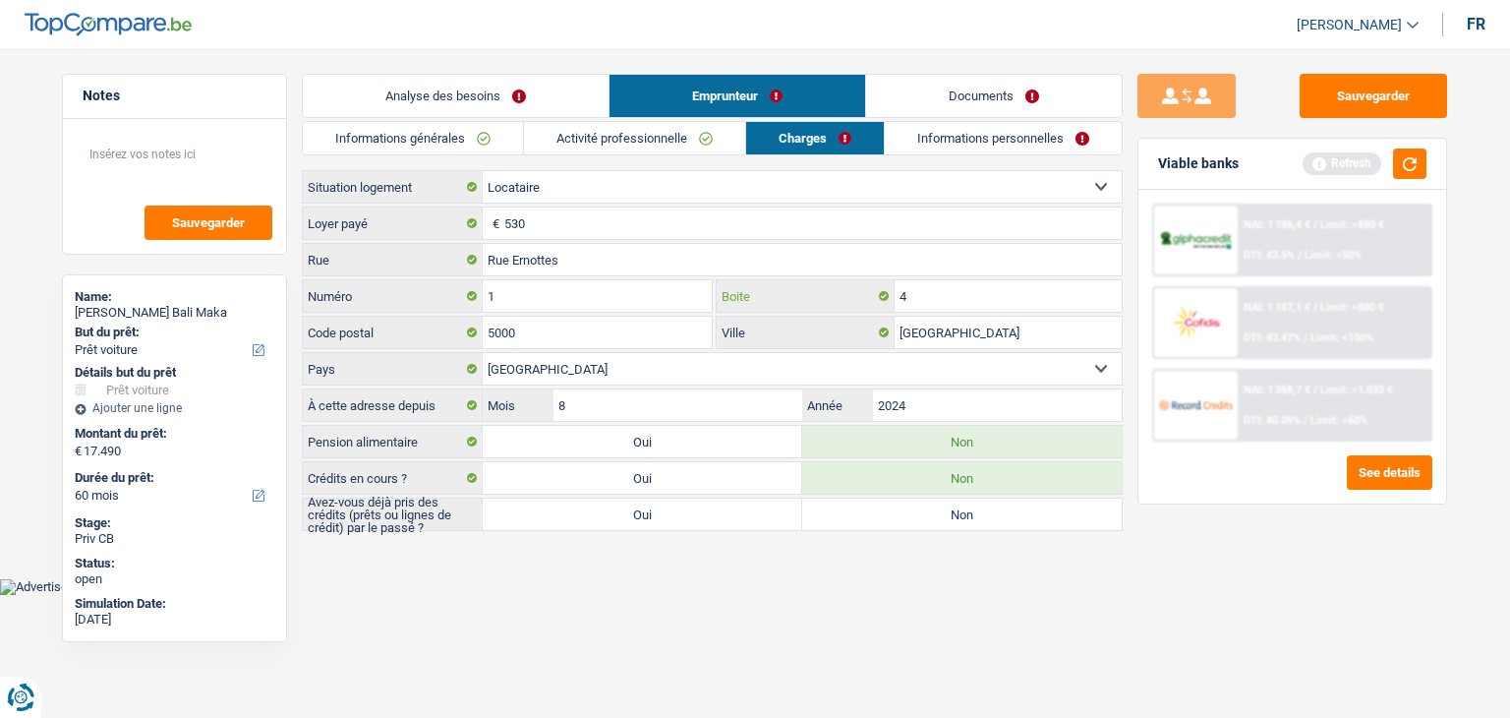
click at [931, 296] on input "4" at bounding box center [1008, 295] width 227 height 31
click at [1227, 630] on div "Sauvegarder Viable banks Refresh NAI: 1 186,4 € / Limit: >850 € DTI: 43.5% / Li…" at bounding box center [1292, 378] width 339 height 608
click at [1403, 169] on button "button" at bounding box center [1409, 163] width 33 height 30
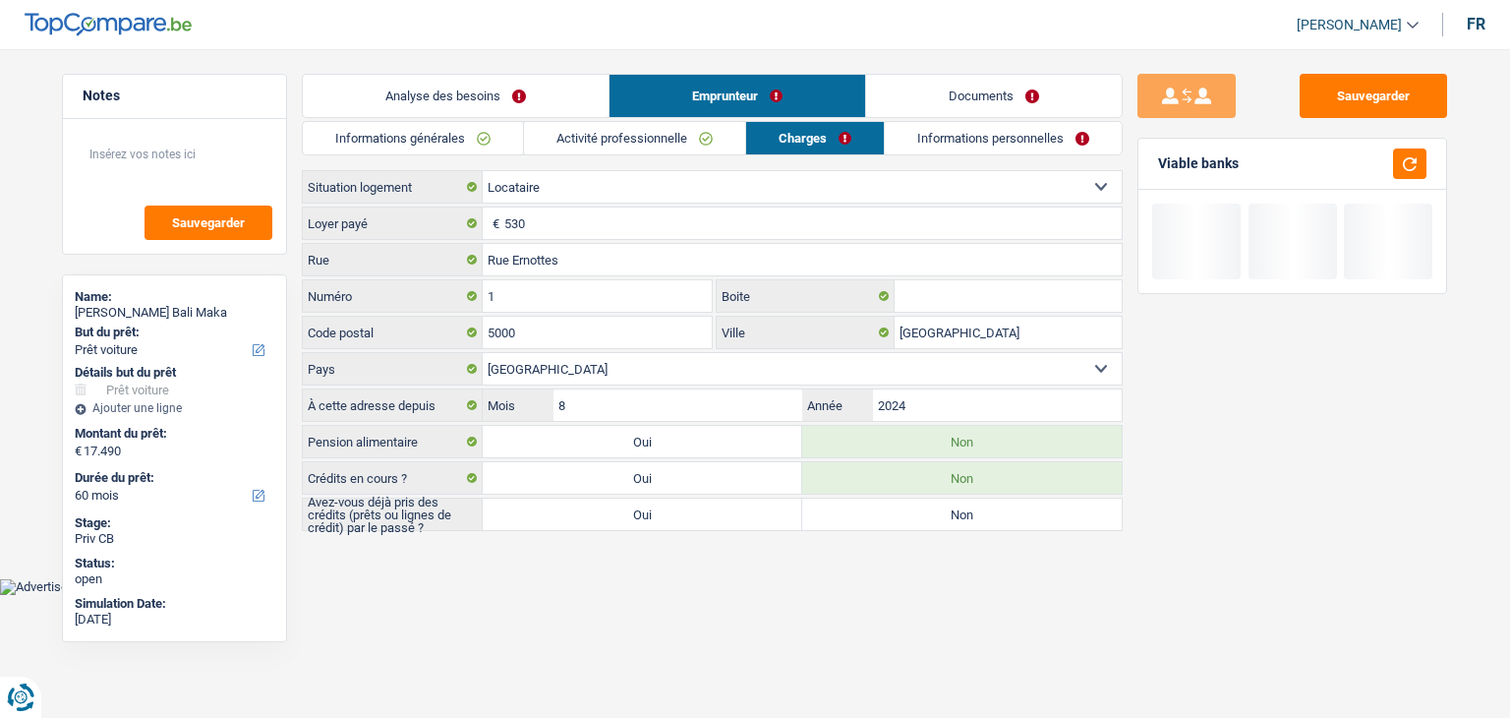
click at [559, 577] on body "Vous avez le contrôle de vos données Nous utilisons des cookies, tout comme nos…" at bounding box center [755, 312] width 1510 height 565
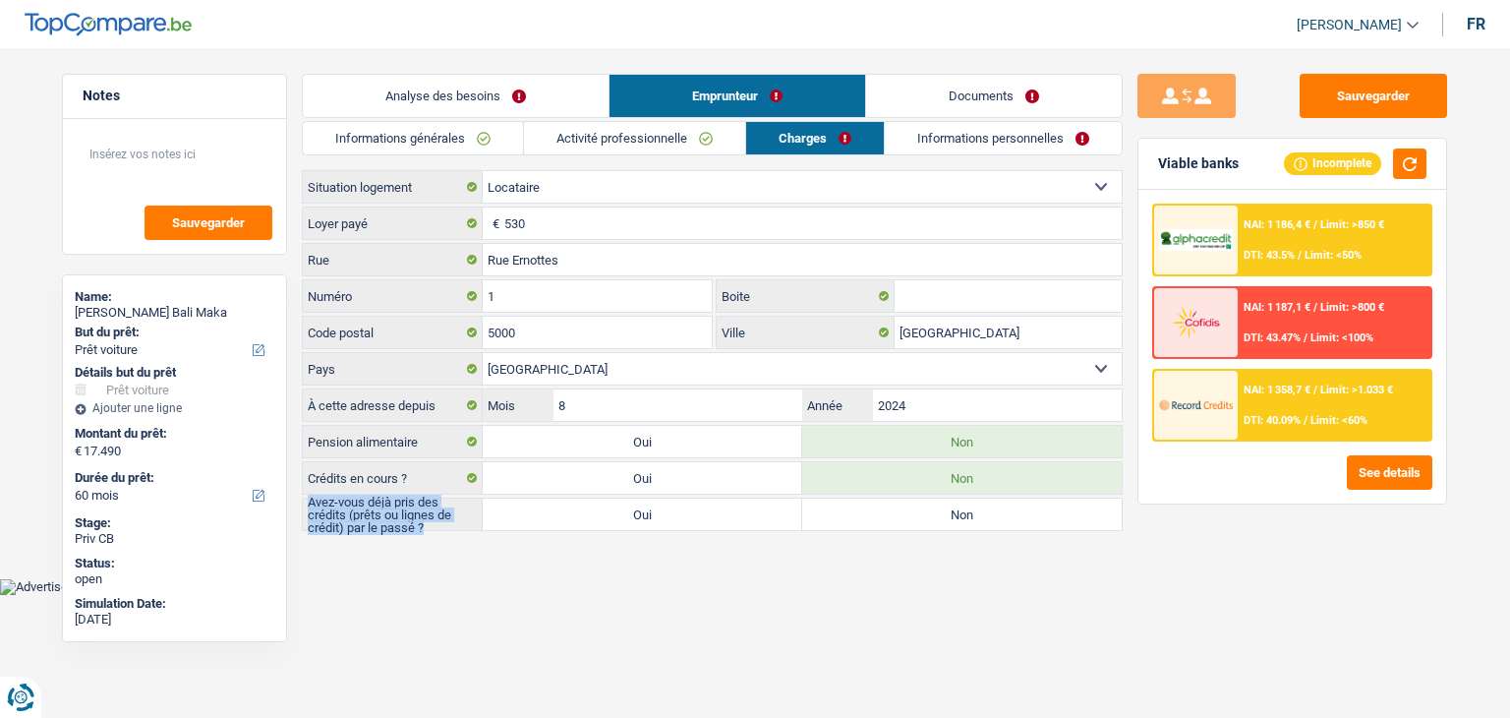
drag, startPoint x: 429, startPoint y: 520, endPoint x: 309, endPoint y: 497, distance: 122.3
click at [309, 499] on label "Avez-vous déjà pris des crédits (prêts ou lignes de crédit) par le passé ?" at bounding box center [393, 514] width 180 height 31
click at [348, 573] on body "Vous avez le contrôle de vos données Nous utilisons des cookies, tout comme nos…" at bounding box center [755, 312] width 1510 height 565
click at [840, 518] on label "Non" at bounding box center [962, 514] width 320 height 31
click at [840, 518] on input "Non" at bounding box center [962, 514] width 320 height 31
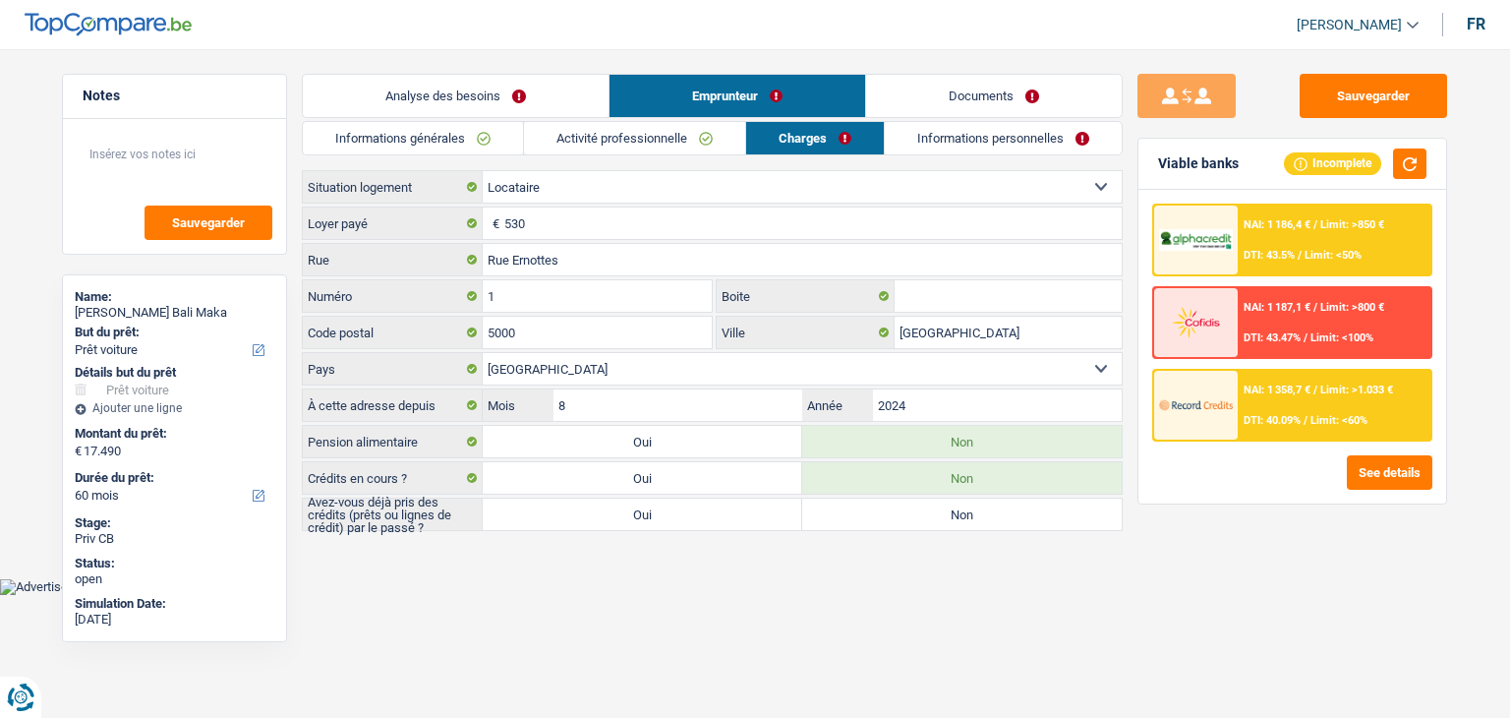
radio input "true"
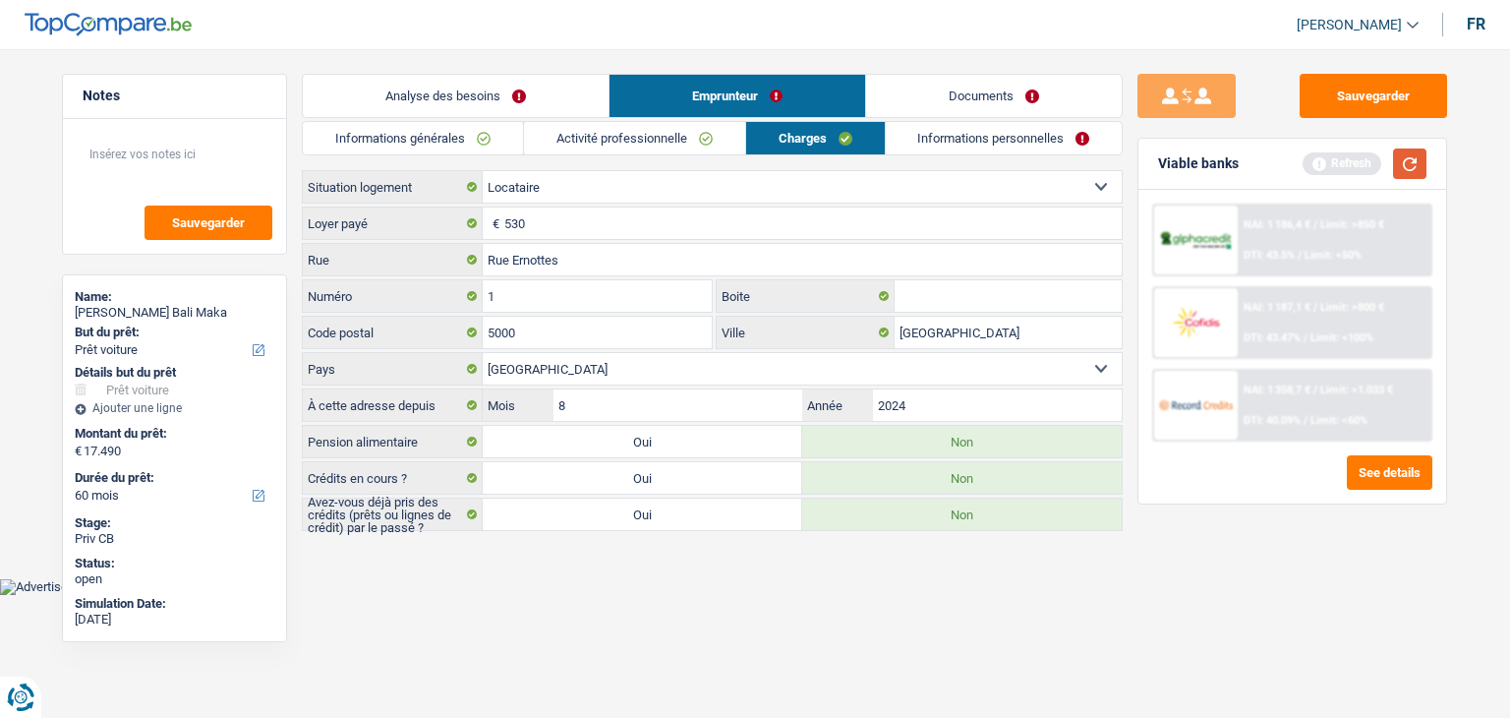
click at [1409, 166] on button "button" at bounding box center [1409, 163] width 33 height 30
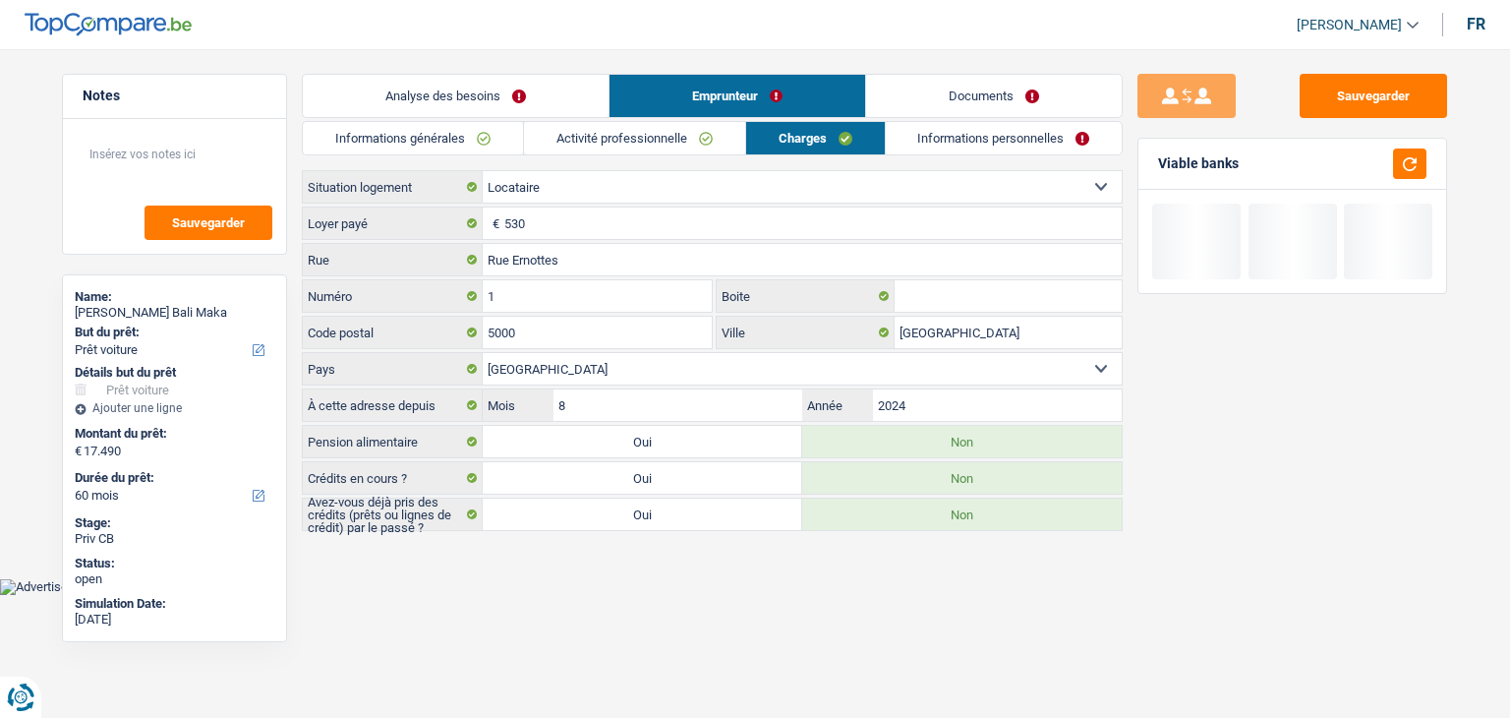
click at [1017, 141] on link "Informations personnelles" at bounding box center [1004, 138] width 237 height 32
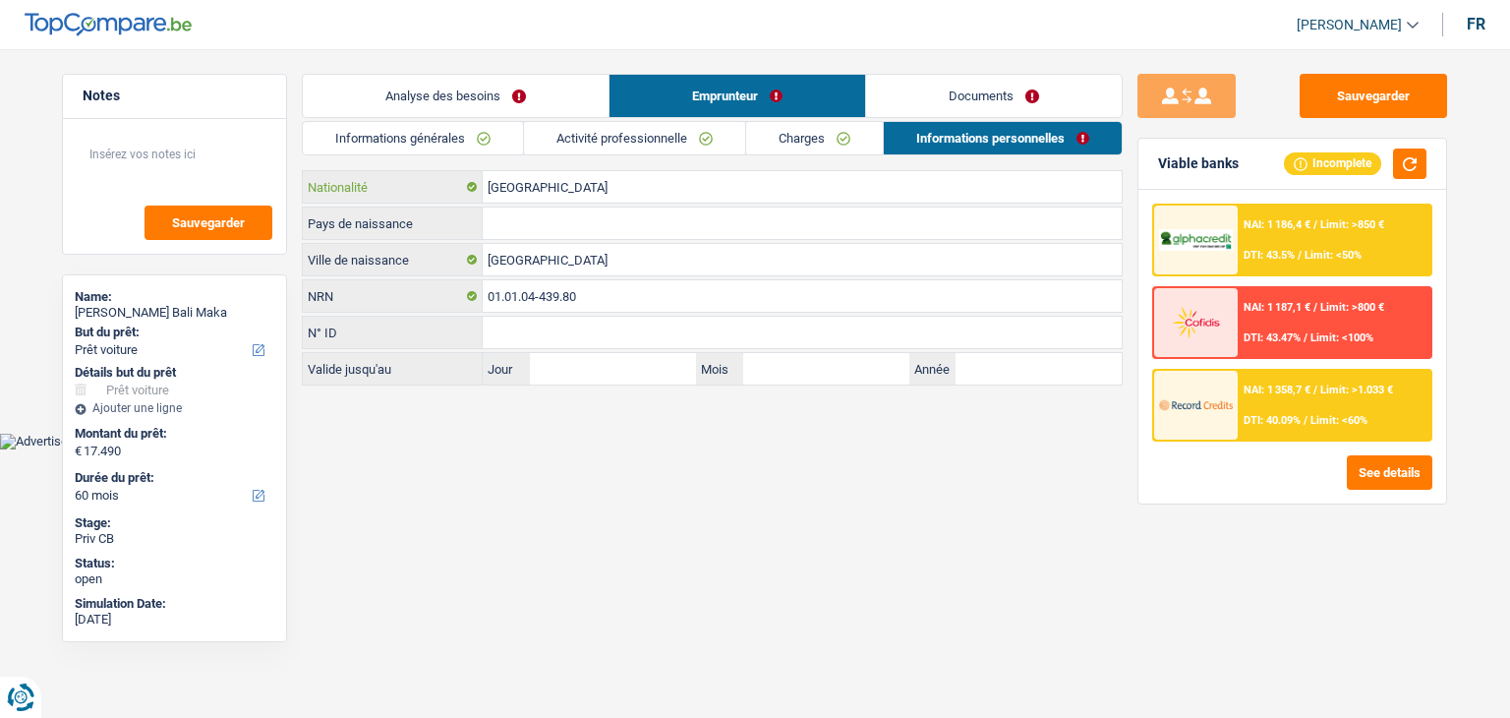
click at [583, 182] on input "[GEOGRAPHIC_DATA]" at bounding box center [802, 186] width 639 height 31
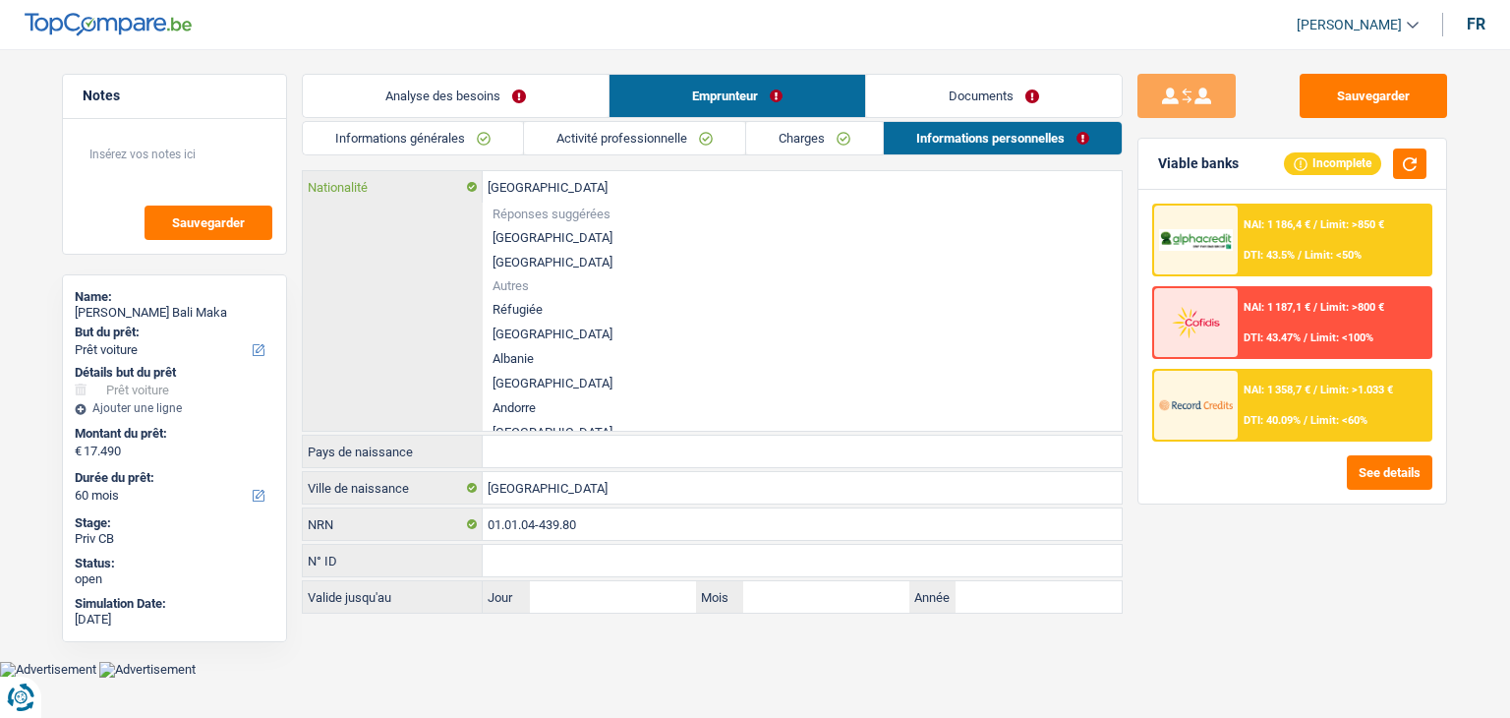
type input "Belgiqu"
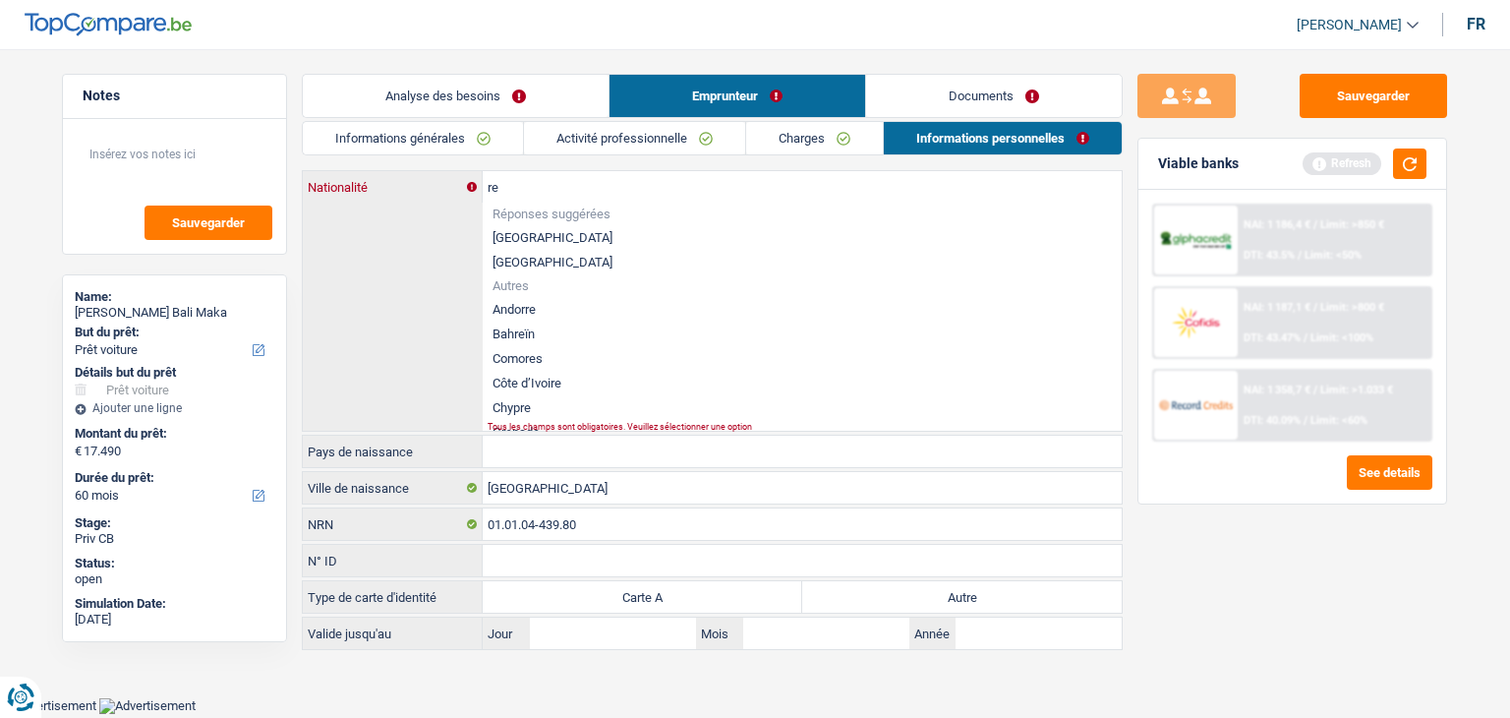
type input "r"
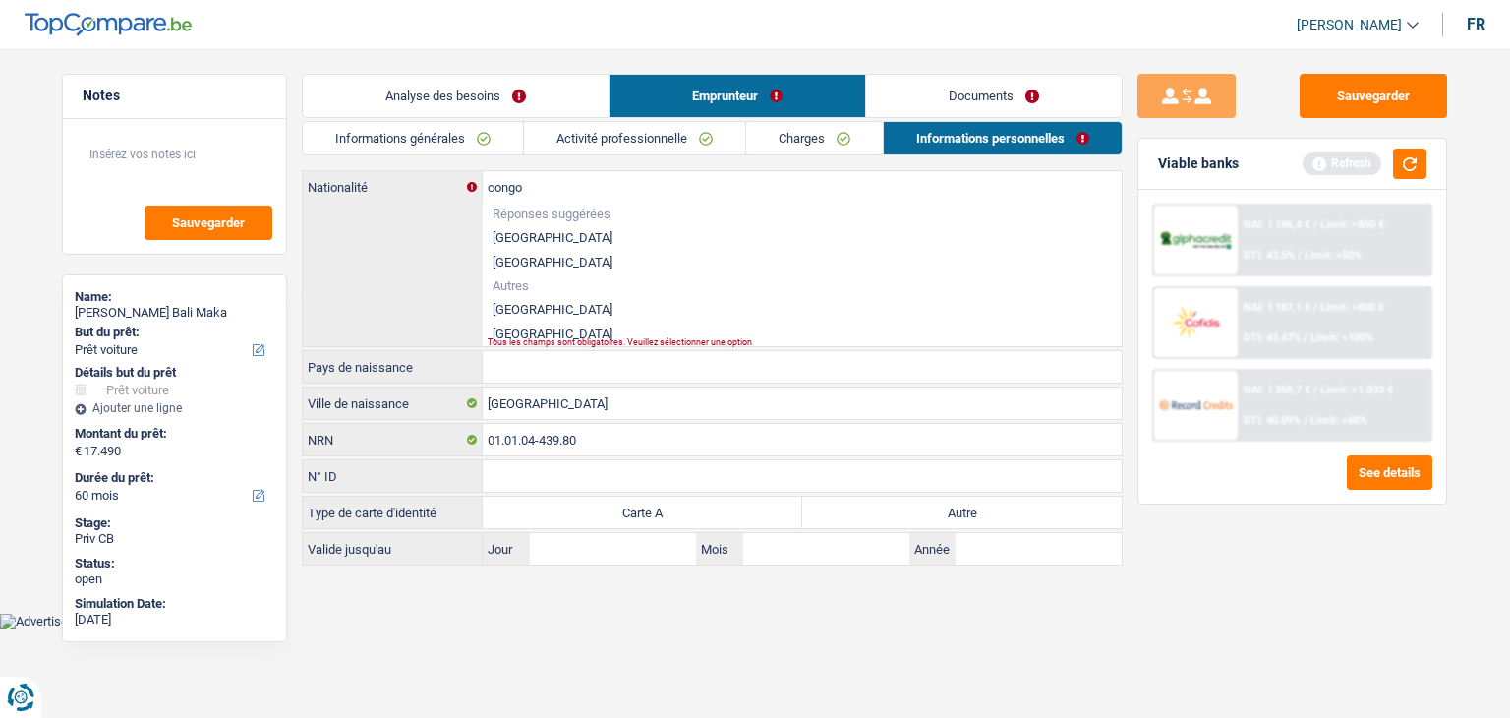
click at [590, 312] on li "République démocratique du Congo" at bounding box center [802, 309] width 639 height 25
type input "République démocratique du Congo"
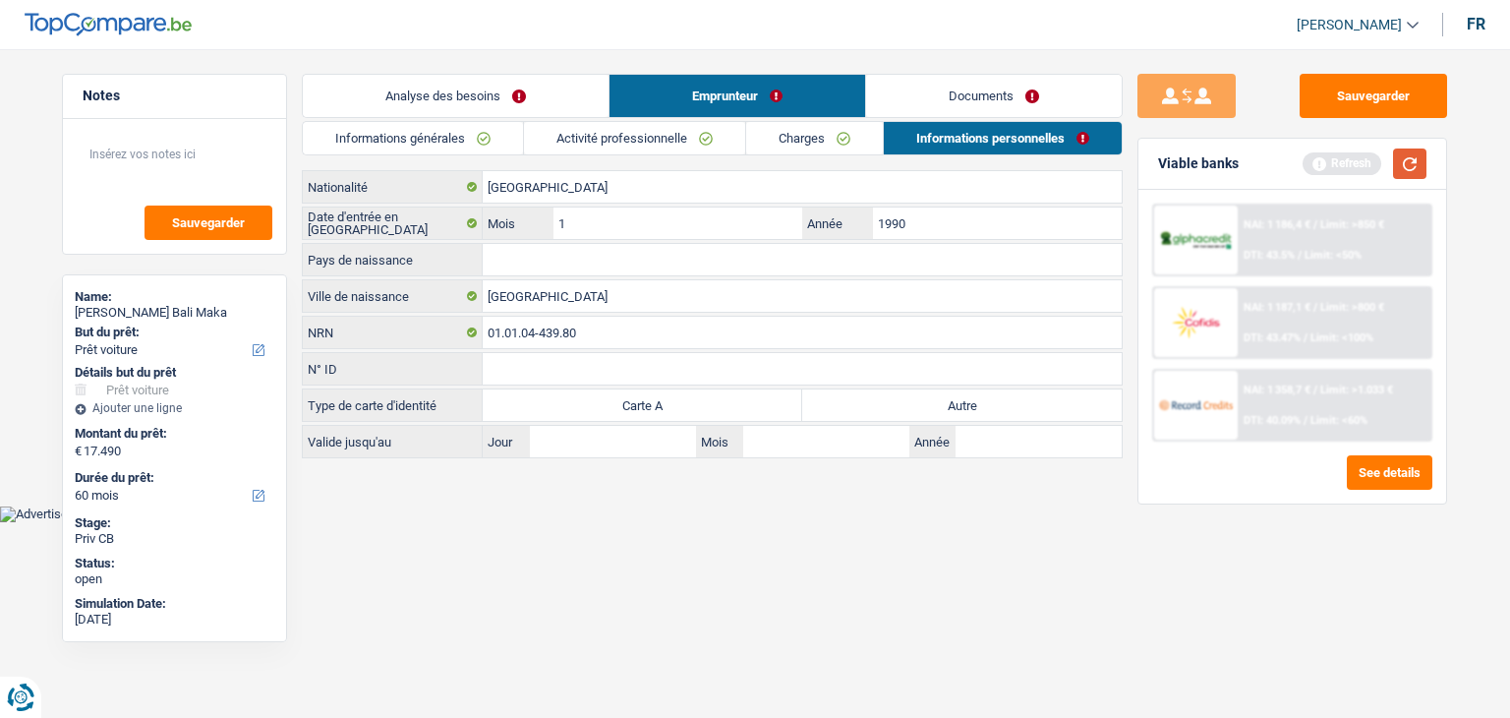
click at [1406, 165] on button "button" at bounding box center [1409, 163] width 33 height 30
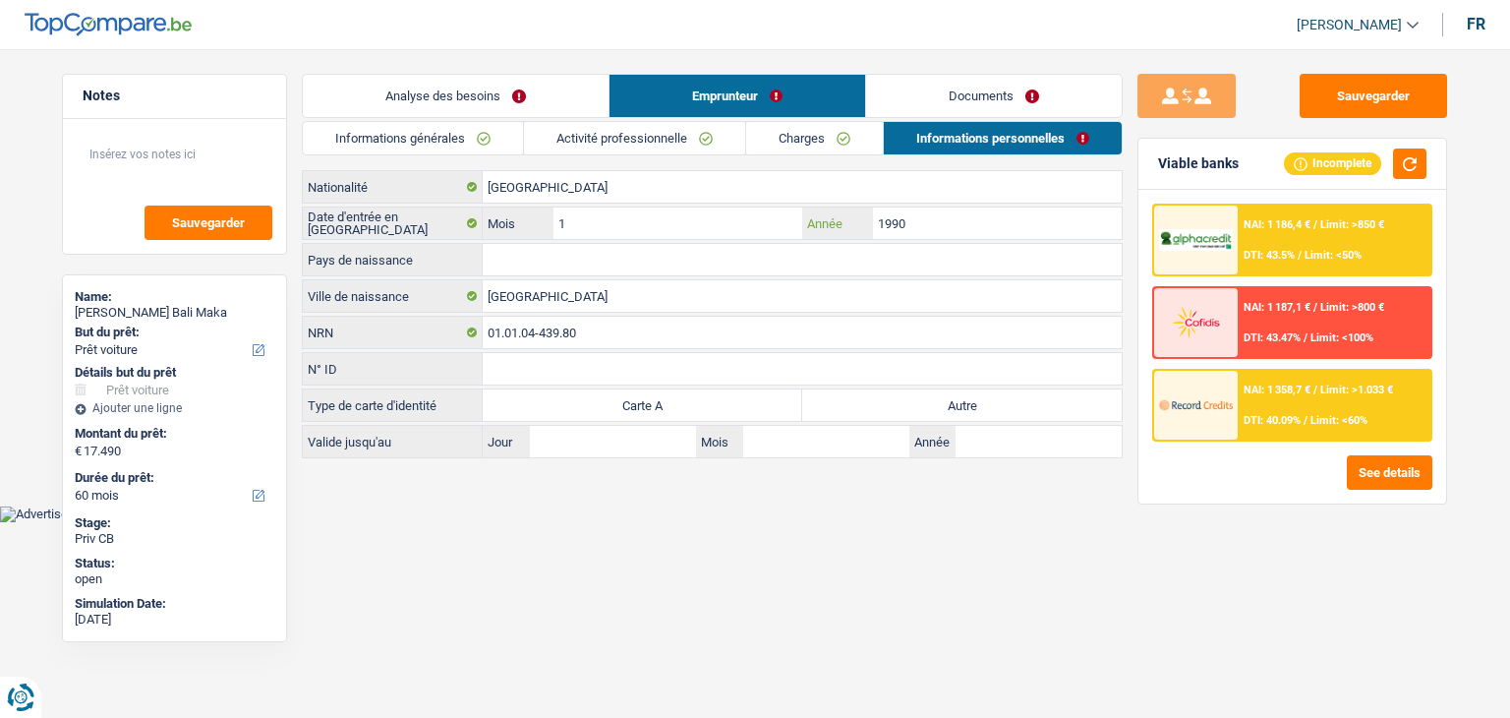
click at [924, 222] on input "1990" at bounding box center [997, 222] width 249 height 31
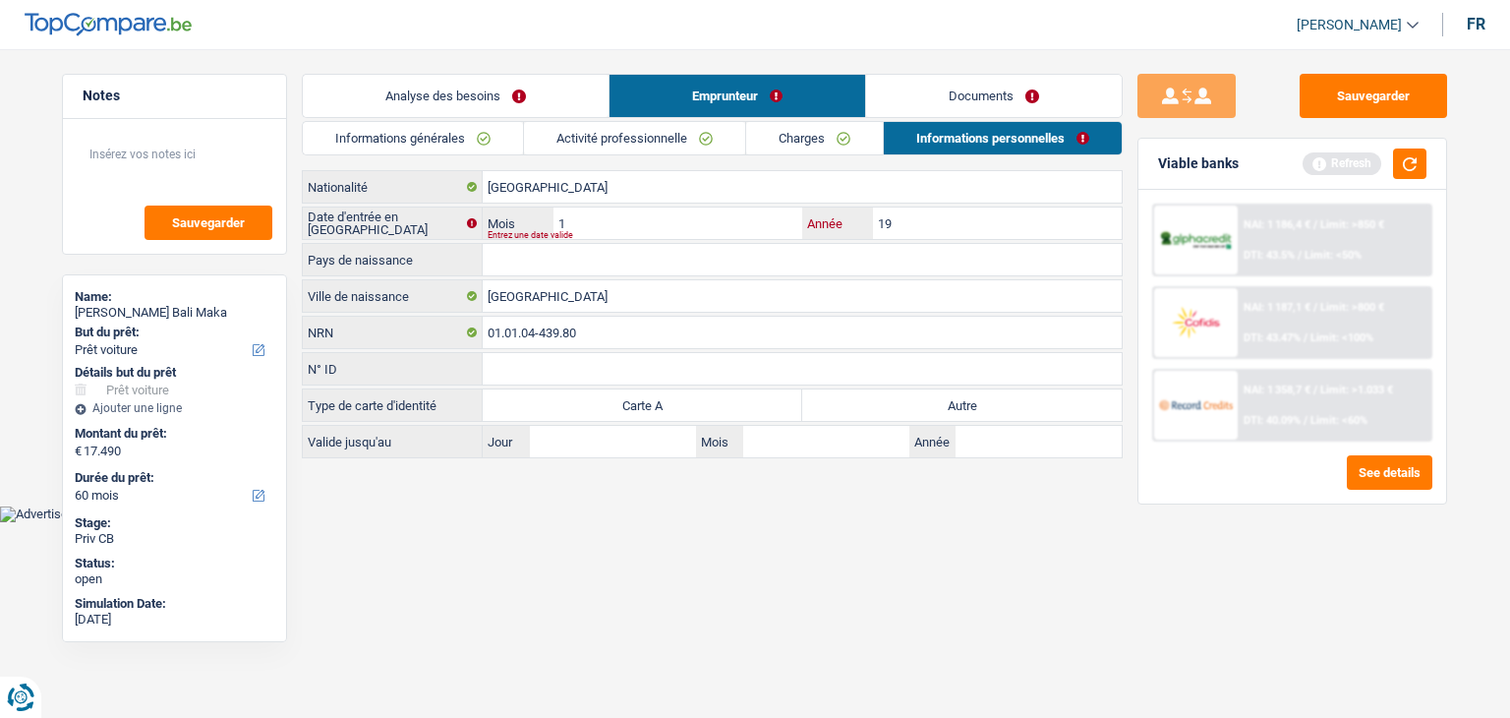
type input "1"
type input "2012"
click at [1421, 159] on button "button" at bounding box center [1409, 163] width 33 height 30
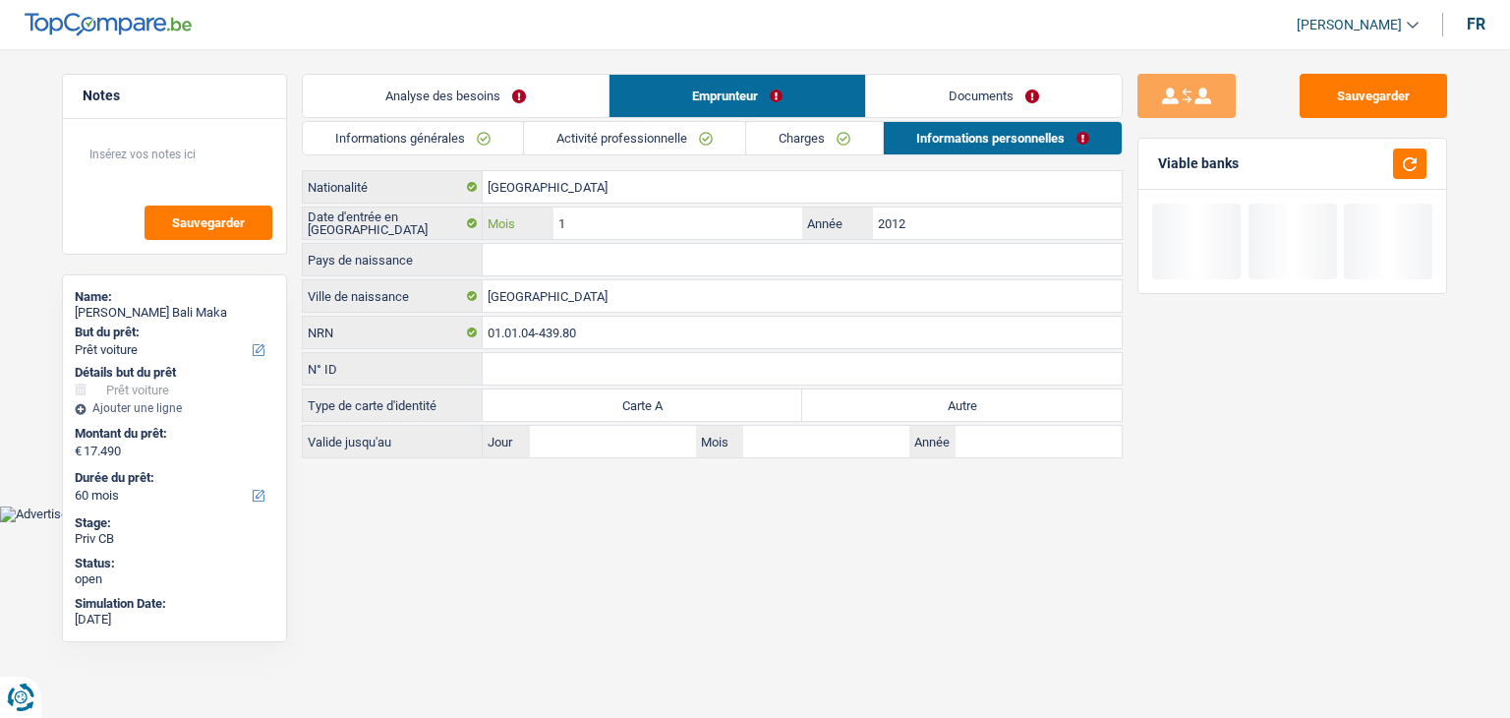
click at [639, 227] on input "1" at bounding box center [678, 222] width 249 height 31
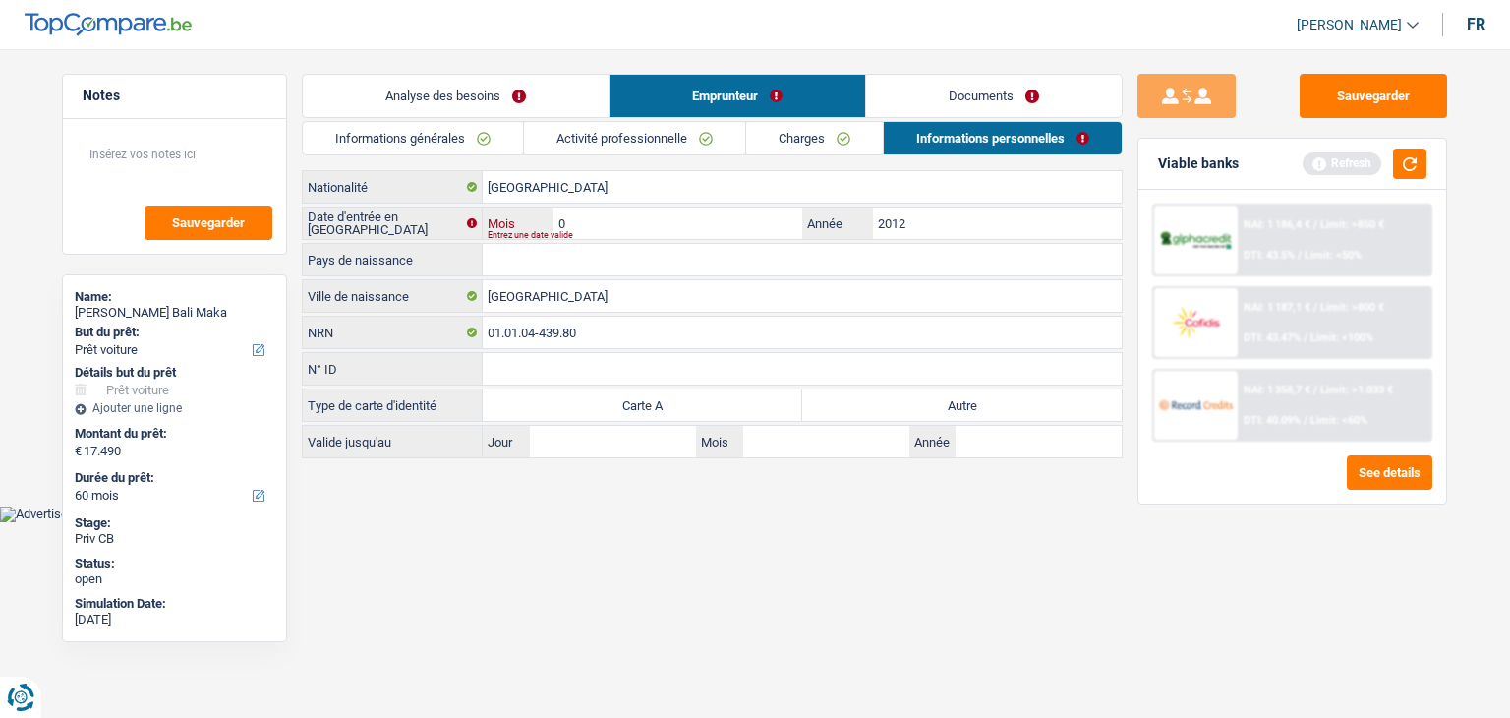
type input "06"
click at [588, 259] on input "Pays de naissance" at bounding box center [802, 259] width 639 height 31
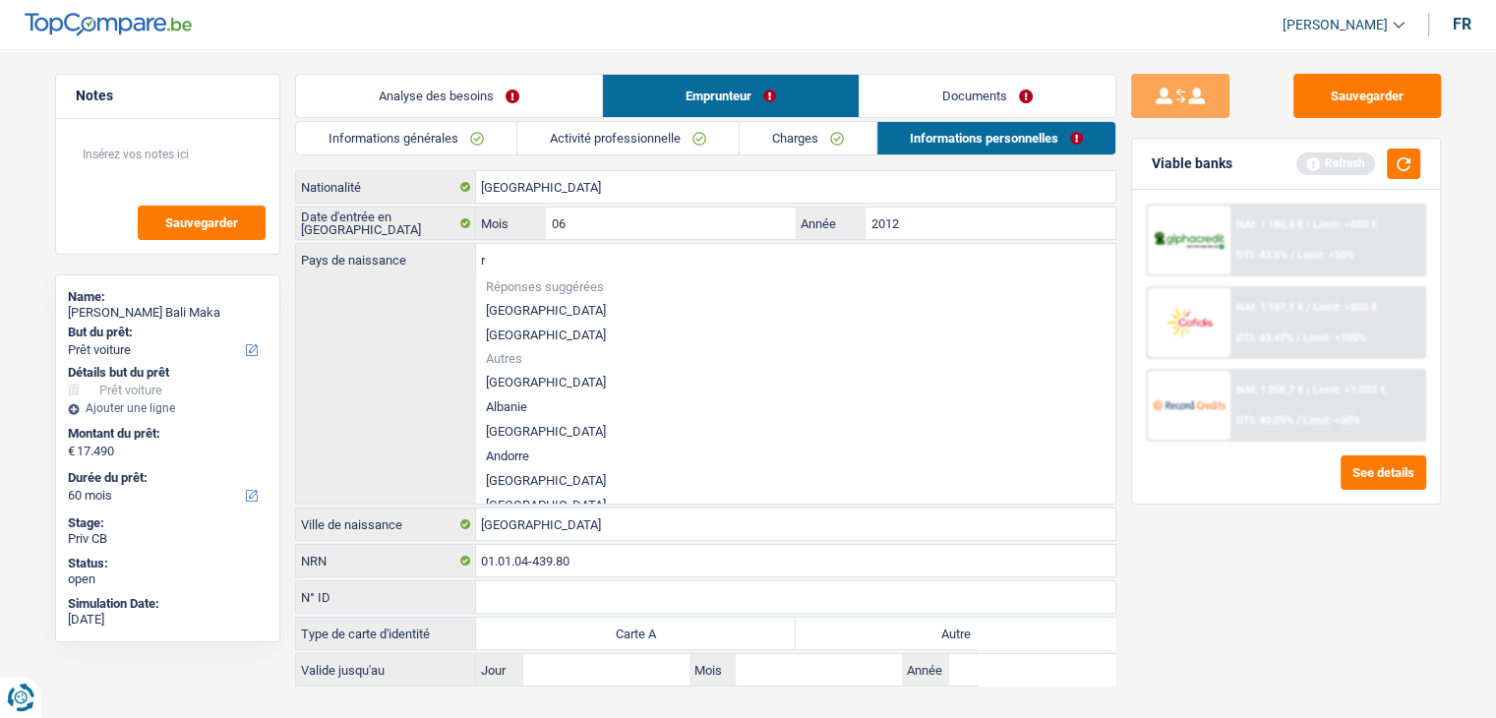
type input "re"
type input "p"
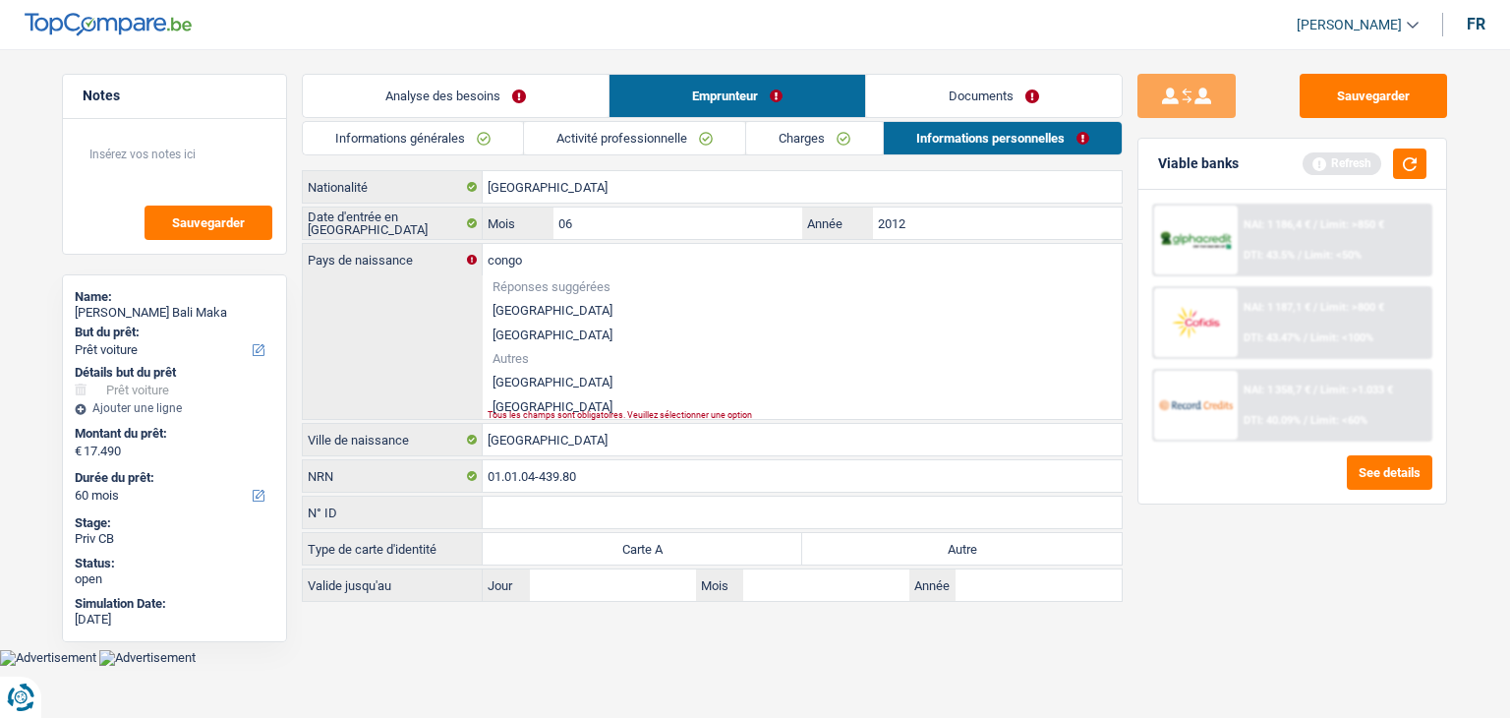
click at [566, 386] on li "République démocratique du Congo" at bounding box center [802, 382] width 639 height 25
type input "République démocratique du Congo"
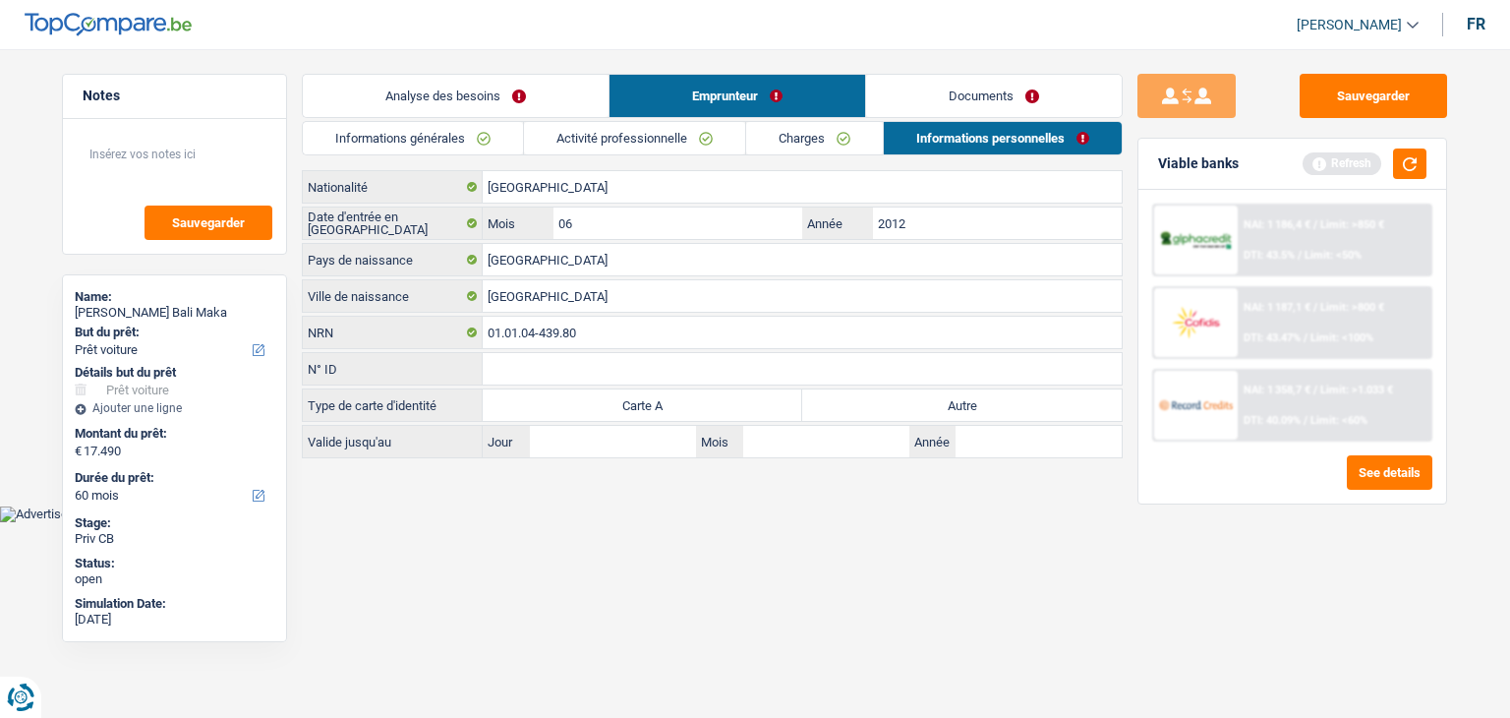
click at [964, 408] on label "Autre" at bounding box center [962, 404] width 320 height 31
click at [964, 408] on input "Autre" at bounding box center [962, 404] width 320 height 31
radio input "true"
click at [1412, 172] on button "button" at bounding box center [1409, 163] width 33 height 30
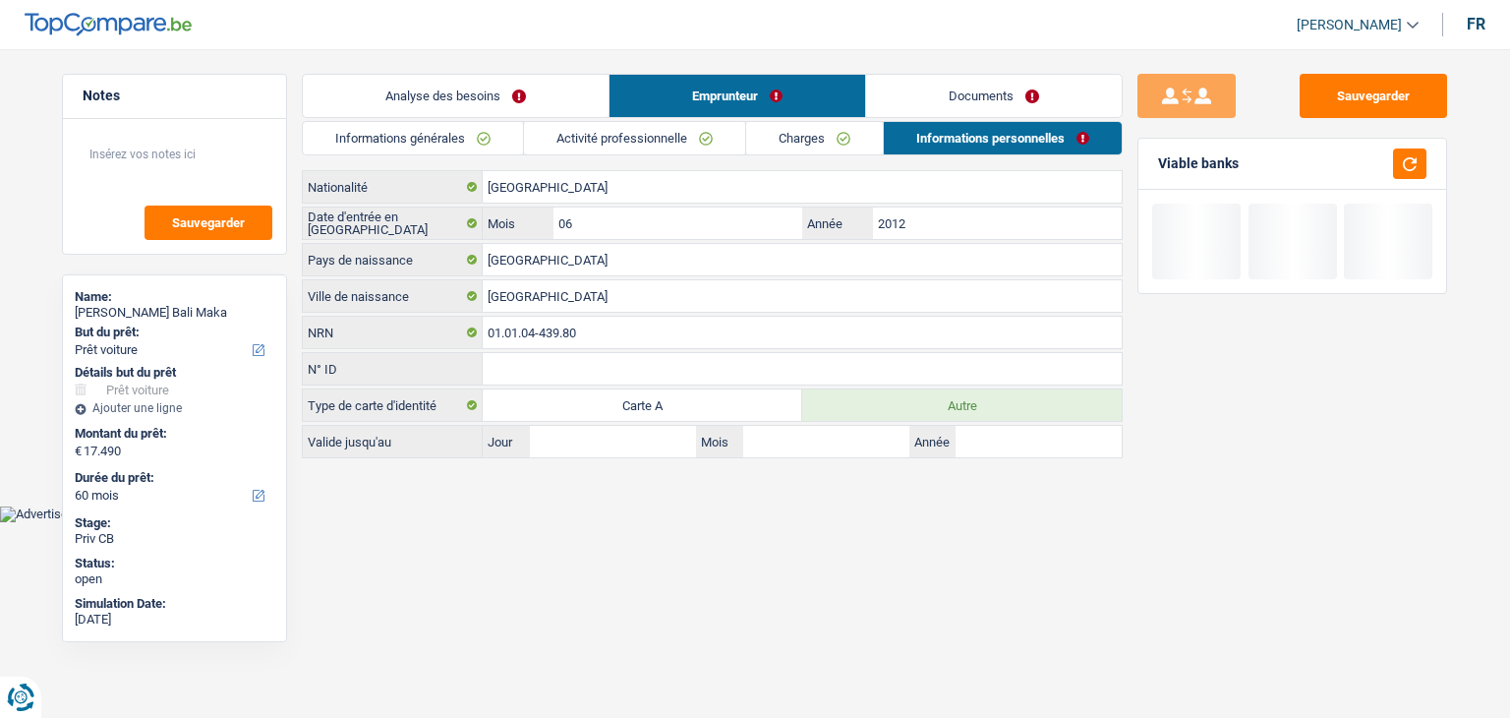
click at [476, 139] on link "Informations générales" at bounding box center [413, 138] width 220 height 32
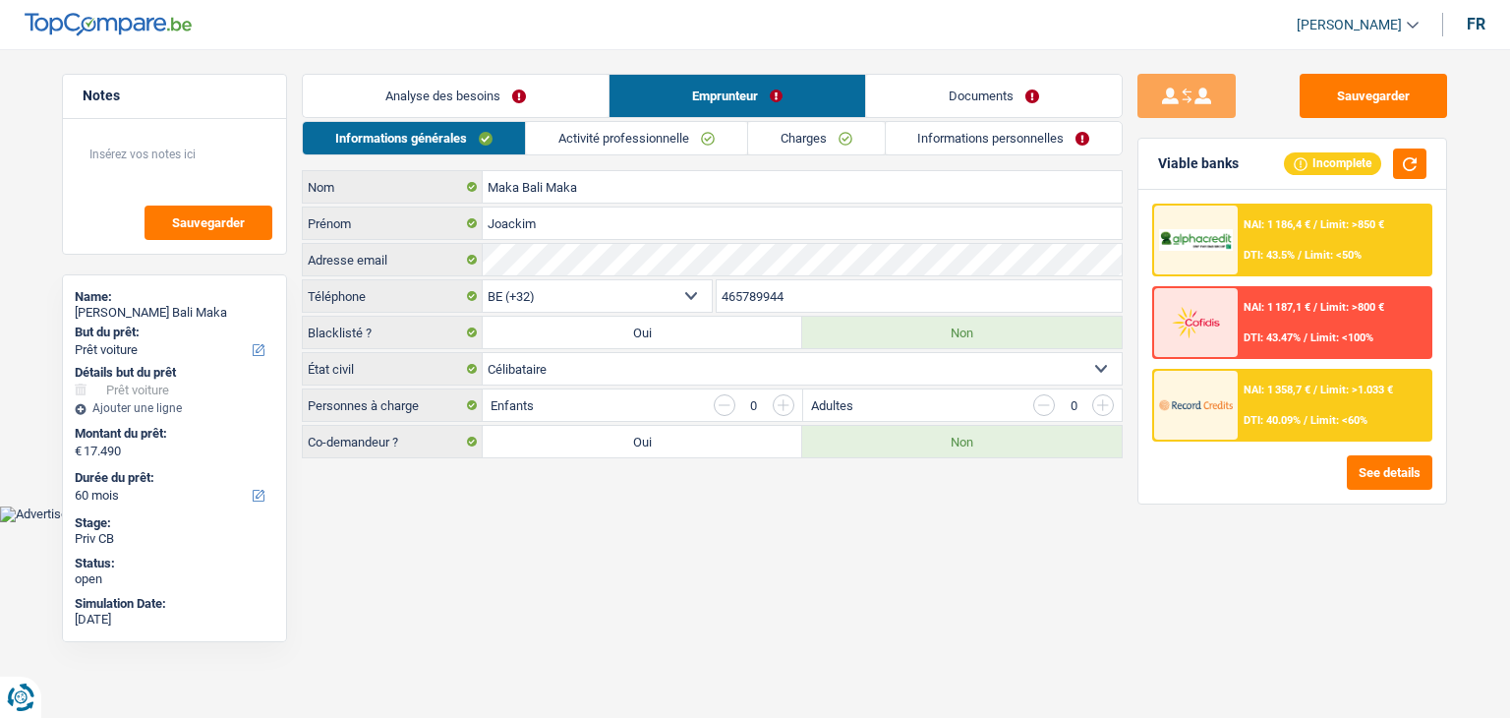
click at [452, 99] on link "Analyse des besoins" at bounding box center [456, 96] width 306 height 42
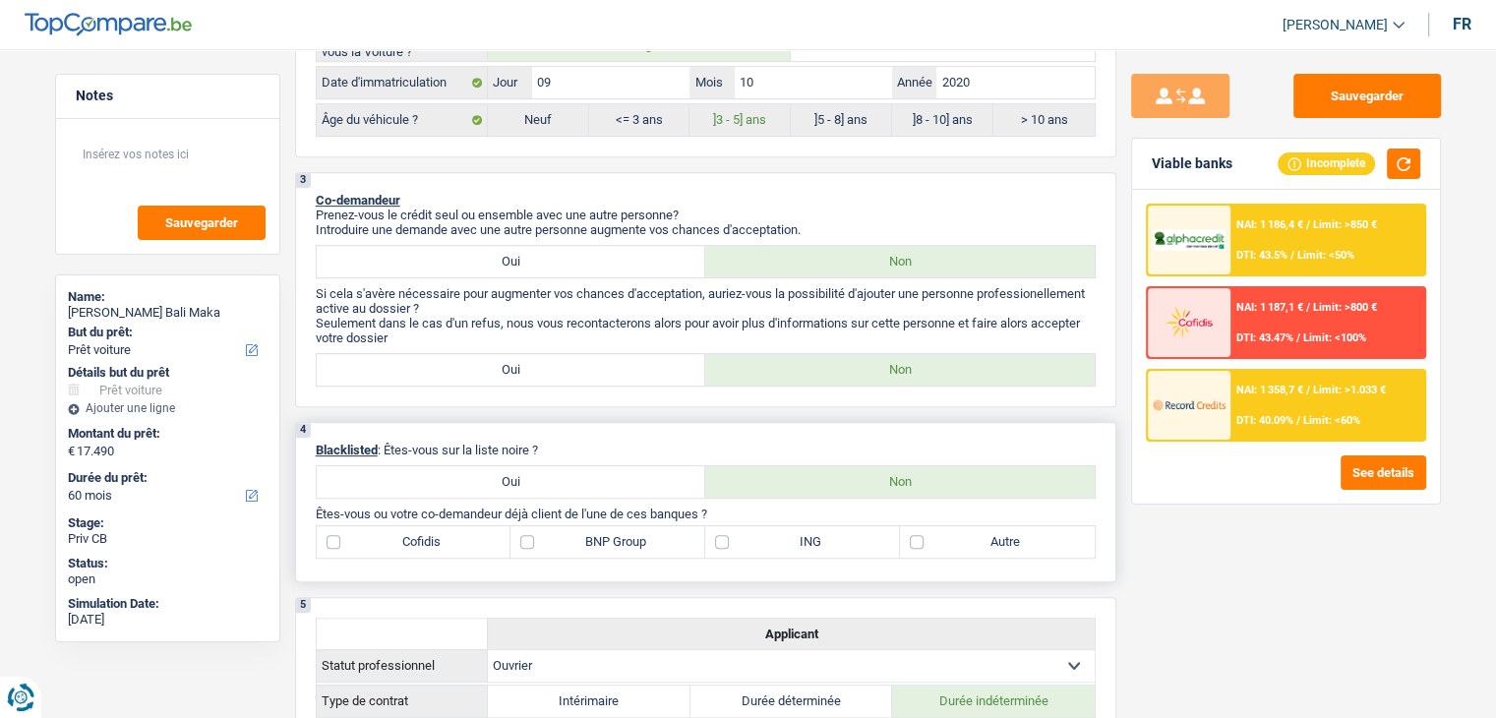
scroll to position [1082, 0]
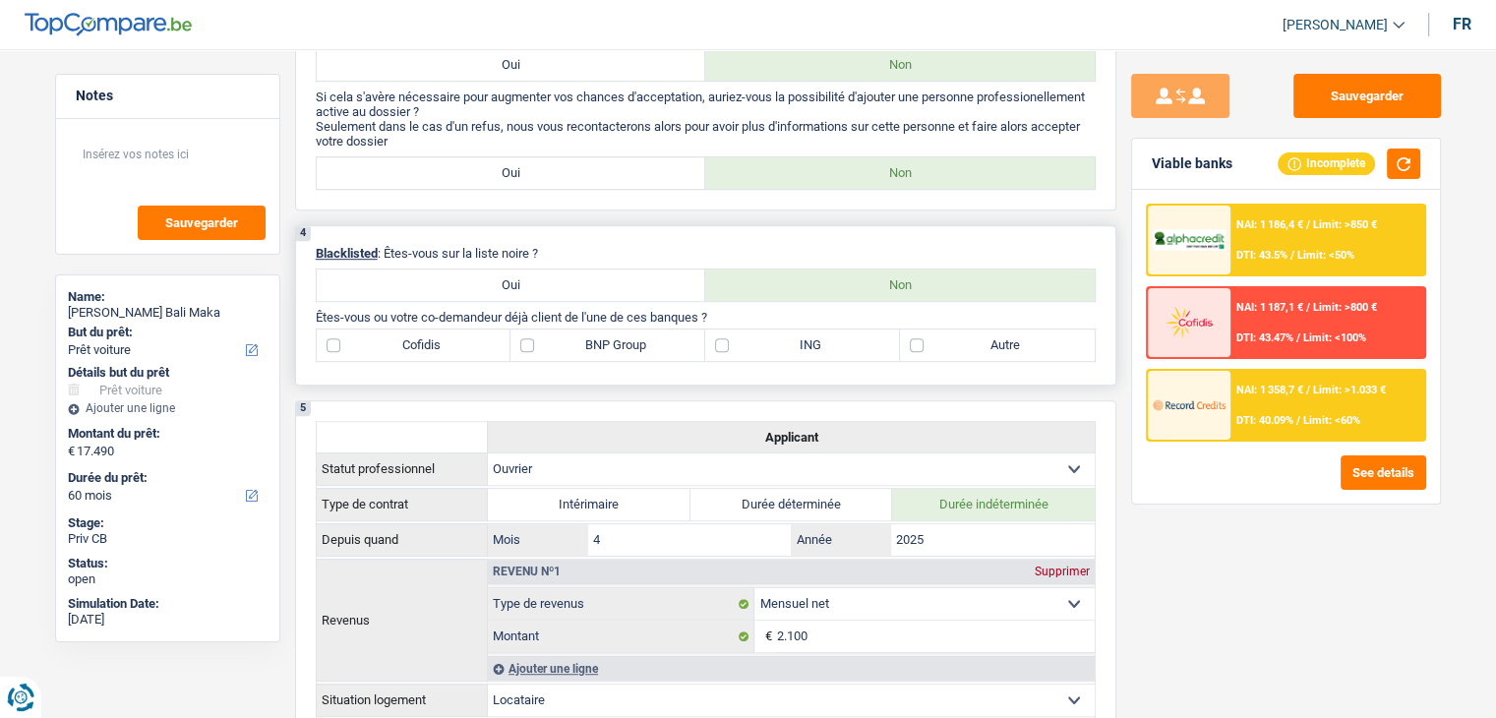
drag, startPoint x: 807, startPoint y: 318, endPoint x: 804, endPoint y: 334, distance: 17.0
click at [806, 318] on p "Êtes-vous ou votre co-demandeur déjà client de l'une de ces banques ?" at bounding box center [706, 317] width 780 height 15
click at [804, 334] on label "ING" at bounding box center [802, 344] width 195 height 31
click at [804, 334] on input "ING" at bounding box center [802, 344] width 195 height 31
checkbox input "true"
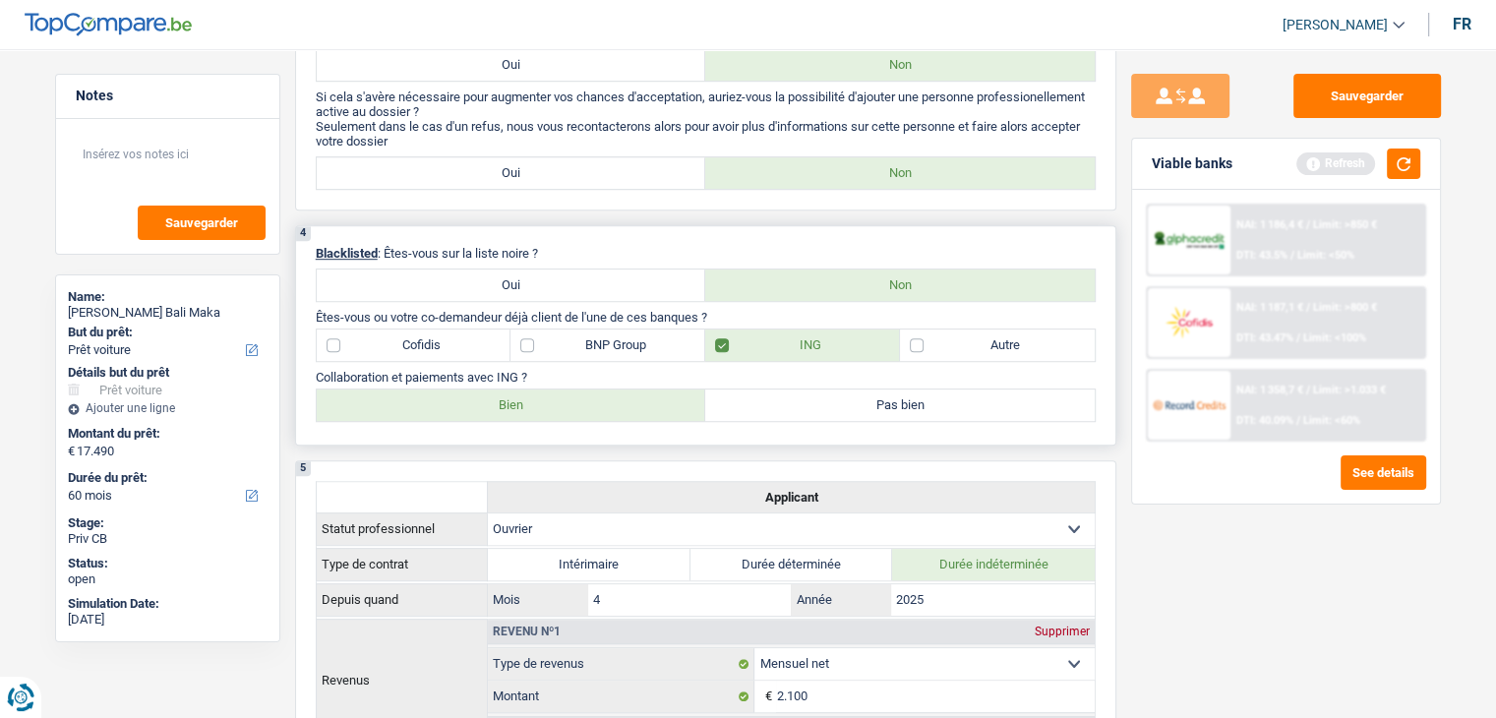
click at [513, 400] on label "Bien" at bounding box center [511, 404] width 389 height 31
click at [513, 400] on input "Bien" at bounding box center [511, 404] width 389 height 31
radio input "true"
click at [1404, 164] on button "button" at bounding box center [1403, 163] width 33 height 30
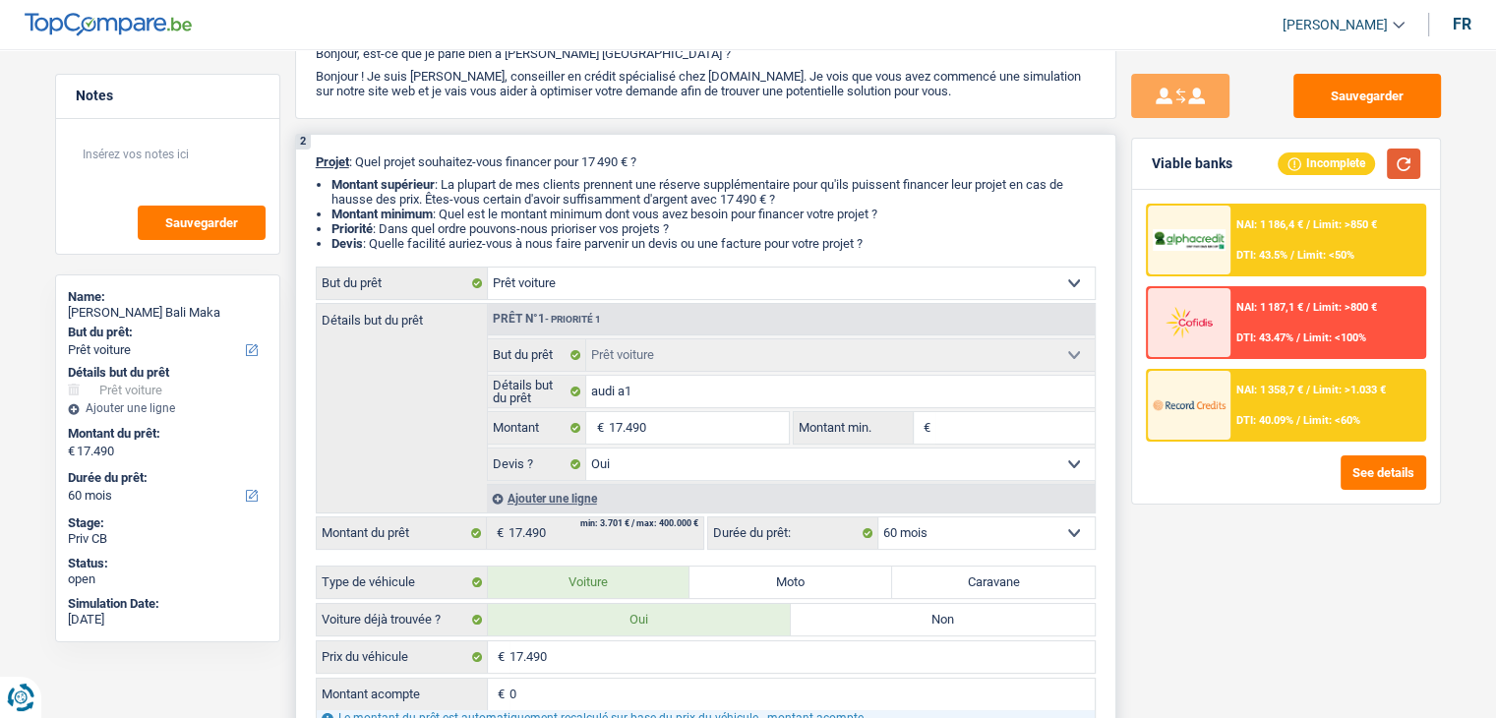
scroll to position [295, 0]
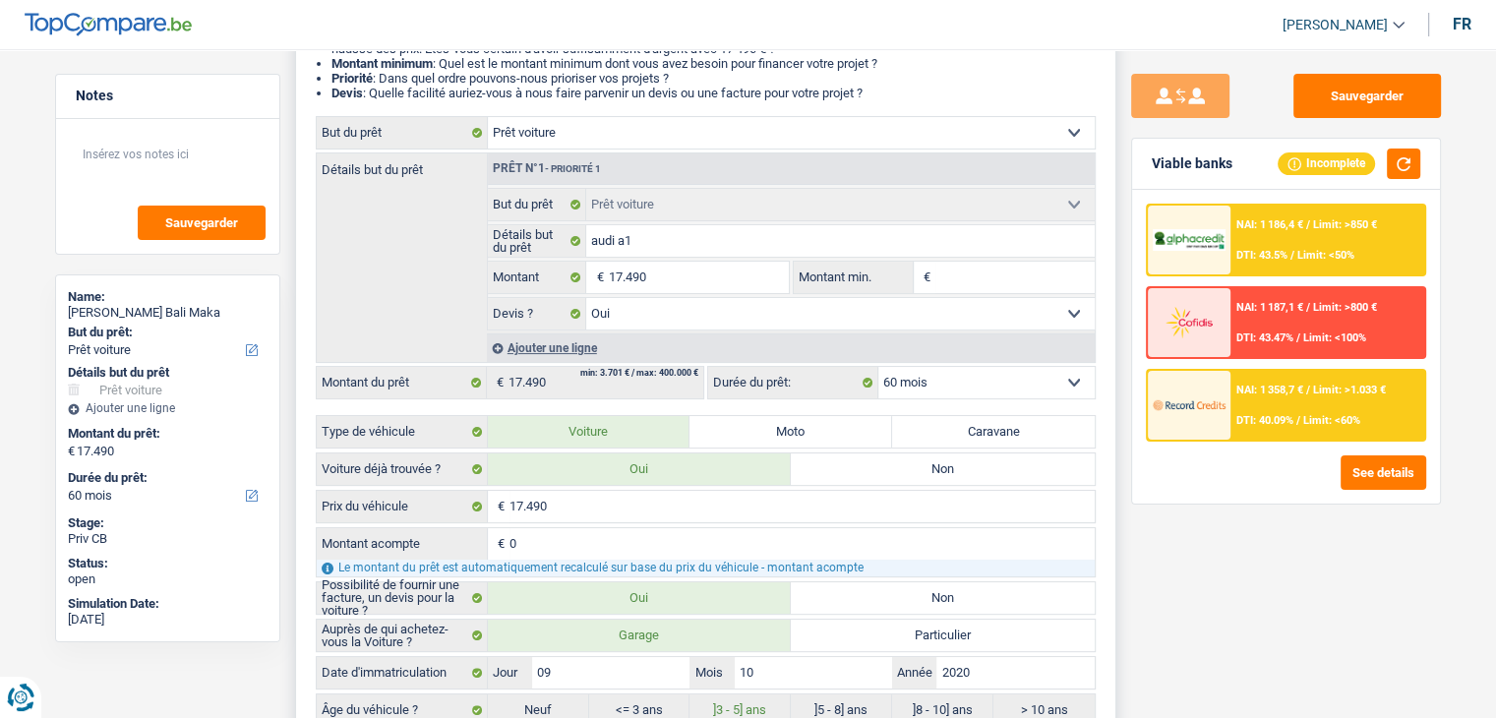
click at [976, 277] on input "Montant min." at bounding box center [1014, 277] width 159 height 31
type input "1"
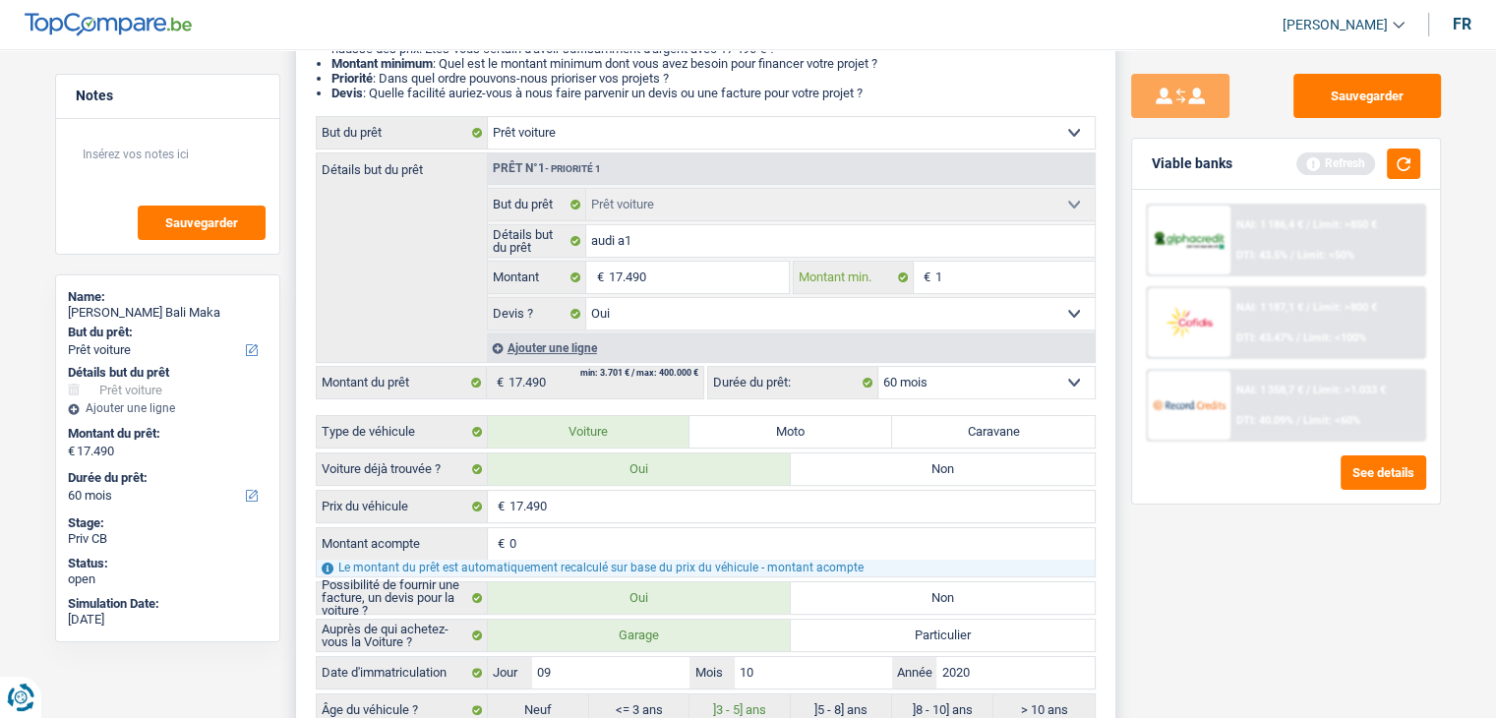
type input "17"
type input "174"
type input "1.749"
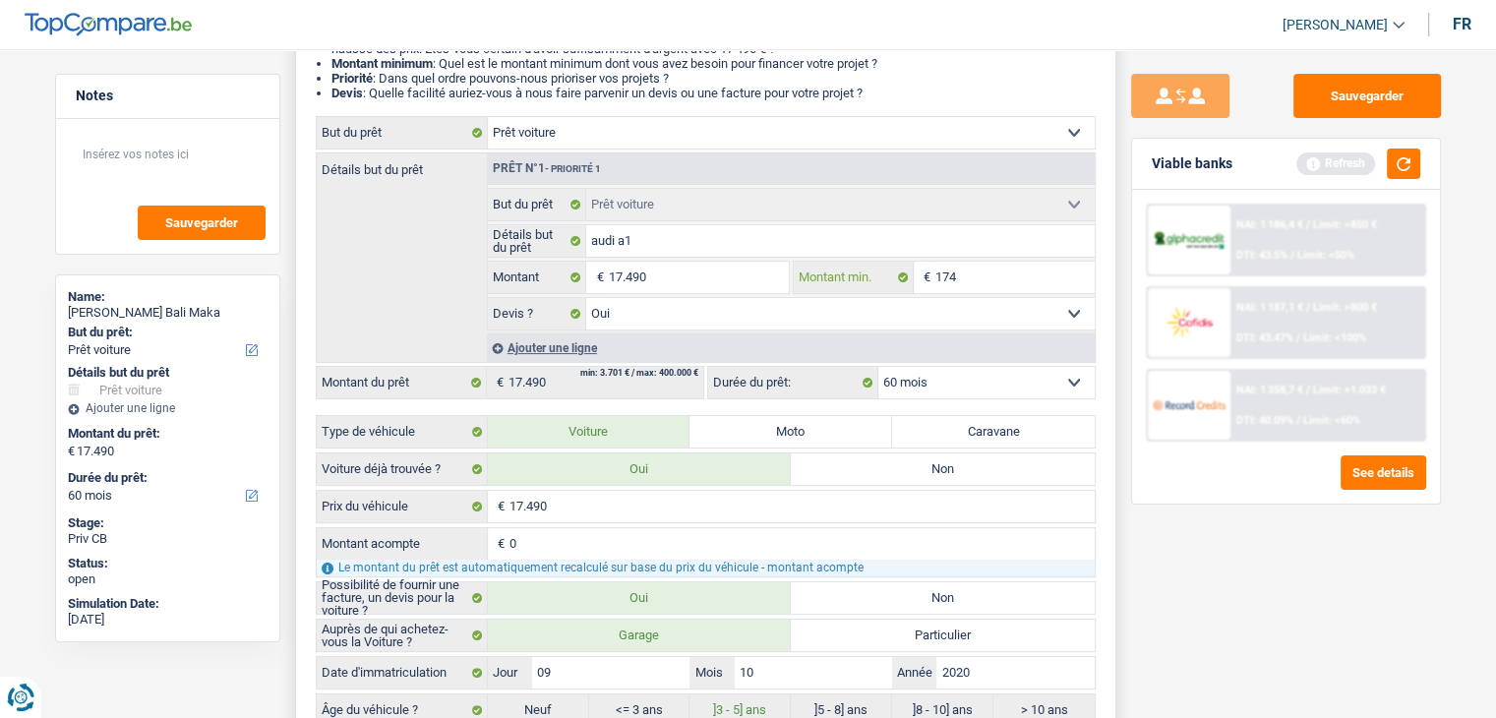
type input "1.749"
type input "17.490"
click at [1408, 166] on button "button" at bounding box center [1403, 163] width 33 height 30
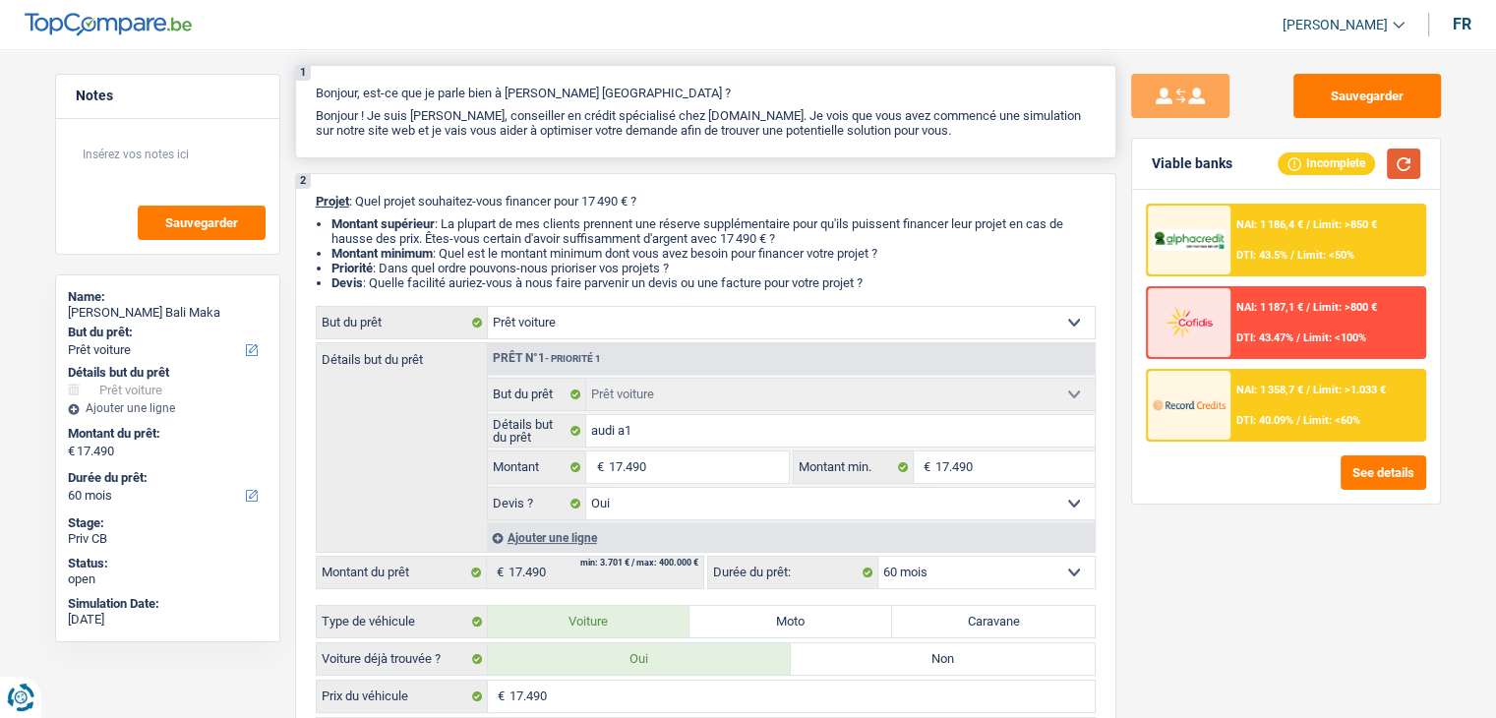
scroll to position [0, 0]
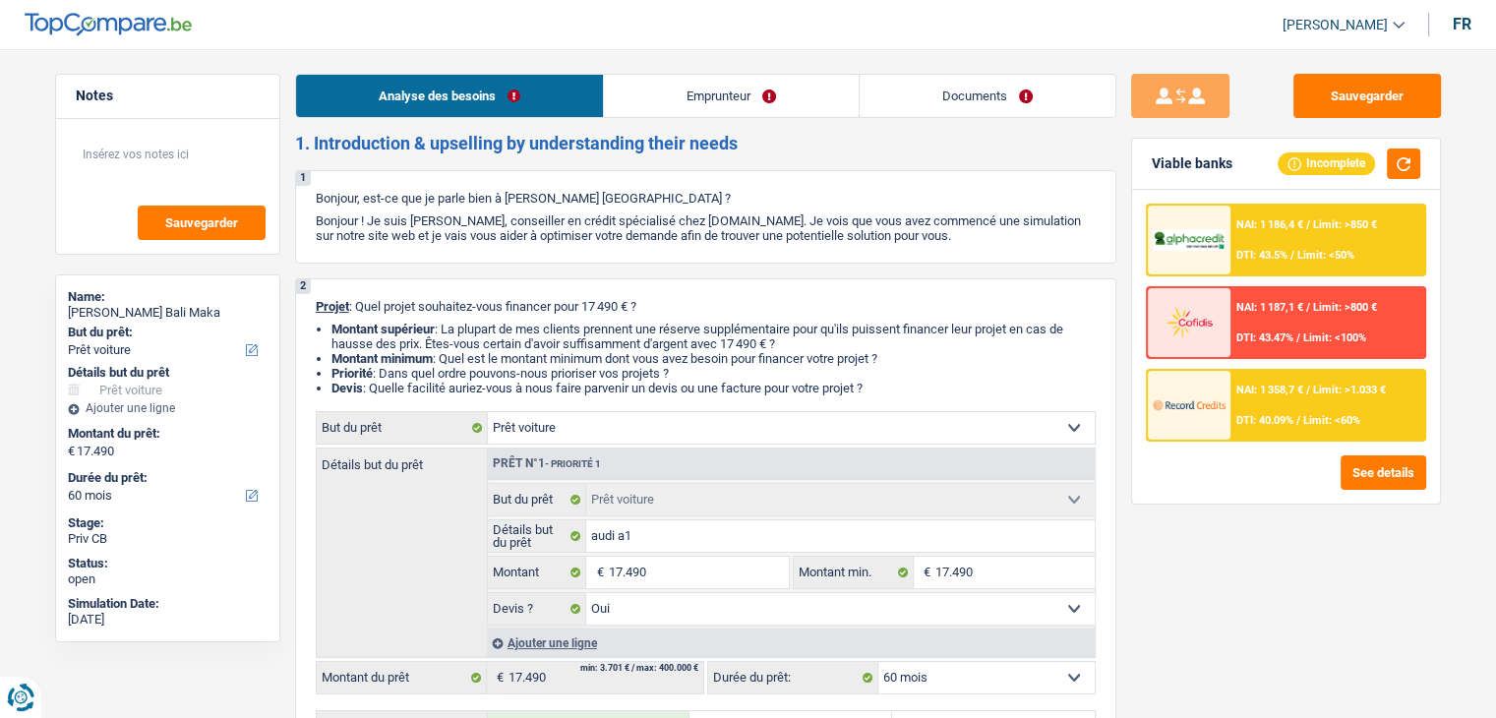
click at [989, 83] on link "Documents" at bounding box center [987, 96] width 256 height 42
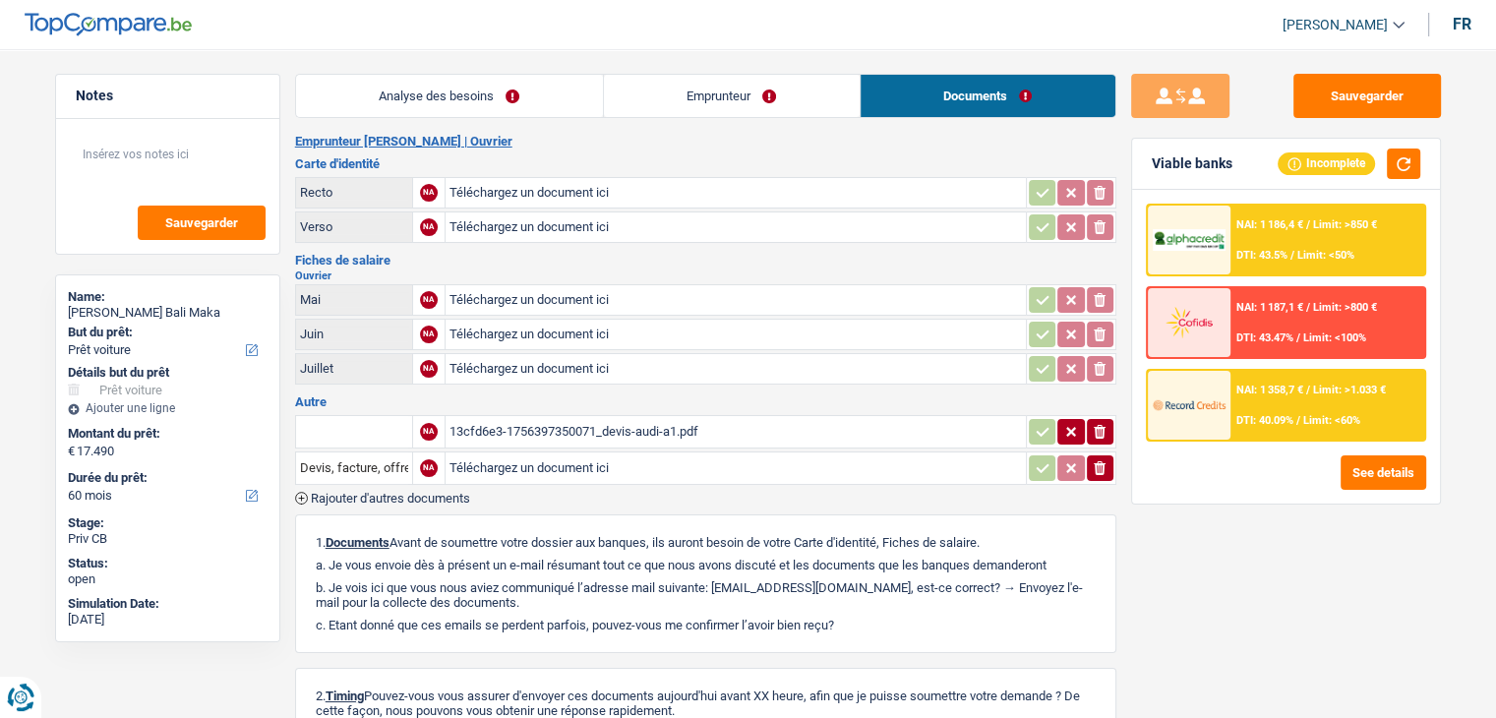
click at [513, 270] on h2 "Ouvrier" at bounding box center [705, 275] width 821 height 11
click at [482, 397] on h3 "Autre" at bounding box center [705, 401] width 821 height 13
click at [1333, 101] on button "Sauvegarder" at bounding box center [1367, 96] width 148 height 44
click at [145, 162] on textarea at bounding box center [168, 162] width 196 height 59
click at [231, 154] on textarea at bounding box center [168, 162] width 196 height 59
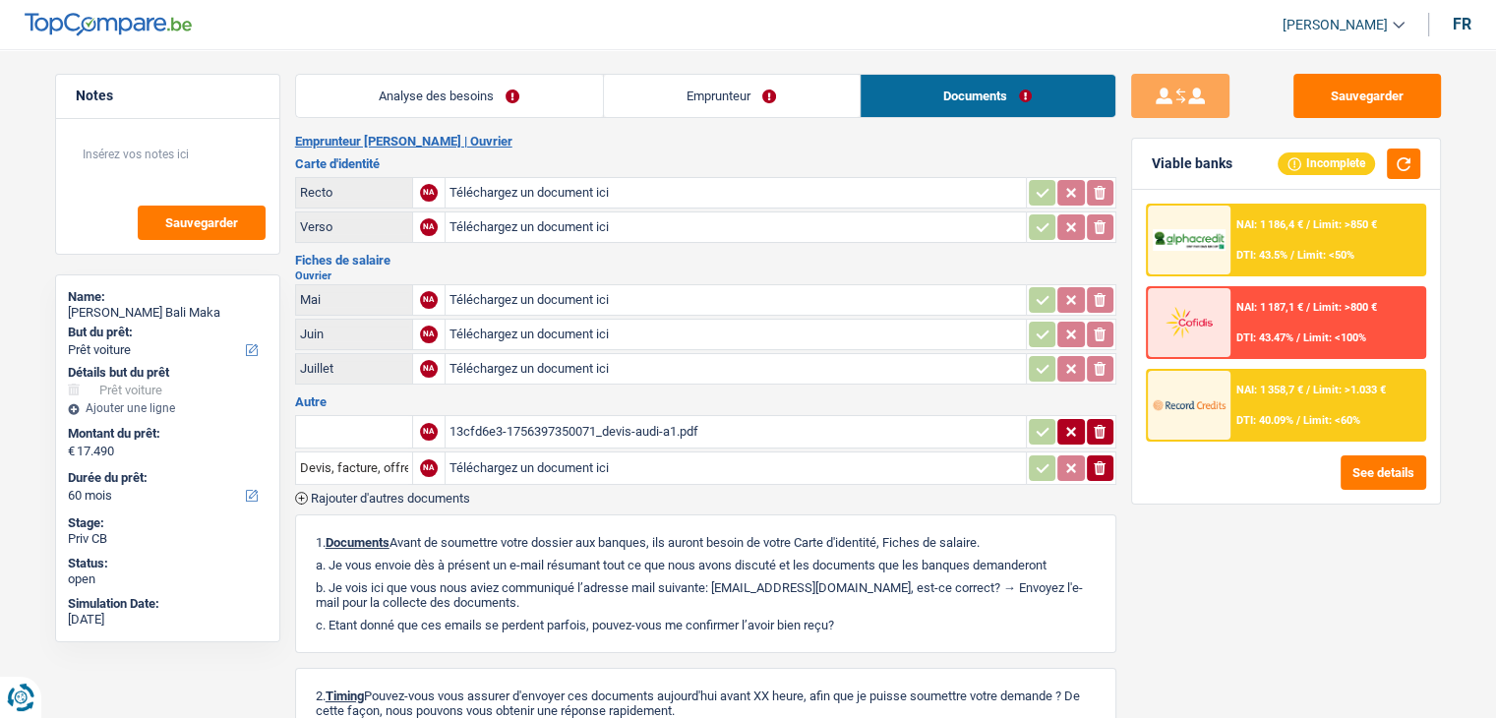
click at [286, 125] on div "Notes Sauvegarder Name: Joackim Maka Bali Maka But du prêt: Confort maison: meu…" at bounding box center [167, 378] width 255 height 608
click at [174, 149] on textarea at bounding box center [168, 162] width 196 height 59
click at [192, 142] on textarea at bounding box center [168, 162] width 196 height 59
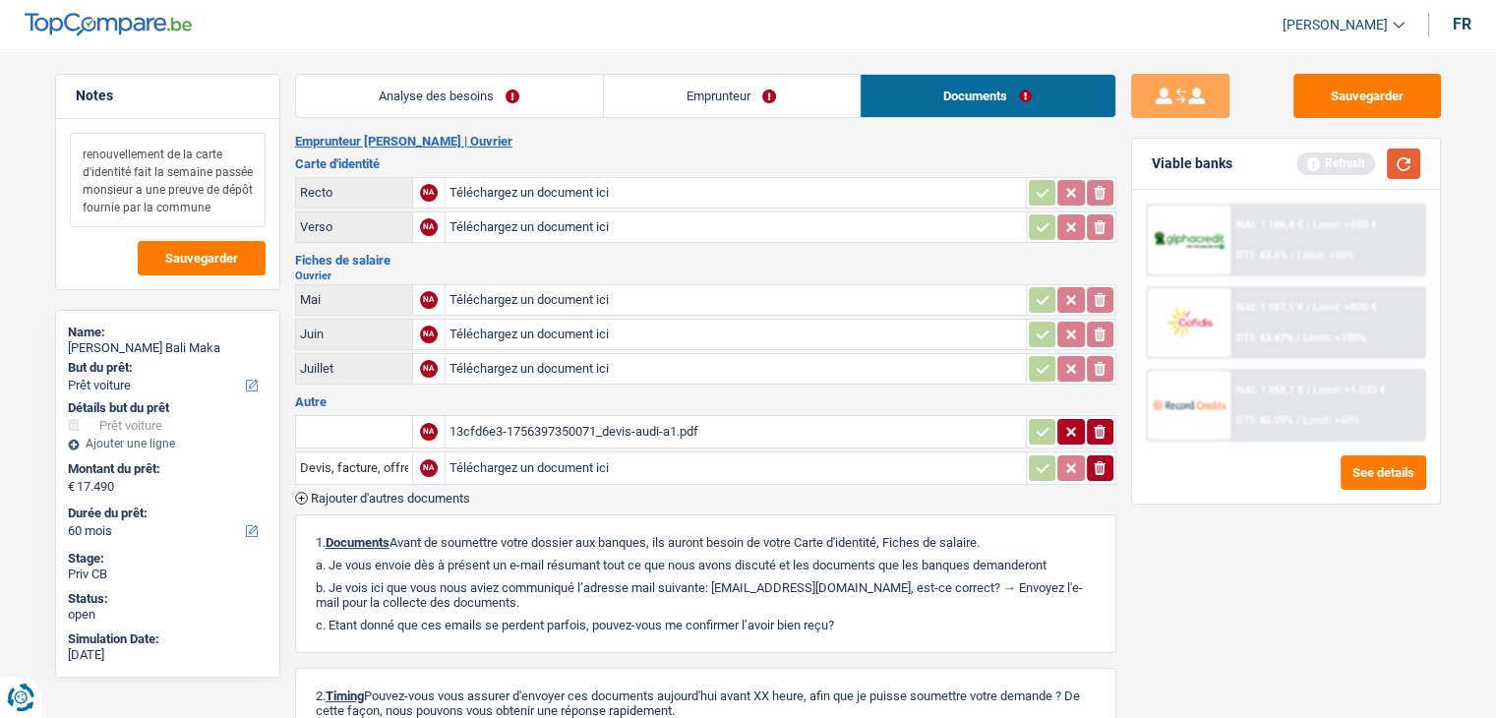
type textarea "renouvellement de la carte d'identité fait la semaine passée monsieur a une pre…"
click at [1390, 165] on button "button" at bounding box center [1403, 163] width 33 height 30
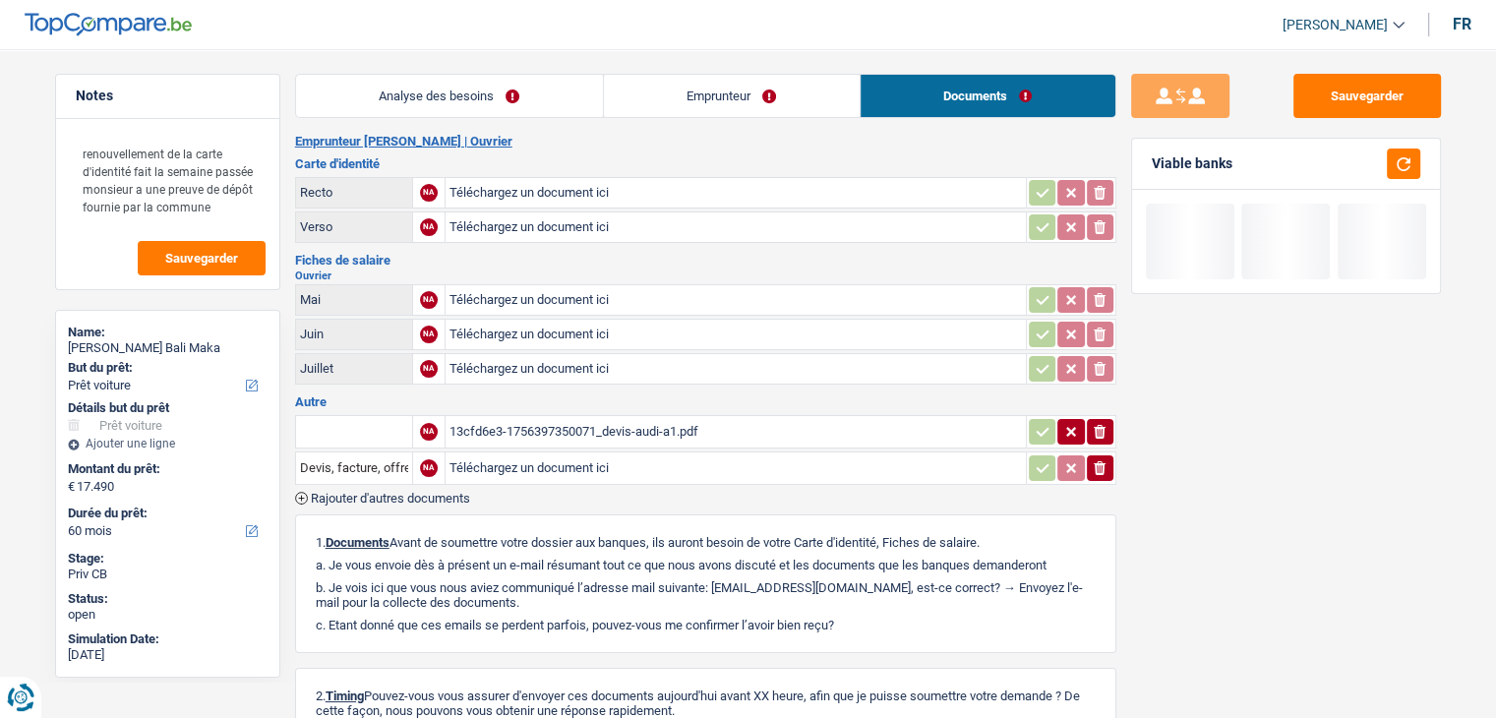
click at [503, 87] on link "Analyse des besoins" at bounding box center [449, 96] width 307 height 42
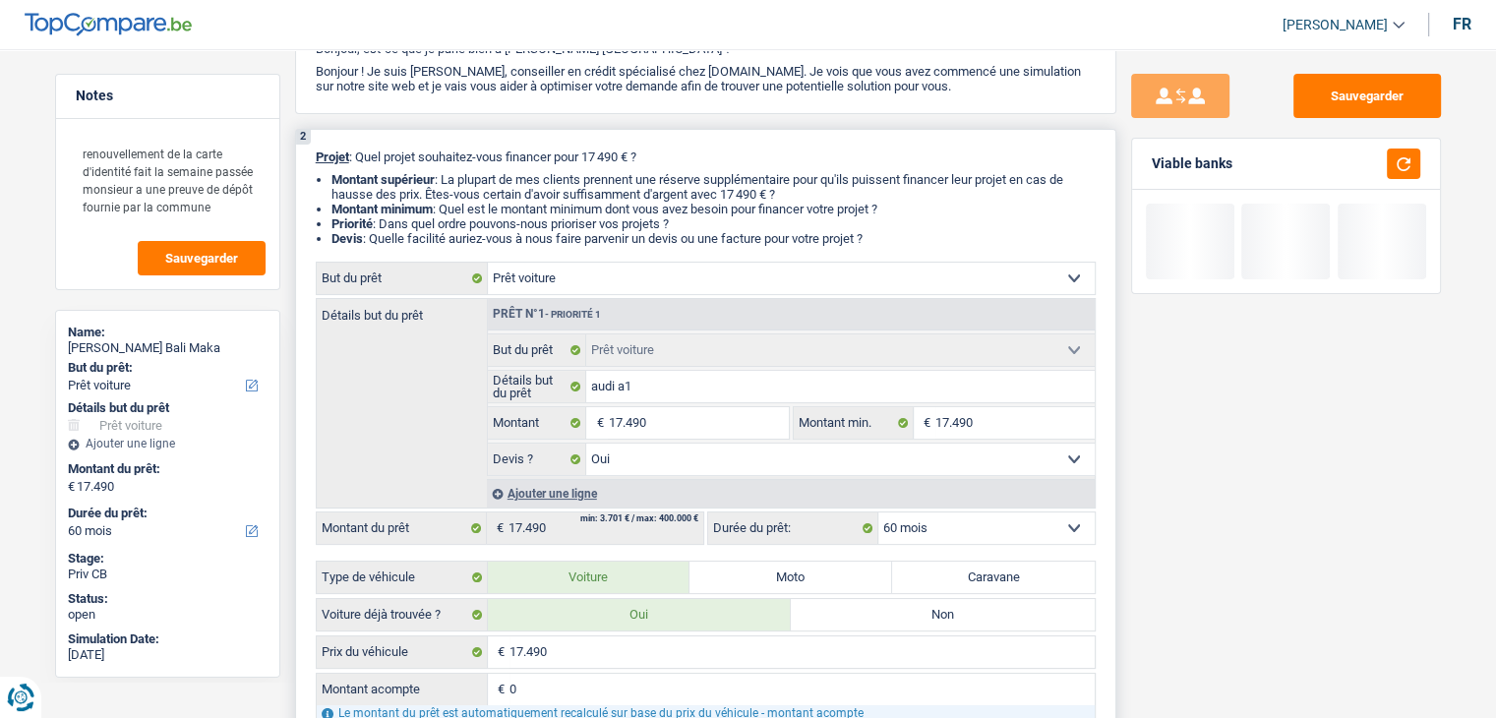
scroll to position [295, 0]
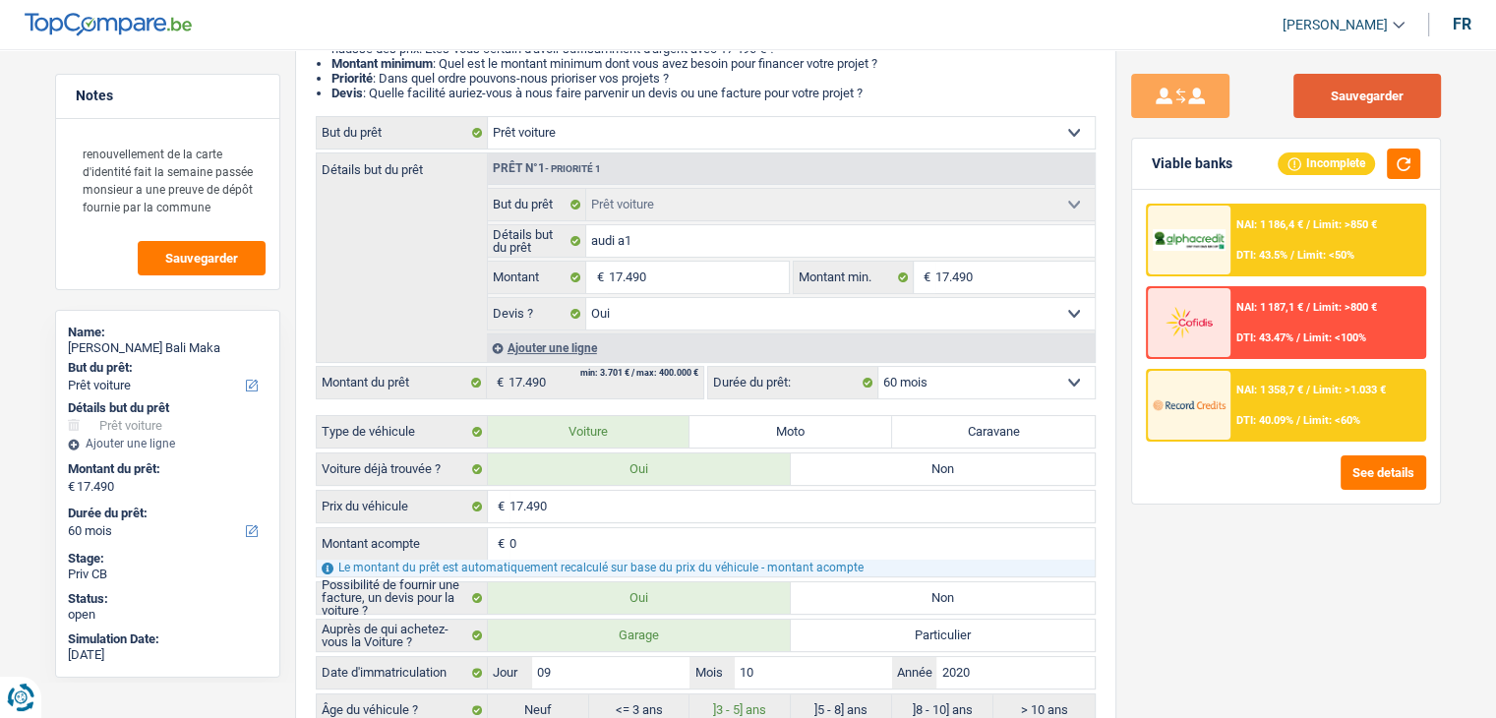
click at [1333, 90] on button "Sauvegarder" at bounding box center [1367, 96] width 148 height 44
click at [1330, 106] on button "Sauvegarder" at bounding box center [1367, 96] width 148 height 44
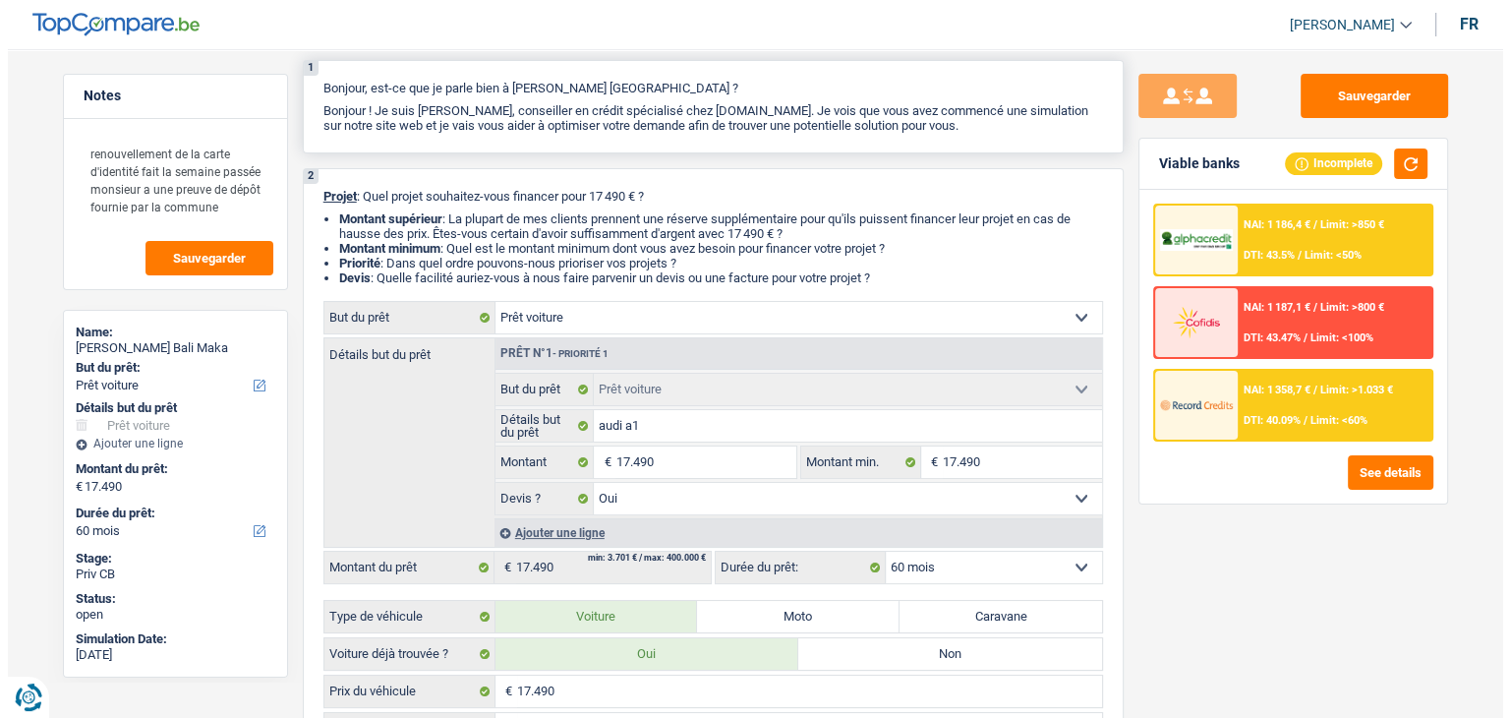
scroll to position [0, 0]
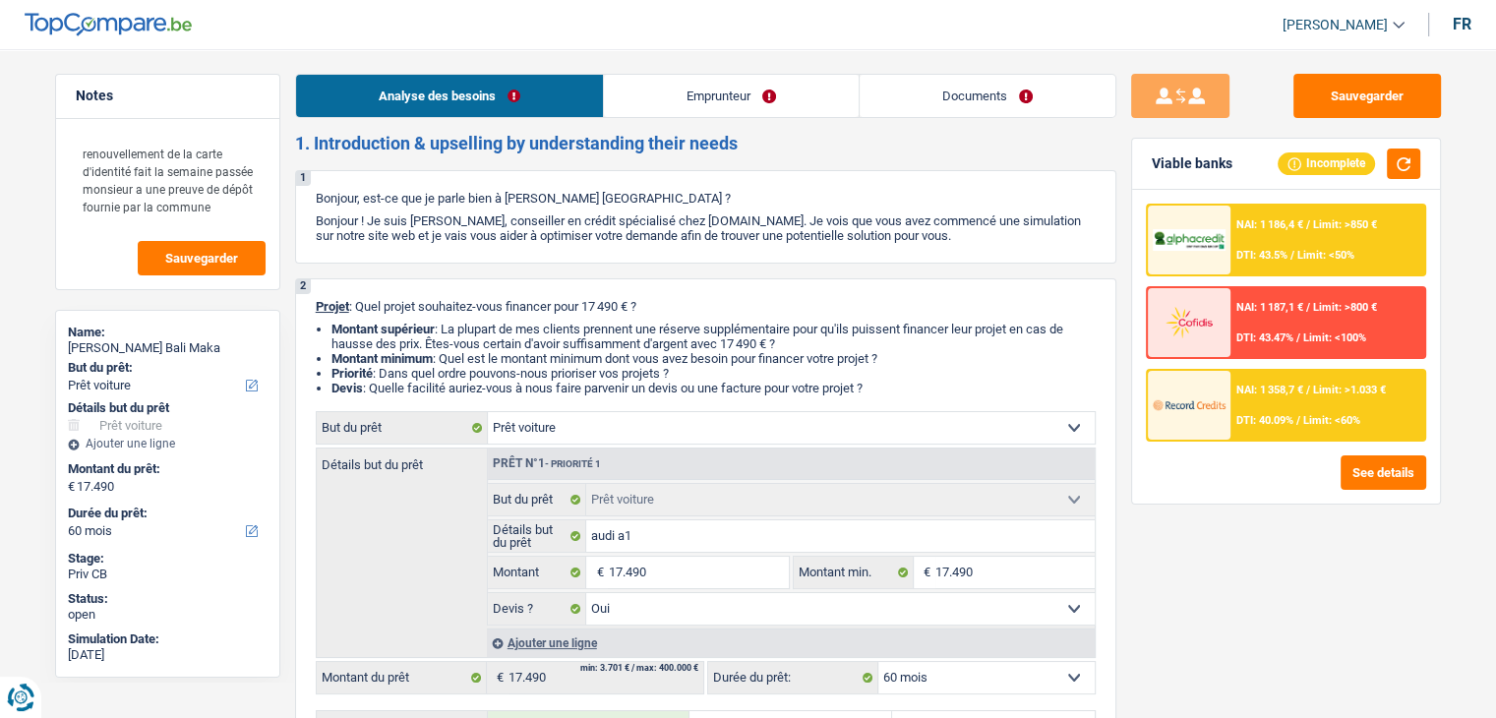
click at [931, 99] on link "Documents" at bounding box center [987, 96] width 256 height 42
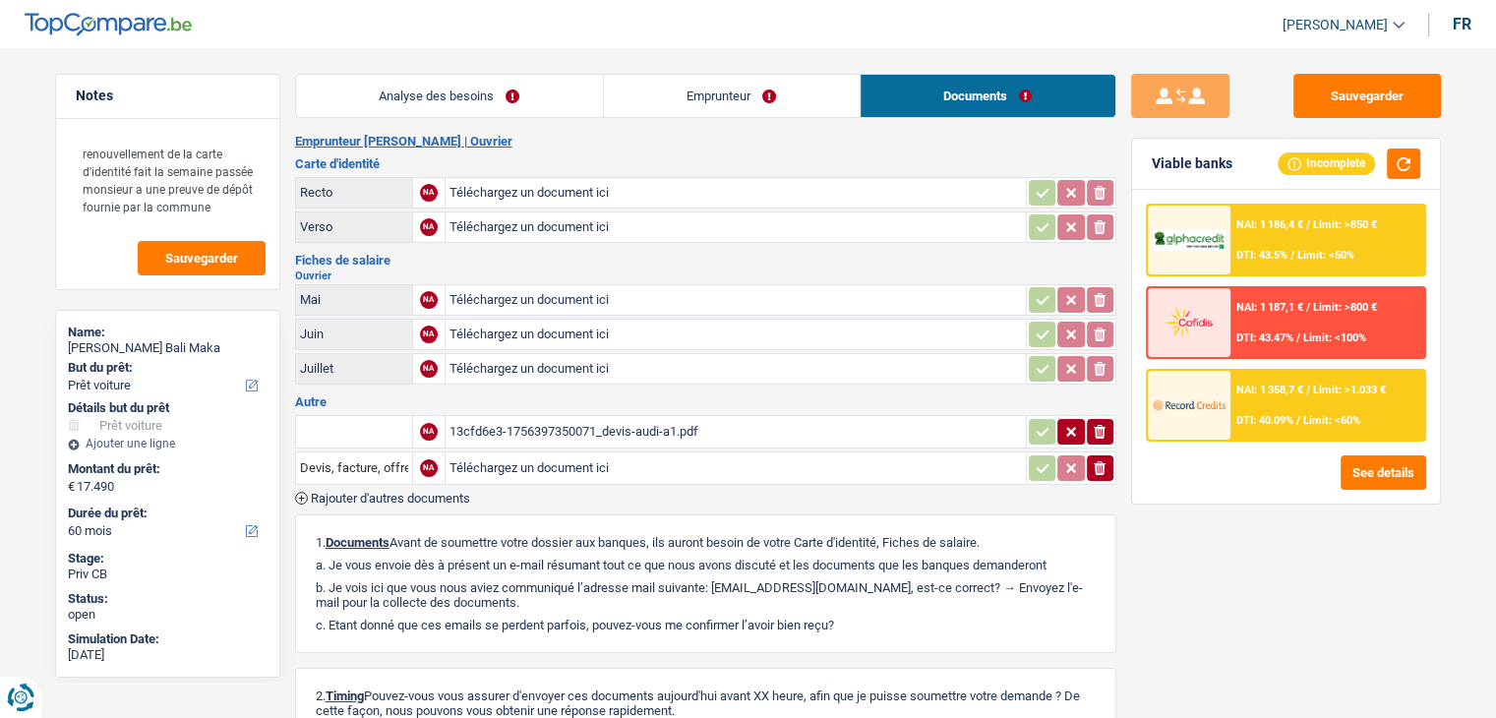
click at [748, 99] on link "Emprunteur" at bounding box center [732, 96] width 256 height 42
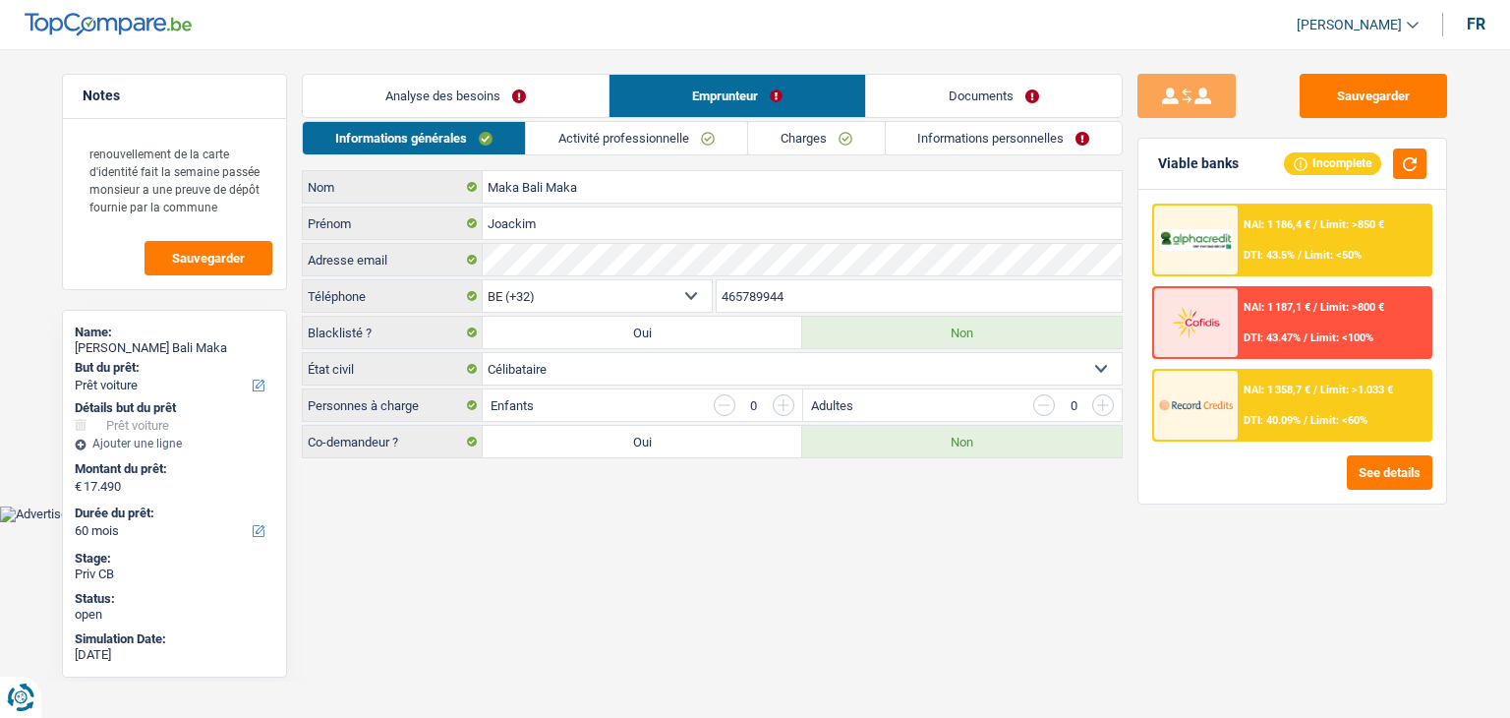
click at [966, 169] on div "Informations générales Activité professionnelle Charges Informations personnell…" at bounding box center [712, 289] width 821 height 337
click at [936, 128] on link "Informations personnelles" at bounding box center [1004, 138] width 237 height 32
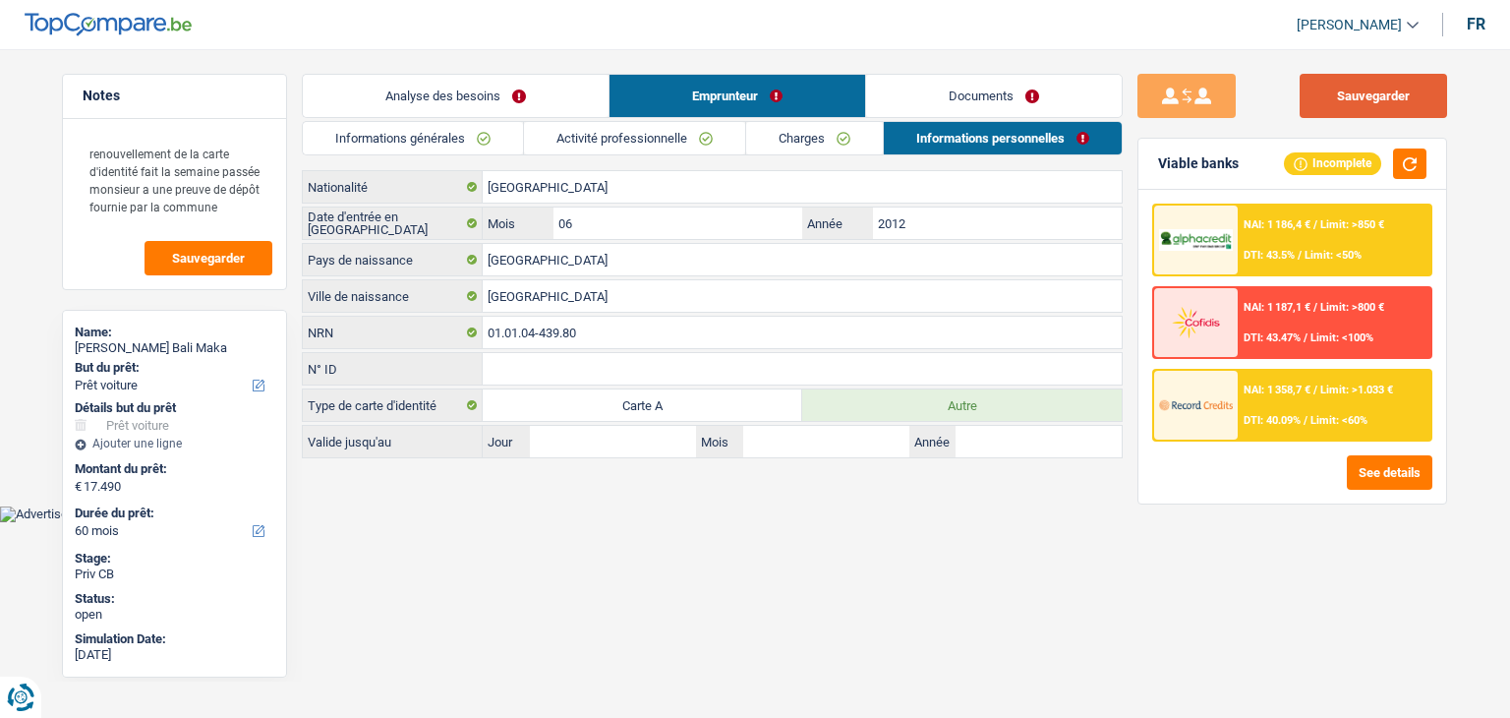
click at [1347, 95] on button "Sauvegarder" at bounding box center [1374, 96] width 148 height 44
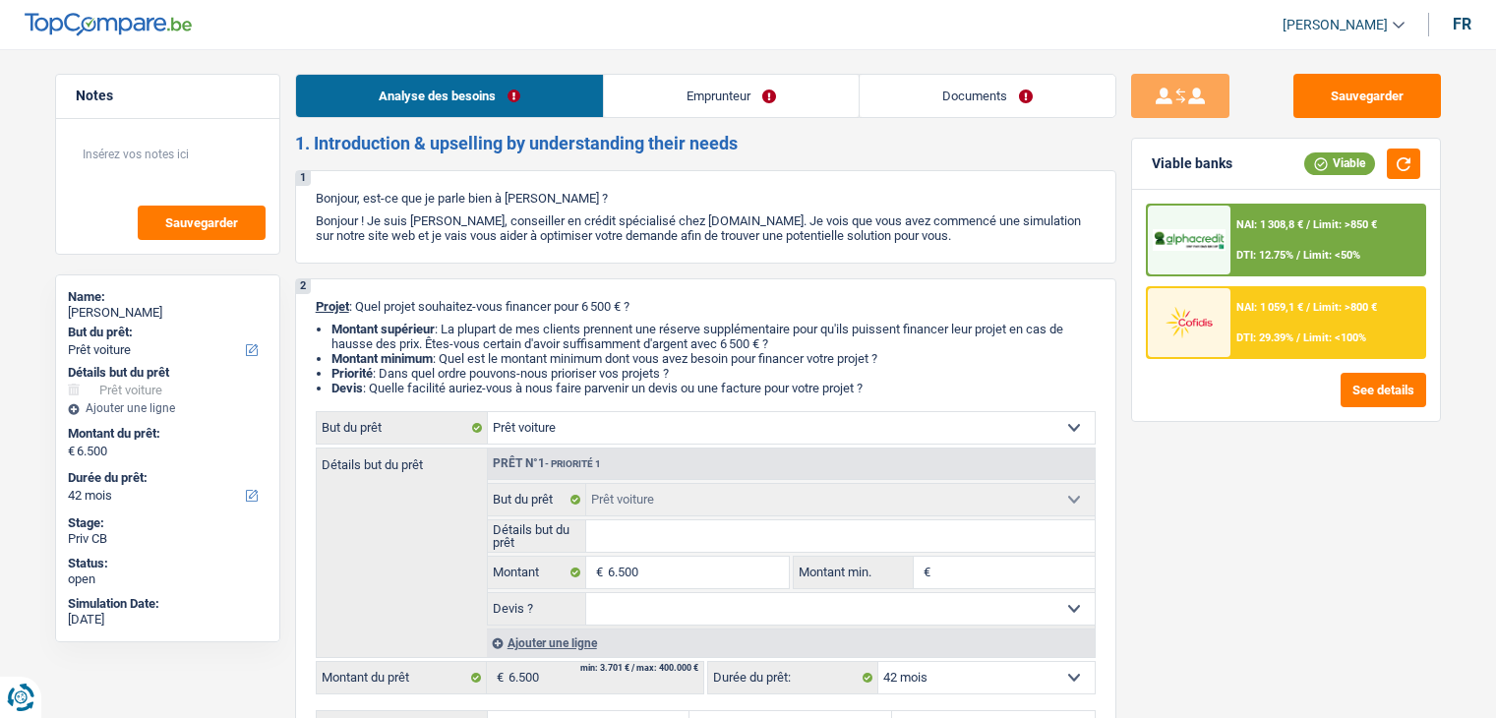
select select "car"
select select "42"
select select "car"
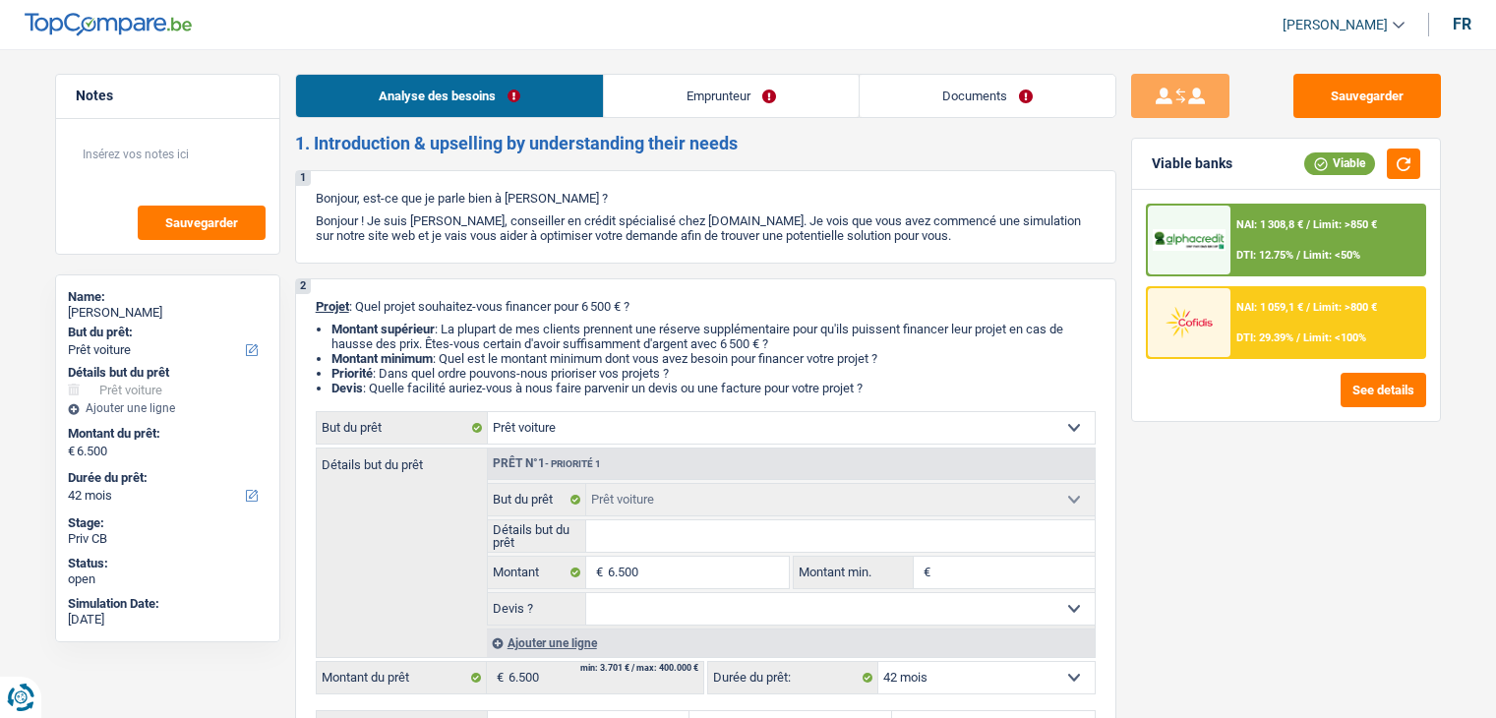
select select "42"
select select "worker"
select select "netSalary"
select select "liveWithParents"
select select "car"
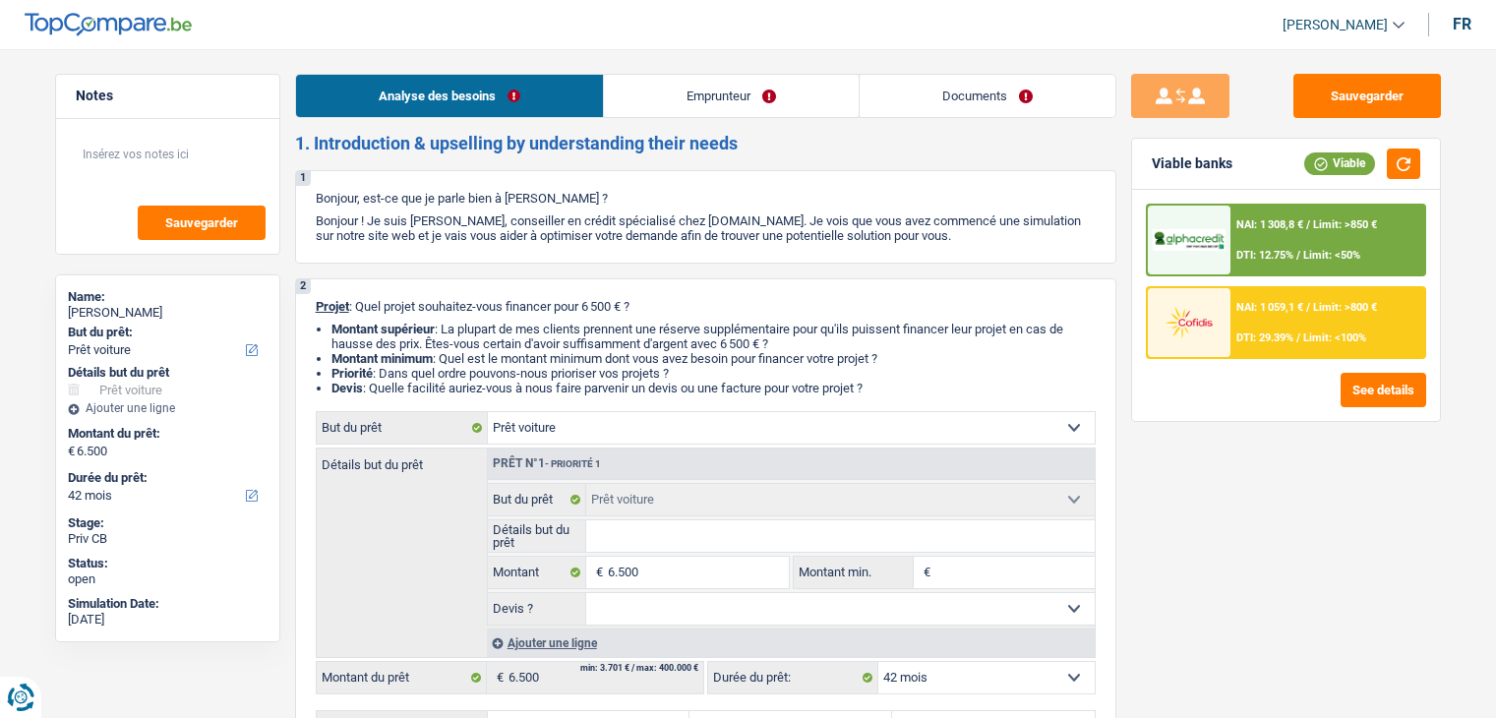
select select "car"
select select "42"
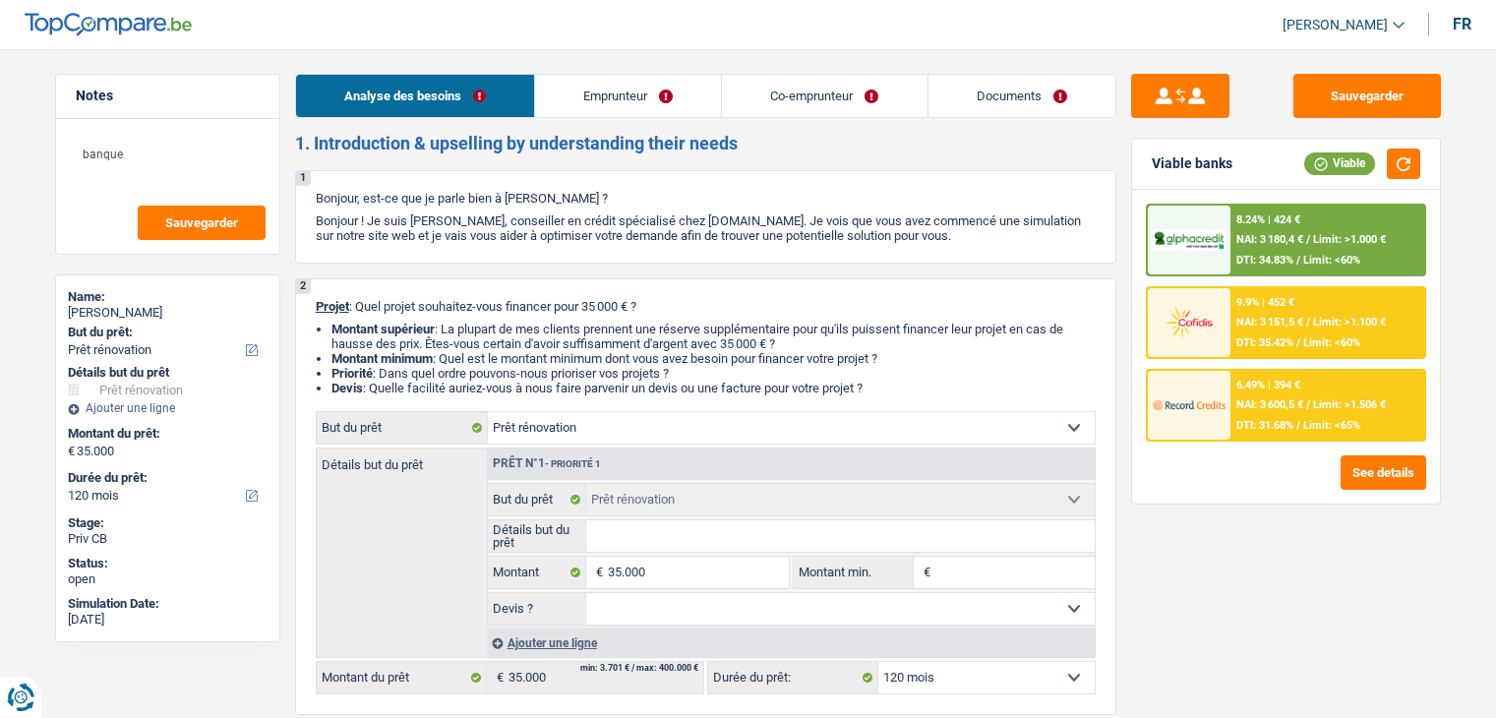
select select "renovation"
select select "120"
select select "renovation"
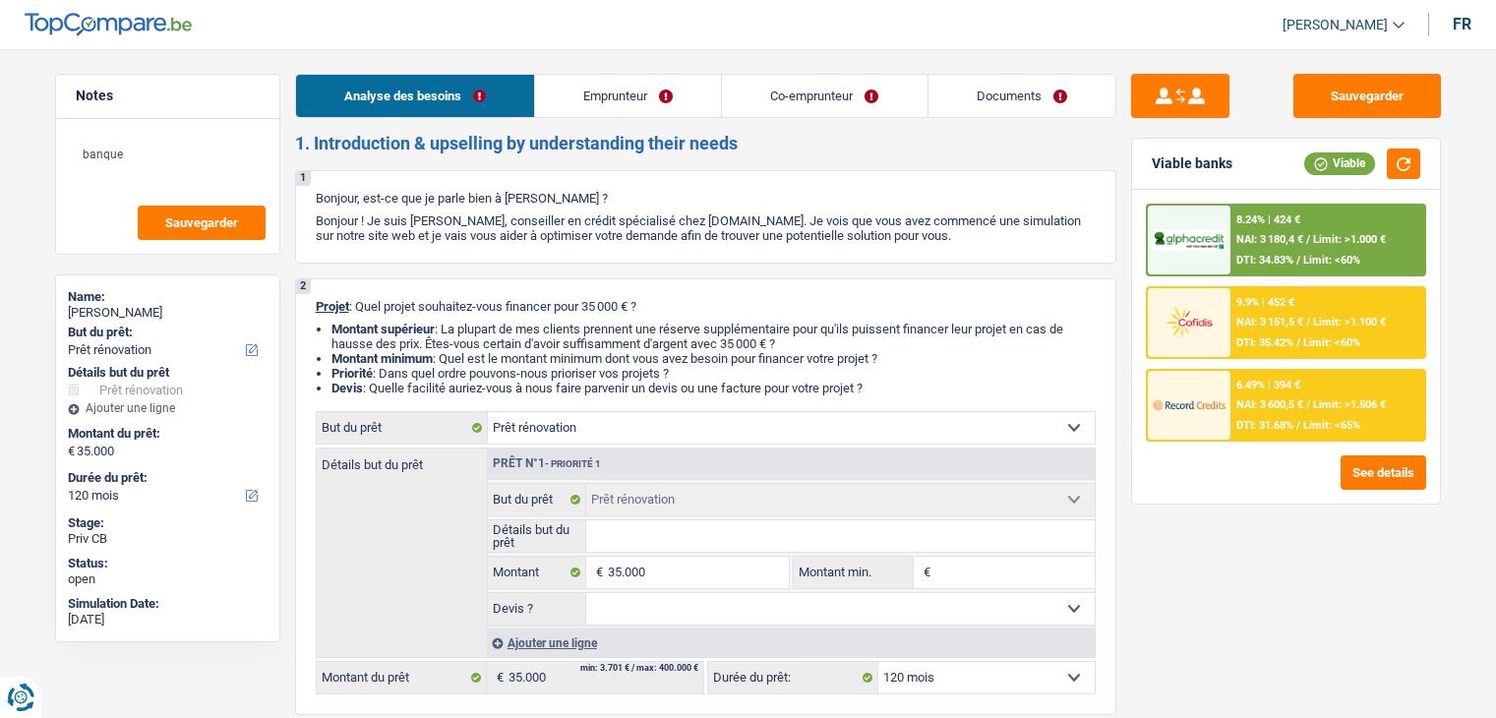
select select "120"
select select "publicEmployee"
select select "netSalary"
select select "mealVouchers"
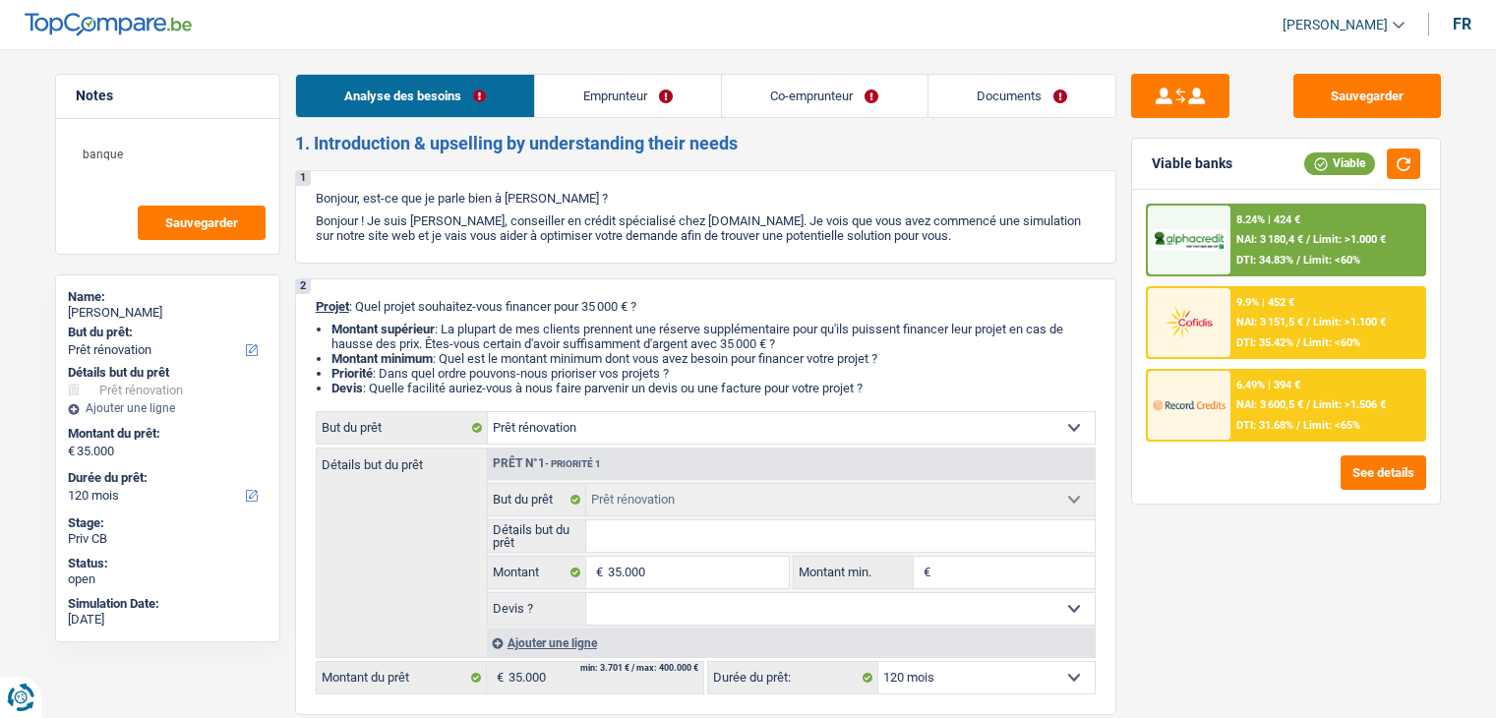
select select "netSalary"
select select "mealVouchers"
select select "ownerWithMortgage"
select select "mortgage"
select select "240"
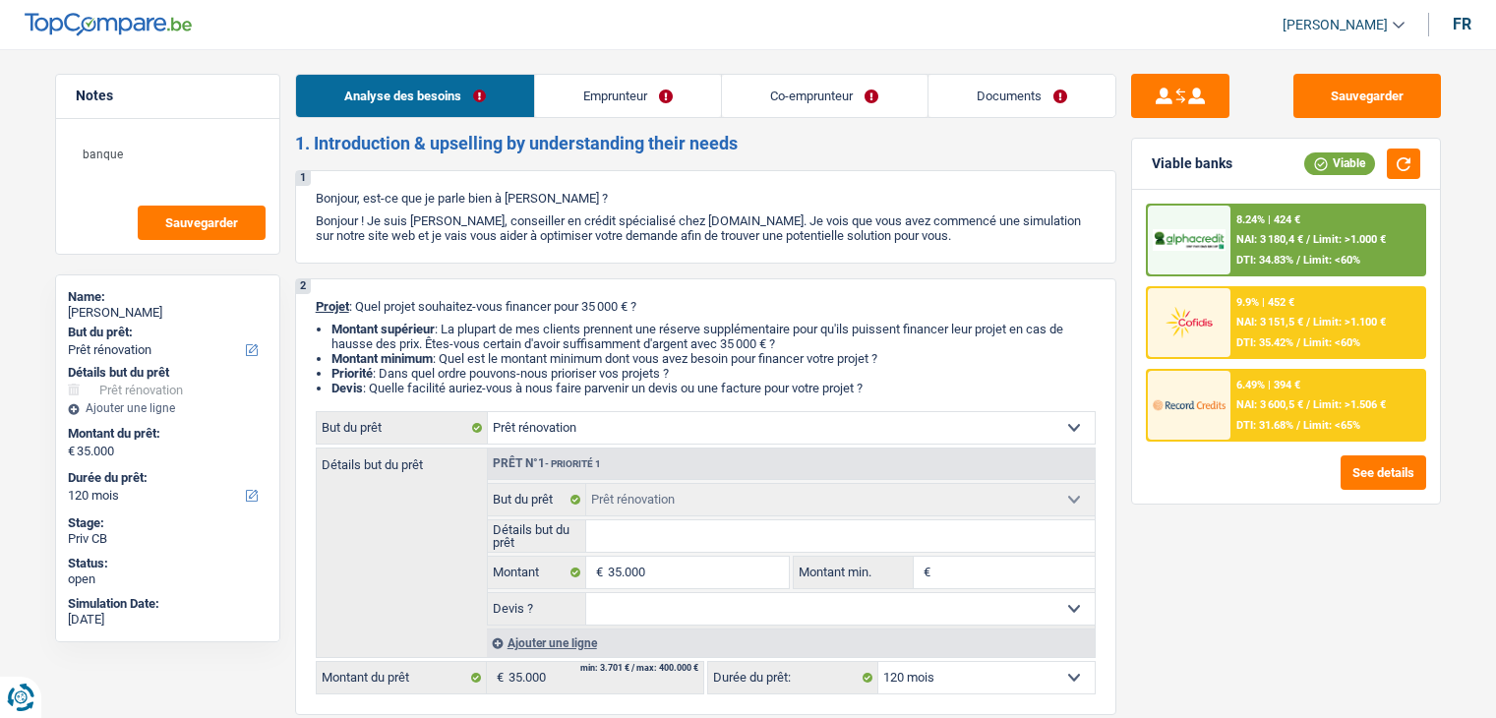
select select "renovation"
select select "120"
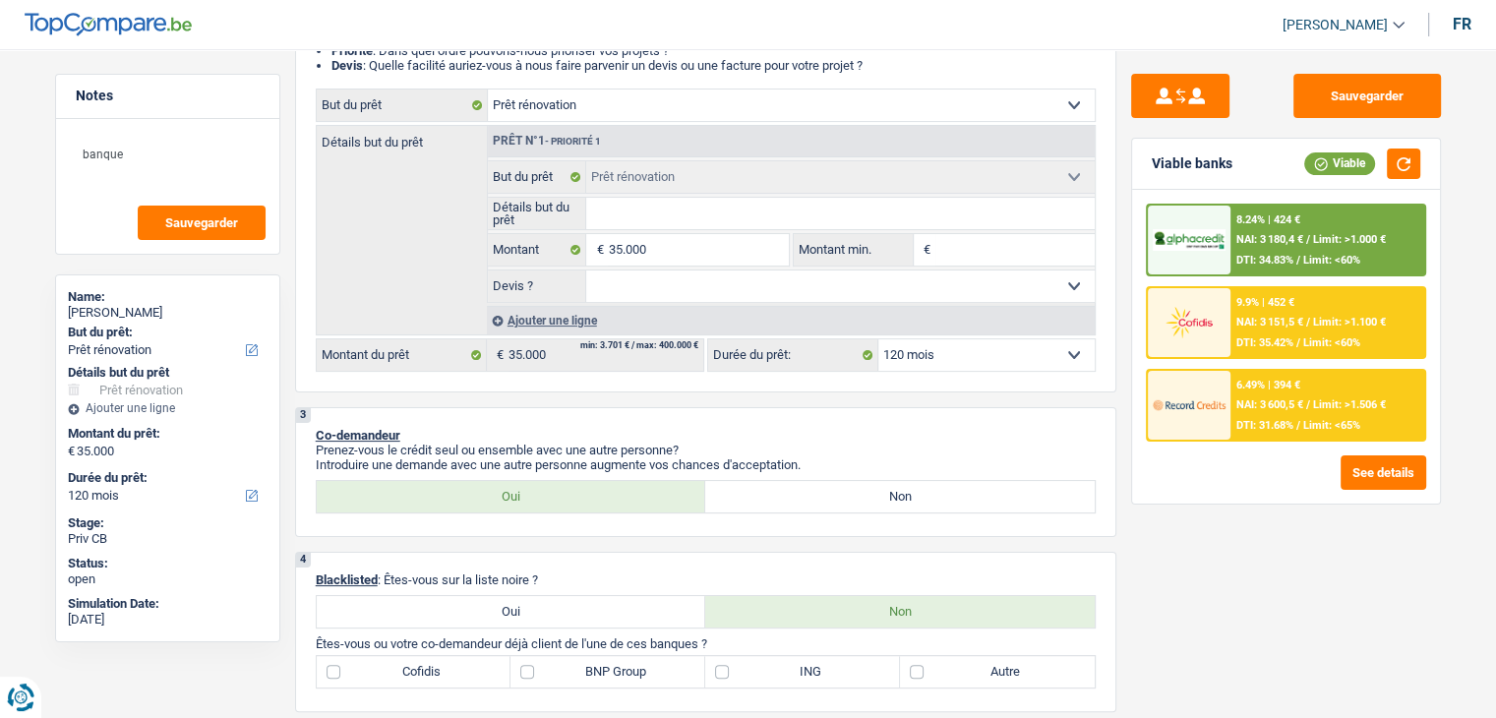
scroll to position [393, 0]
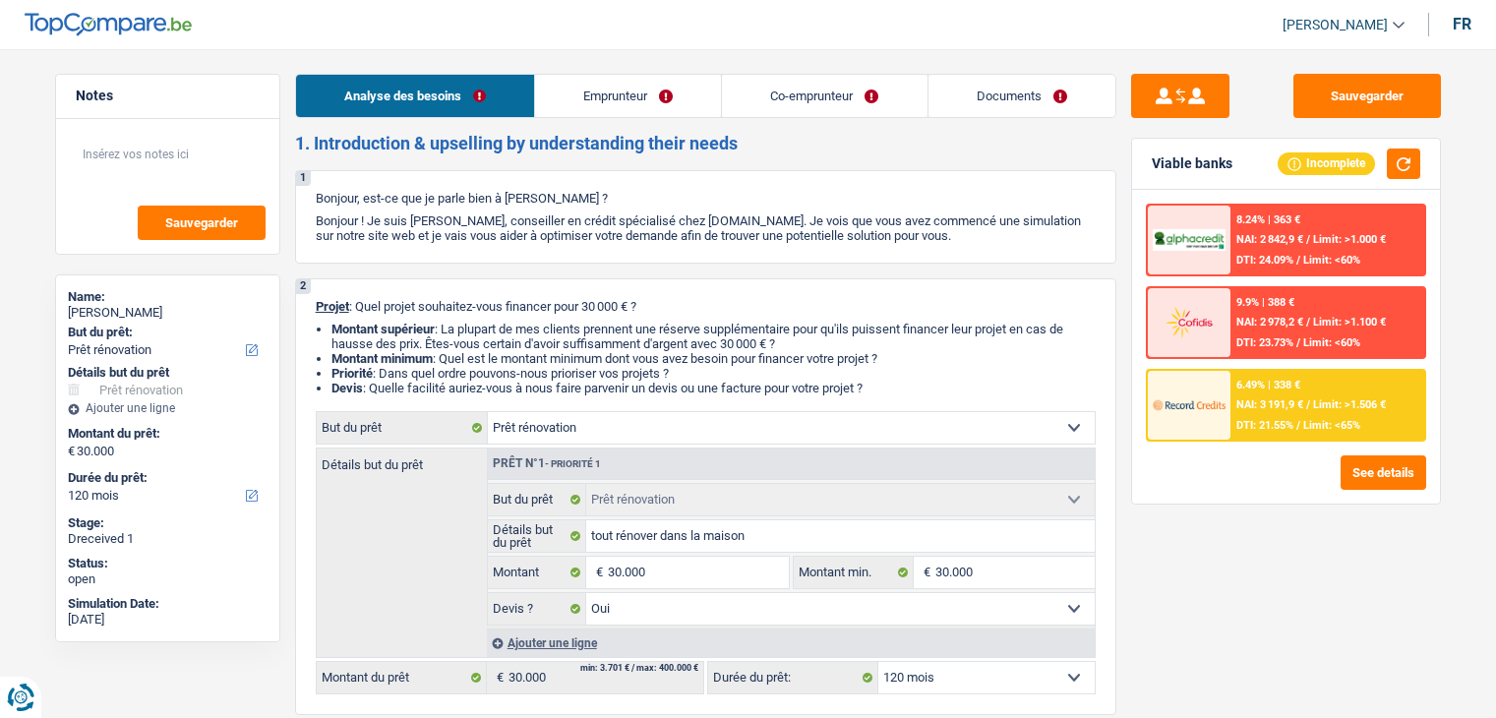
select select "renovation"
select select "120"
select select "renovation"
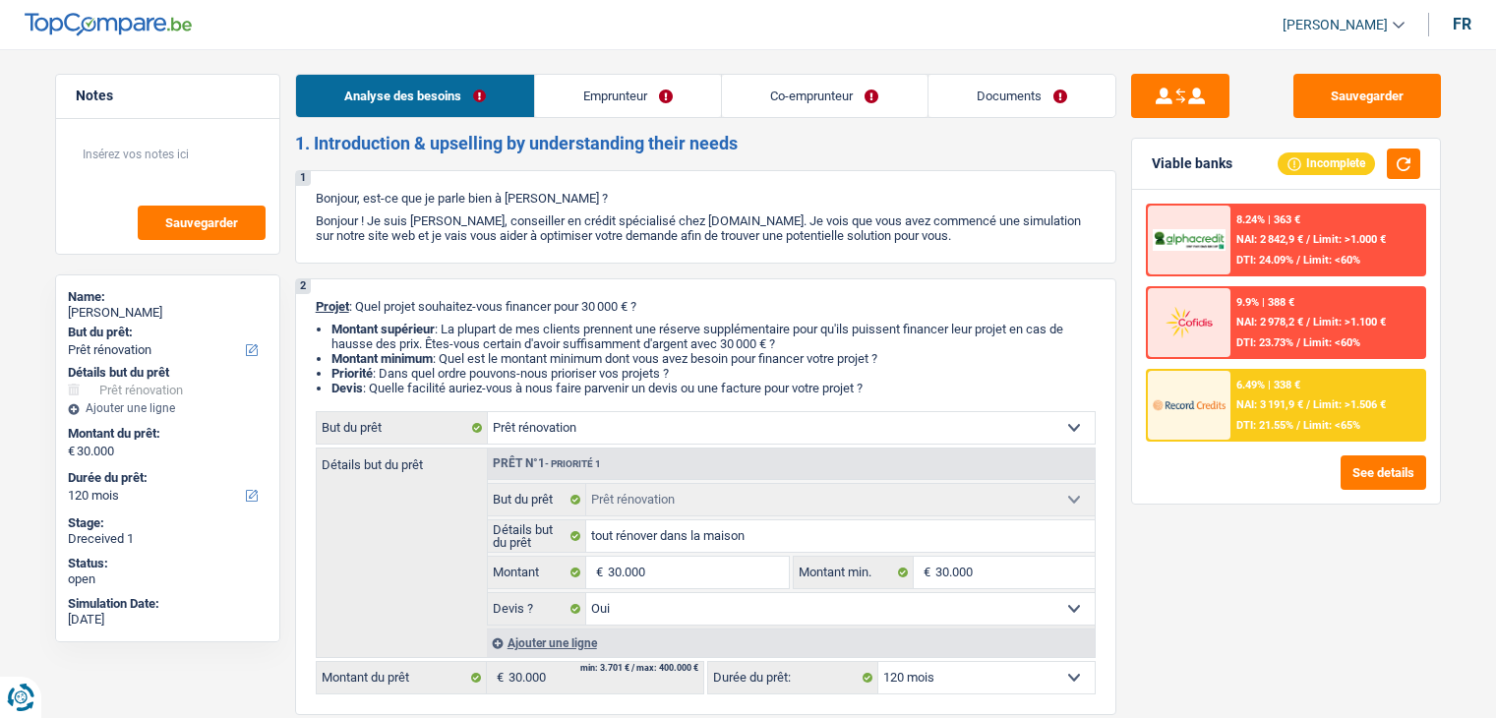
select select "yes"
select select "120"
select select "worker"
select select "independent"
select select "netSalary"
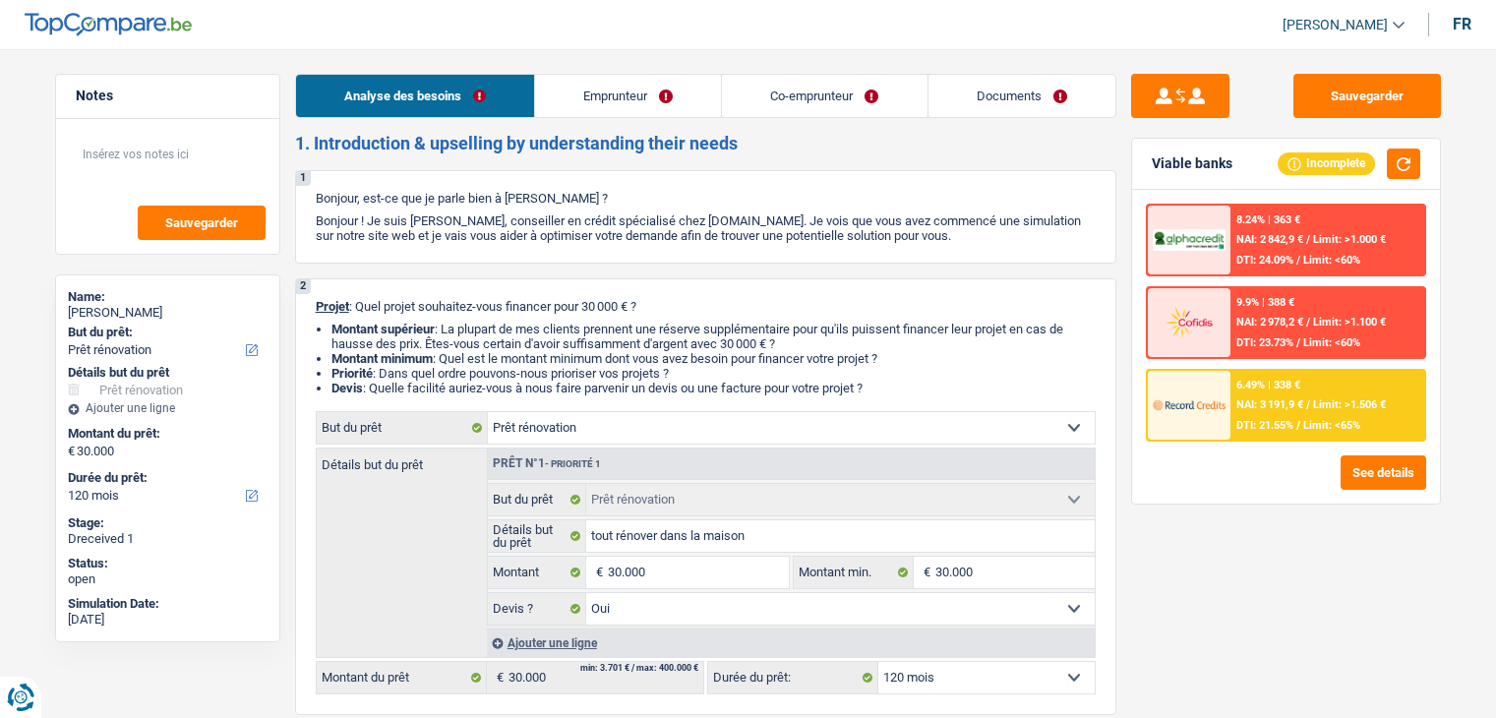
select select "mealVouchers"
select select "netSalary"
select select "ownerWithMortgage"
select select "mortgage"
select select "300"
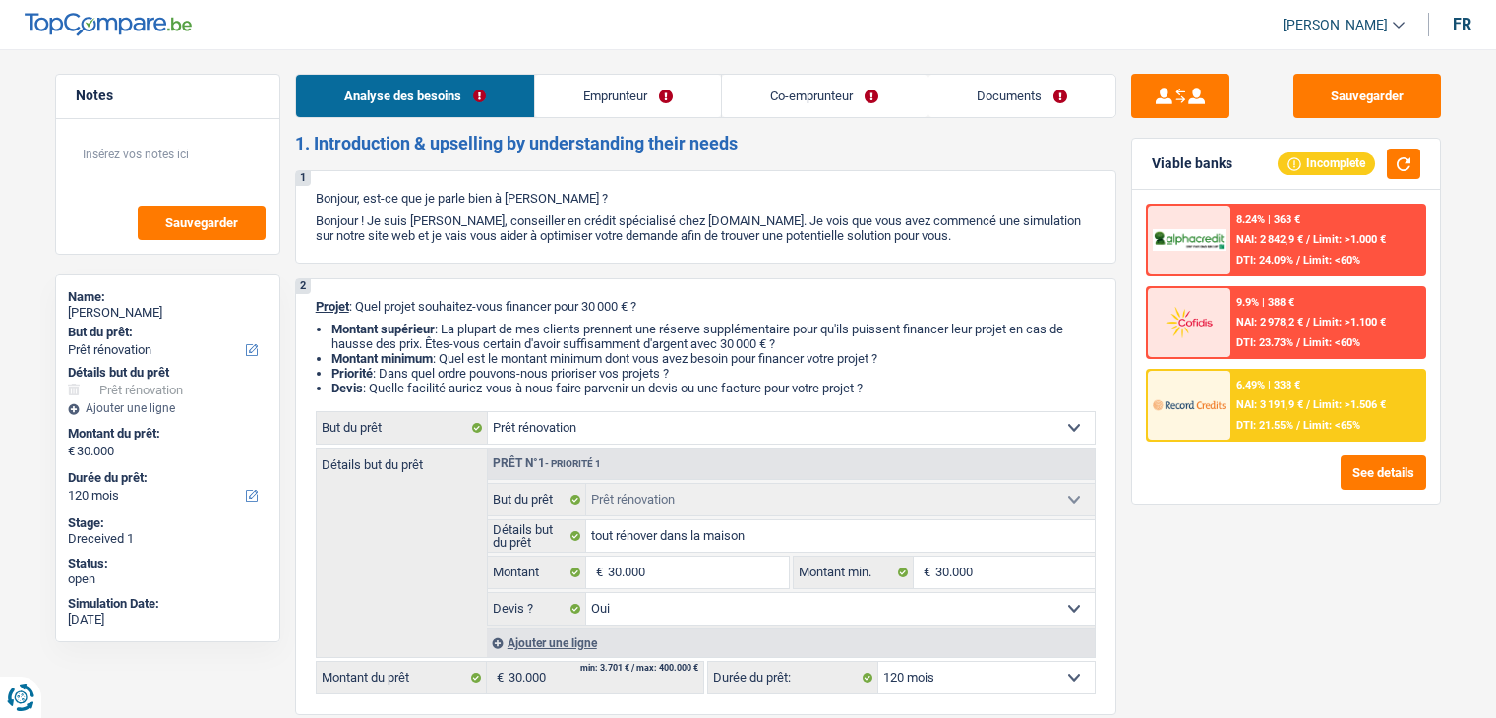
select select "renovation"
select select "yes"
select select "120"
click at [675, 88] on link "Emprunteur" at bounding box center [628, 96] width 186 height 42
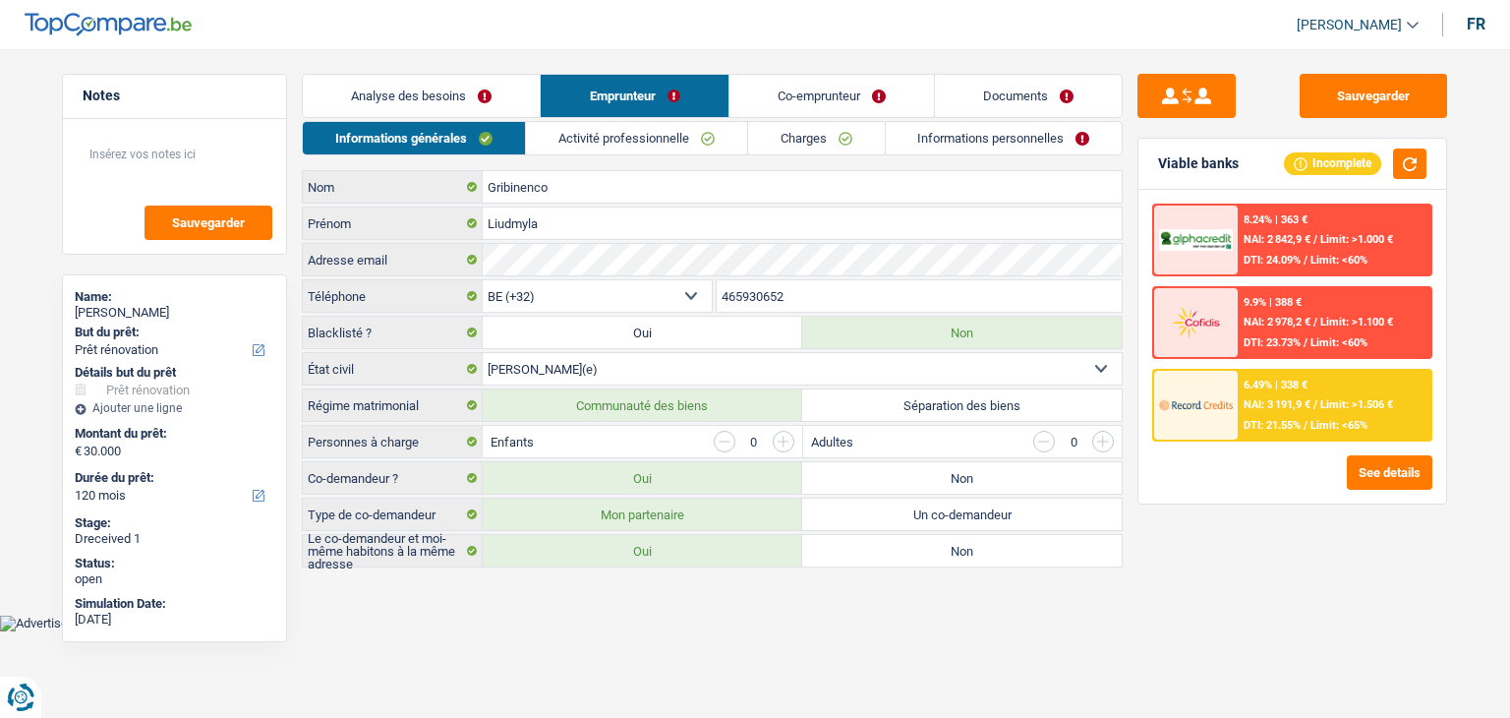
click at [614, 138] on link "Activité professionnelle" at bounding box center [636, 138] width 221 height 32
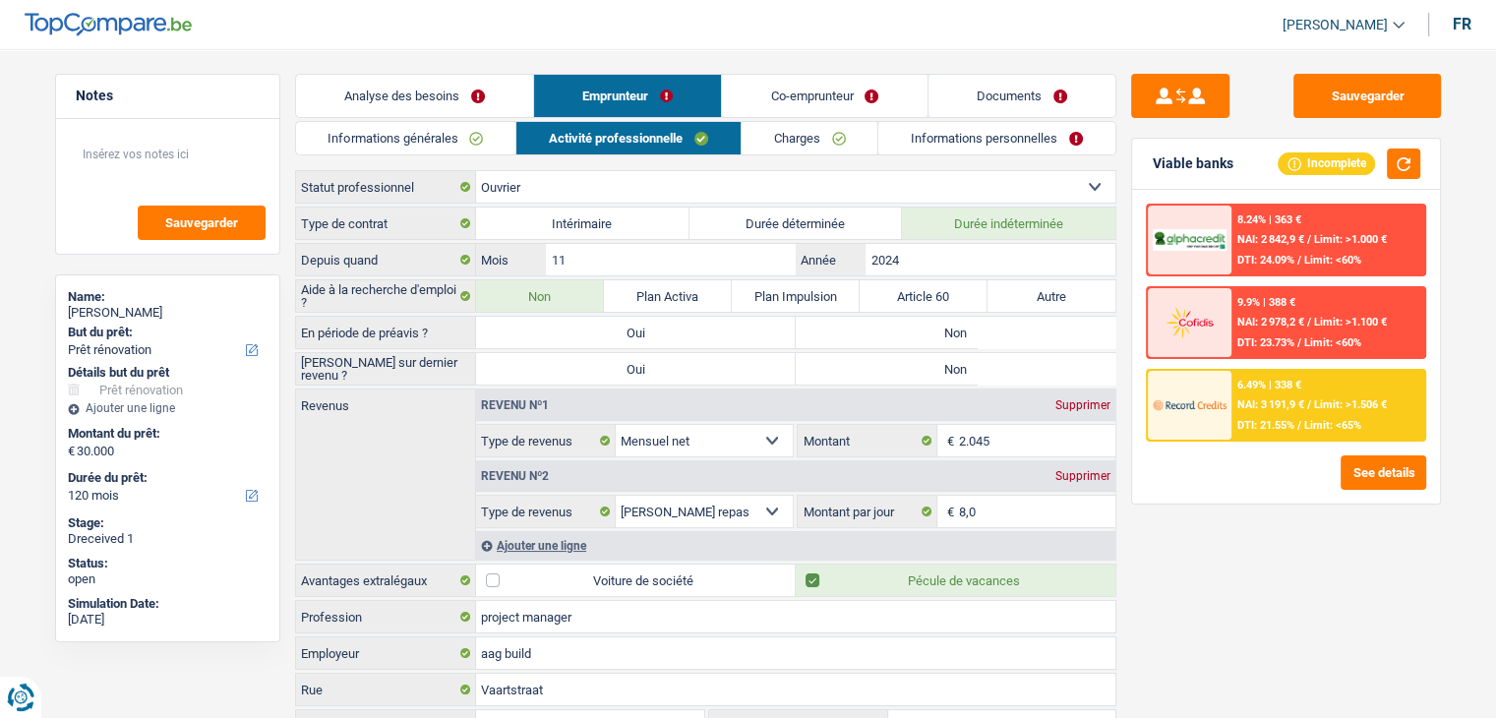
click at [778, 142] on link "Charges" at bounding box center [809, 138] width 137 height 32
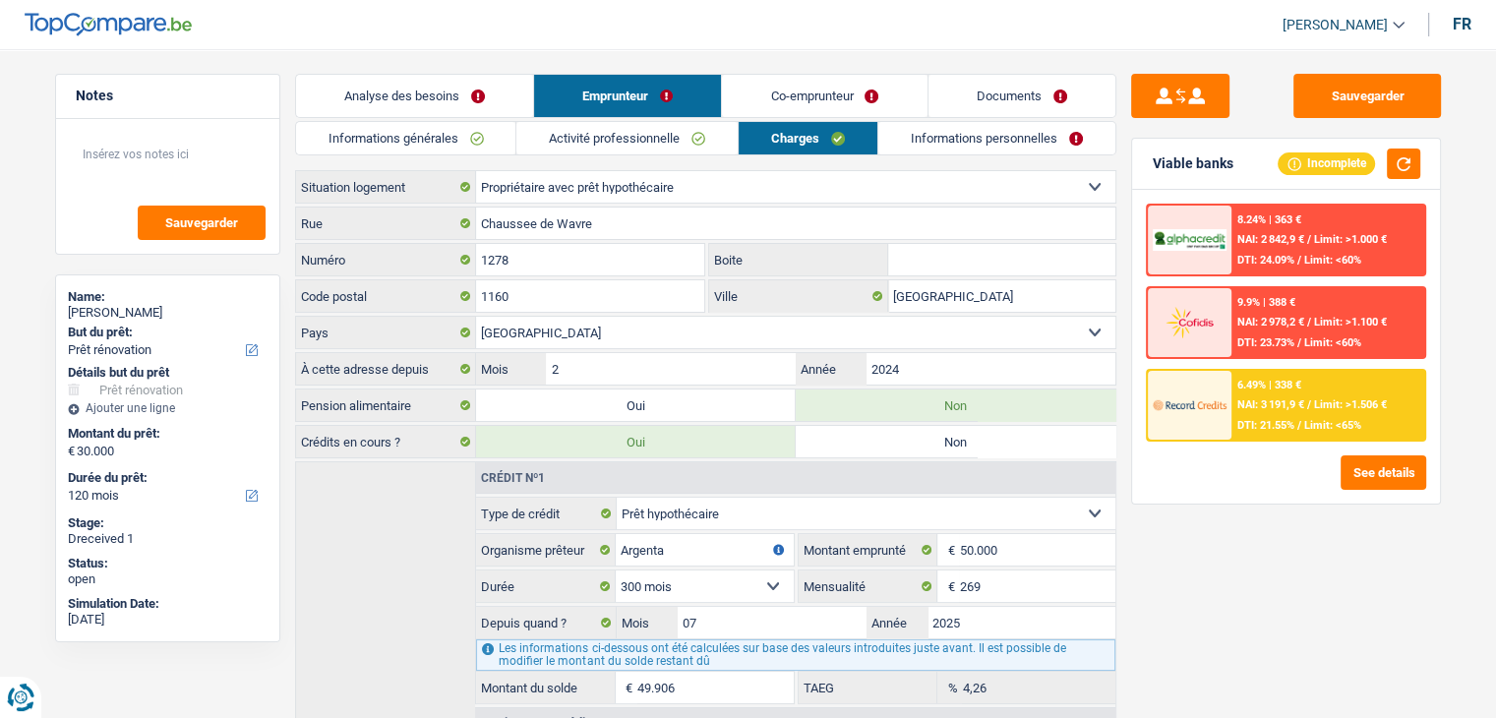
click at [966, 148] on link "Informations personnelles" at bounding box center [996, 138] width 237 height 32
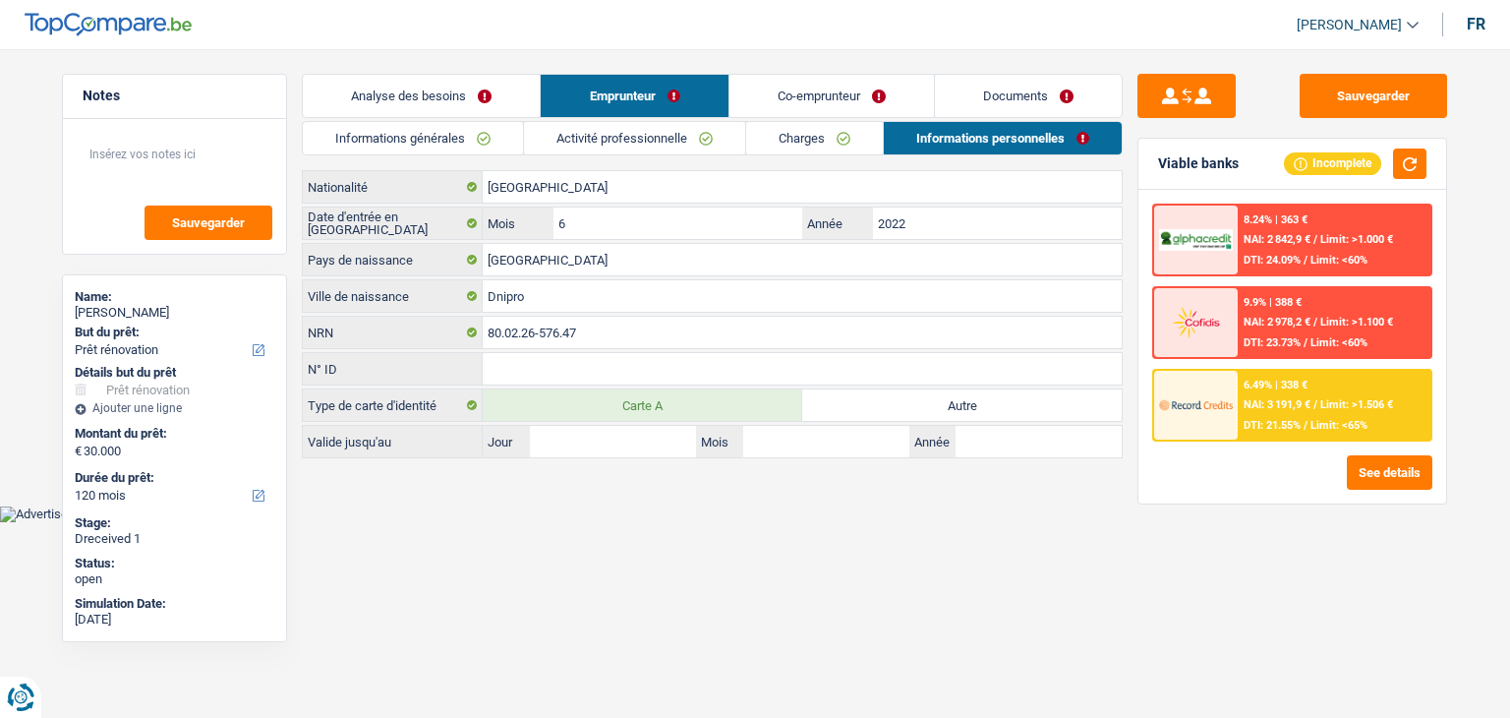
click at [815, 96] on link "Co-emprunteur" at bounding box center [832, 96] width 205 height 42
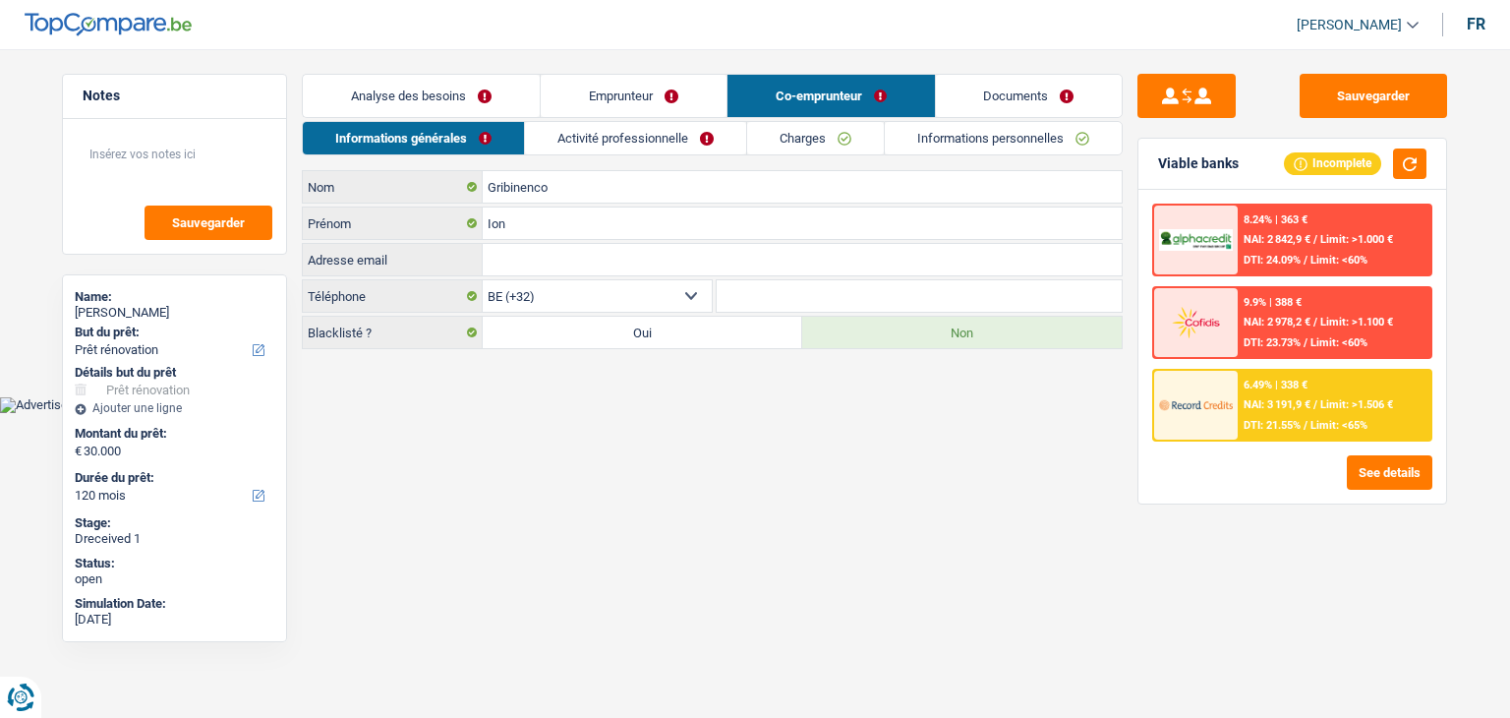
click at [668, 128] on link "Activité professionnelle" at bounding box center [635, 138] width 221 height 32
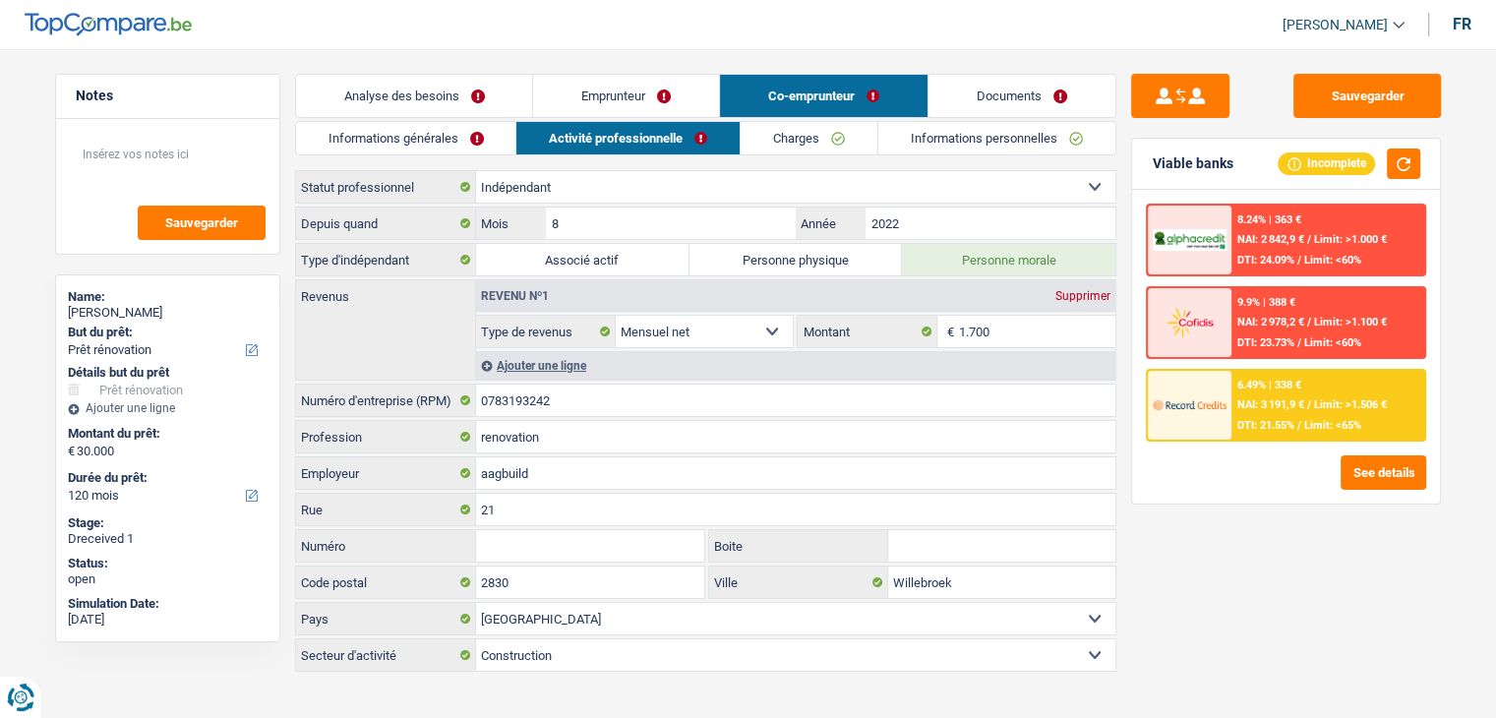
click at [791, 143] on link "Charges" at bounding box center [808, 138] width 137 height 32
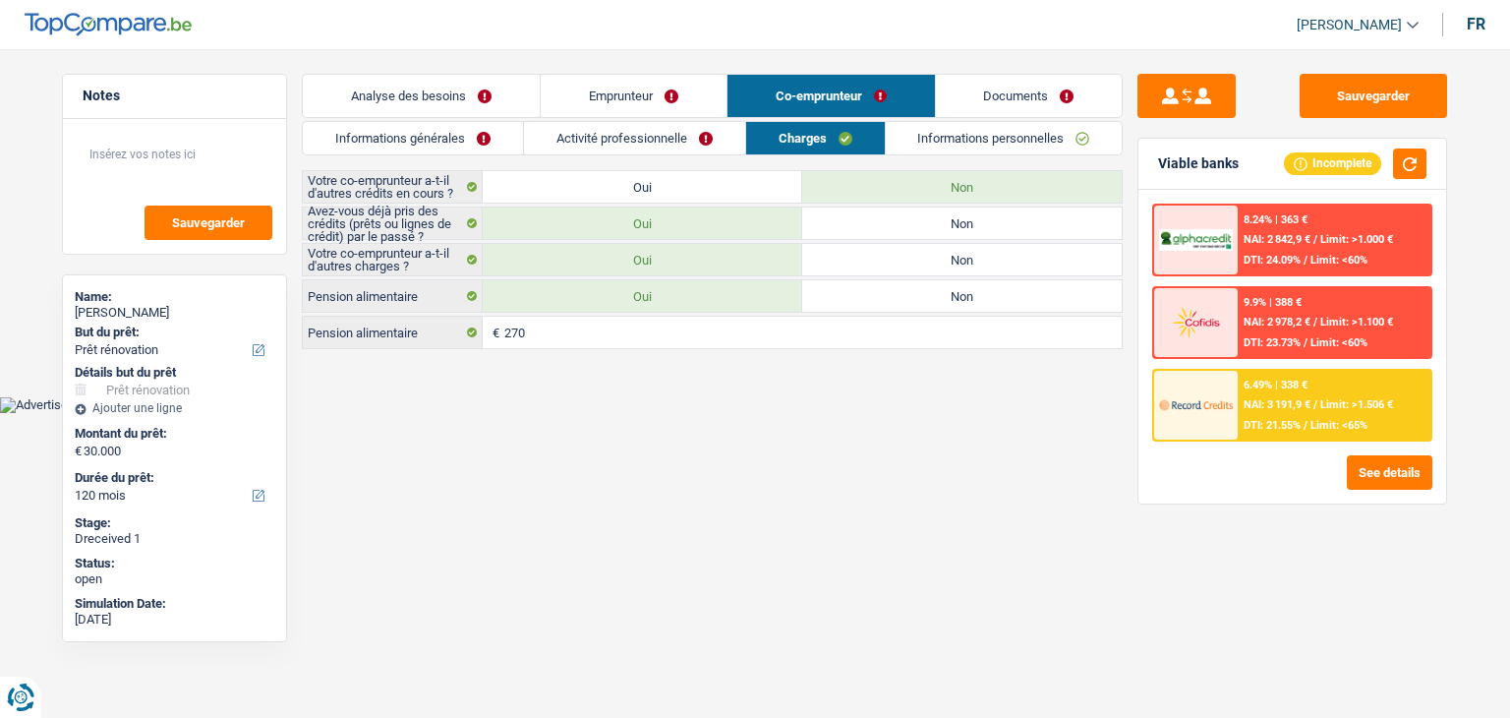
click at [1003, 137] on link "Informations personnelles" at bounding box center [1004, 138] width 237 height 32
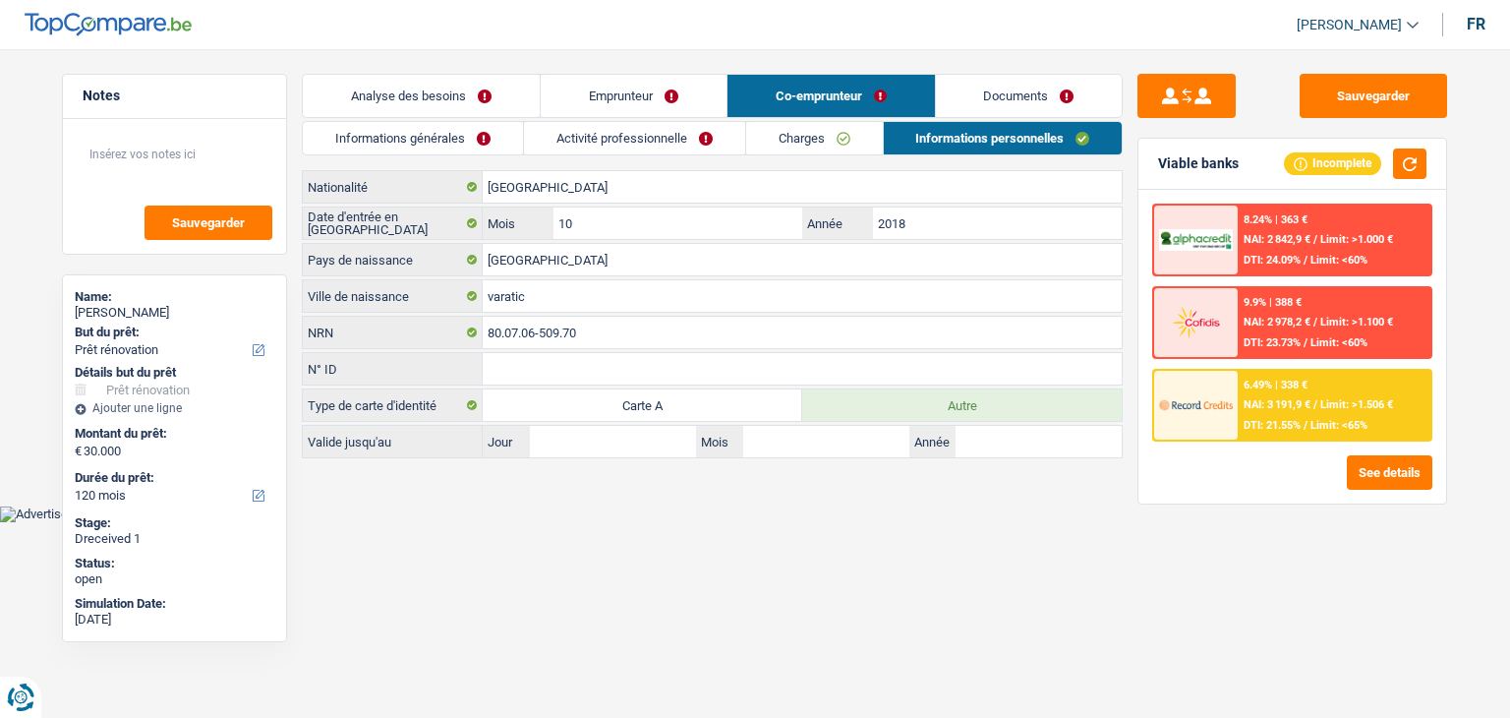
click at [624, 99] on link "Emprunteur" at bounding box center [634, 96] width 186 height 42
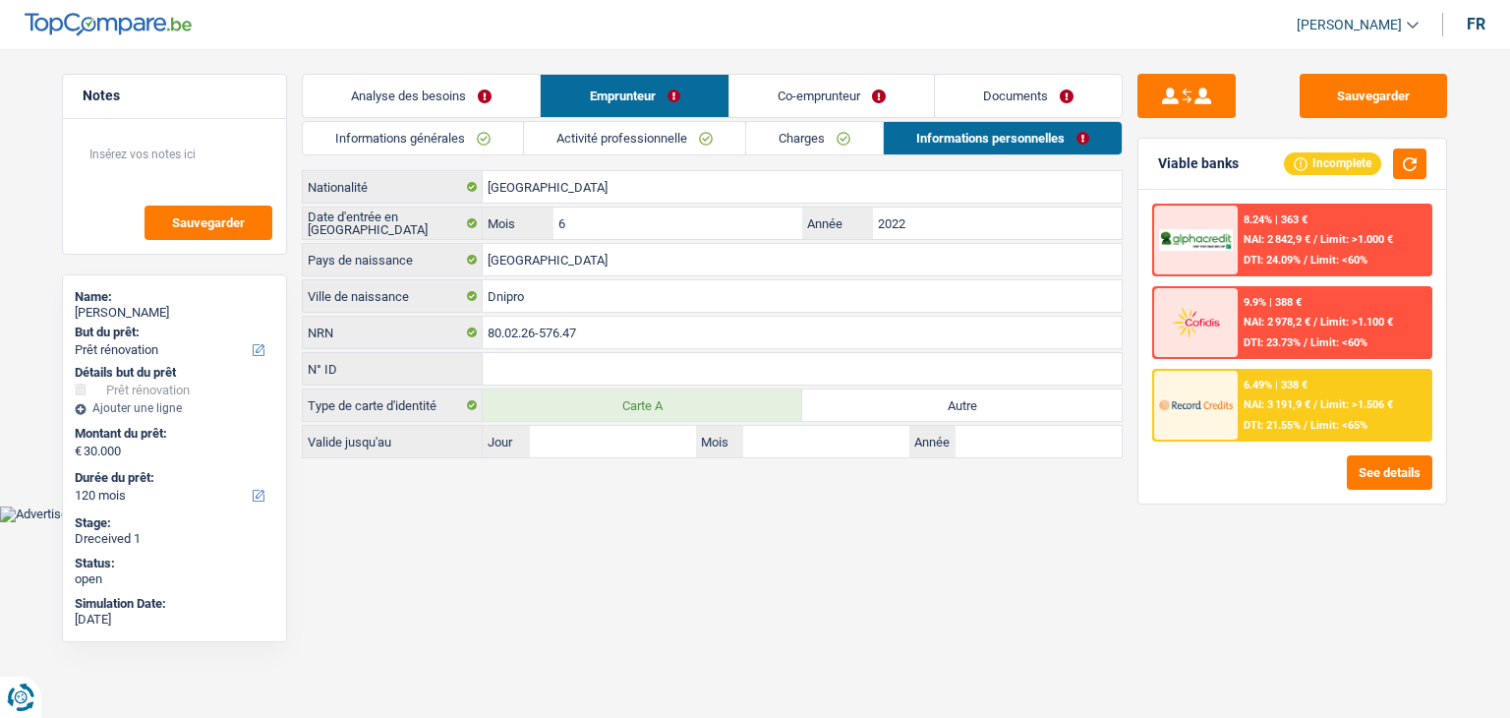
click at [763, 103] on link "Co-emprunteur" at bounding box center [832, 96] width 205 height 42
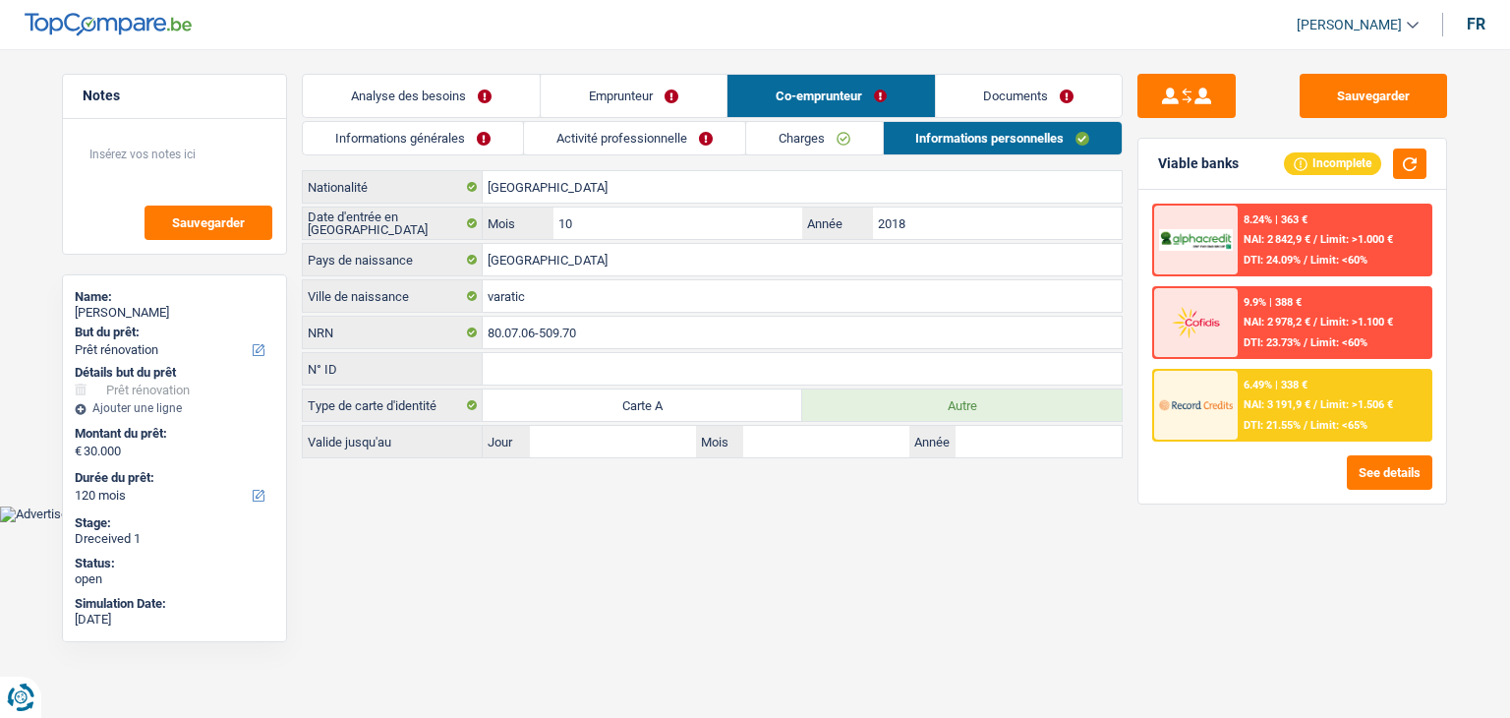
click at [419, 139] on link "Informations générales" at bounding box center [413, 138] width 220 height 32
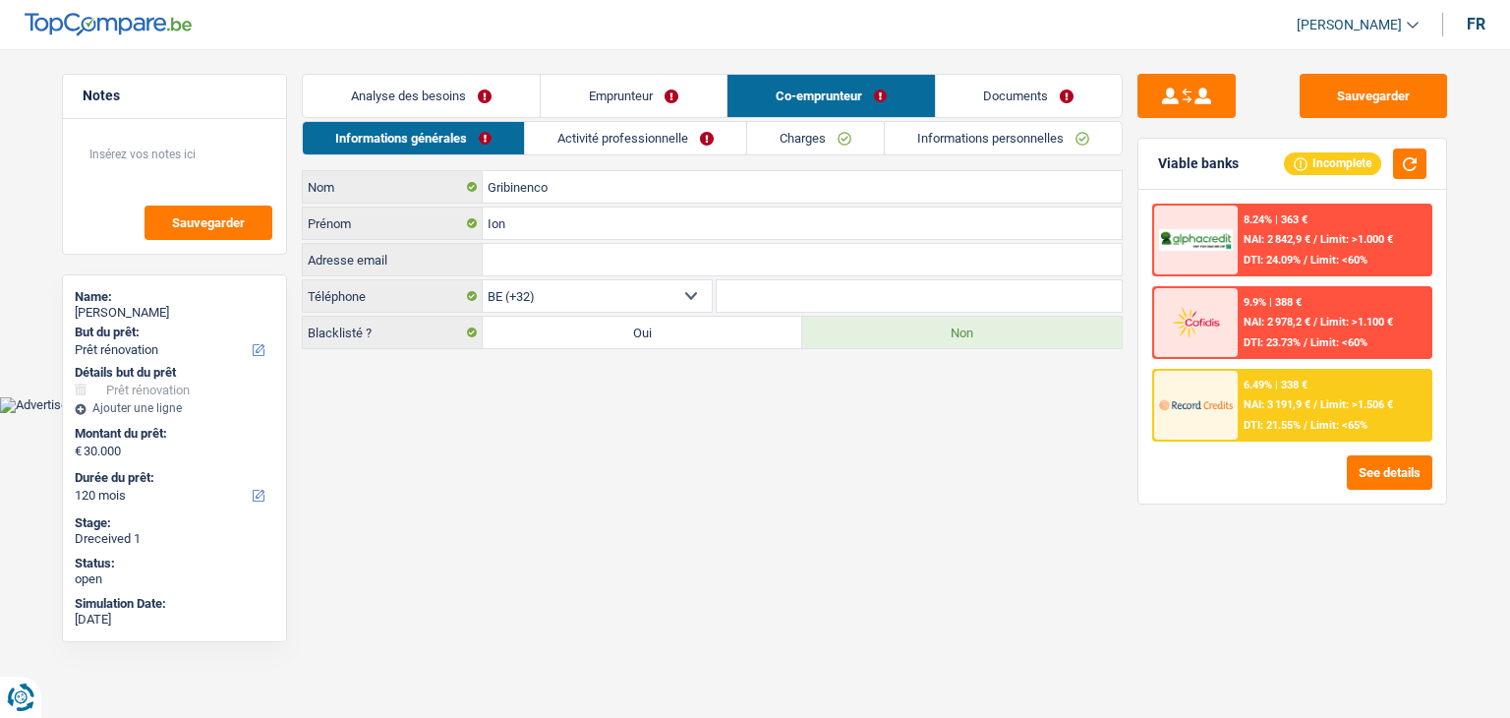
click at [610, 135] on link "Activité professionnelle" at bounding box center [635, 138] width 221 height 32
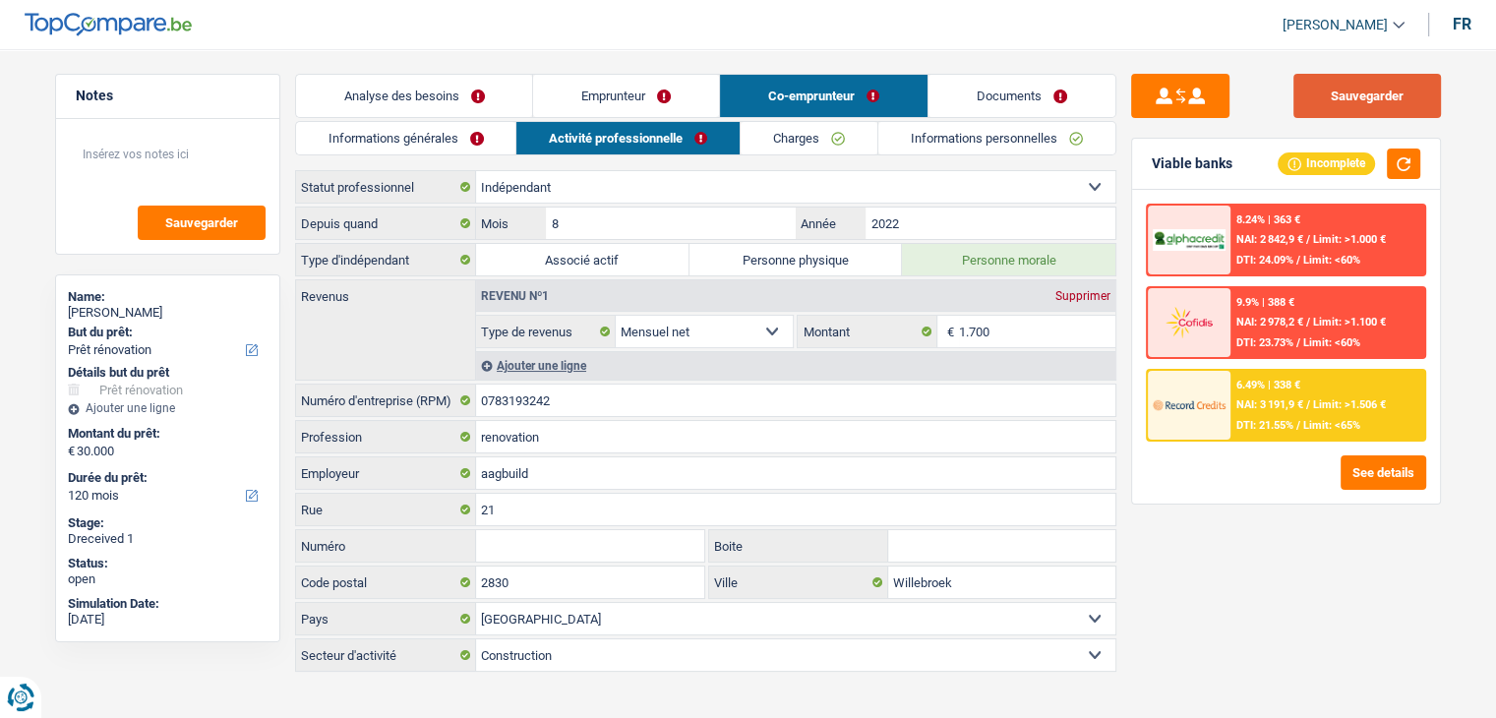
click at [1353, 96] on button "Sauvegarder" at bounding box center [1367, 96] width 148 height 44
click at [470, 100] on link "Analyse des besoins" at bounding box center [414, 96] width 237 height 42
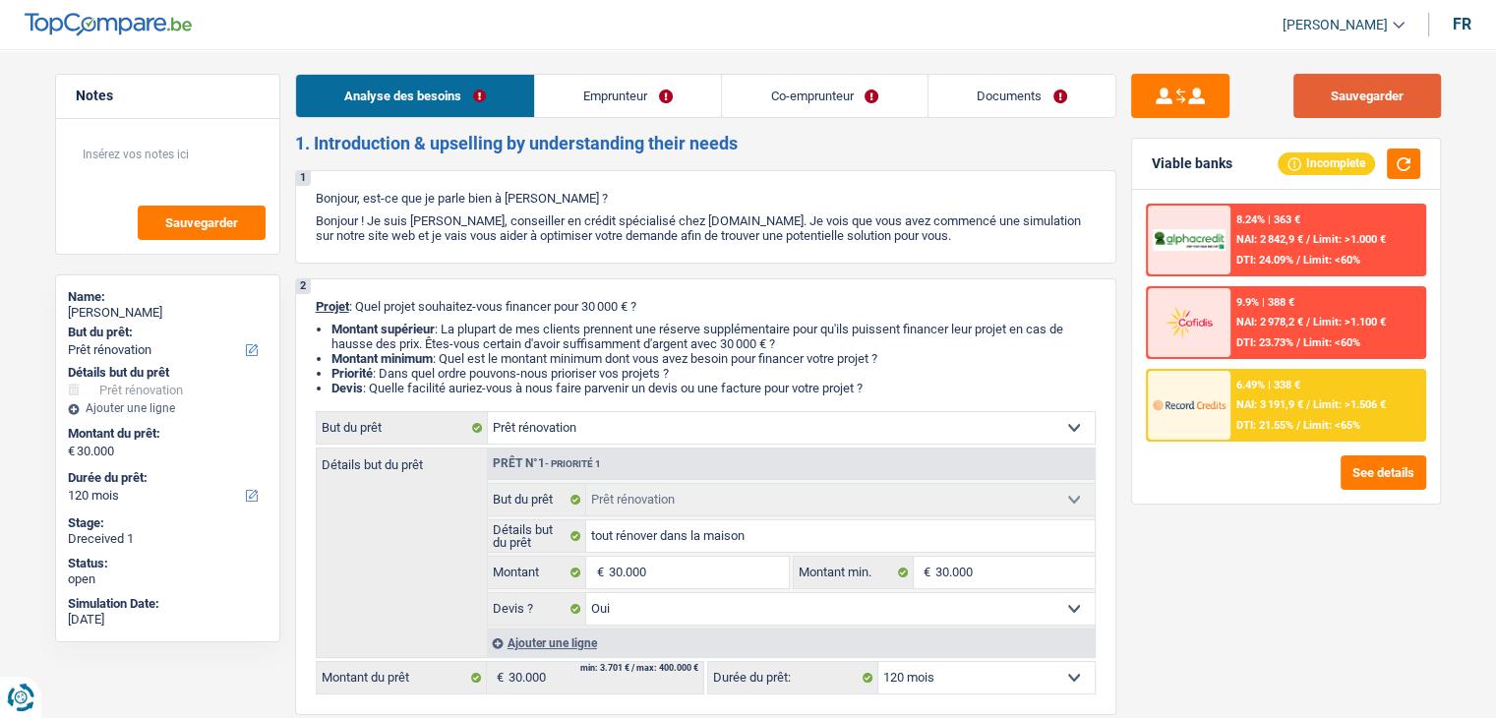
click at [1321, 95] on button "Sauvegarder" at bounding box center [1367, 96] width 148 height 44
click at [1388, 95] on button "Sauvegarder" at bounding box center [1367, 96] width 148 height 44
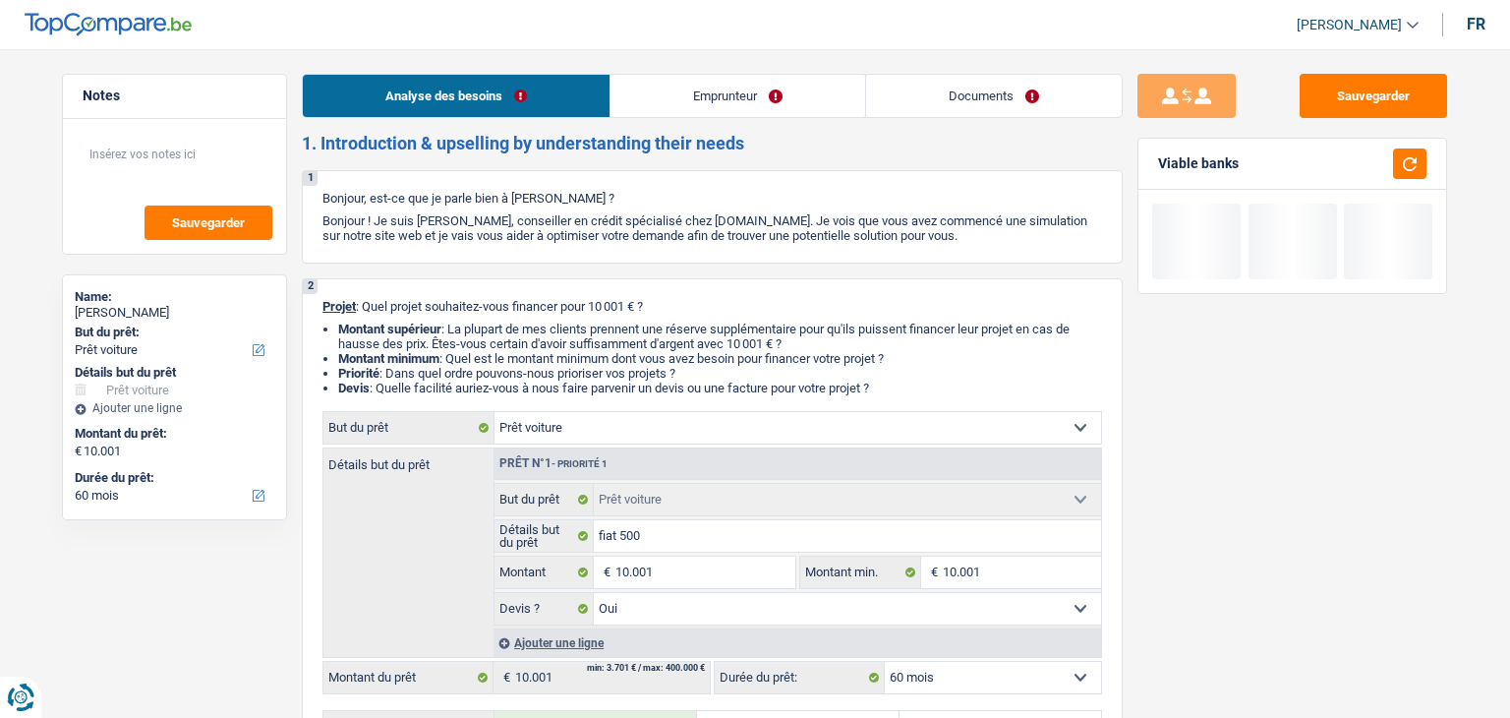
select select "car"
select select "60"
select select "car"
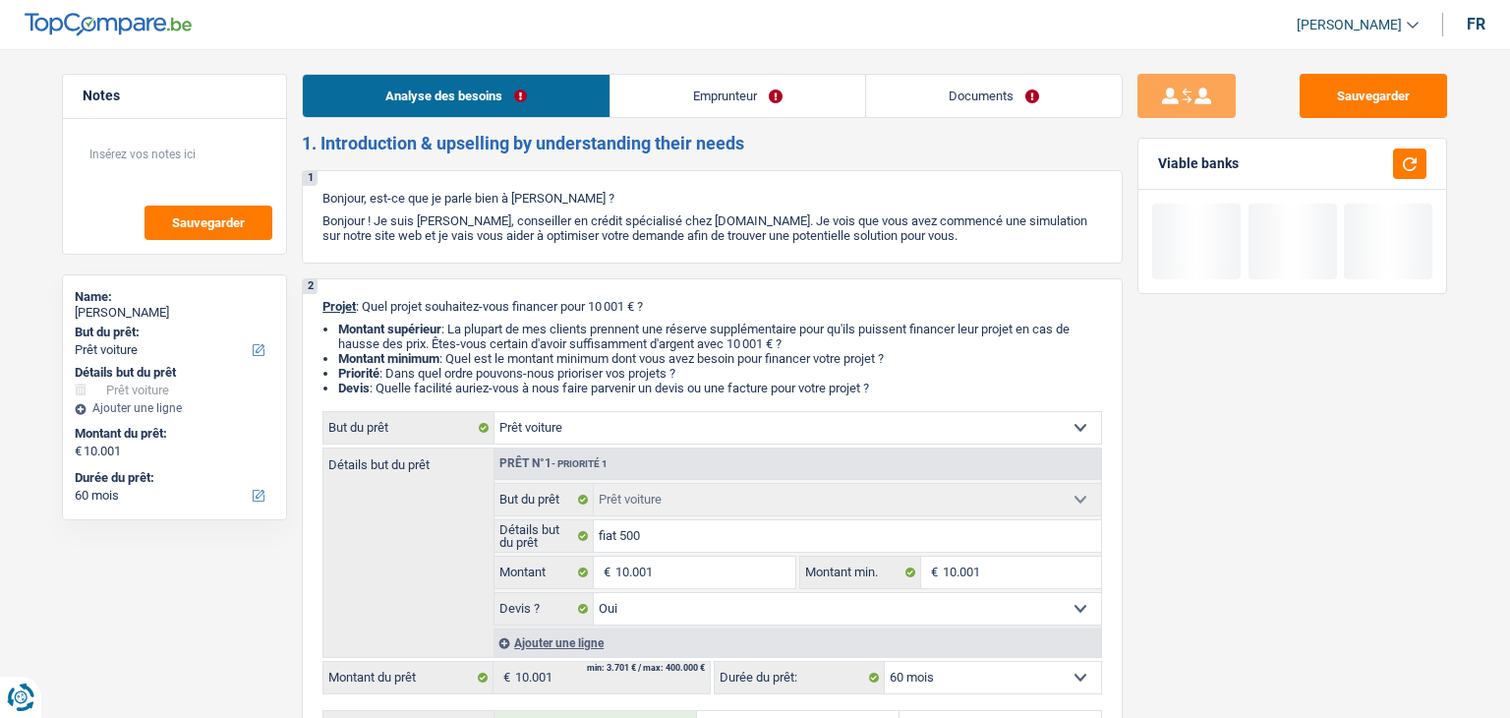
select select "yes"
select select "60"
select select "unemployed"
select select "unemployment"
select select "rents"
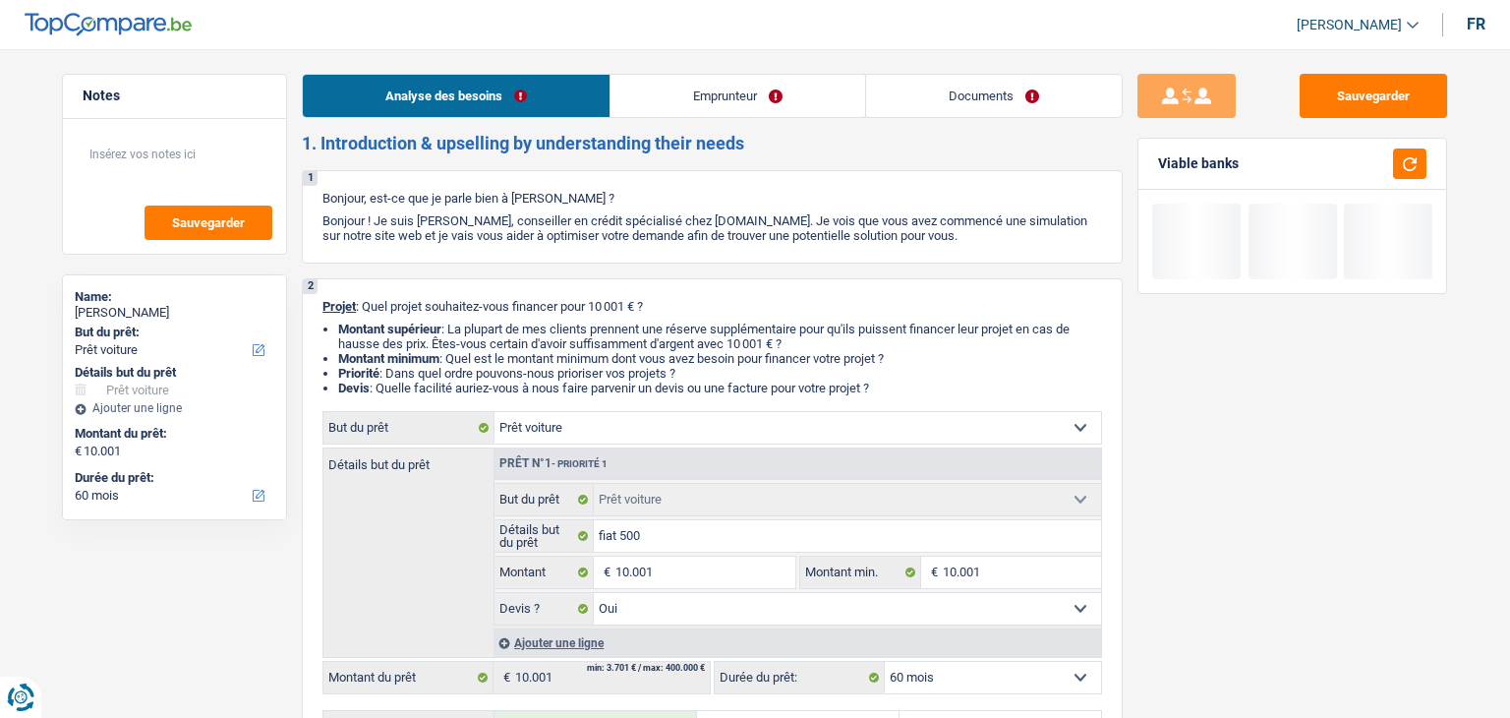
select select "car"
select select "yes"
select select "60"
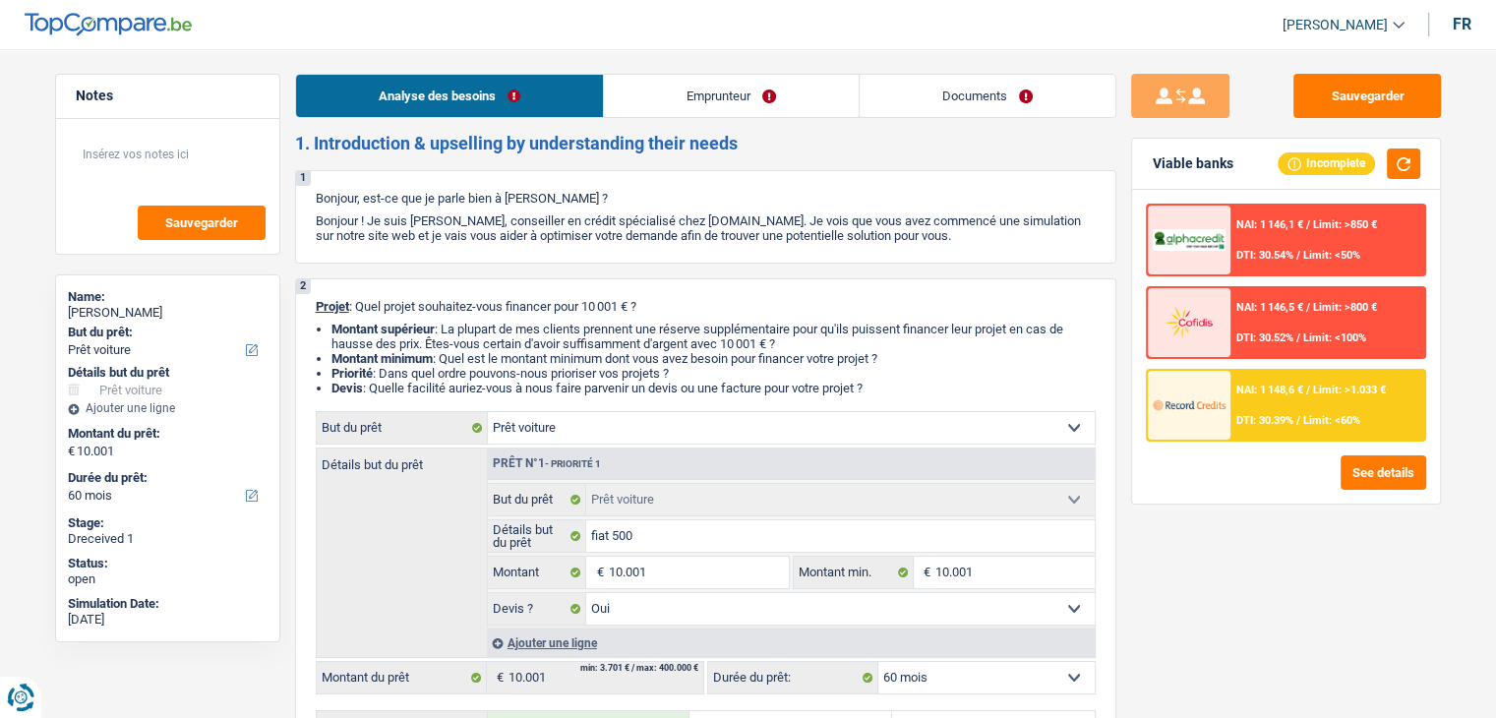
click at [916, 92] on link "Documents" at bounding box center [987, 96] width 256 height 42
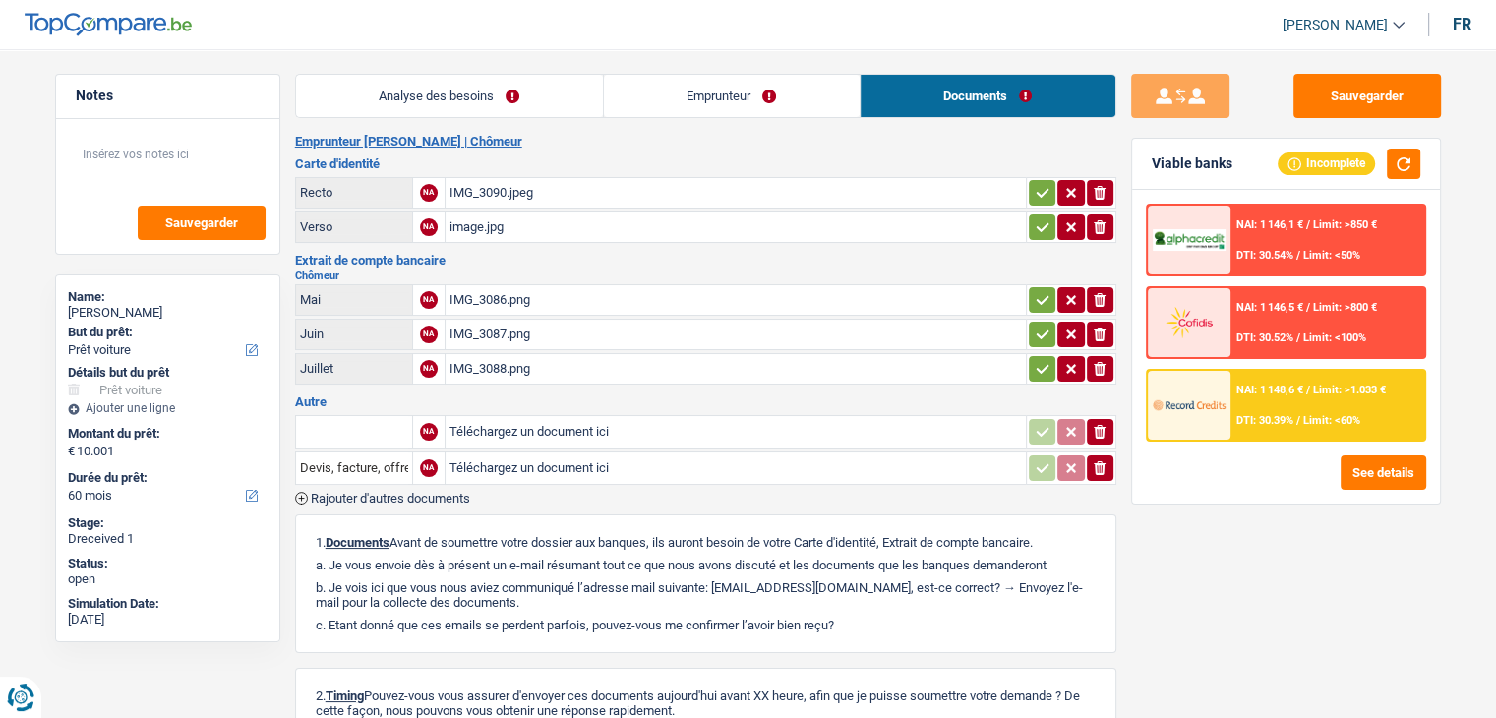
click at [511, 294] on div "IMG_3086.png" at bounding box center [735, 300] width 572 height 30
click at [849, 266] on div "Extrait de compte bancaire [GEOGRAPHIC_DATA] Mai NA IMG_3086.png ionicons-v5-e …" at bounding box center [705, 321] width 821 height 134
click at [741, 103] on link "Emprunteur" at bounding box center [732, 96] width 256 height 42
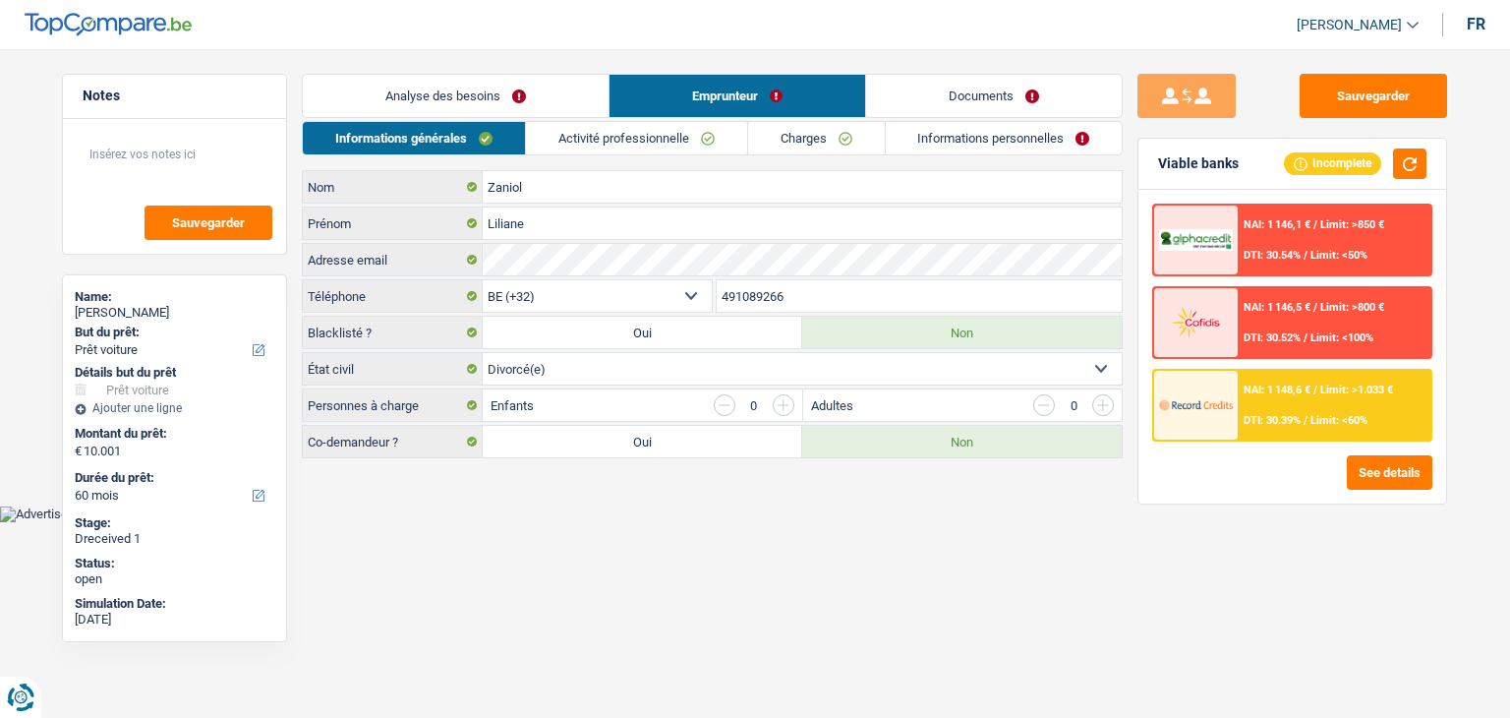
click at [928, 110] on link "Documents" at bounding box center [994, 96] width 256 height 42
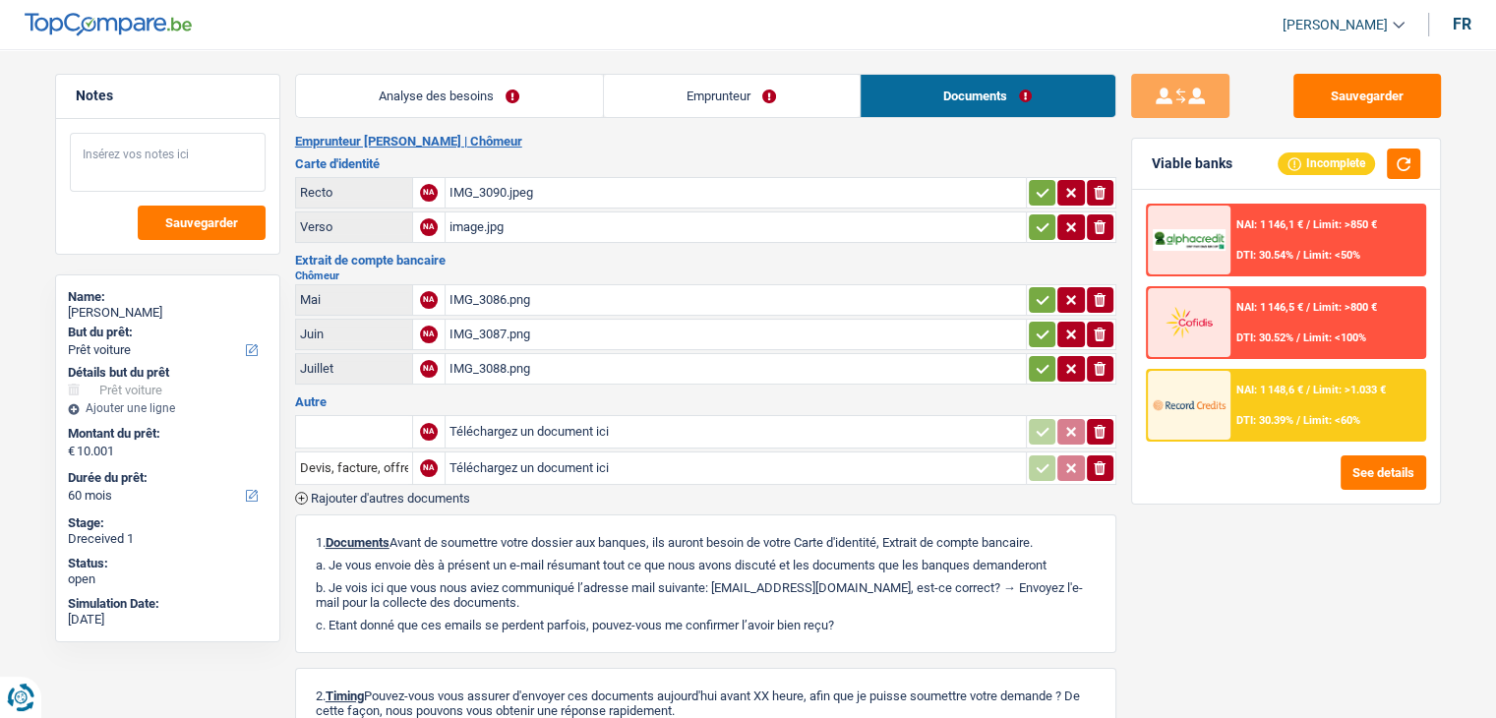
click at [185, 153] on textarea at bounding box center [168, 162] width 196 height 59
click at [764, 103] on link "Emprunteur" at bounding box center [732, 96] width 256 height 42
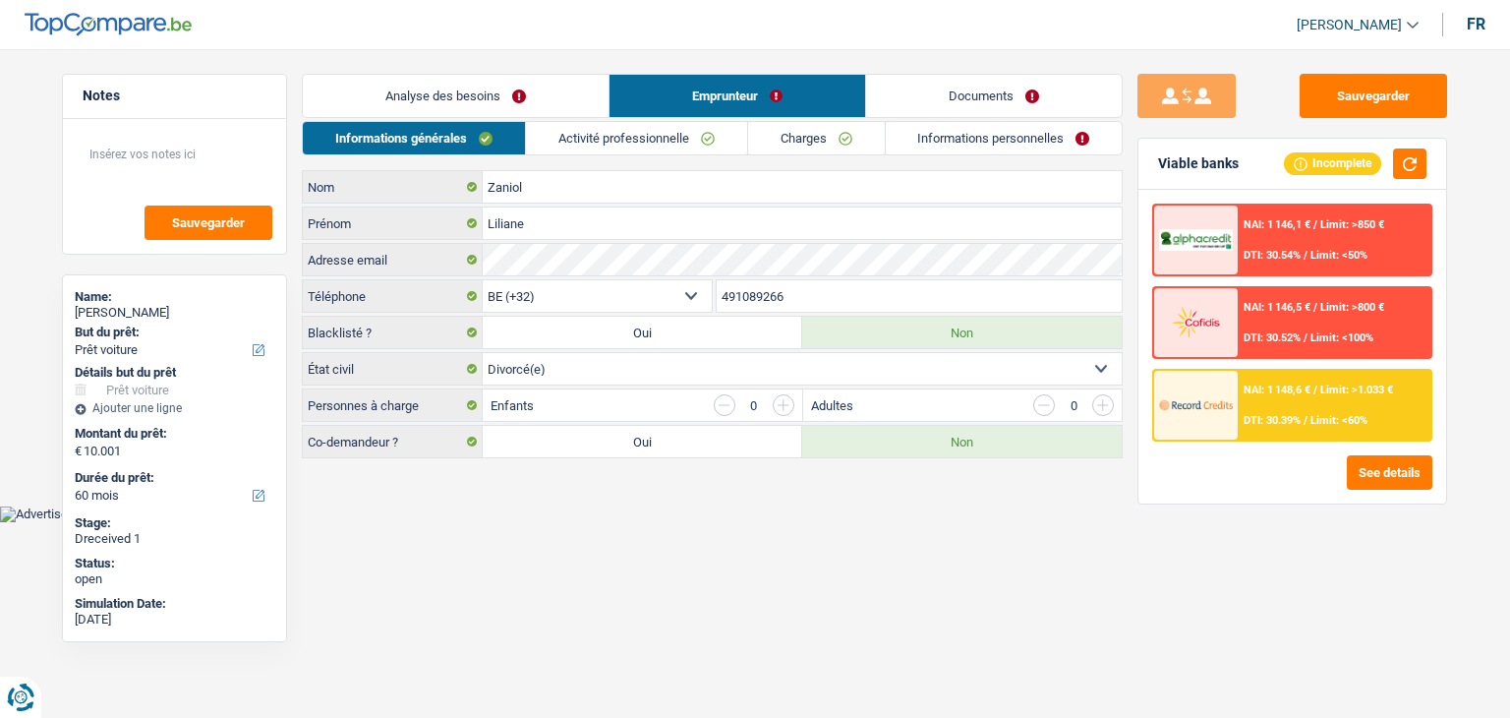
click at [633, 139] on link "Activité professionnelle" at bounding box center [636, 138] width 221 height 32
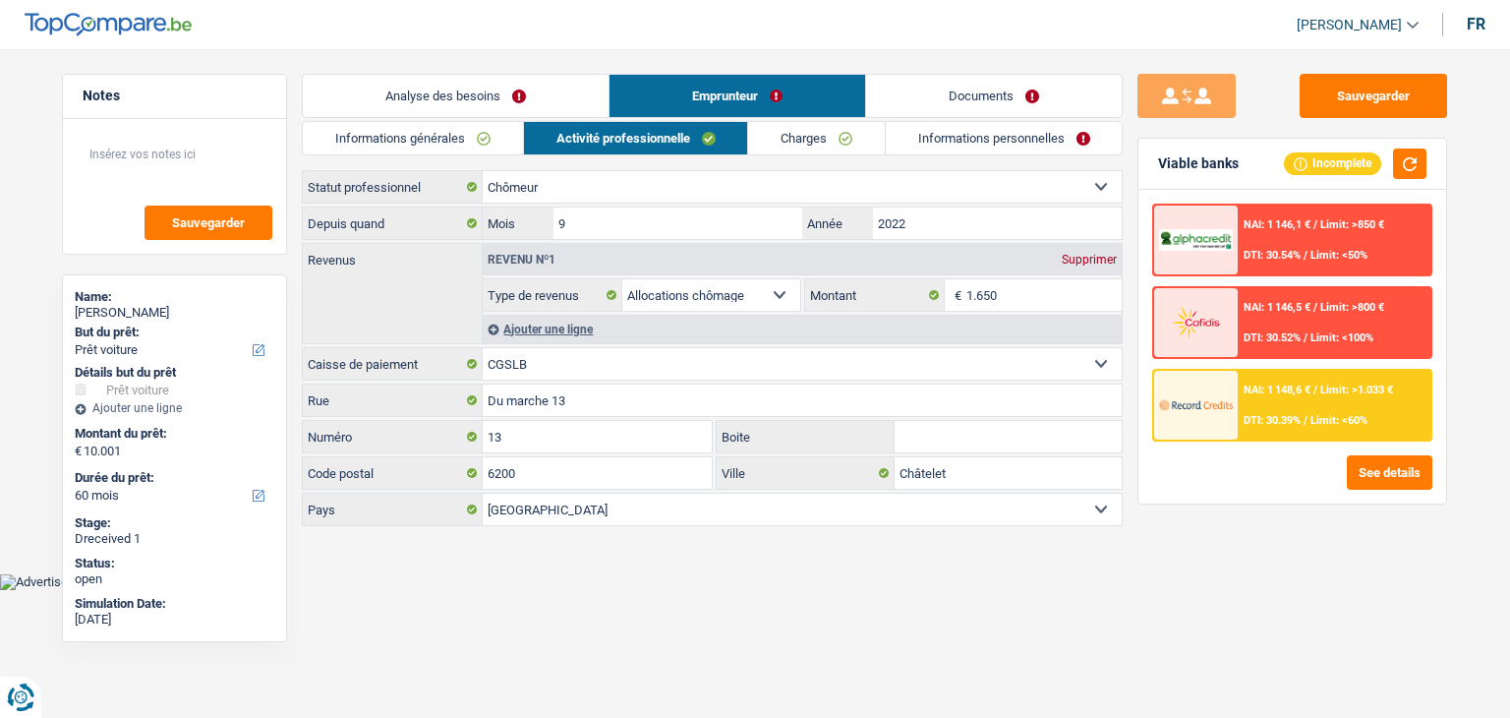
click at [810, 144] on link "Charges" at bounding box center [816, 138] width 137 height 32
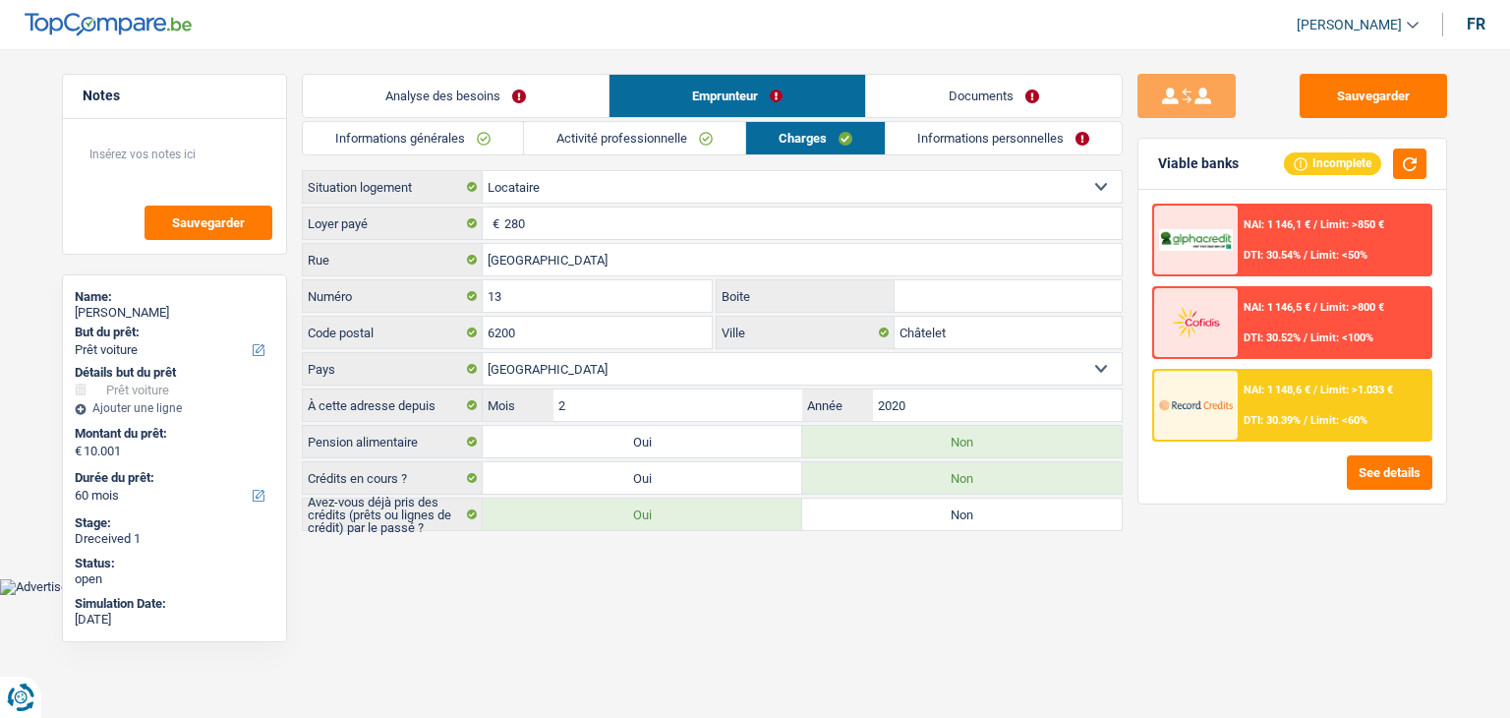
click at [634, 142] on link "Activité professionnelle" at bounding box center [634, 138] width 221 height 32
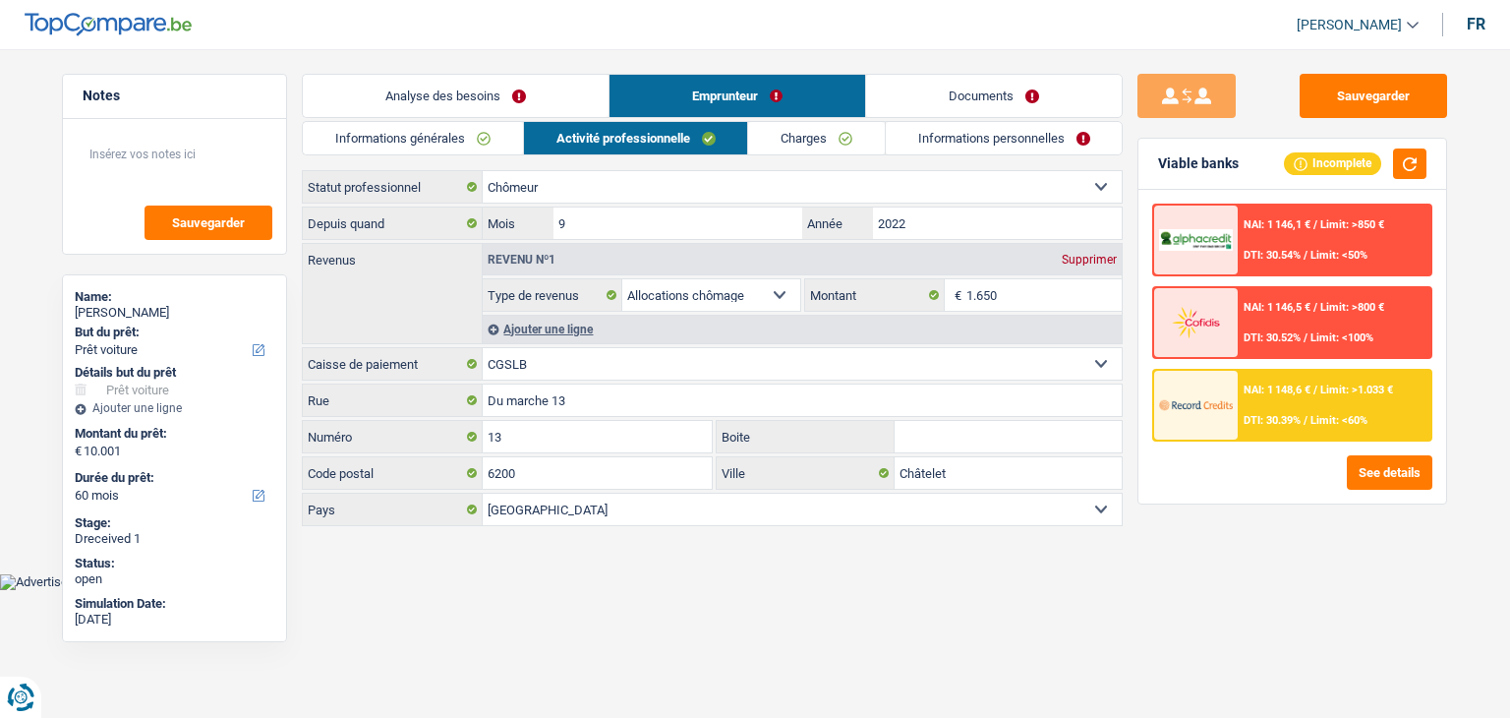
click at [1014, 128] on link "Informations personnelles" at bounding box center [1004, 138] width 237 height 32
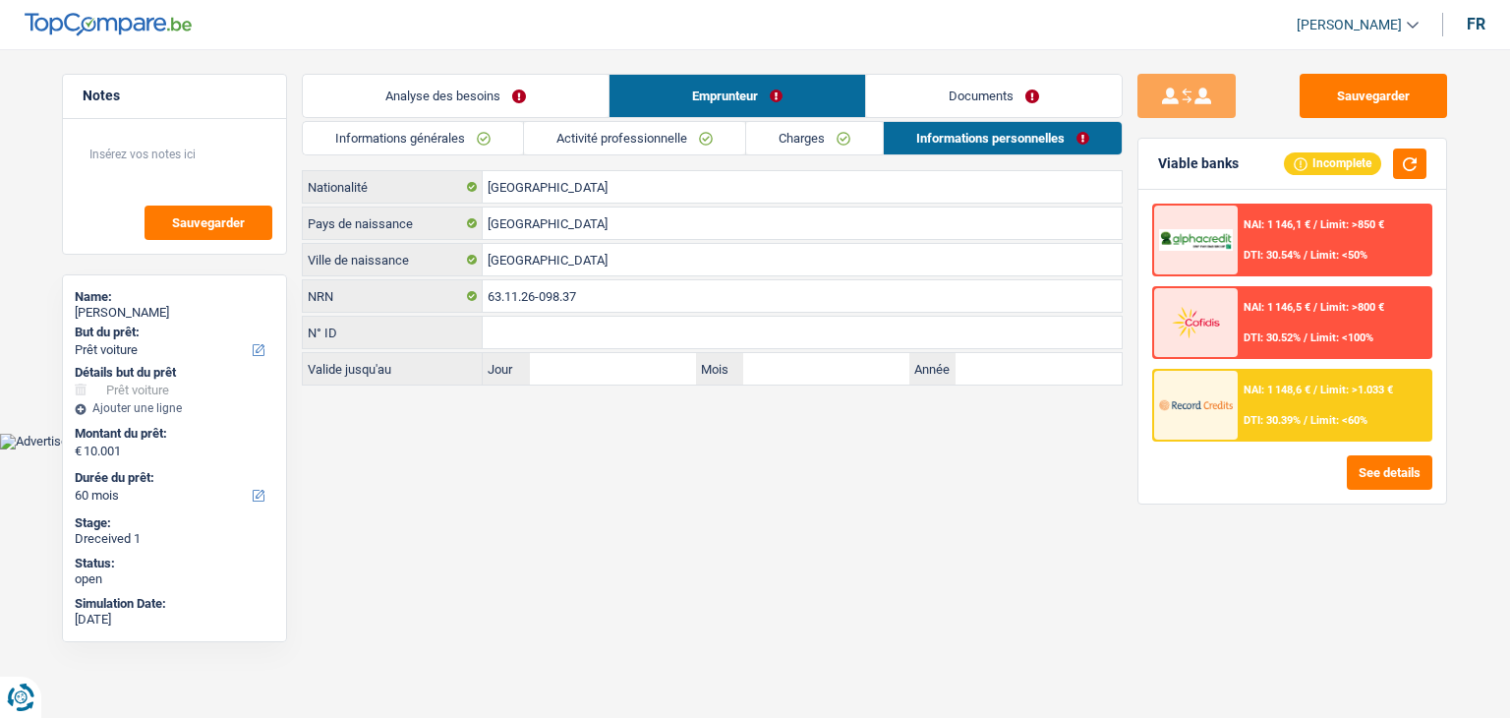
click at [975, 92] on link "Documents" at bounding box center [994, 96] width 256 height 42
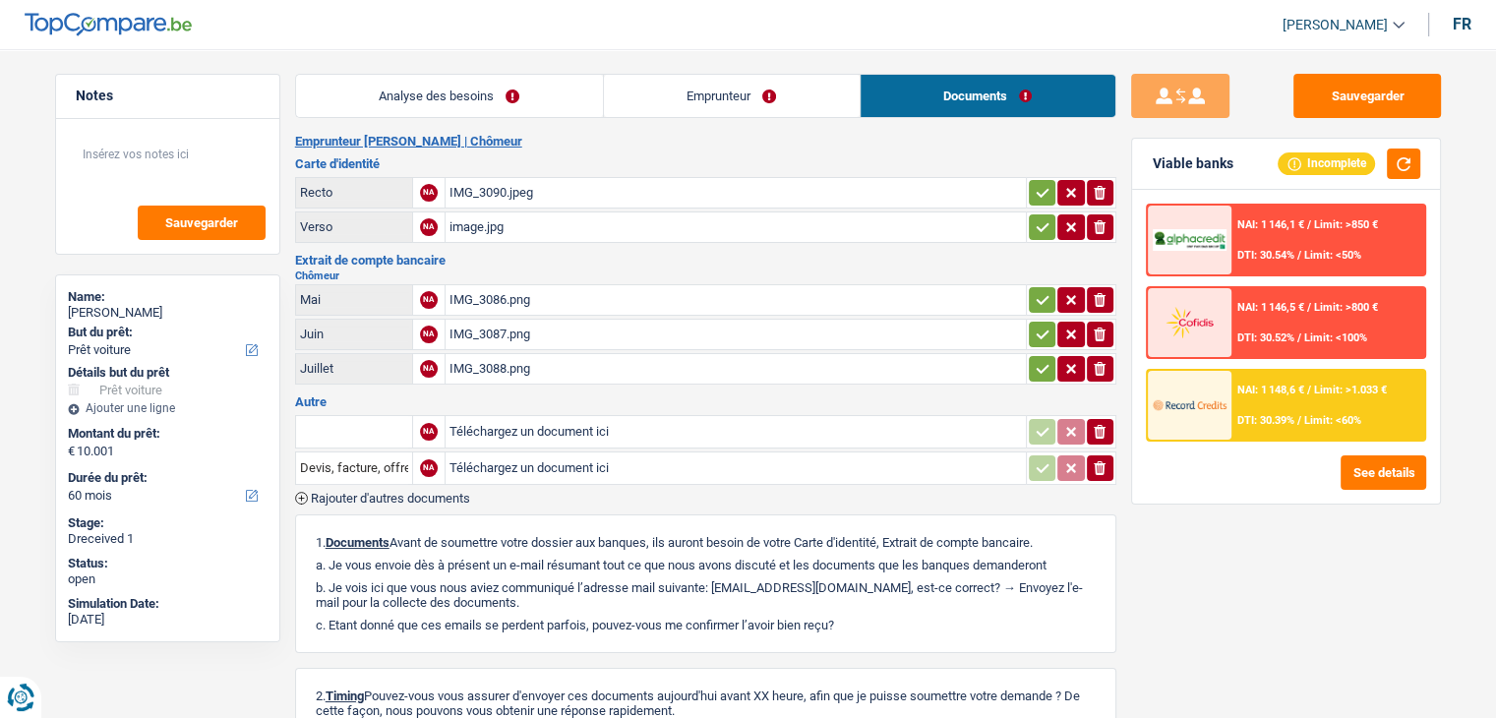
click at [500, 297] on div "IMG_3086.png" at bounding box center [735, 300] width 572 height 30
click at [487, 329] on div "IMG_3087.png" at bounding box center [735, 335] width 572 height 30
click at [517, 363] on div "IMG_3088.png" at bounding box center [735, 369] width 572 height 30
click at [811, 77] on link "Emprunteur" at bounding box center [732, 96] width 256 height 42
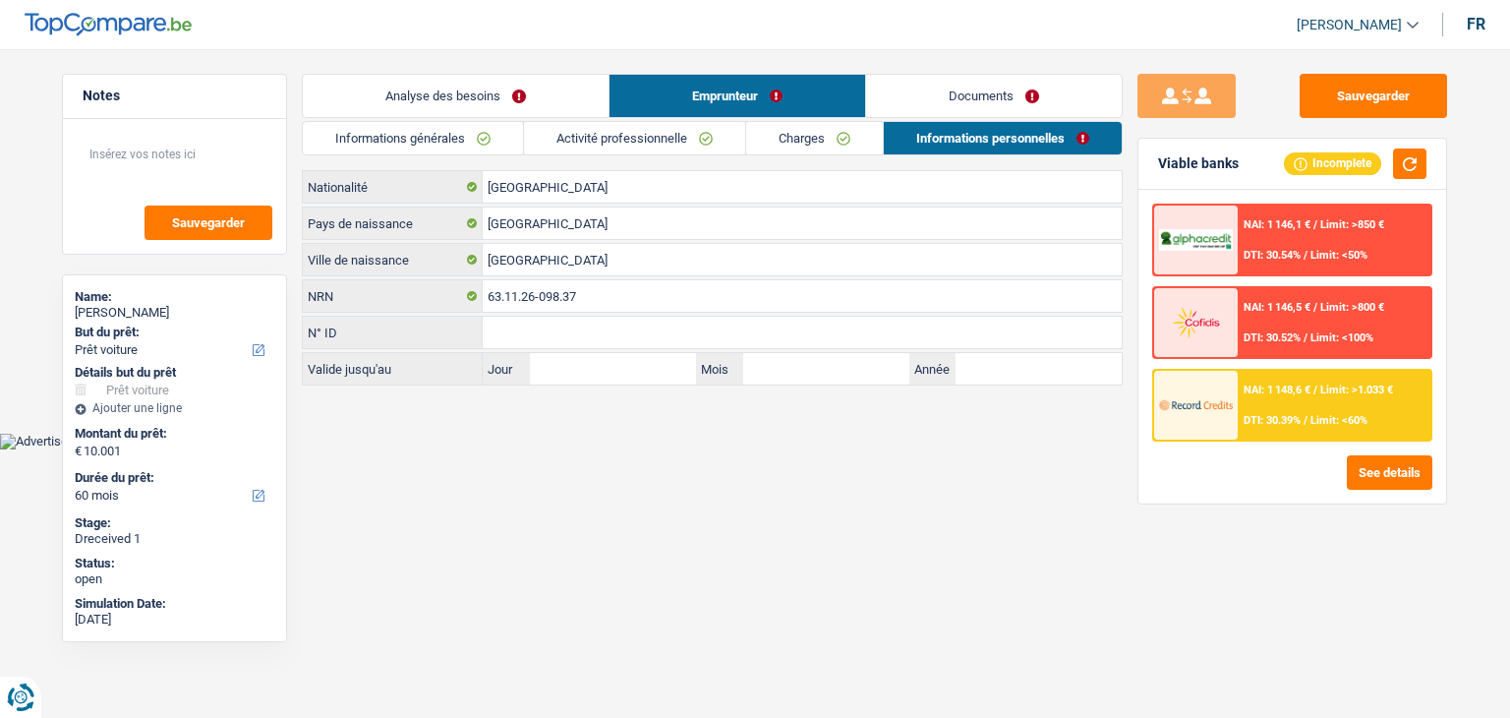
click at [523, 86] on link "Analyse des besoins" at bounding box center [456, 96] width 306 height 42
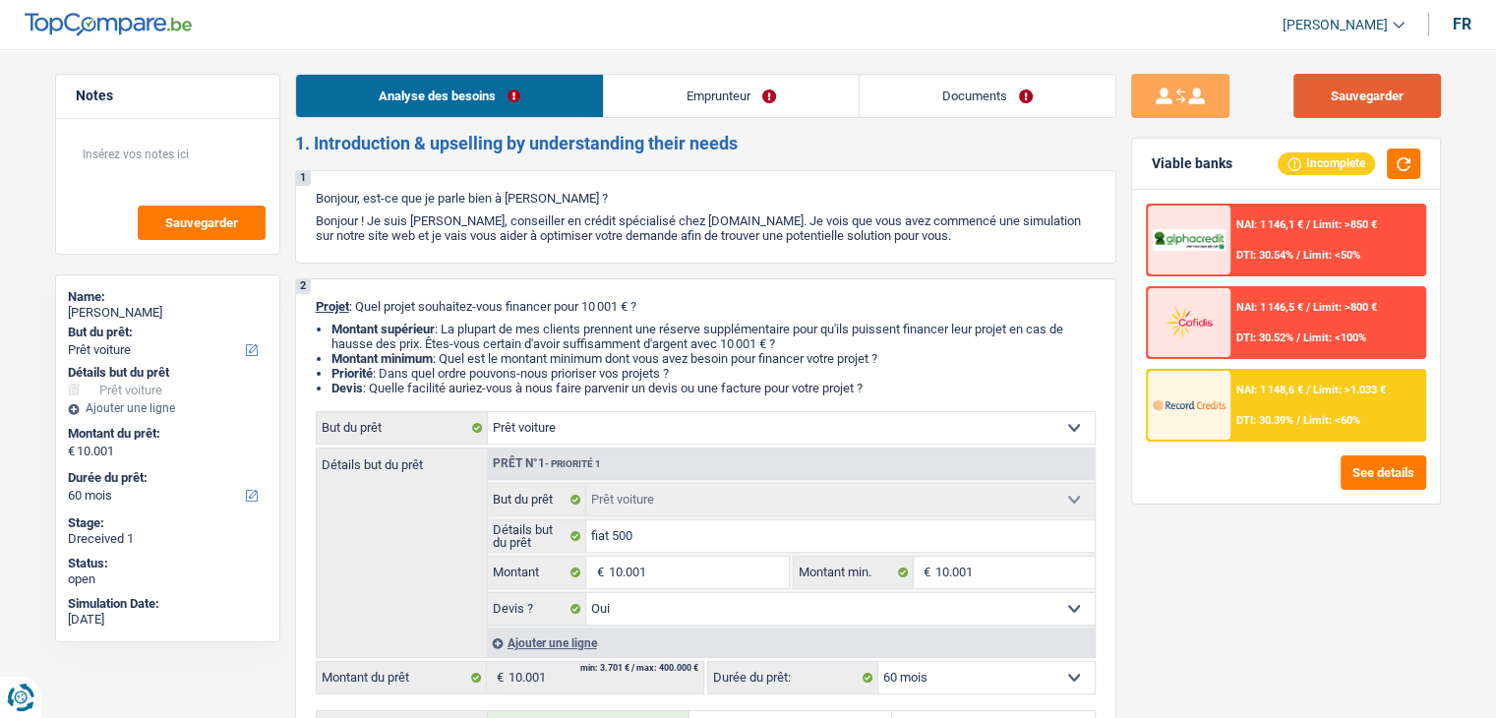
click at [1337, 91] on button "Sauvegarder" at bounding box center [1367, 96] width 148 height 44
